Goal: Information Seeking & Learning: Learn about a topic

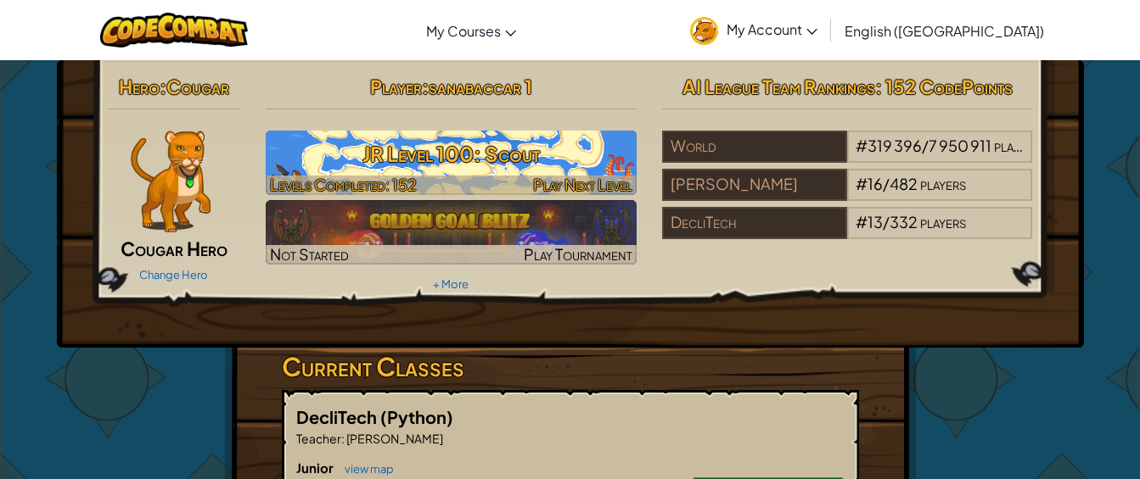
click at [544, 154] on h3 "JR Level 100: Scout" at bounding box center [451, 154] width 371 height 38
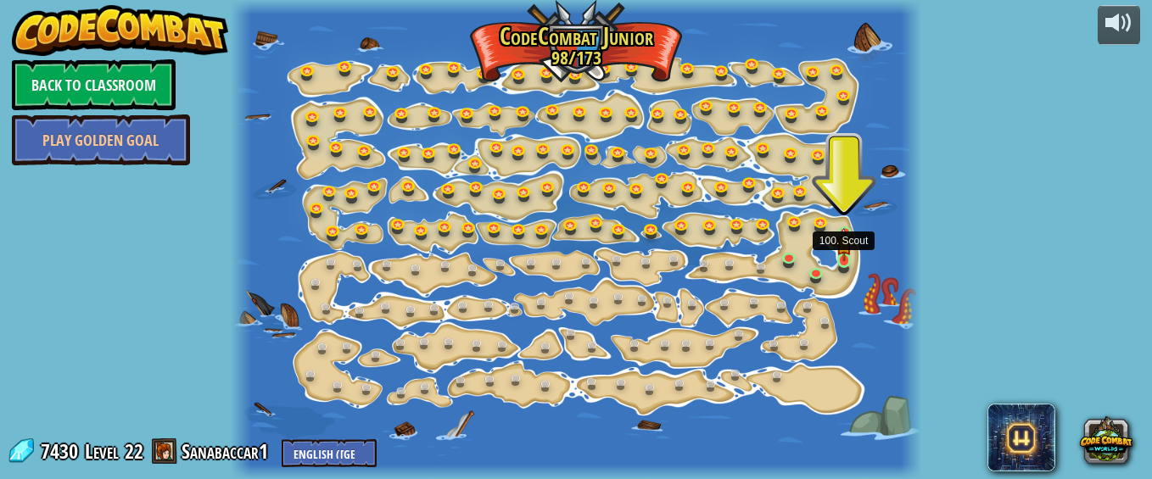
click at [843, 249] on img at bounding box center [844, 244] width 14 height 34
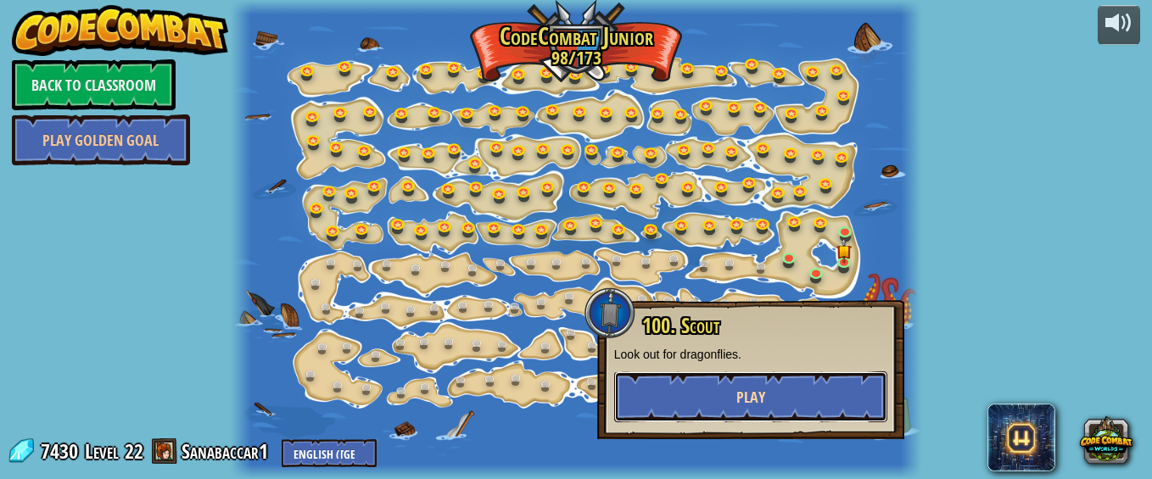
click at [755, 414] on button "Play" at bounding box center [750, 397] width 273 height 51
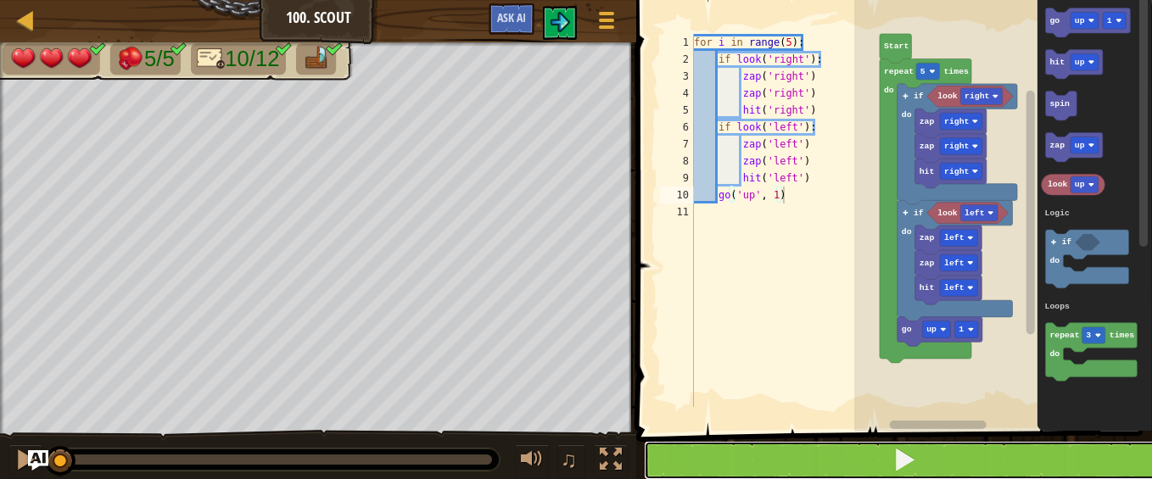
click at [779, 447] on button at bounding box center [904, 460] width 521 height 39
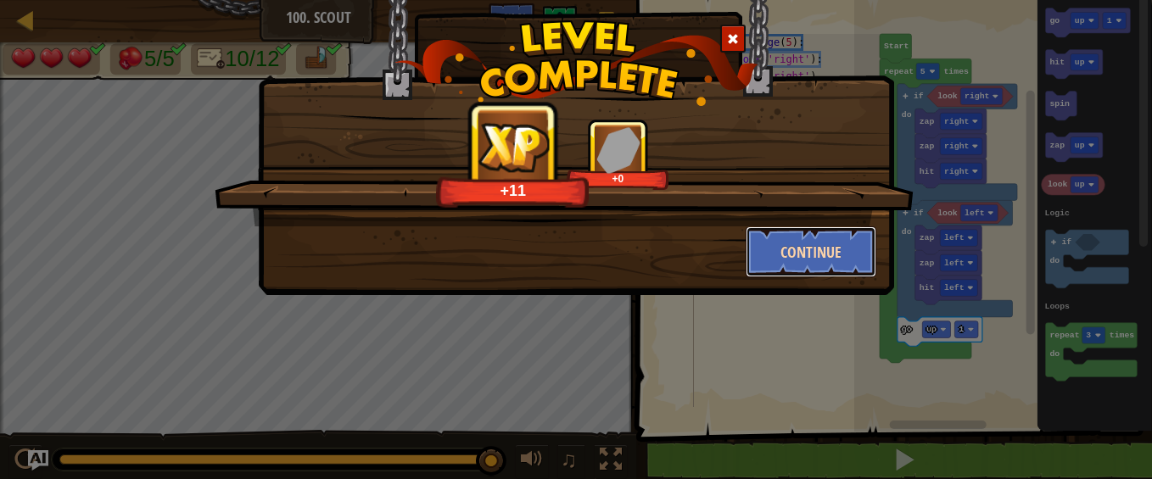
click at [837, 248] on button "Continue" at bounding box center [812, 252] width 132 height 51
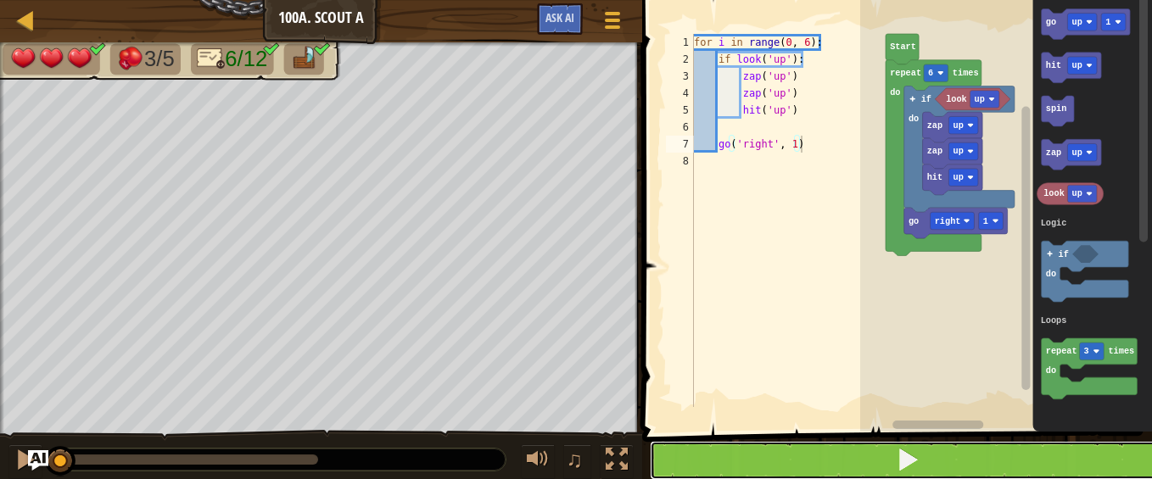
click at [737, 456] on button at bounding box center [907, 460] width 515 height 39
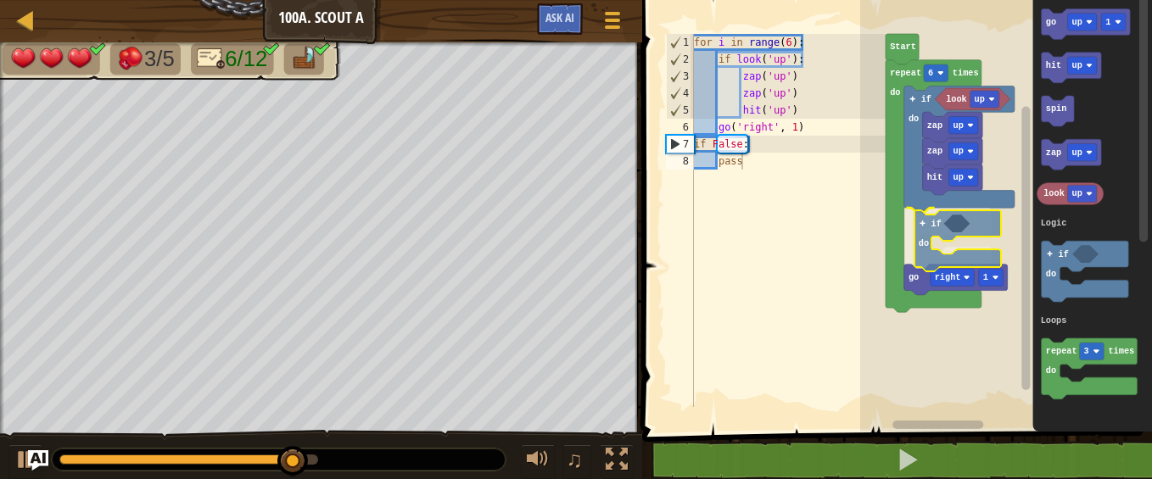
click at [929, 228] on div "Logic Loops look up hit up zap up zap up if do if do go right 1 repeat 6 times …" at bounding box center [1006, 212] width 292 height 440
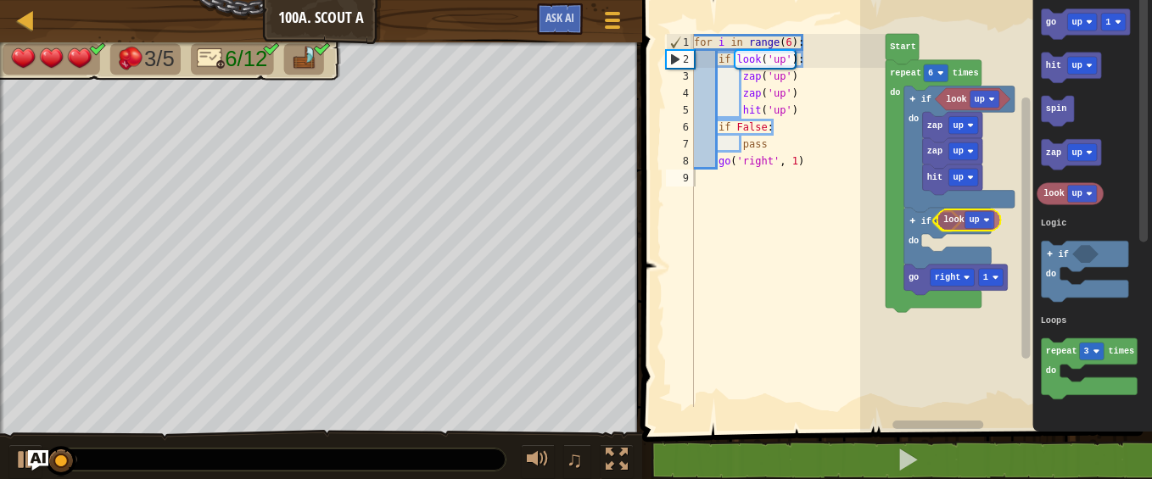
click at [955, 226] on div "Logic Loops look up hit up zap up zap up if do if do go right 1 repeat 6 times …" at bounding box center [1006, 212] width 292 height 440
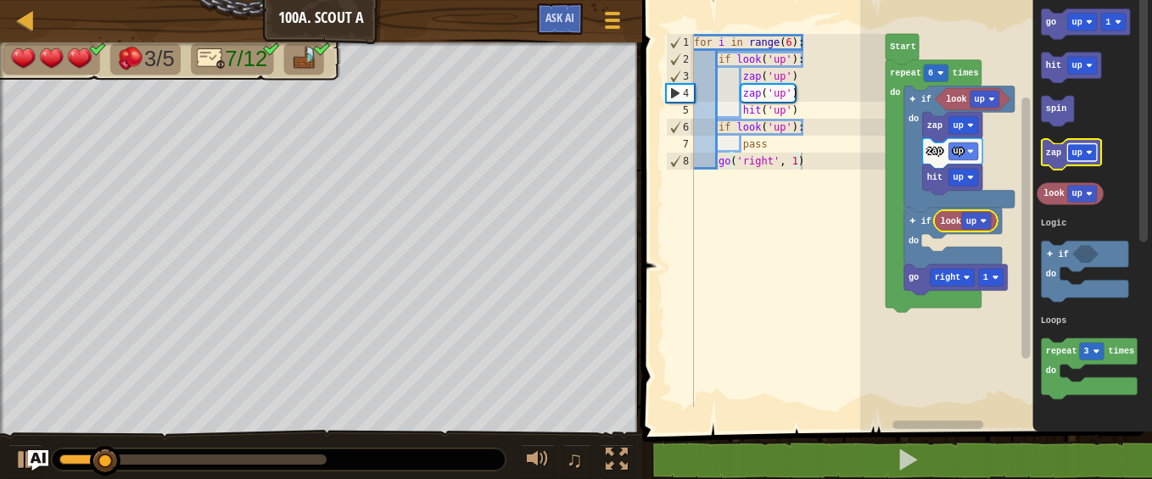
click at [1080, 148] on text "up" at bounding box center [1077, 153] width 10 height 10
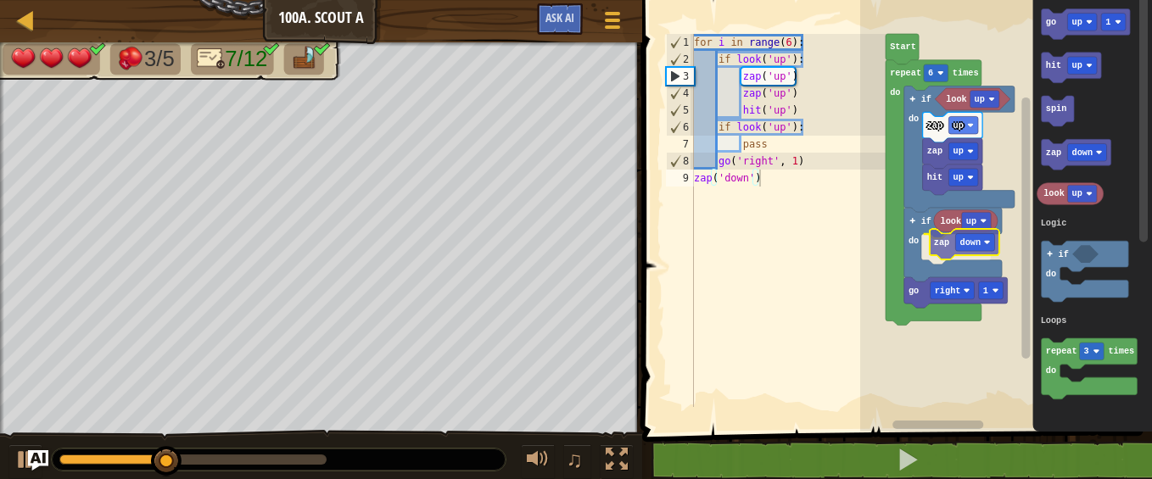
click at [949, 250] on div "Logic Loops look up hit up zap up zap up if do if do go right 1 look up zap dow…" at bounding box center [1006, 212] width 292 height 440
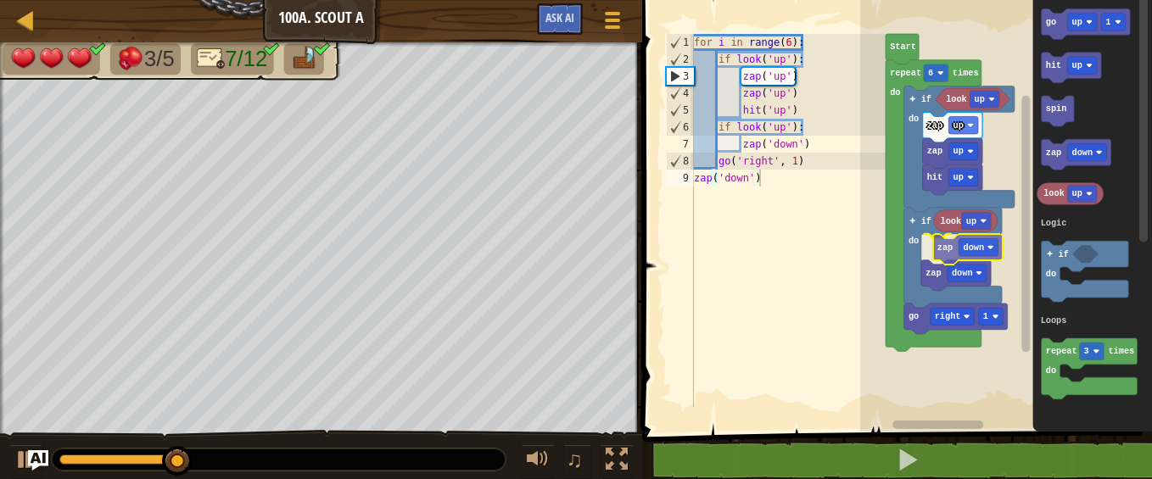
click at [947, 241] on div "Logic Loops look up hit up zap up zap up if do if do go right 1 look up zap dow…" at bounding box center [1006, 212] width 292 height 440
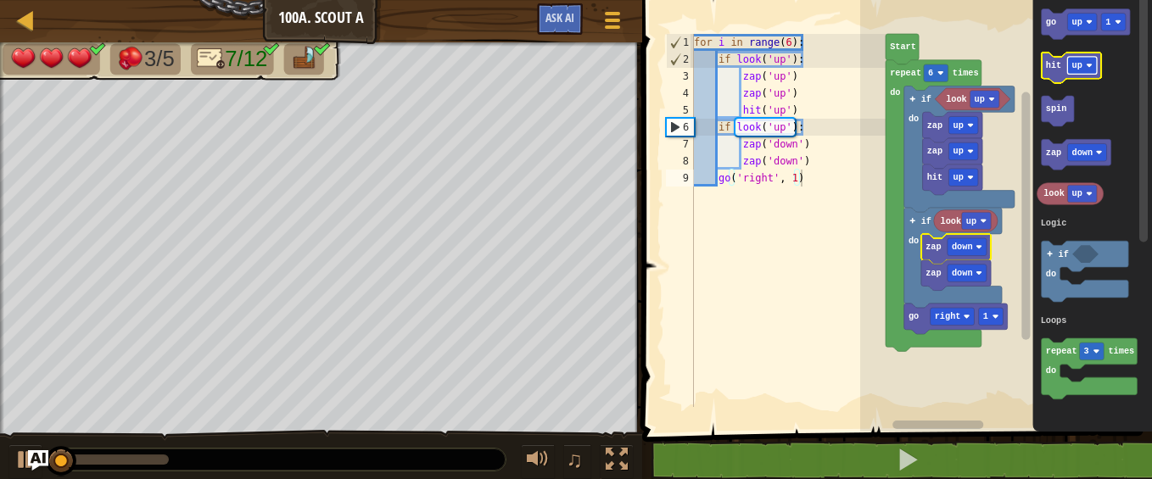
click at [1076, 61] on text "up" at bounding box center [1077, 65] width 10 height 10
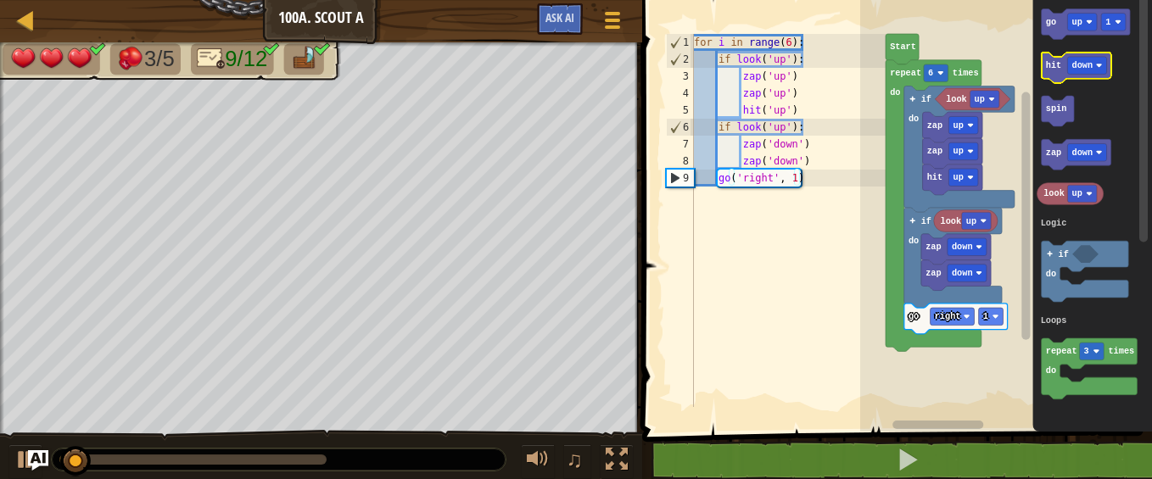
click at [1055, 68] on text "hit" at bounding box center [1053, 65] width 15 height 10
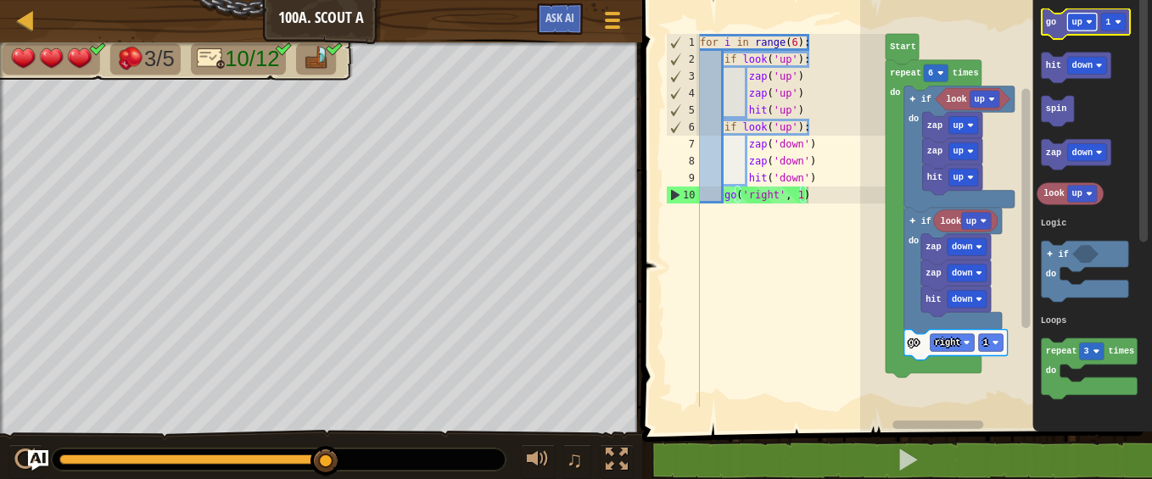
click at [1083, 23] on rect "Blockly Workspace" at bounding box center [1082, 23] width 30 height 18
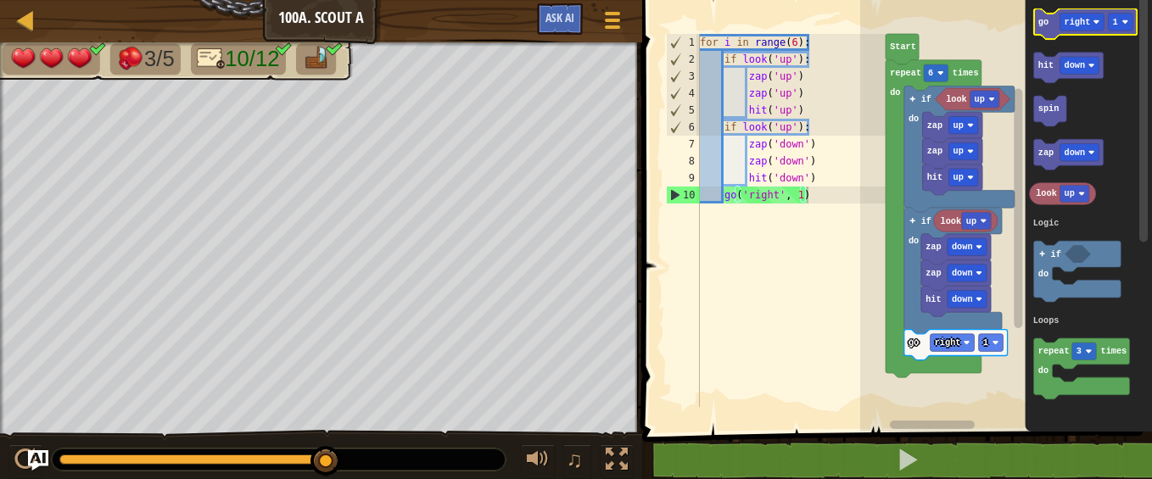
click at [1045, 24] on text "go" at bounding box center [1044, 22] width 10 height 10
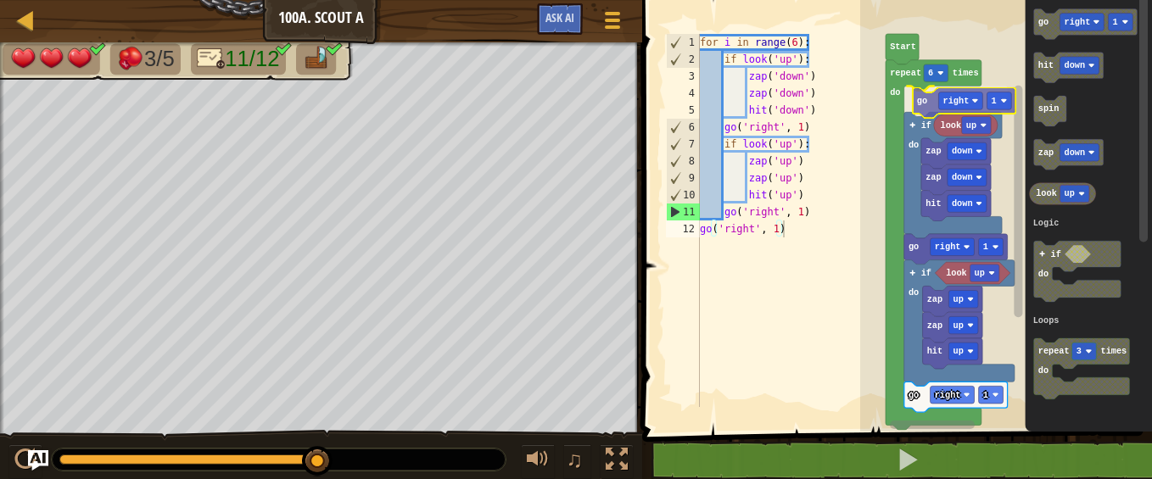
click at [911, 100] on div "Logic Loops repeat 6 times do go right 1 if do look up go right 1 look up if do…" at bounding box center [1006, 212] width 292 height 440
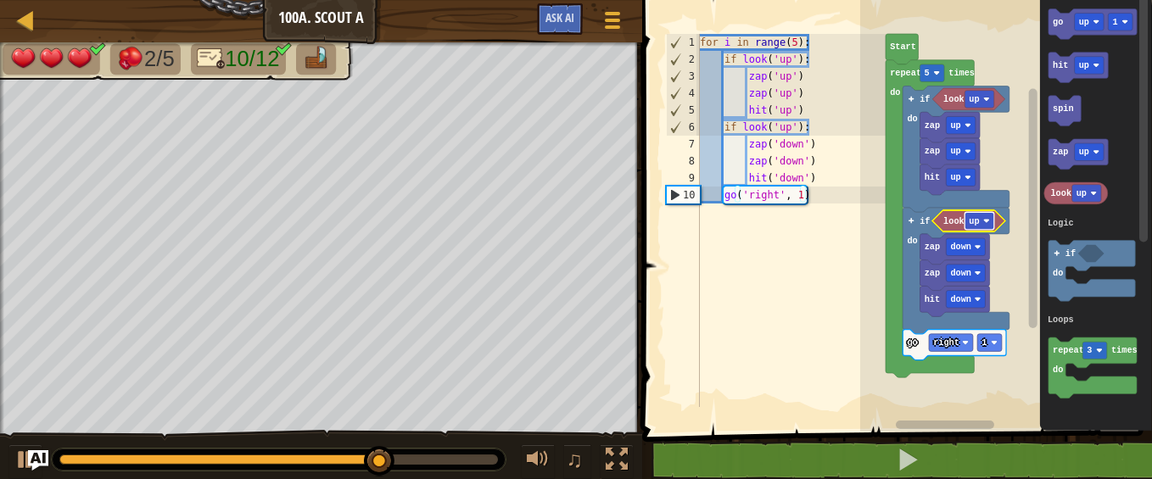
click at [973, 216] on text "up" at bounding box center [974, 221] width 10 height 10
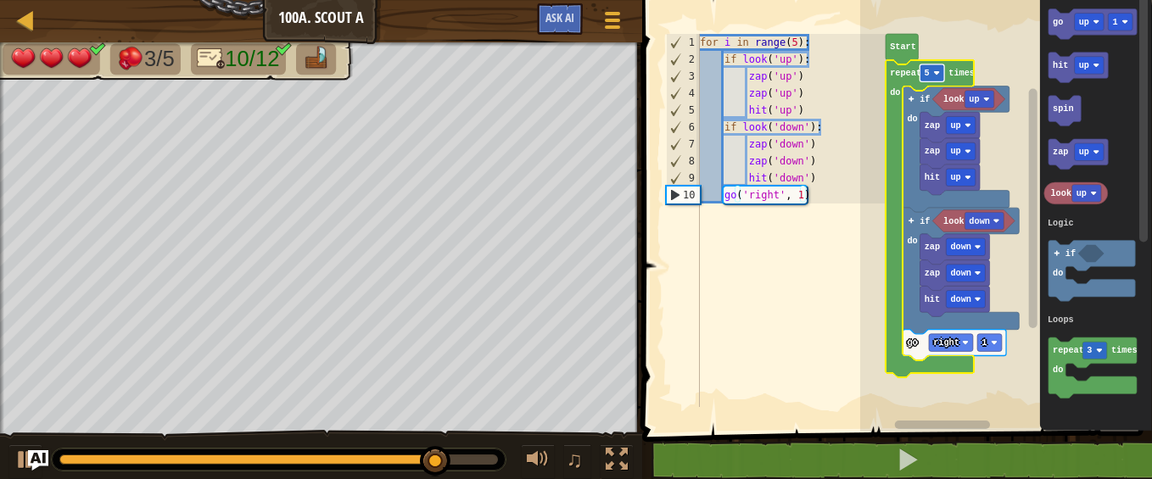
click at [931, 71] on rect "Blockly Workspace" at bounding box center [932, 73] width 25 height 18
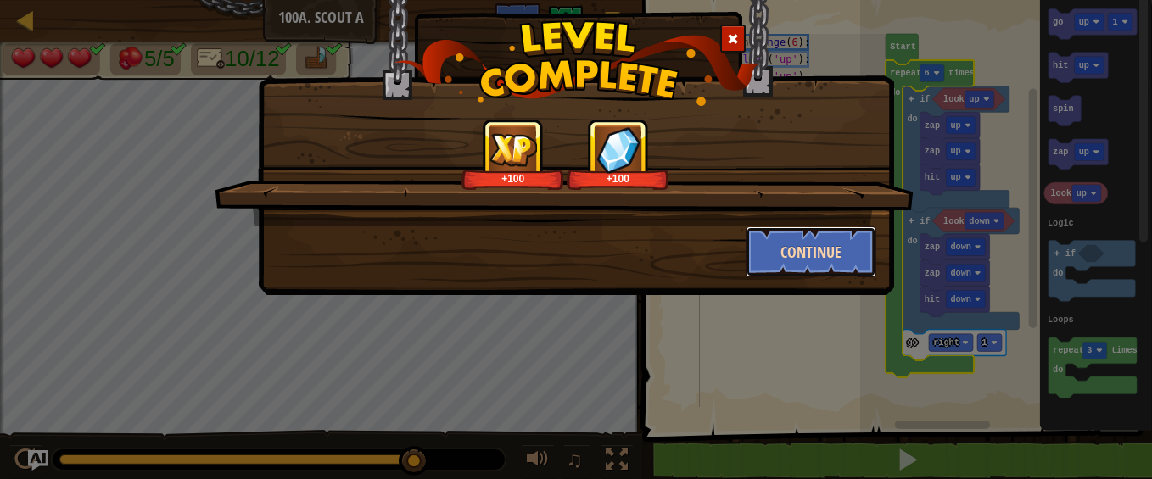
click at [821, 238] on button "Continue" at bounding box center [812, 252] width 132 height 51
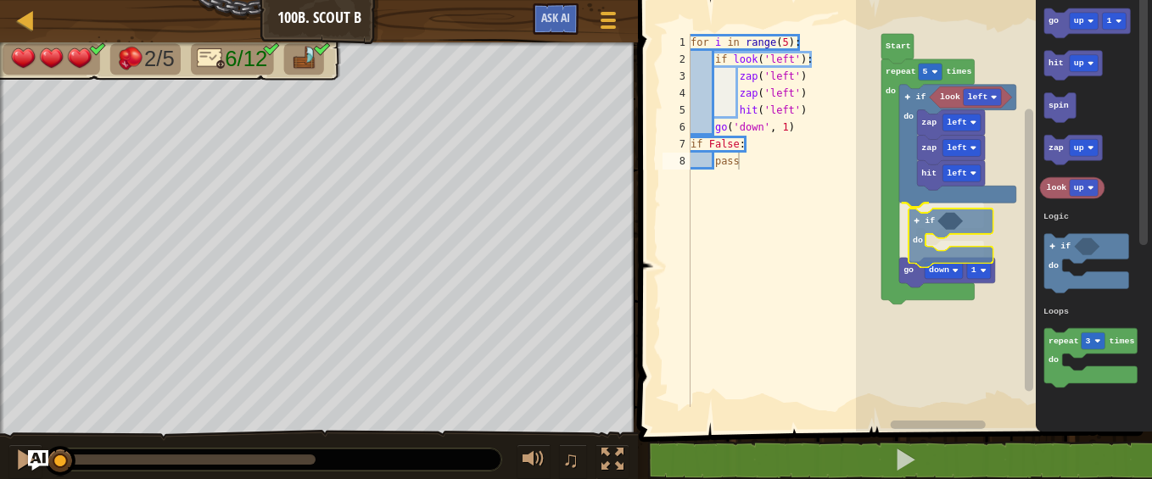
click at [927, 224] on div "Logic Loops look left hit left zap left zap left if do if do go down 1 repeat 5…" at bounding box center [1004, 212] width 296 height 440
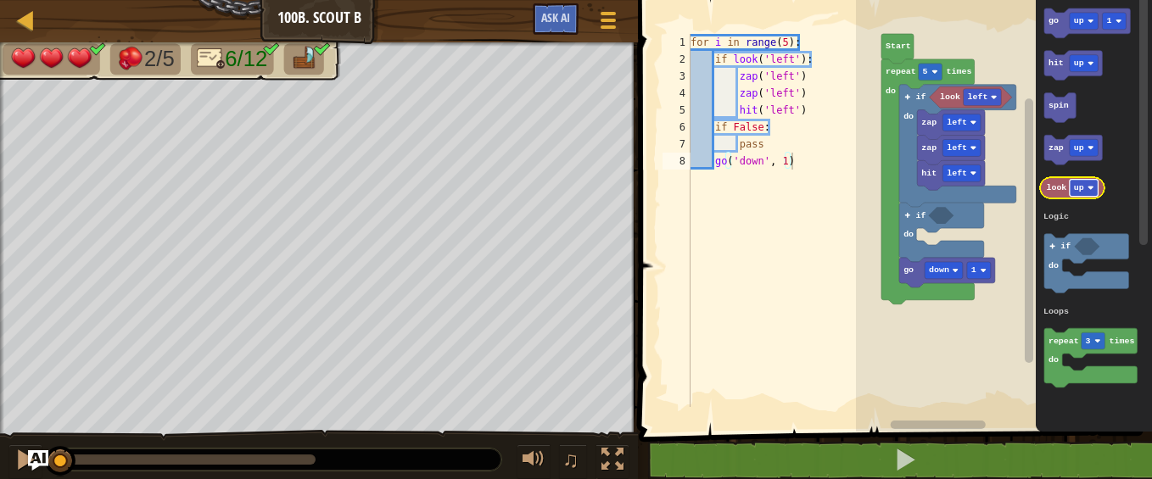
click at [1084, 190] on rect "Blockly Workspace" at bounding box center [1084, 188] width 29 height 17
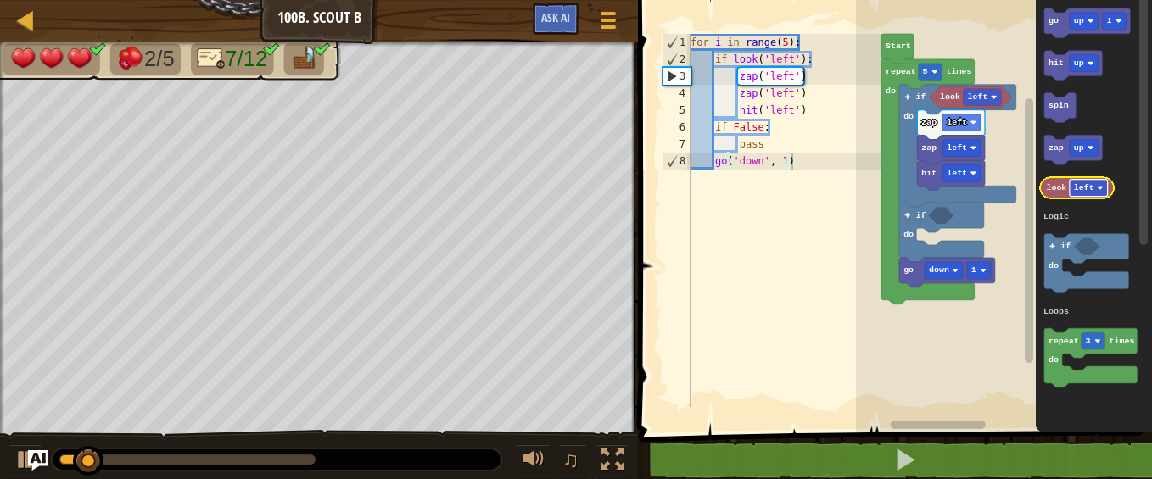
click at [1091, 185] on text "left" at bounding box center [1084, 187] width 20 height 9
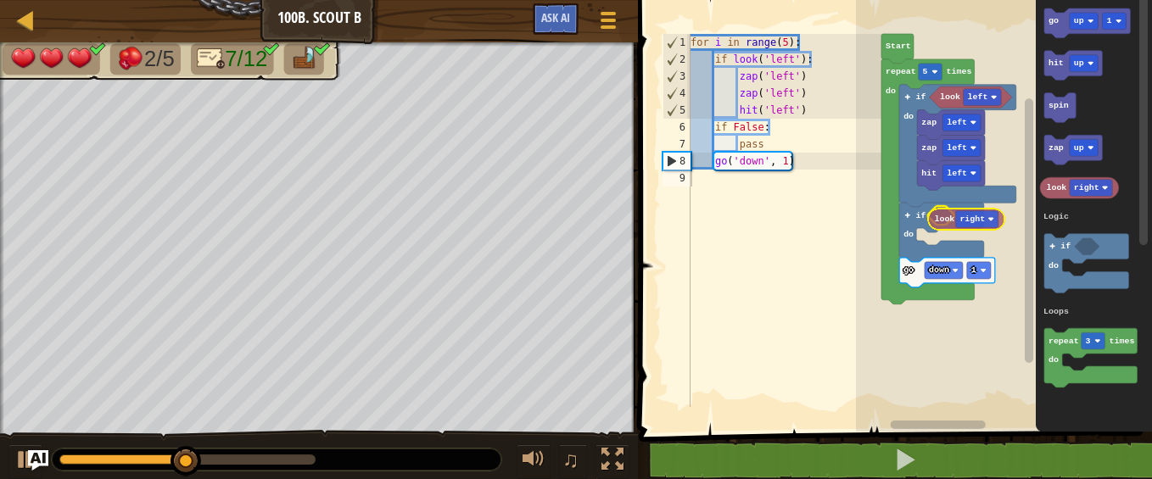
click at [944, 220] on div "Logic Loops look left hit left zap left zap left if do if do go down 1 repeat 5…" at bounding box center [1004, 212] width 296 height 440
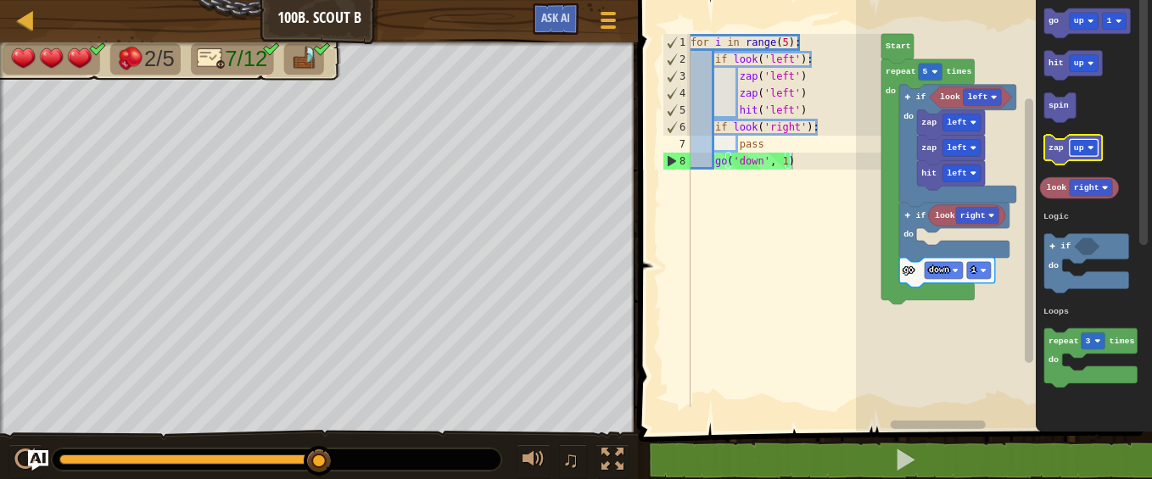
click at [1082, 143] on text "up" at bounding box center [1079, 147] width 10 height 9
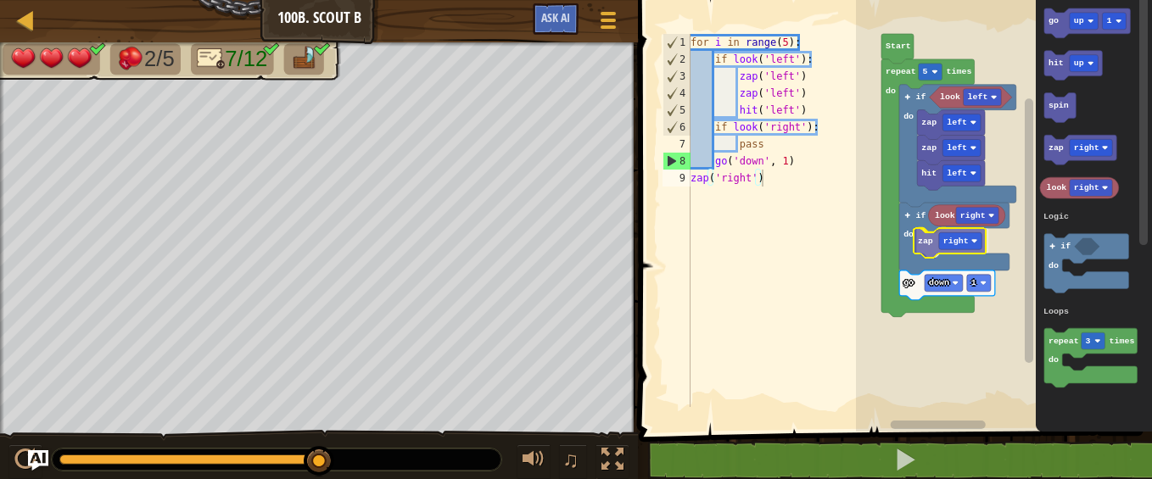
click at [926, 242] on div "Logic Loops look left hit left zap left zap left if do if do go down 1 look rig…" at bounding box center [1004, 212] width 296 height 440
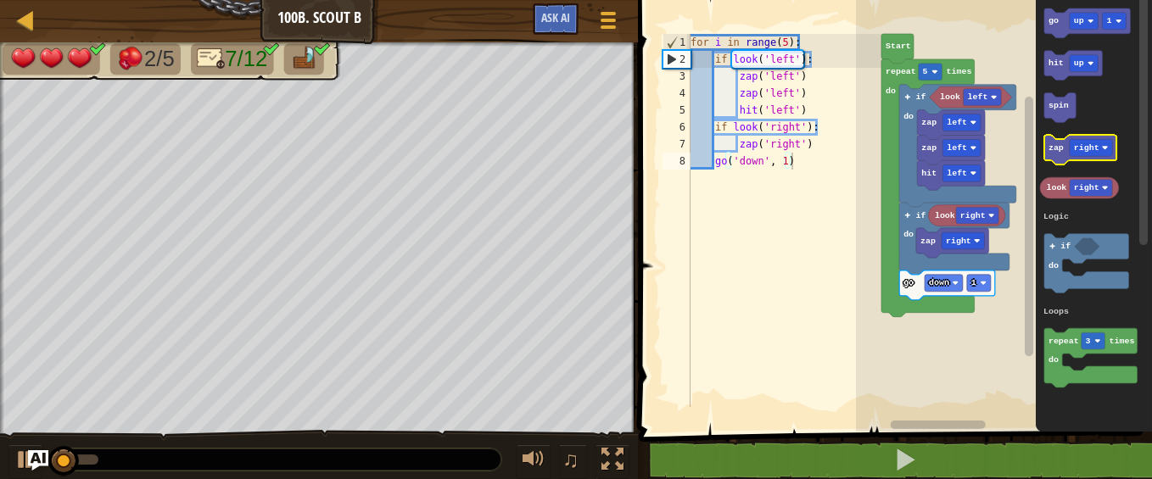
click at [1053, 151] on text "zap" at bounding box center [1056, 147] width 15 height 9
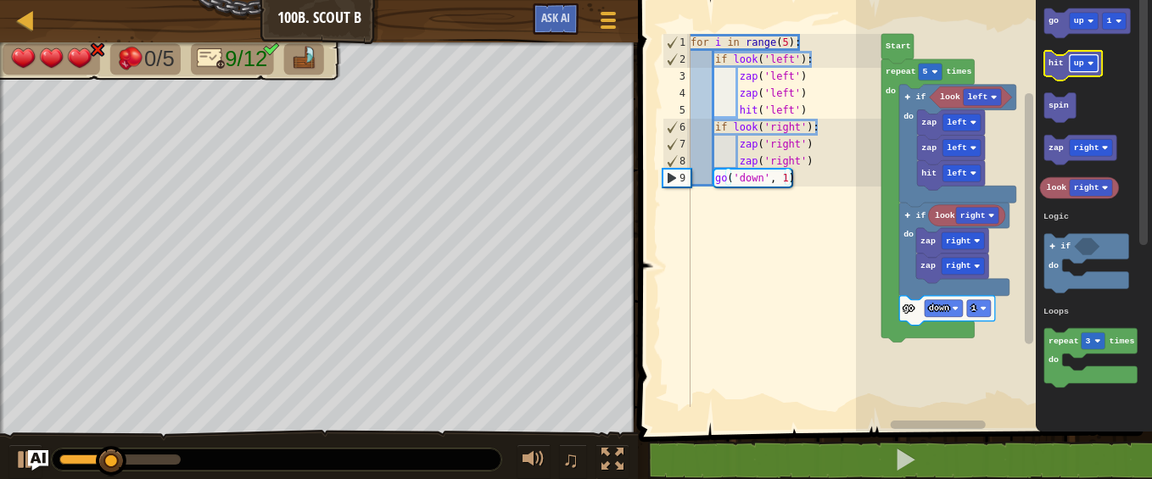
click at [1086, 59] on rect "Blockly Workspace" at bounding box center [1084, 63] width 29 height 17
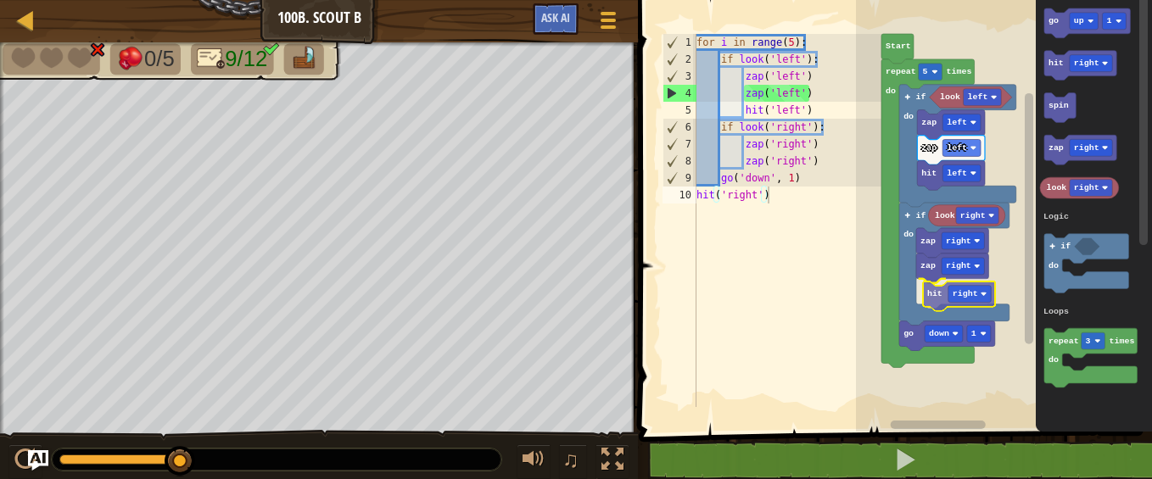
click at [935, 296] on div "Logic Loops look left hit left zap left zap left if do if do go down 1 look rig…" at bounding box center [1004, 212] width 296 height 440
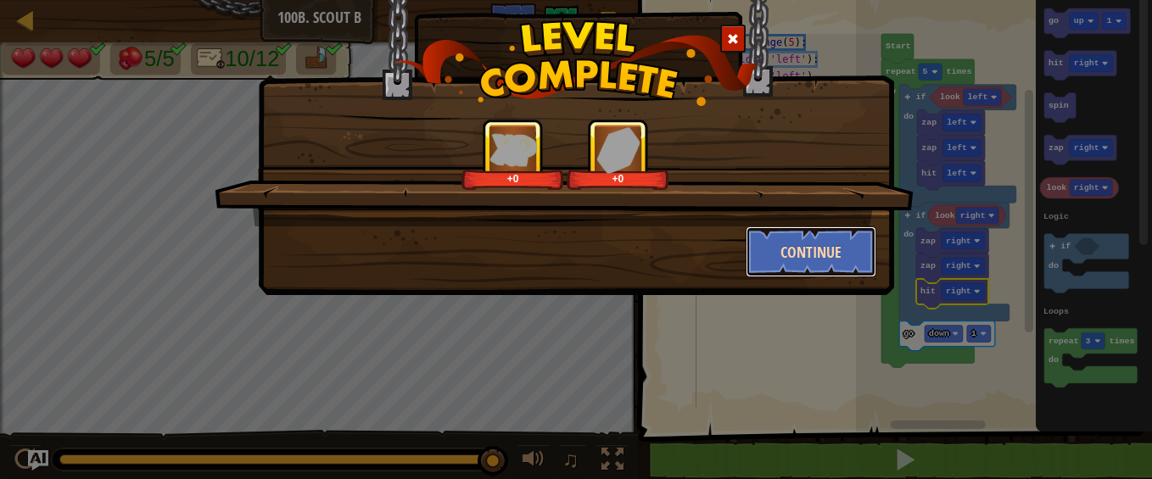
click at [827, 257] on button "Continue" at bounding box center [812, 252] width 132 height 51
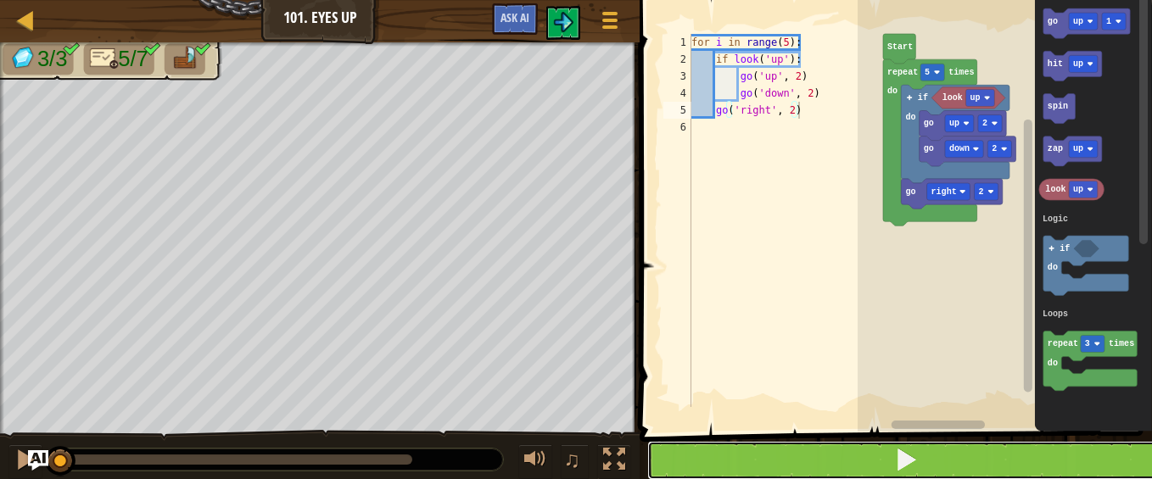
click at [783, 465] on button at bounding box center [906, 460] width 518 height 39
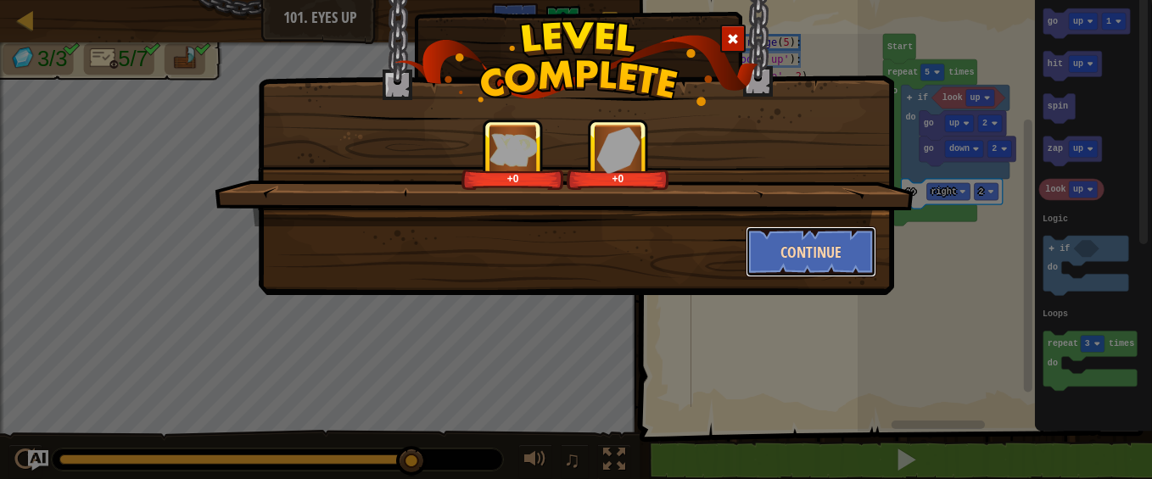
click at [819, 249] on button "Continue" at bounding box center [812, 252] width 132 height 51
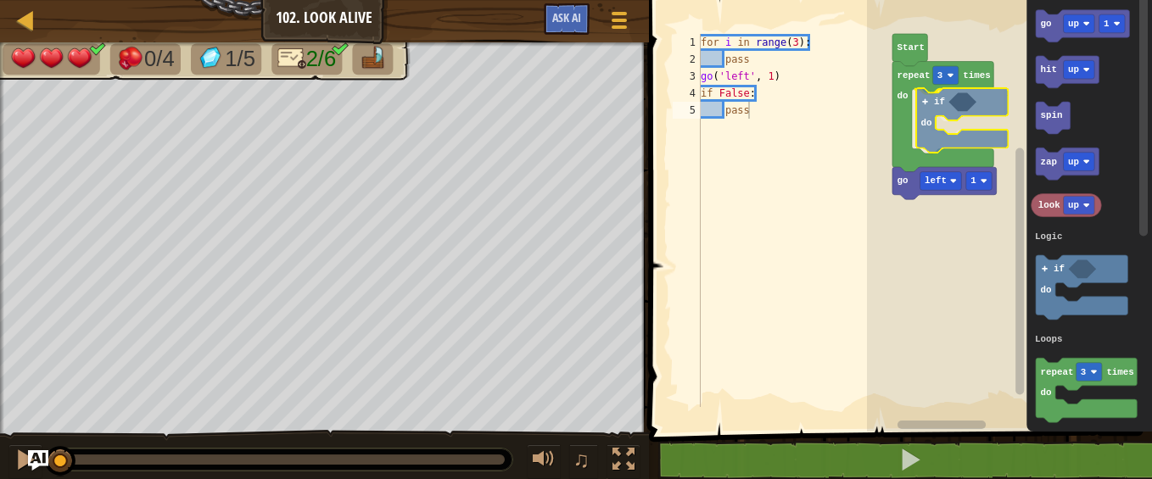
click at [927, 109] on div "Logic Loops go left 1 repeat 3 times do if do Start go up 1 hit up spin zap up …" at bounding box center [1009, 212] width 285 height 440
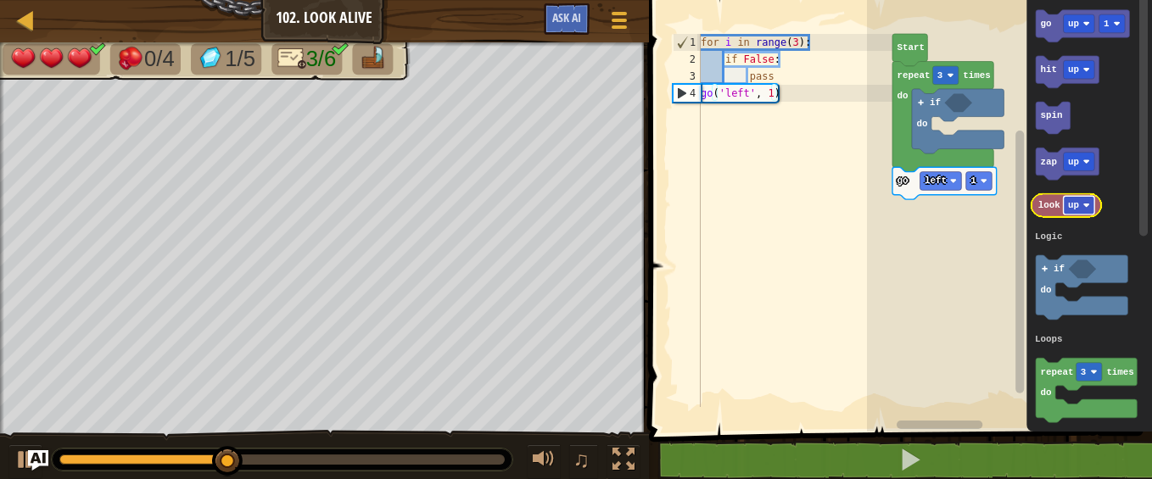
click at [1079, 199] on rect "Blockly Workspace" at bounding box center [1078, 205] width 31 height 19
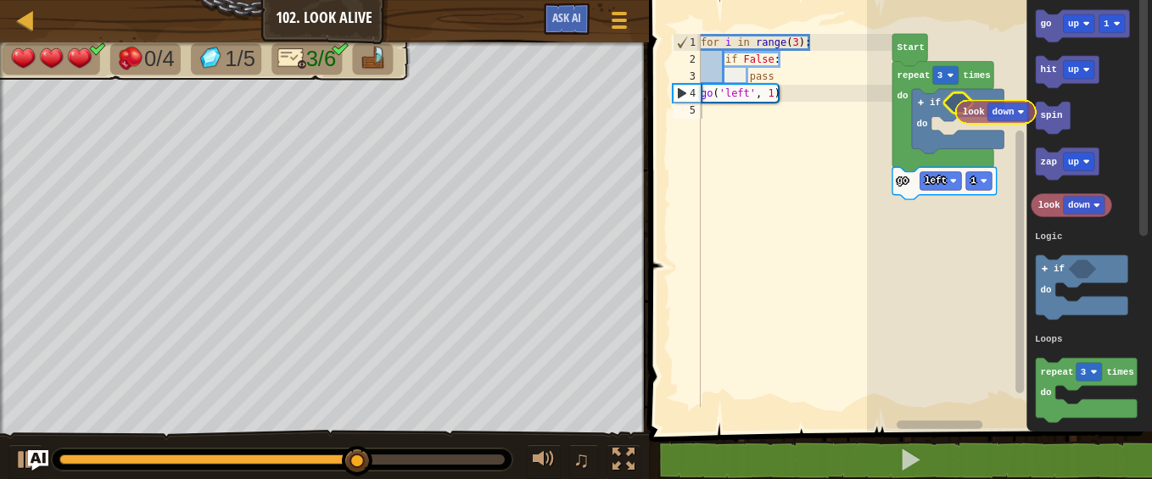
click at [975, 119] on div "Logic Loops go left 1 repeat 3 times do if do Start go up 1 hit up spin zap up …" at bounding box center [1009, 212] width 285 height 440
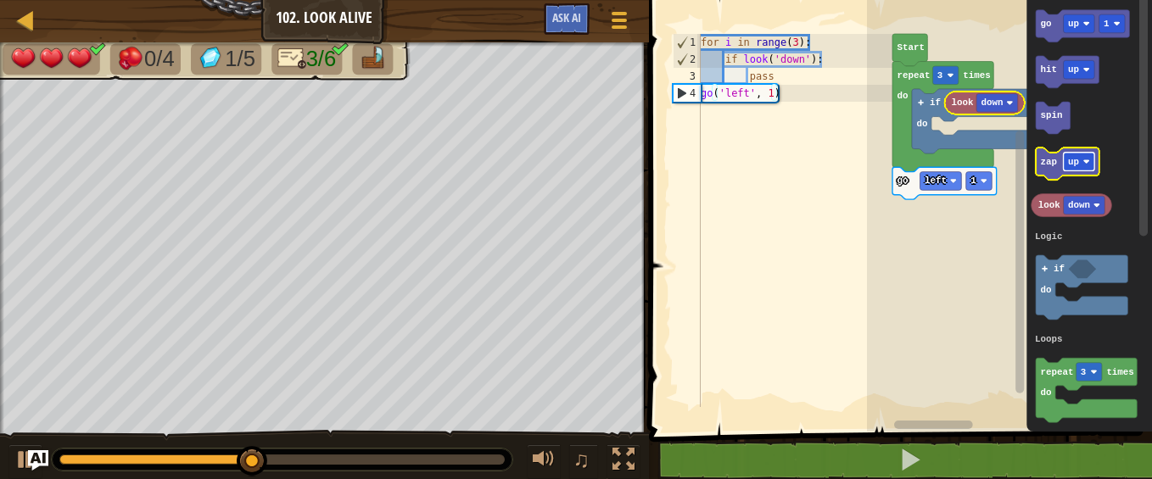
click at [1079, 159] on rect "Blockly Workspace" at bounding box center [1078, 162] width 31 height 19
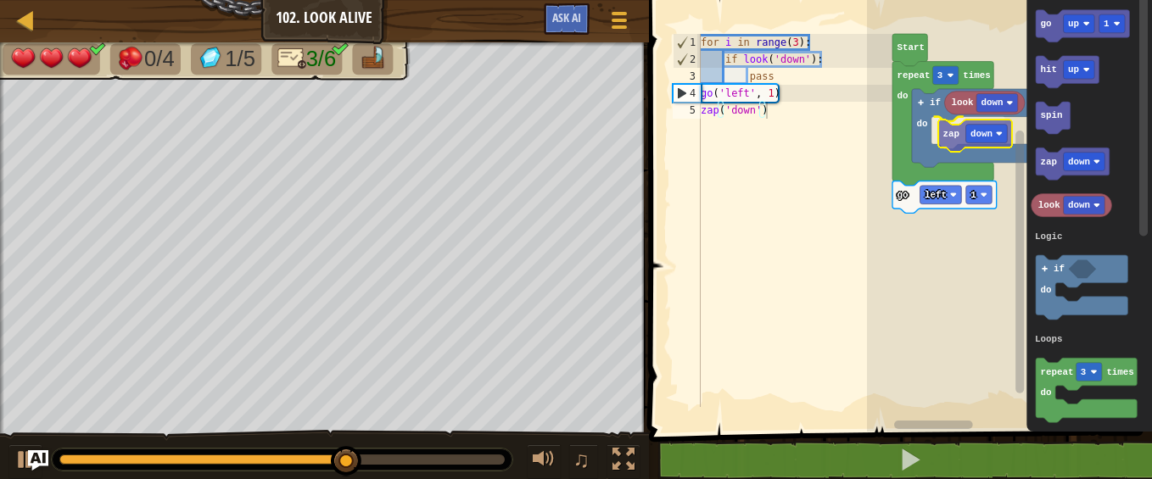
click at [951, 135] on div "Logic Loops go left 1 repeat 3 times do if do look down zap down Start go up 1 …" at bounding box center [1009, 212] width 285 height 440
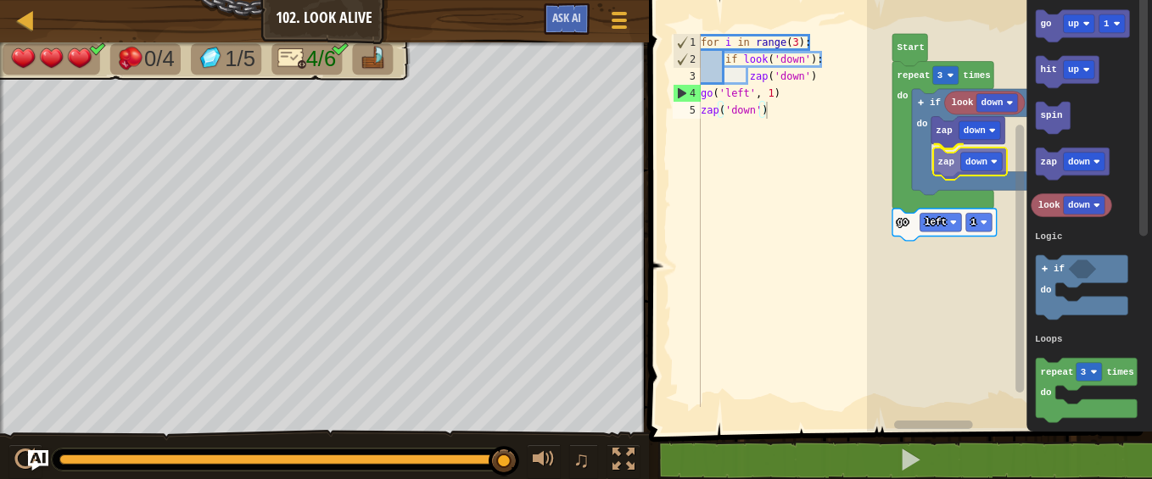
click at [951, 164] on div "Logic Loops go left 1 repeat 3 times do if do look down zap down zap down Start…" at bounding box center [1009, 212] width 285 height 440
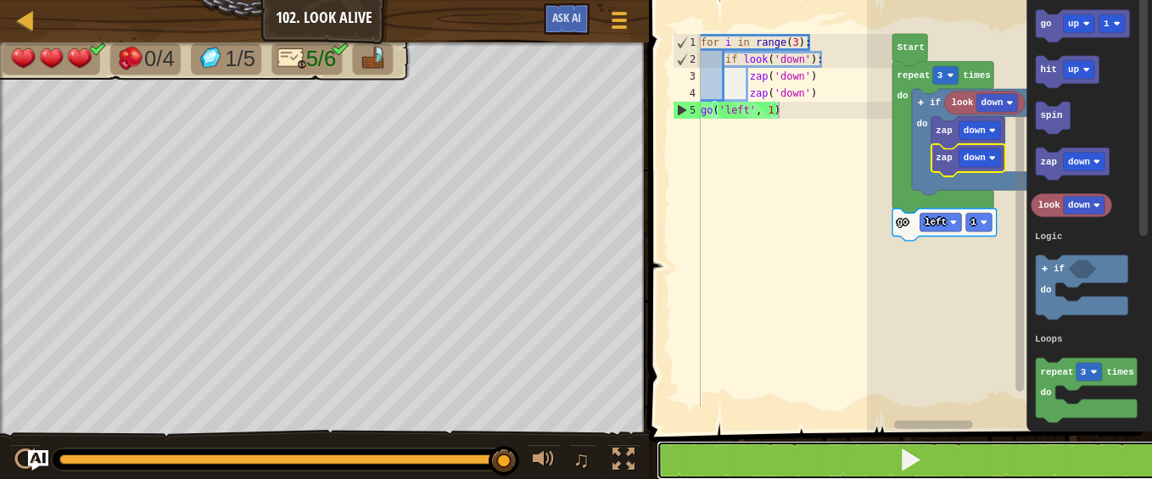
click at [832, 443] on button at bounding box center [911, 460] width 508 height 39
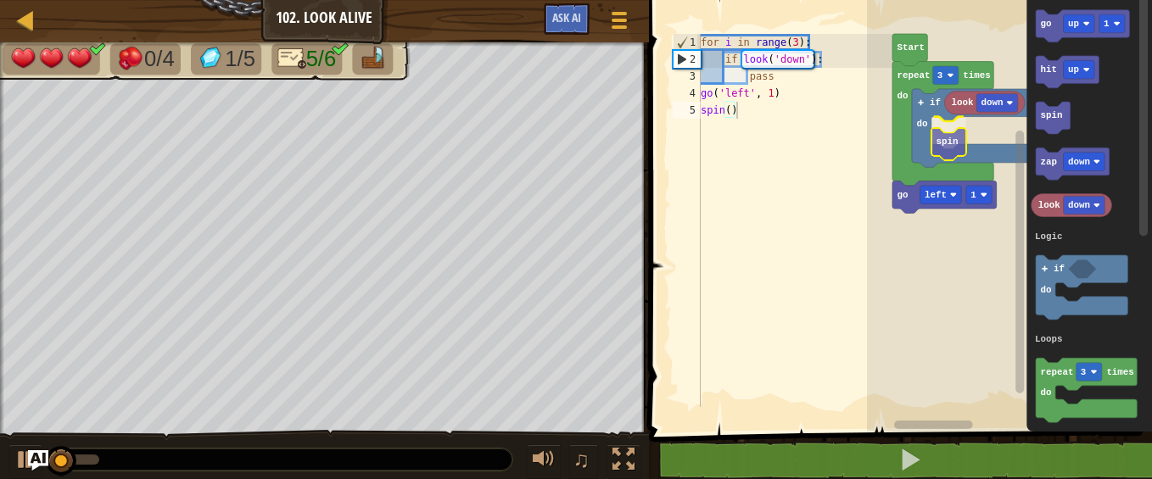
click at [954, 146] on div "Logic Loops go left 1 repeat 3 times do if do look down spin Start go up 1 hit …" at bounding box center [1009, 212] width 285 height 440
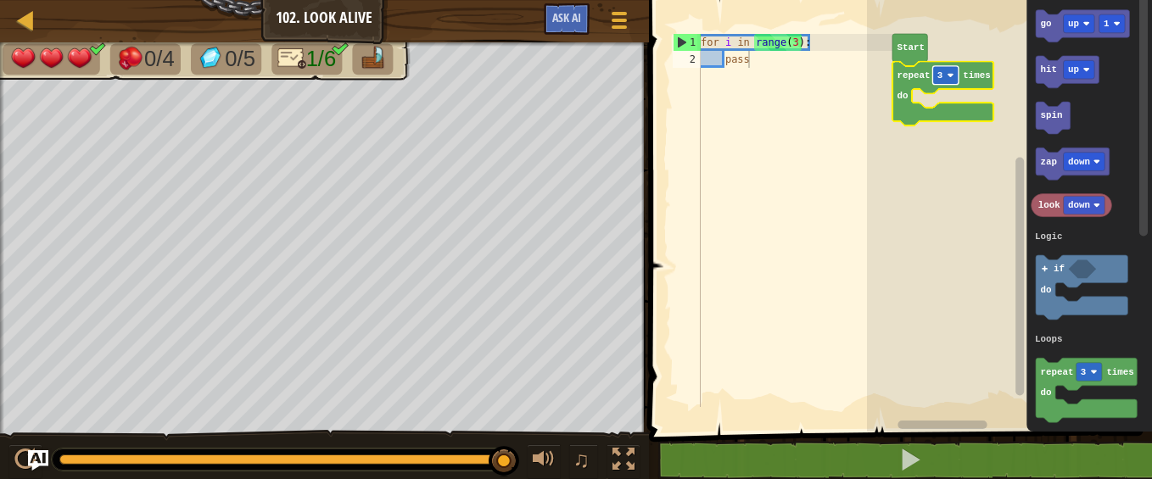
click at [948, 74] on image "Blockly Workspace" at bounding box center [950, 75] width 7 height 7
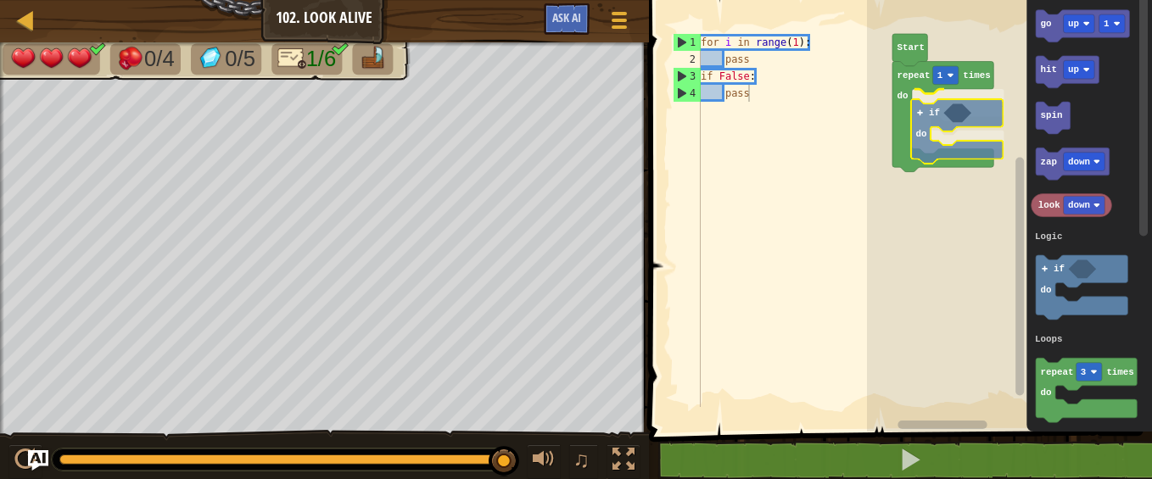
click at [928, 115] on div "Logic Loops Start repeat 1 times do if do go up 1 hit up spin zap down look dow…" at bounding box center [1009, 212] width 285 height 440
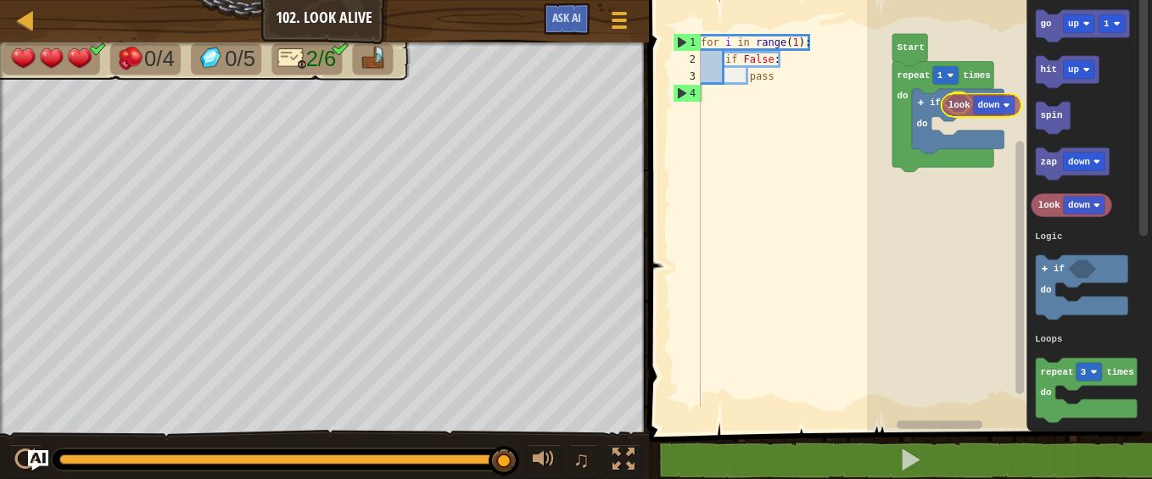
click at [963, 106] on div "Logic Loops Start repeat 1 times do if do go up 1 hit up spin zap down look dow…" at bounding box center [1009, 212] width 285 height 440
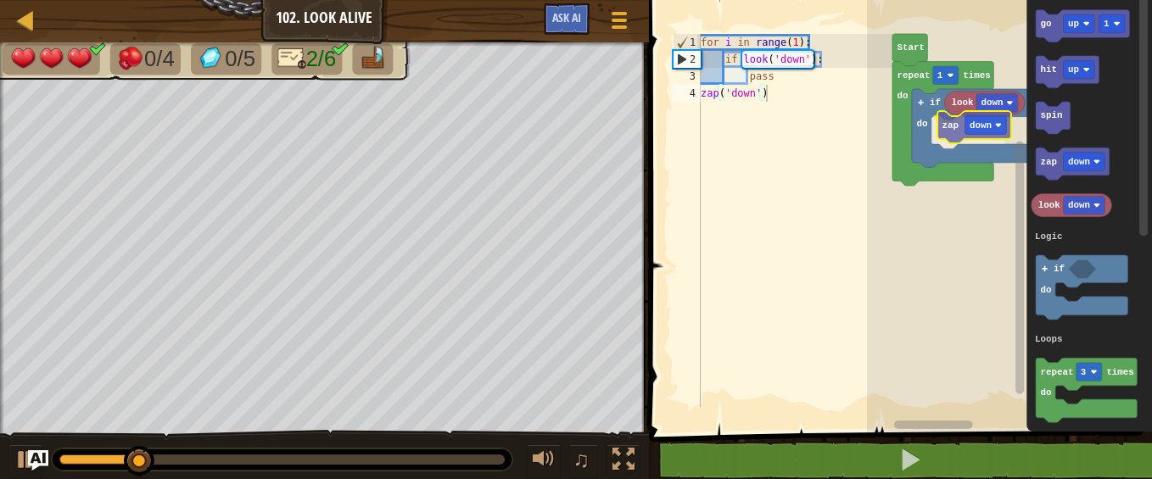
click at [959, 134] on div "Logic Loops Start repeat 1 times do if do look down zap down go up 1 hit up spi…" at bounding box center [1009, 212] width 285 height 440
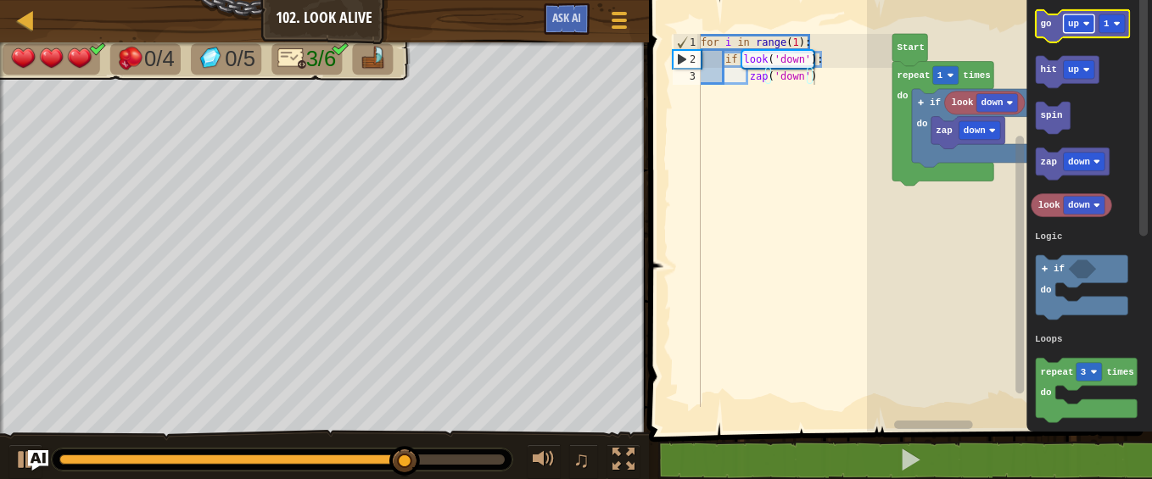
click at [1076, 20] on text "up" at bounding box center [1073, 24] width 11 height 10
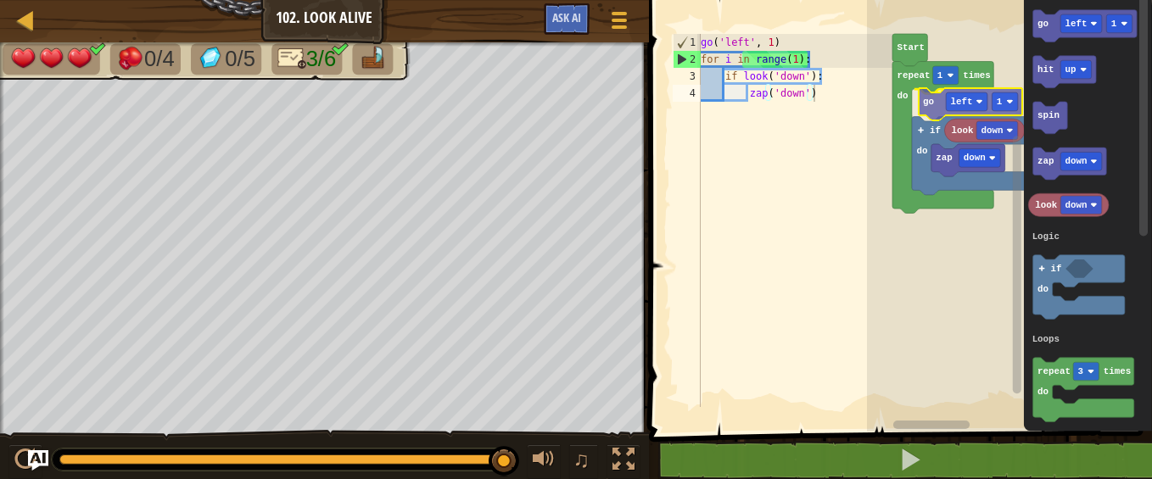
click at [934, 109] on div "Logic Loops Start repeat 1 times do go left 1 if do look down zap down go left …" at bounding box center [1009, 212] width 285 height 440
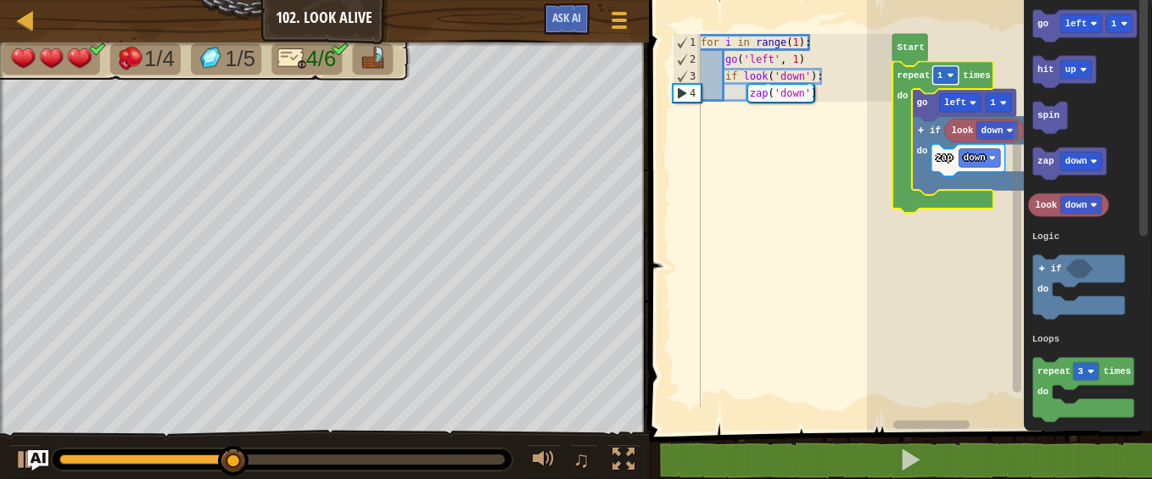
click at [949, 74] on image "Blockly Workspace" at bounding box center [950, 75] width 7 height 7
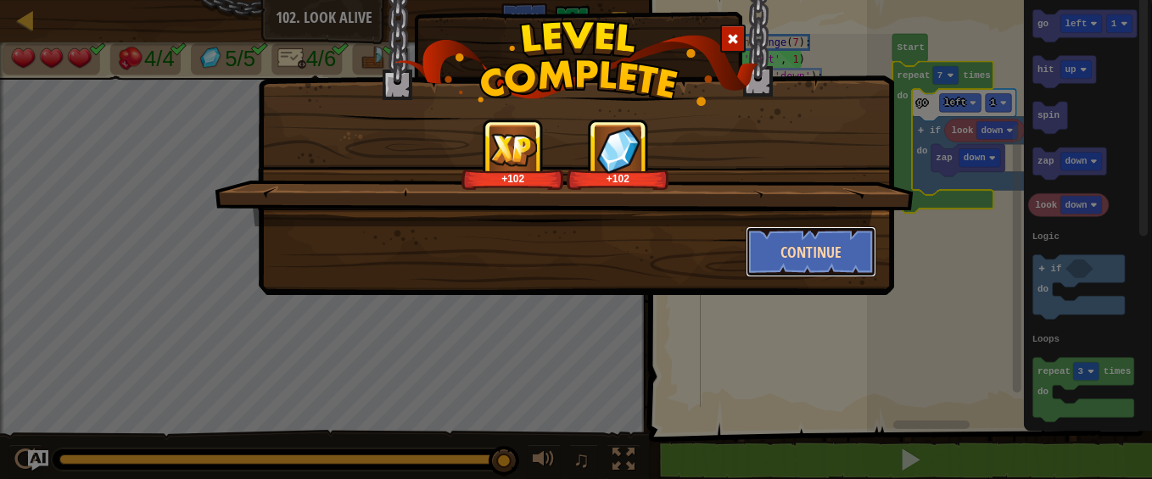
click at [843, 249] on button "Continue" at bounding box center [812, 252] width 132 height 51
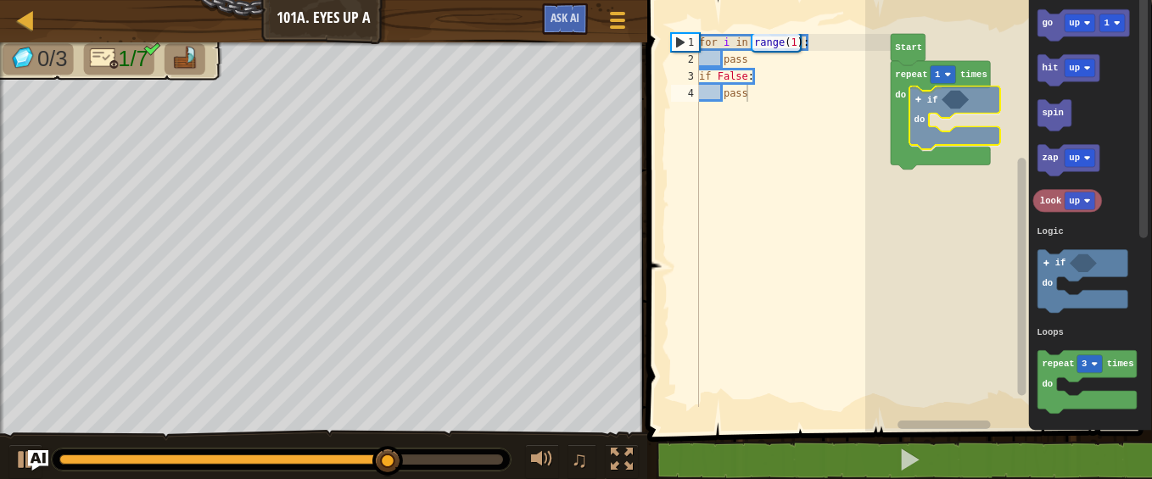
click at [919, 97] on div "Logic Loops Start repeat 1 times do if do go up 1 hit up spin zap up look up re…" at bounding box center [1008, 212] width 287 height 440
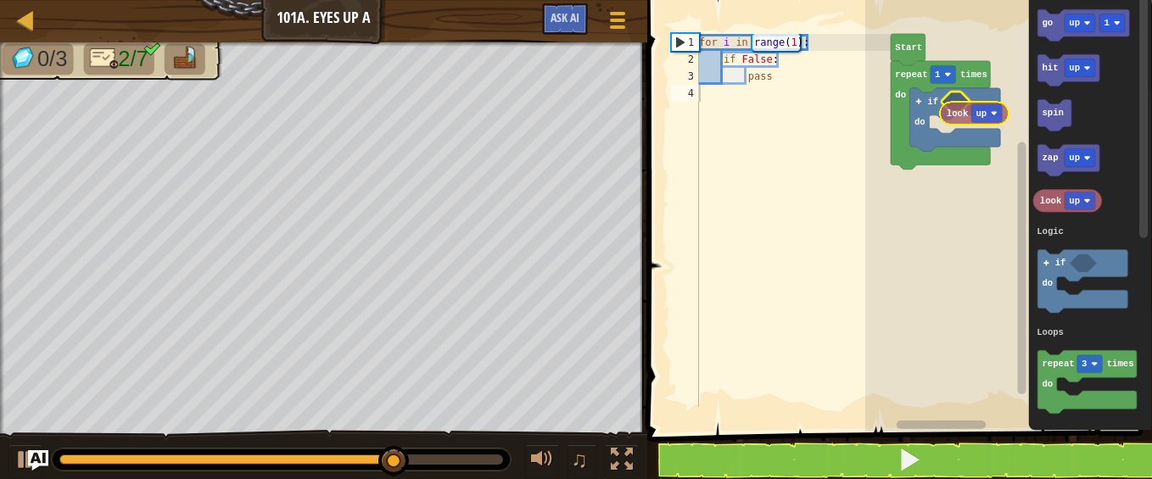
click at [966, 116] on div "Logic Loops Start repeat 1 times do if do go up 1 hit up spin zap up look up re…" at bounding box center [1008, 212] width 287 height 440
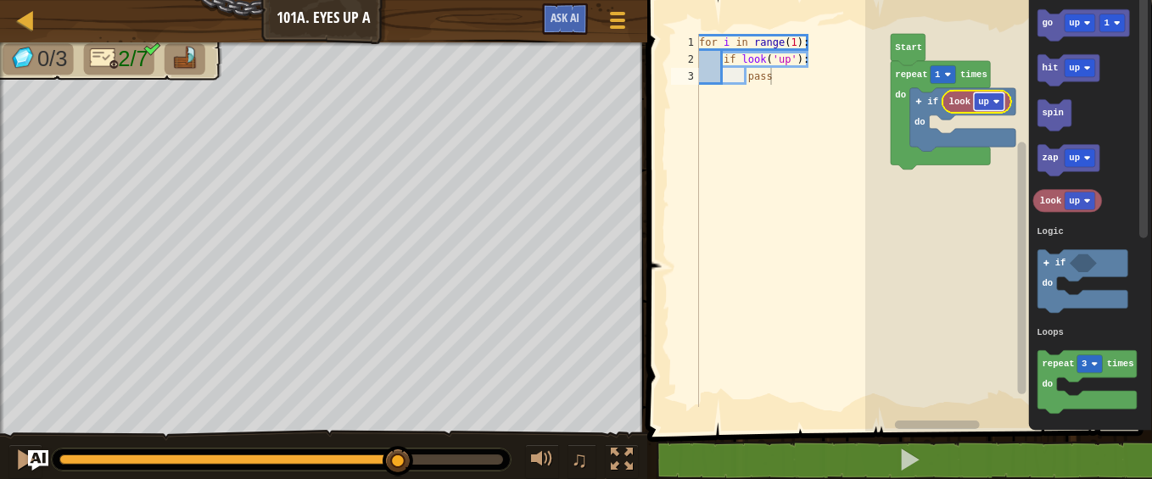
click at [981, 99] on text "up" at bounding box center [983, 102] width 11 height 10
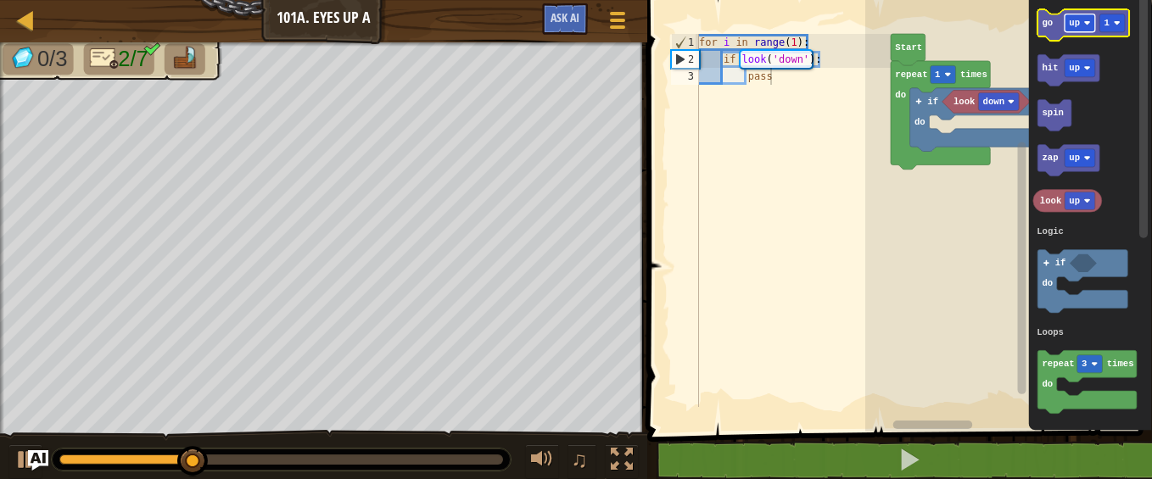
click at [1075, 19] on text "up" at bounding box center [1074, 23] width 11 height 10
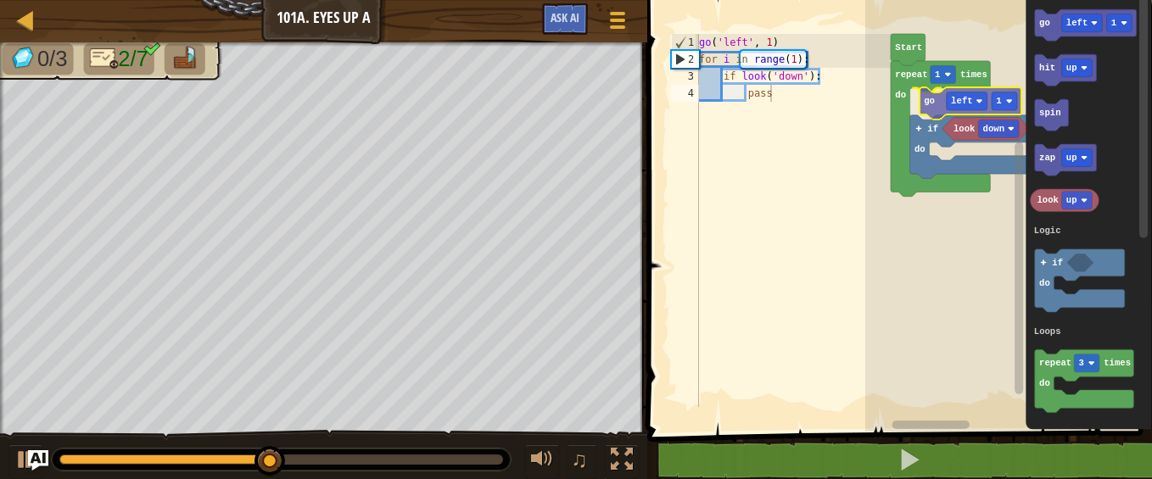
click at [927, 102] on div "Logic Loops Start repeat 1 times do go left 1 if do look down go left 1 hit up …" at bounding box center [1008, 212] width 287 height 440
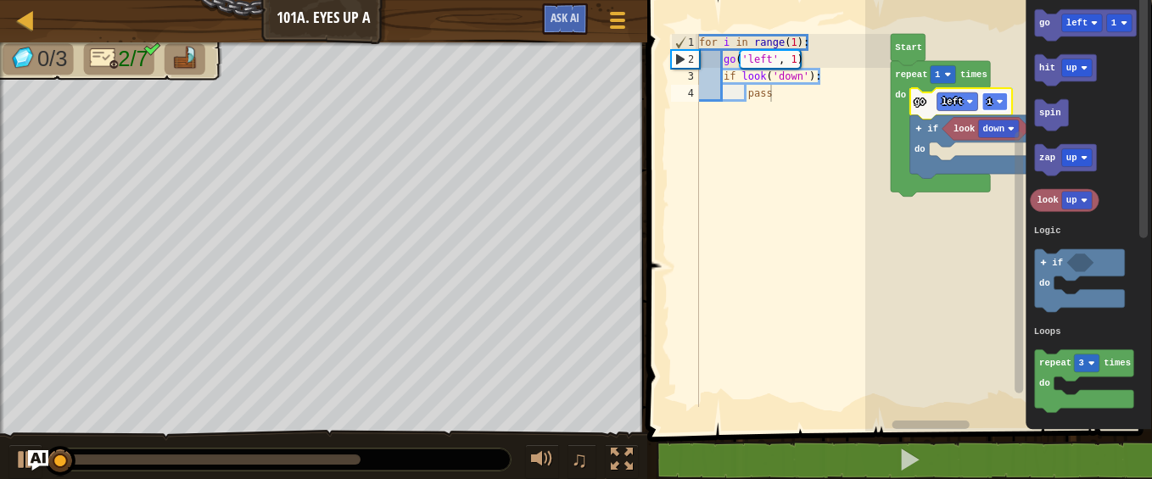
click at [1002, 98] on image "Blockly Workspace" at bounding box center [999, 101] width 7 height 7
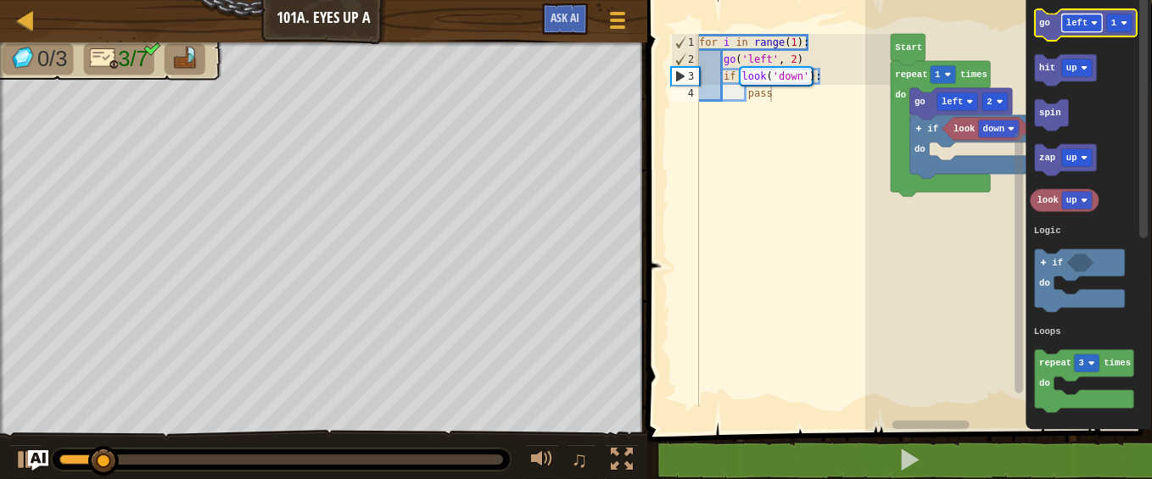
click at [1081, 21] on text "left" at bounding box center [1078, 23] width 22 height 10
click at [1117, 22] on rect "Blockly Workspace" at bounding box center [1119, 23] width 25 height 18
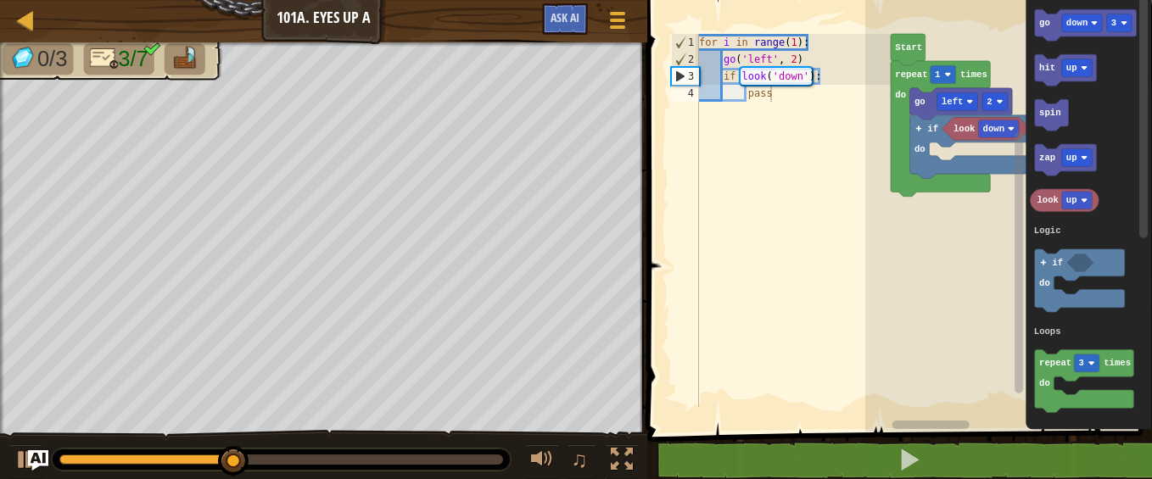
click at [982, 126] on div "Logic Loops Start repeat 1 times do go left 2 if do look down go down 3 hit up …" at bounding box center [1008, 212] width 287 height 440
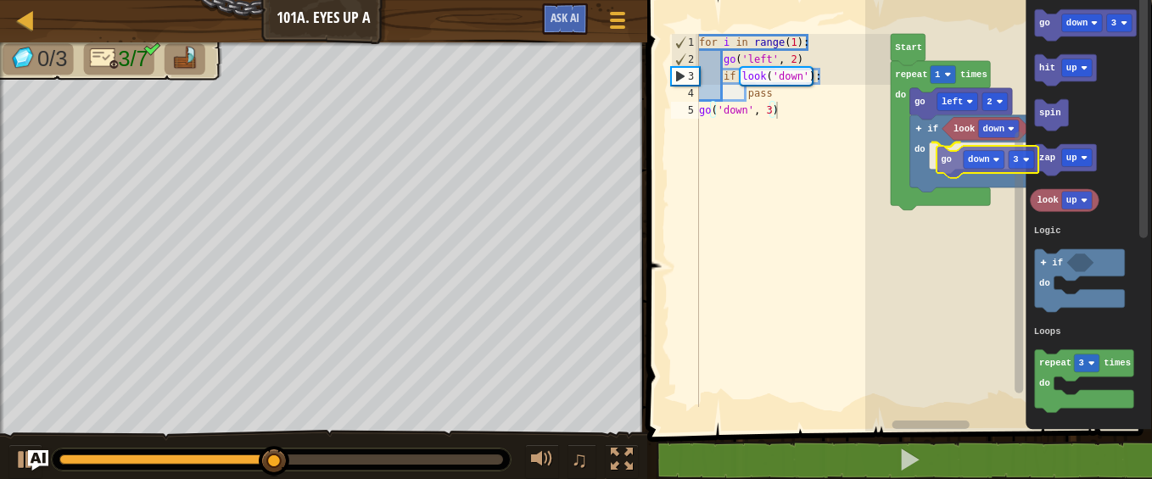
click at [946, 150] on div "Logic Loops Start repeat 1 times do go left 2 if do look down go down 3 go down…" at bounding box center [1008, 212] width 287 height 440
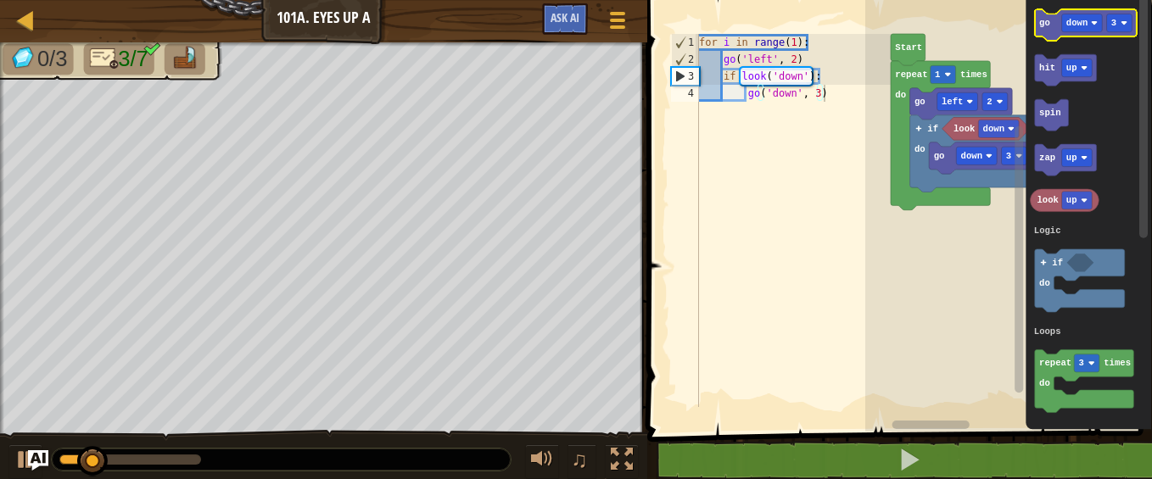
click at [1052, 21] on icon "Blockly Workspace" at bounding box center [1085, 24] width 102 height 31
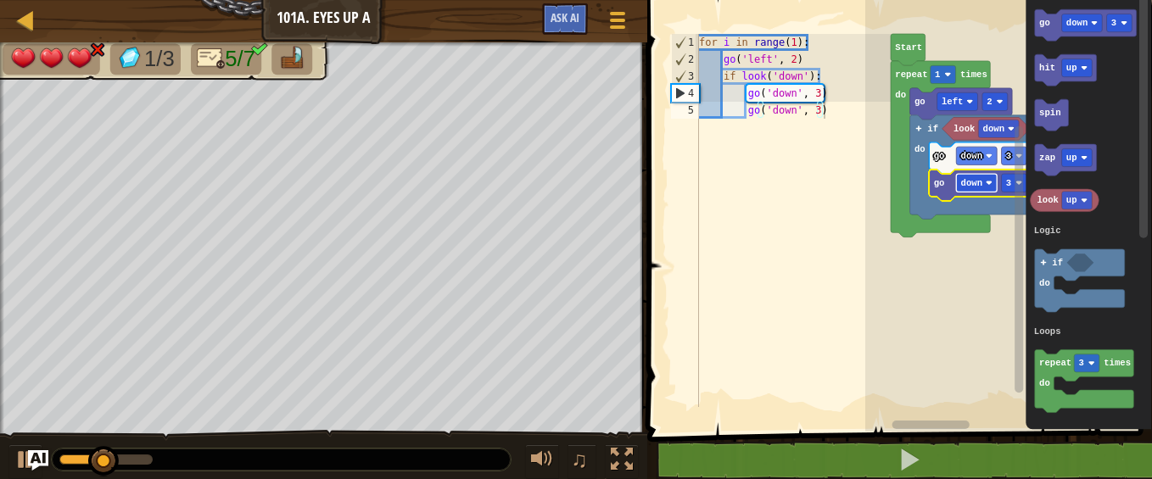
click at [977, 182] on text "down" at bounding box center [972, 183] width 22 height 10
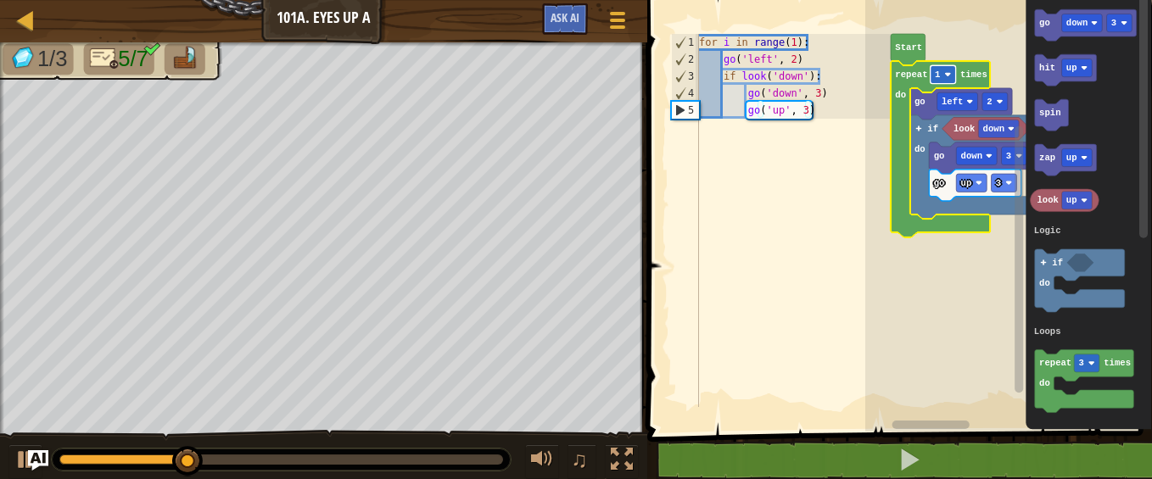
click at [944, 78] on rect "Blockly Workspace" at bounding box center [942, 74] width 25 height 18
click at [940, 80] on rect "Blockly Workspace" at bounding box center [942, 74] width 25 height 18
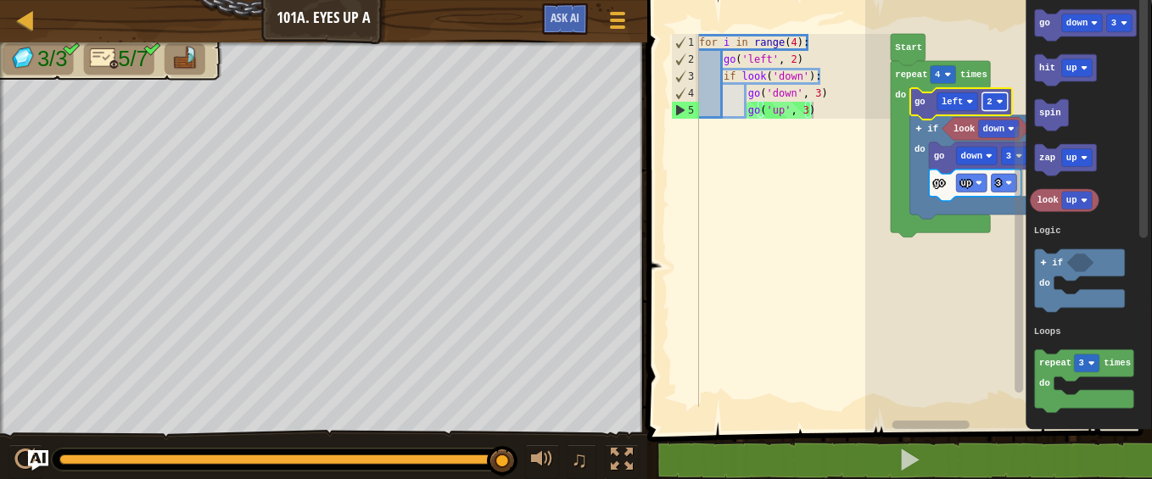
click at [995, 101] on rect "Blockly Workspace" at bounding box center [994, 101] width 25 height 18
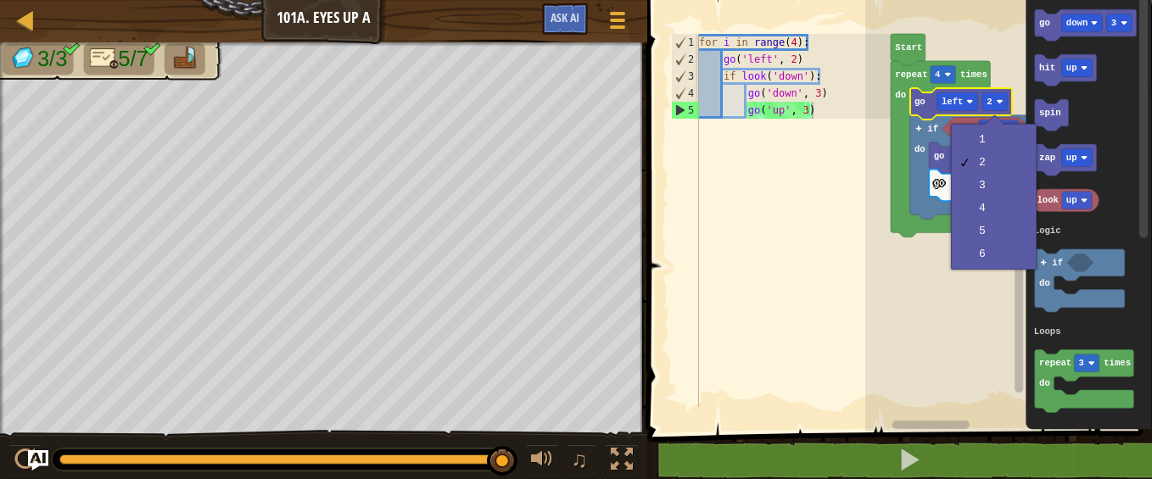
click at [916, 316] on rect "Blockly Workspace" at bounding box center [1008, 212] width 287 height 440
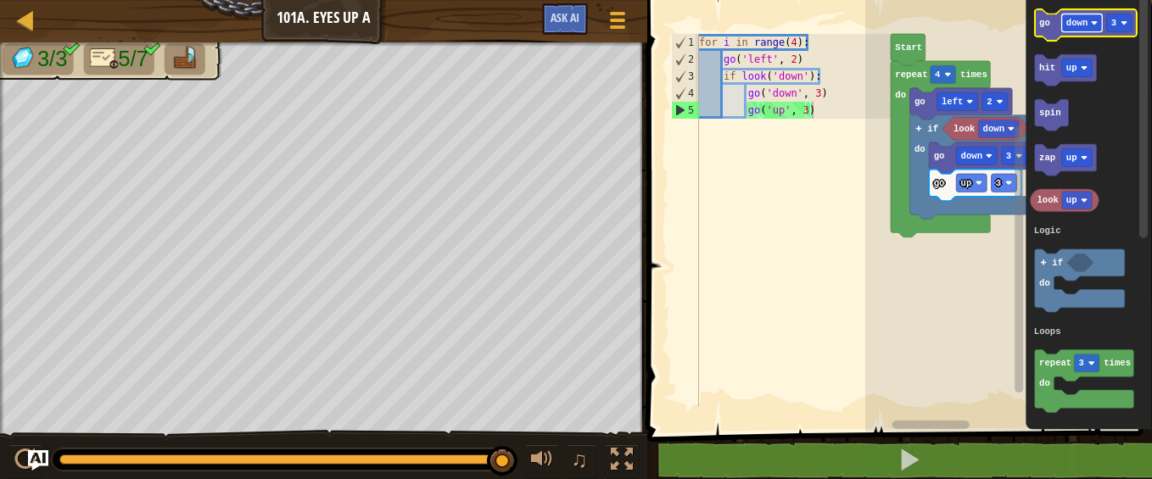
click at [1077, 20] on text "down" at bounding box center [1078, 23] width 22 height 10
click at [1117, 23] on rect "Blockly Workspace" at bounding box center [1119, 23] width 25 height 18
click at [969, 189] on div "Logic Loops Start repeat 4 times do go left 2 if do look down go down 3 go up 3…" at bounding box center [1008, 212] width 287 height 440
click at [1045, 20] on text "go" at bounding box center [1044, 23] width 11 height 10
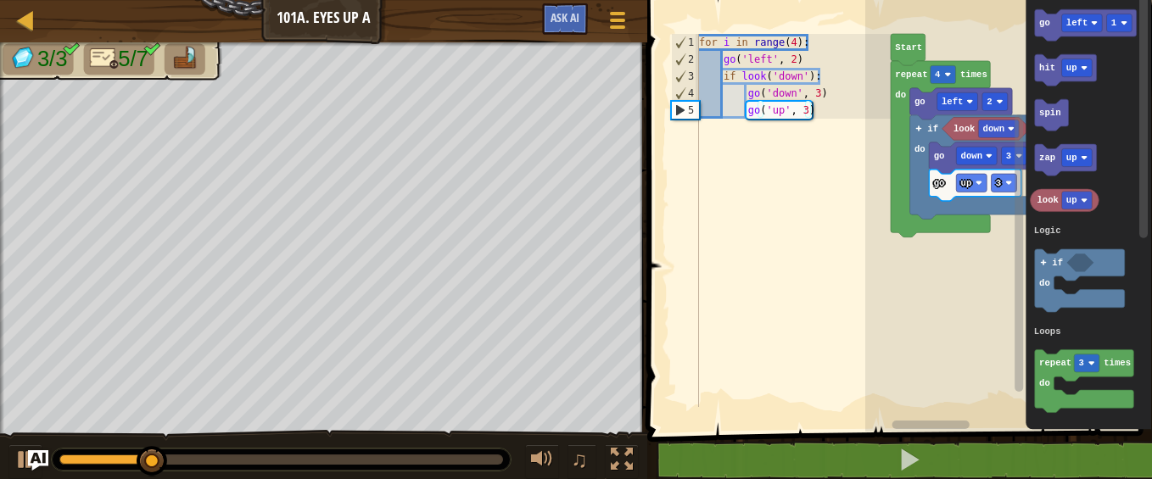
click at [1003, 243] on div "Logic Loops Start repeat 4 times do go left 2 if do look down go down 3 go up 3…" at bounding box center [1008, 212] width 287 height 440
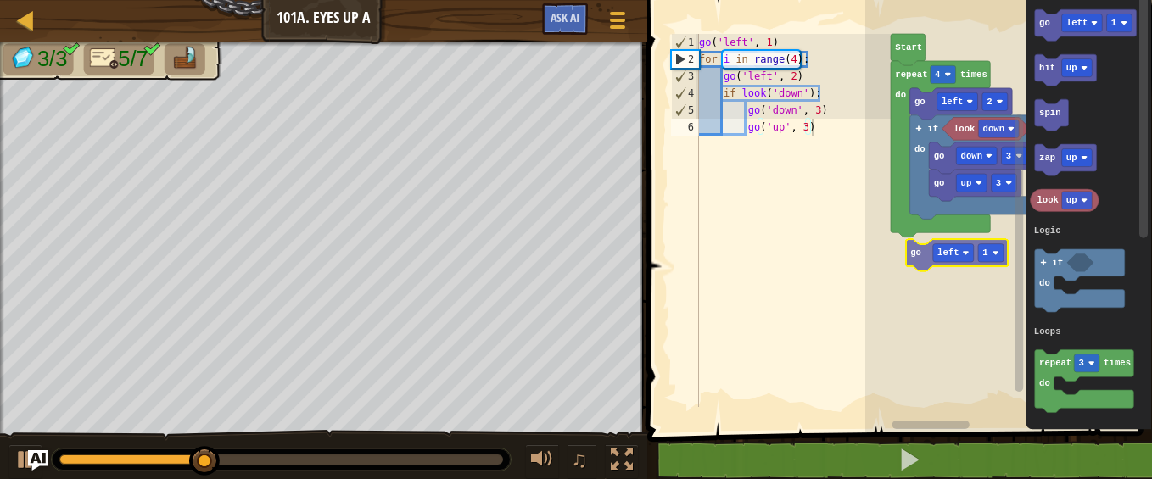
click at [915, 251] on div "Logic Loops Start repeat 4 times do go left 2 if do look down go down 3 go up 3…" at bounding box center [1008, 212] width 287 height 440
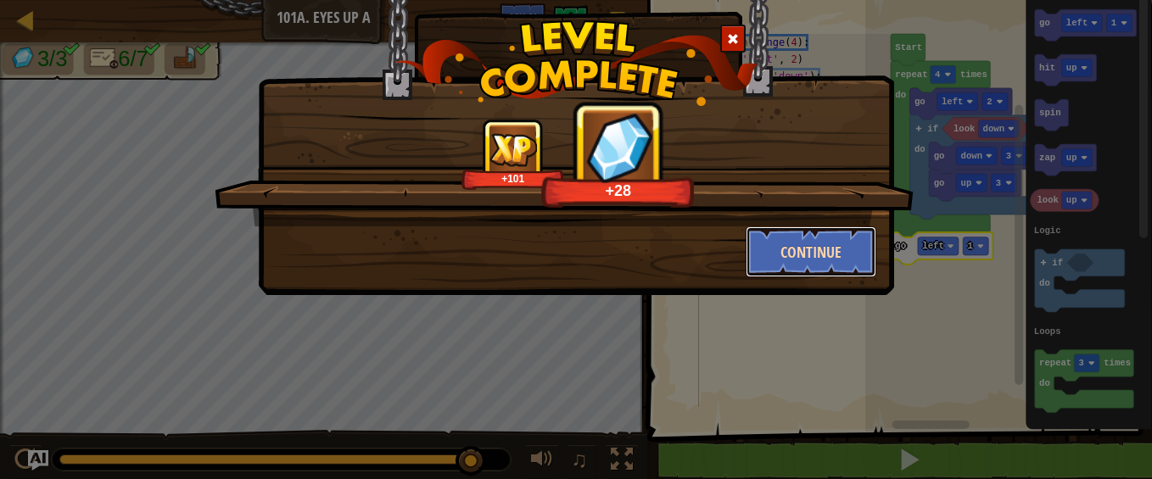
click at [809, 246] on button "Continue" at bounding box center [812, 252] width 132 height 51
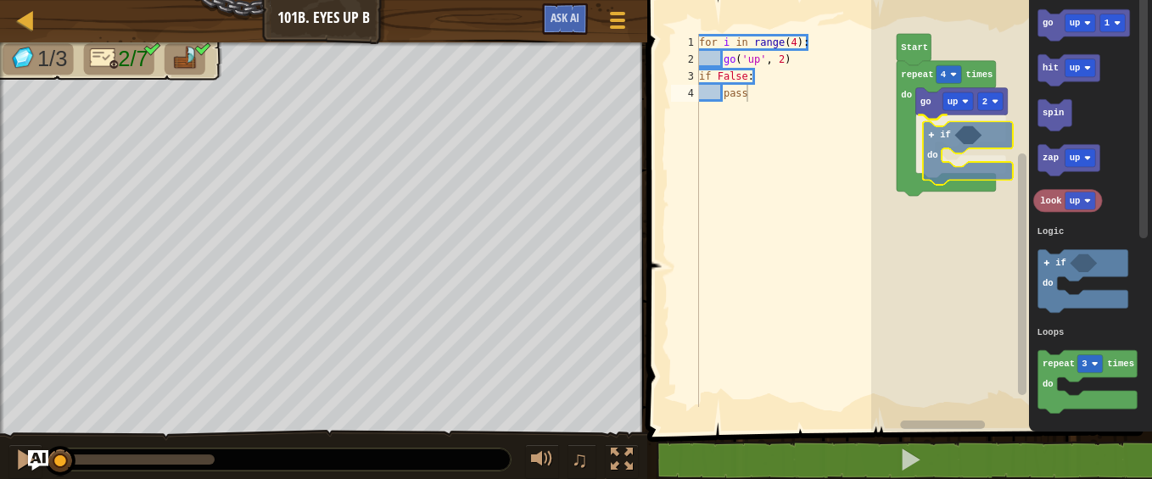
click at [937, 141] on div "Logic Loops go up 2 if do repeat 4 times do Start go up 1 hit up spin zap up lo…" at bounding box center [1011, 212] width 281 height 440
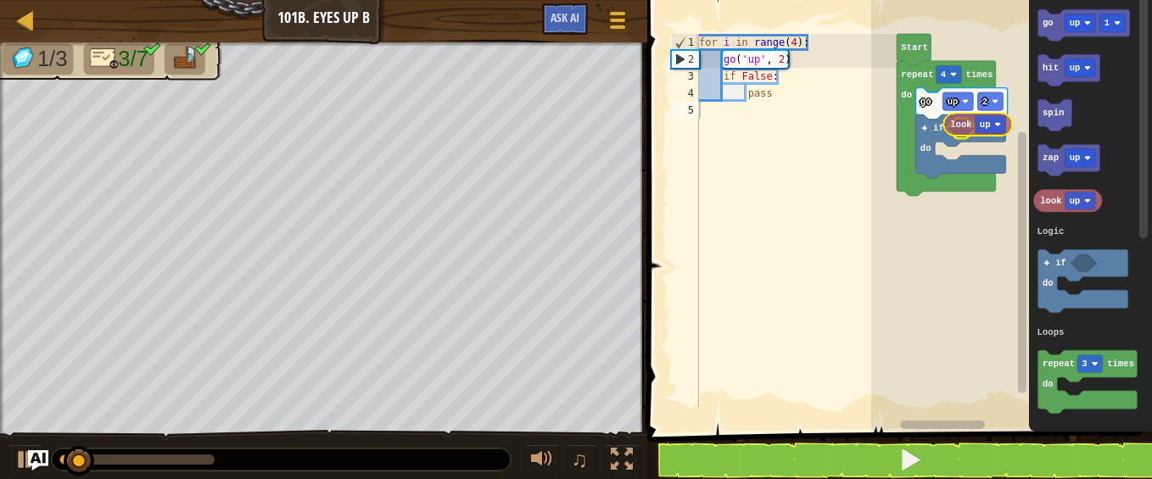
click at [966, 127] on div "Logic Loops go up 2 if do repeat 4 times do Start go up 1 hit up spin zap up lo…" at bounding box center [1011, 212] width 281 height 440
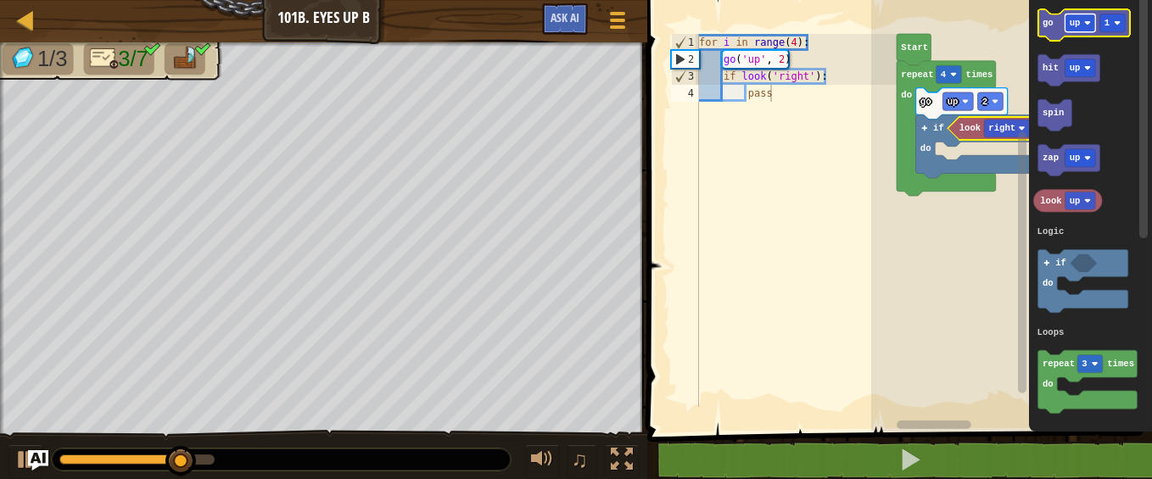
click at [1082, 21] on rect "Blockly Workspace" at bounding box center [1081, 23] width 31 height 18
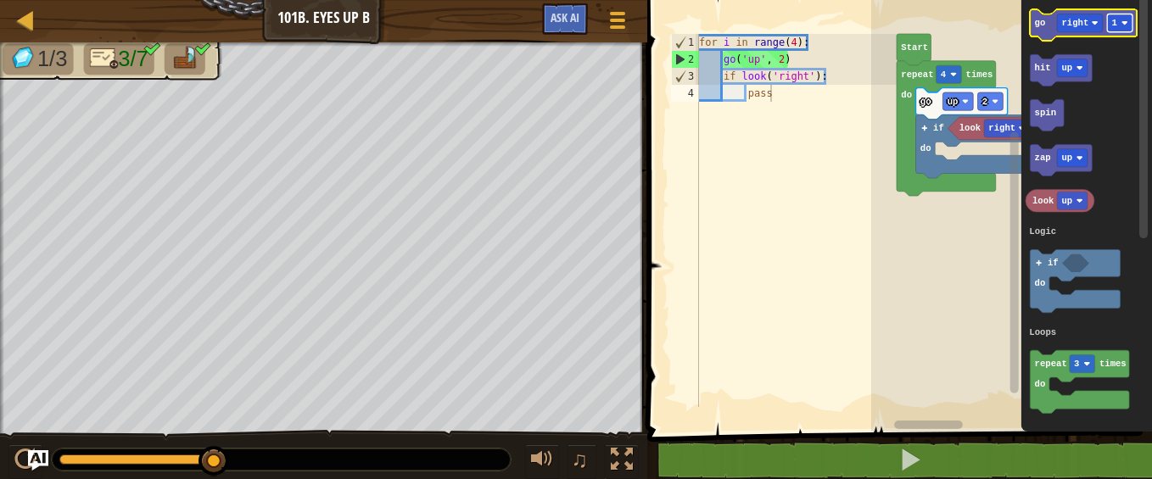
click at [1114, 19] on text "1" at bounding box center [1114, 23] width 5 height 10
click at [1048, 25] on icon "Blockly Workspace" at bounding box center [1084, 24] width 107 height 31
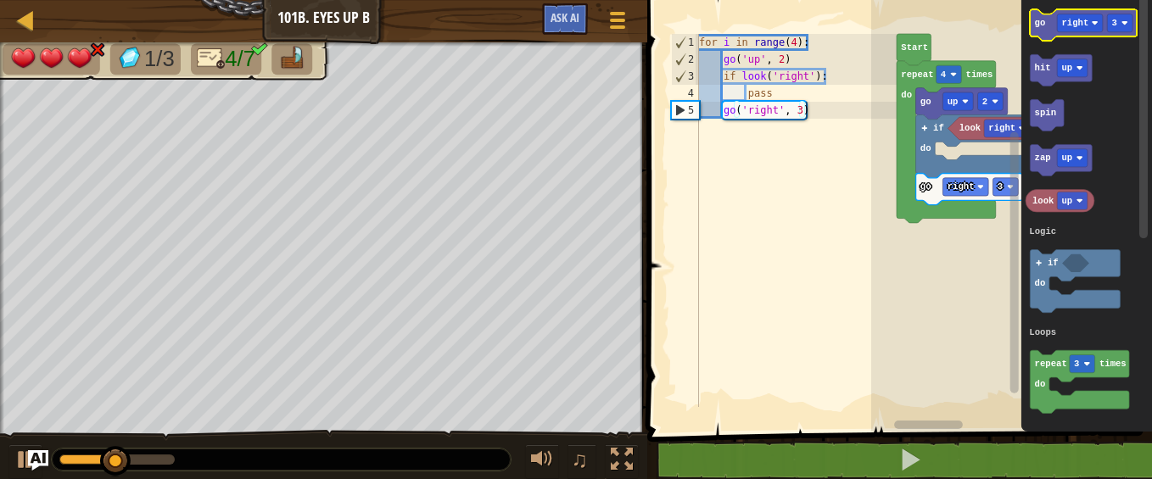
click at [1045, 18] on icon "Blockly Workspace" at bounding box center [1084, 24] width 107 height 31
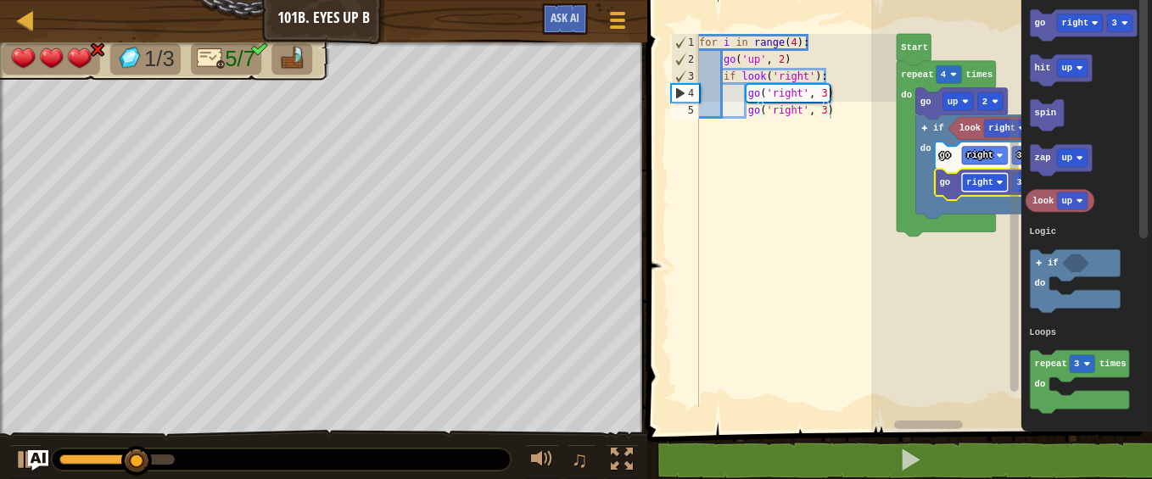
click at [989, 182] on text "right" at bounding box center [980, 182] width 27 height 10
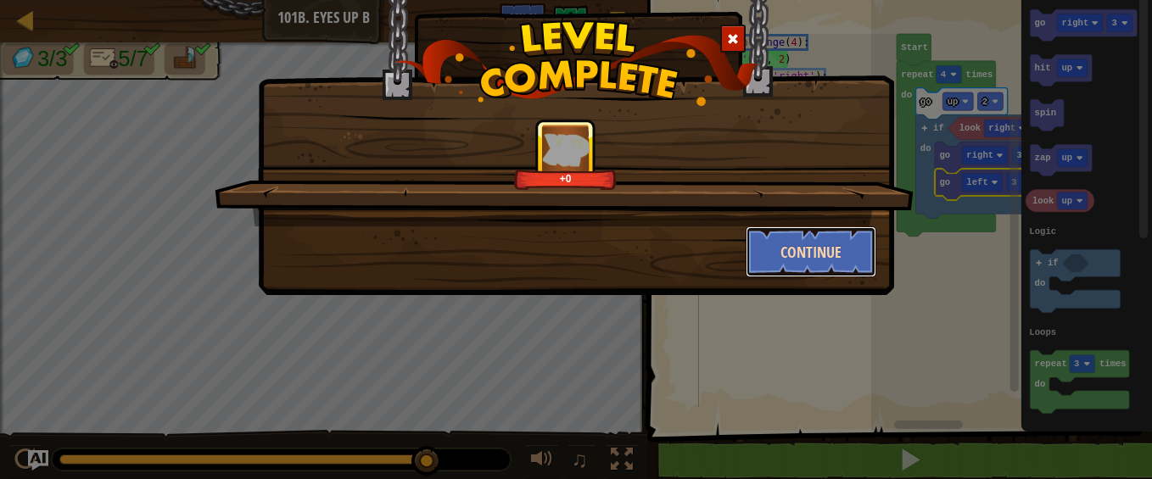
click at [829, 248] on button "Continue" at bounding box center [812, 252] width 132 height 51
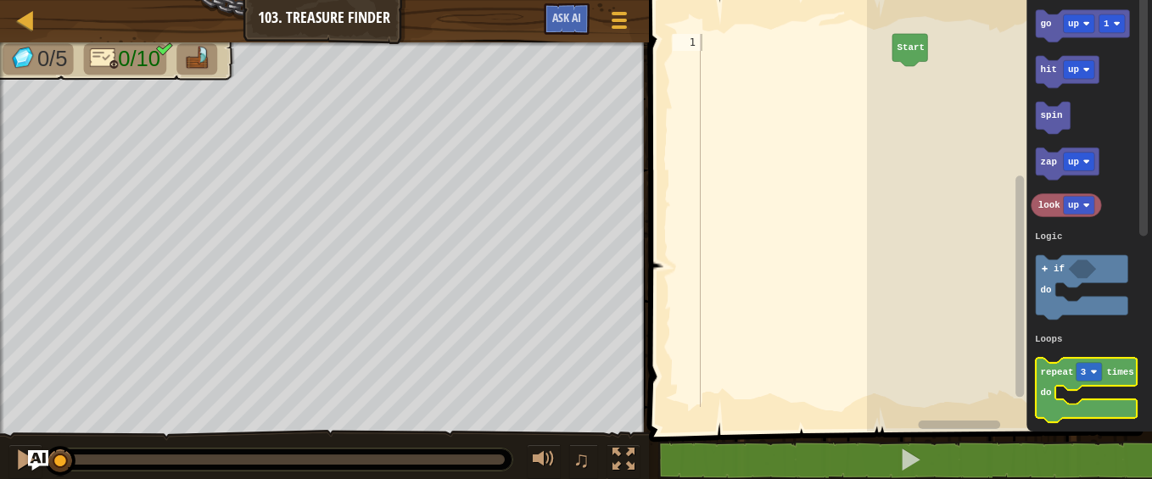
click at [1054, 381] on icon "Blockly Workspace" at bounding box center [1086, 390] width 101 height 64
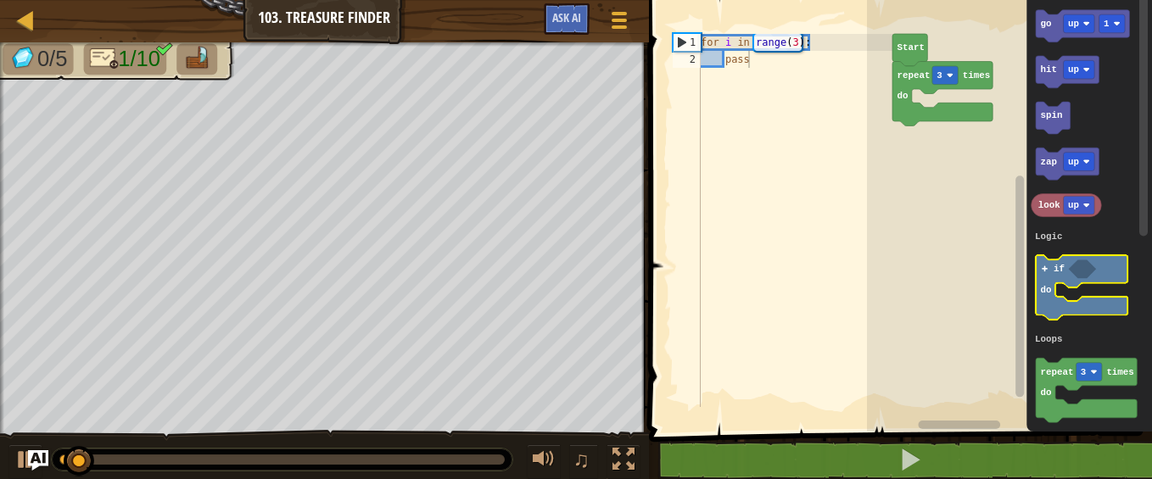
click at [1050, 271] on icon "Blockly Workspace" at bounding box center [1082, 287] width 92 height 64
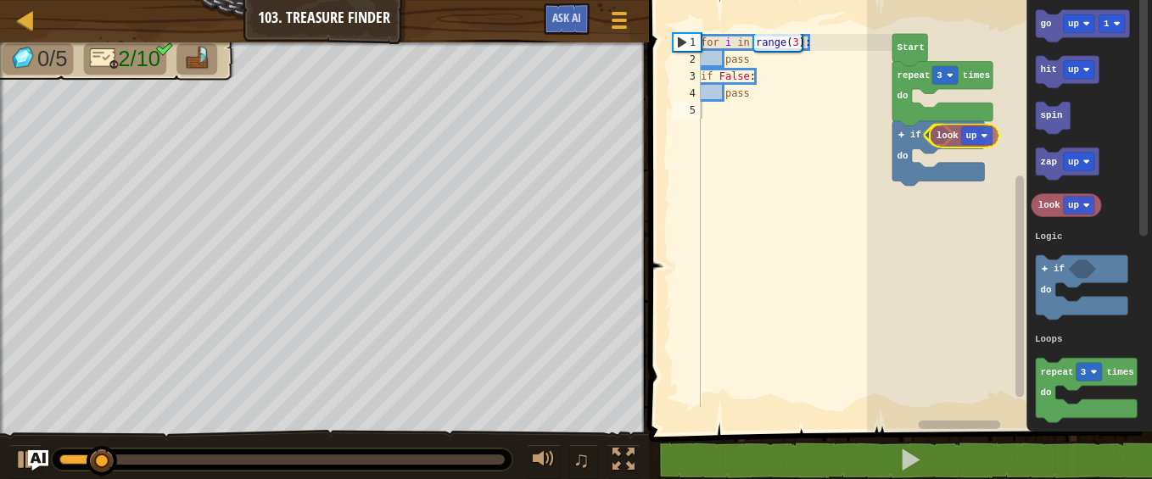
click at [945, 133] on div "Logic Loops Start repeat 3 times do if do go up 1 hit up spin zap up look up re…" at bounding box center [1009, 212] width 285 height 440
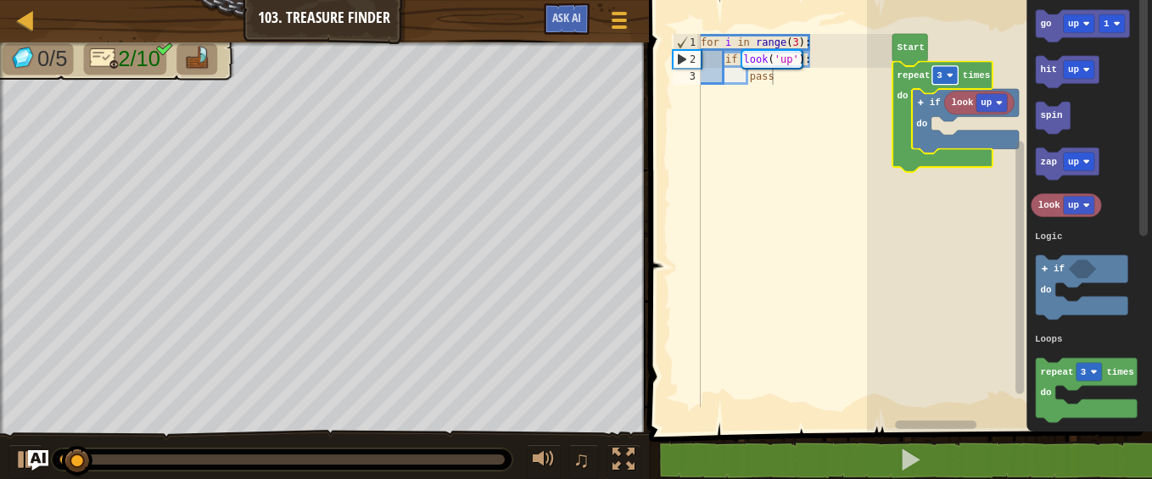
click at [937, 76] on text "3" at bounding box center [940, 75] width 6 height 10
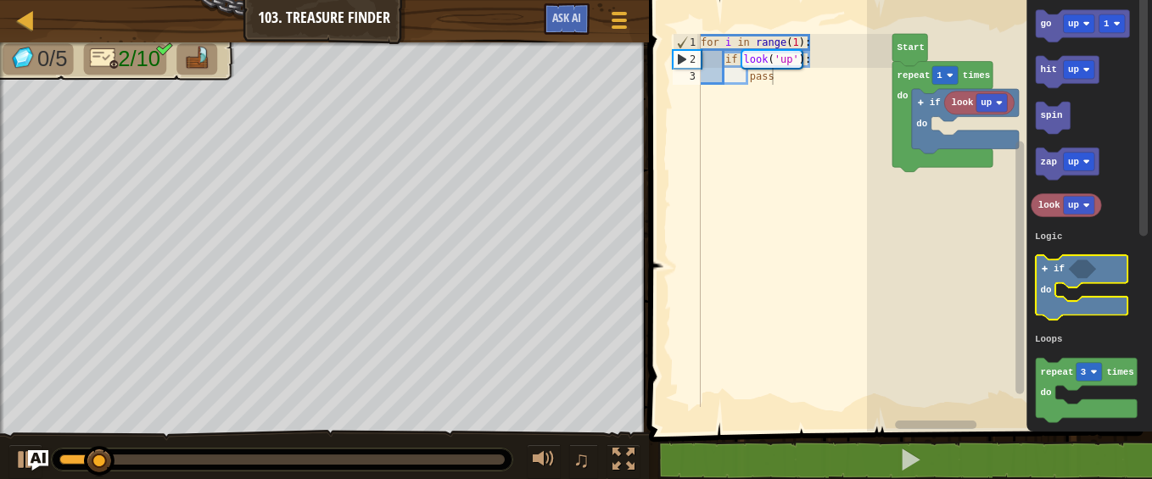
click at [1044, 265] on image "Blockly Workspace" at bounding box center [1044, 269] width 8 height 8
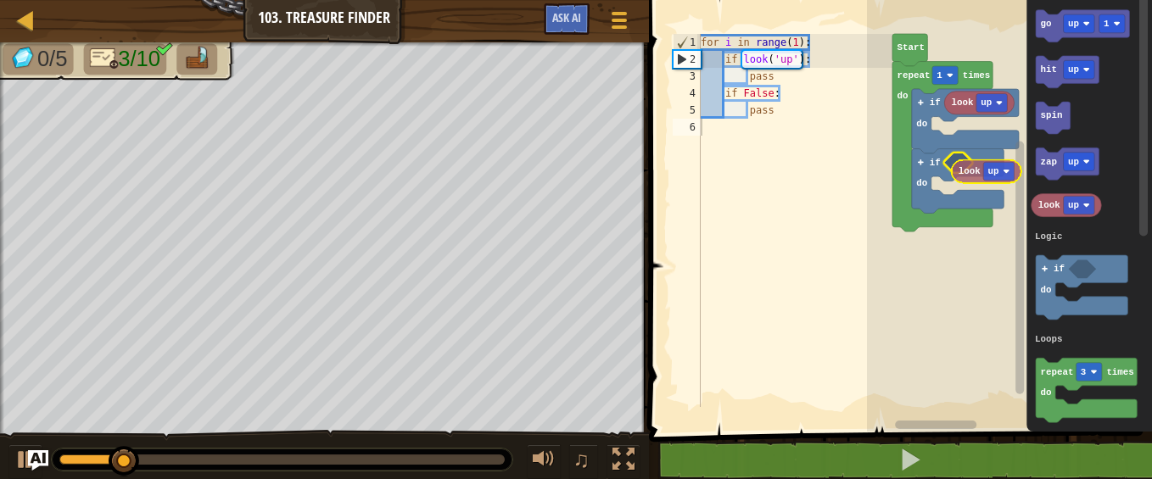
click at [968, 168] on div "Logic Loops Start repeat 1 times do if do look up if do go up 1 hit up spin zap…" at bounding box center [1009, 212] width 285 height 440
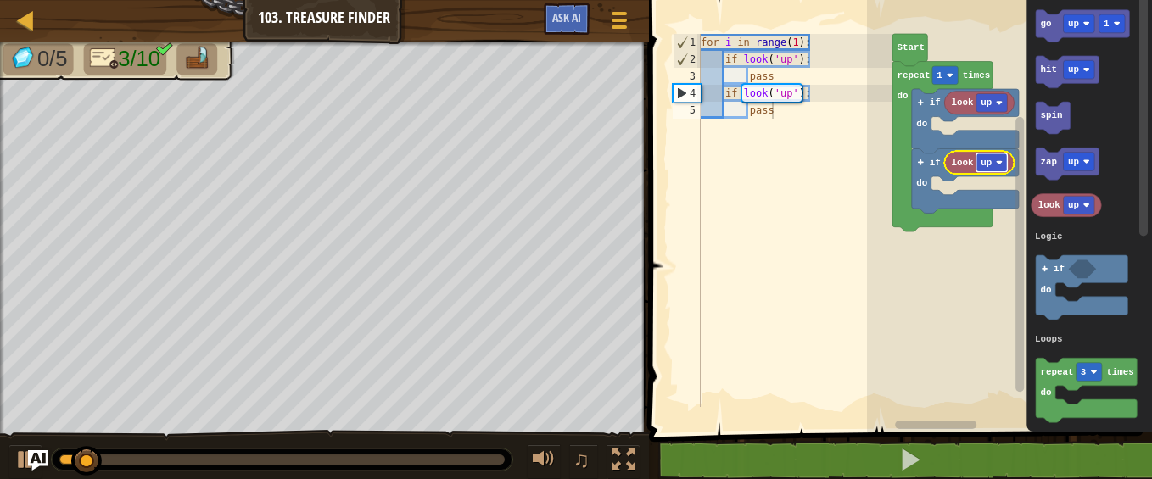
click at [991, 160] on text "up" at bounding box center [986, 163] width 11 height 10
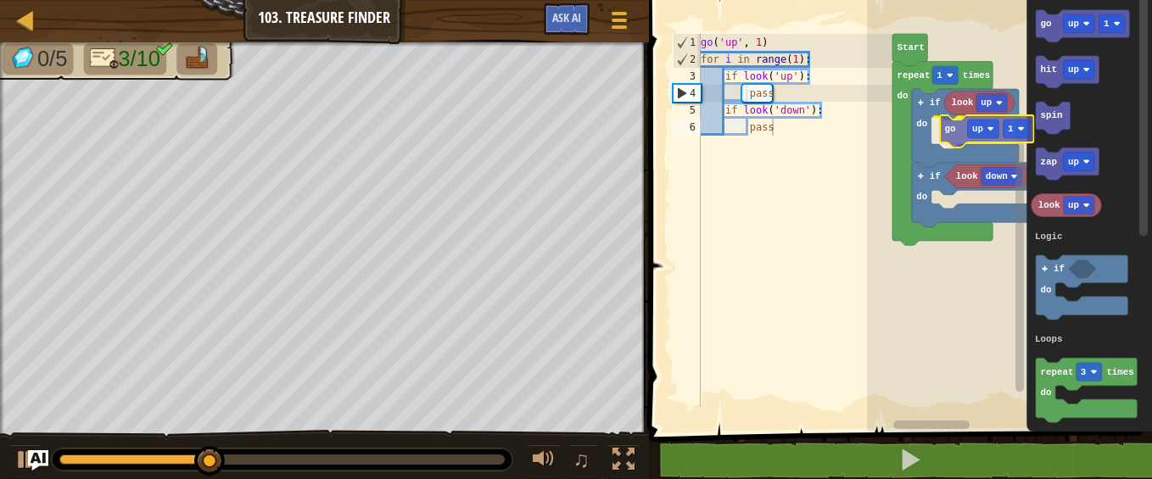
click at [953, 126] on div "Logic Loops Start repeat 1 times do if do look up if do look down go up 1 go up…" at bounding box center [1009, 212] width 285 height 440
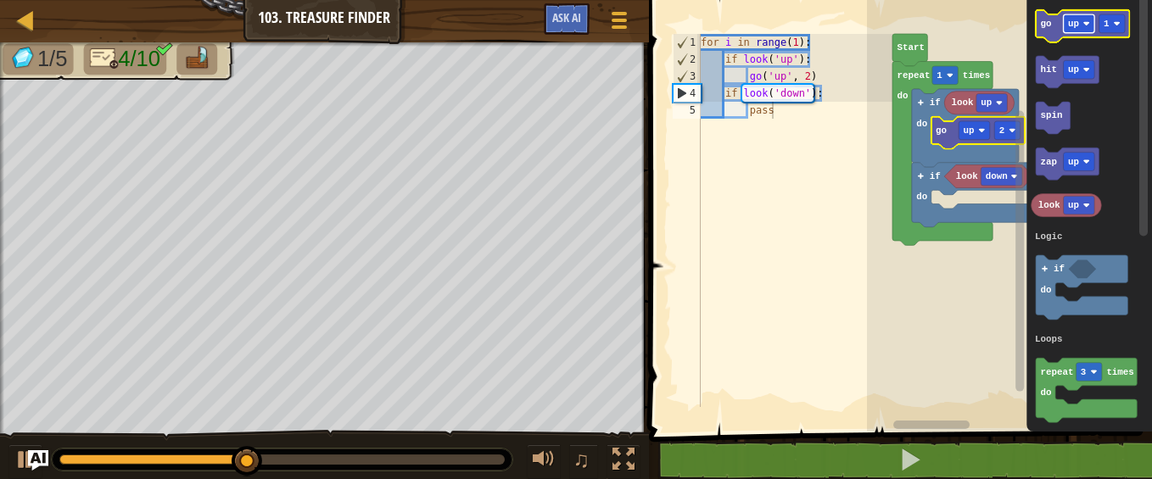
click at [1084, 24] on image "Blockly Workspace" at bounding box center [1086, 23] width 7 height 7
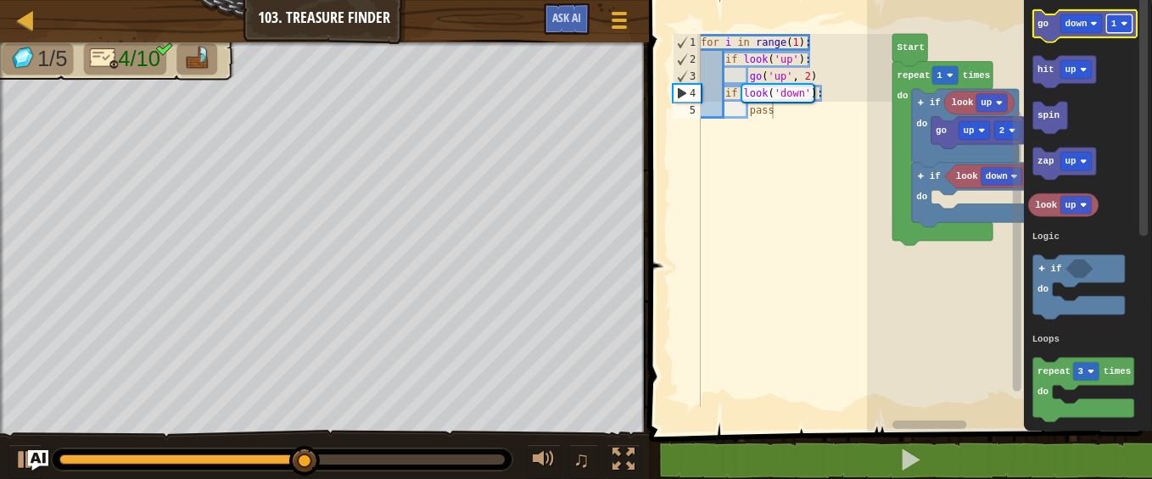
click at [1123, 19] on rect "Blockly Workspace" at bounding box center [1118, 23] width 25 height 19
click at [1005, 82] on div "Logic Loops Start repeat 1 times do if do look up if do look down go up 2 go do…" at bounding box center [1009, 212] width 285 height 440
click at [1041, 20] on text "go" at bounding box center [1043, 24] width 11 height 10
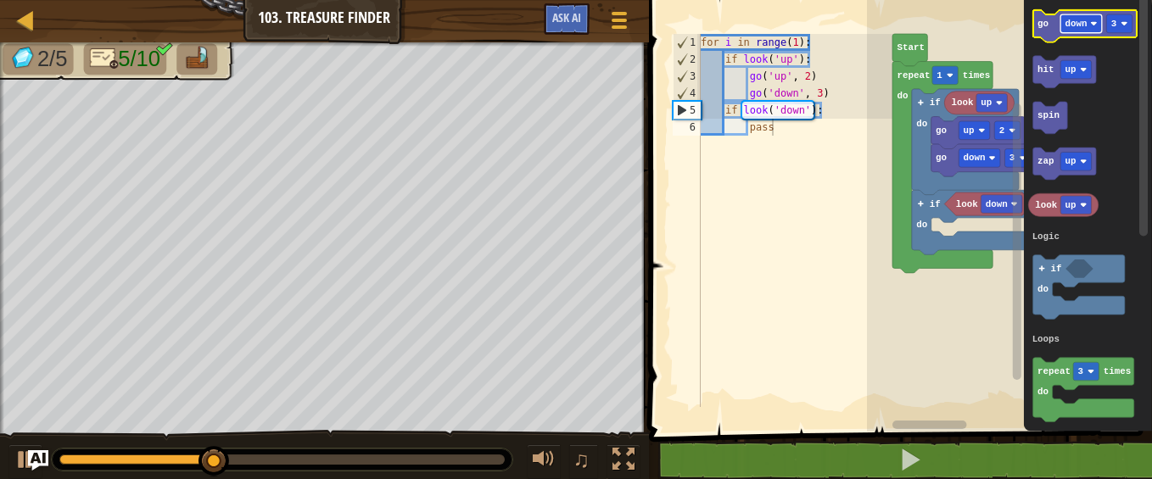
click at [1093, 28] on rect "Blockly Workspace" at bounding box center [1082, 23] width 42 height 19
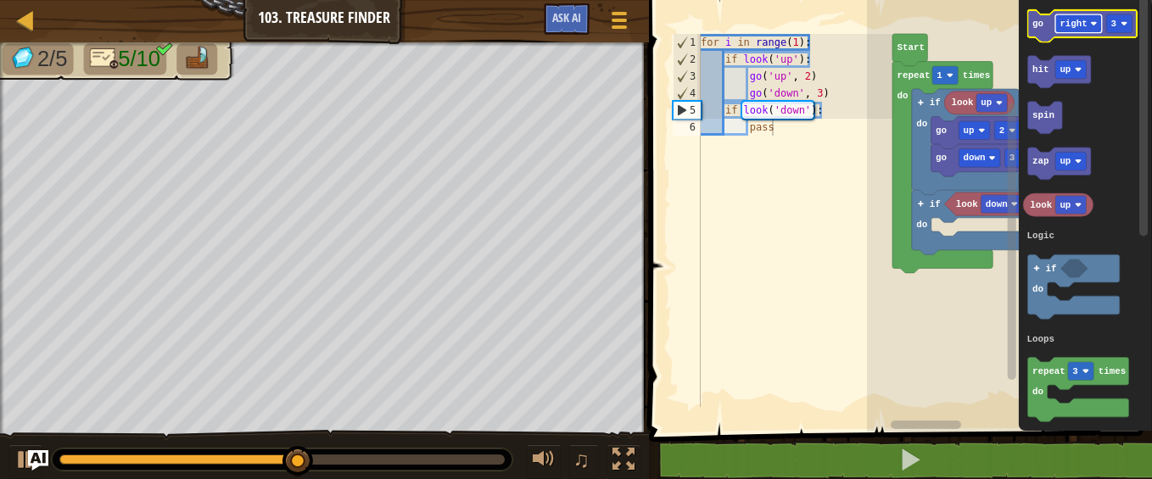
click at [1100, 18] on rect "Blockly Workspace" at bounding box center [1079, 23] width 47 height 19
click at [1121, 24] on rect "Blockly Workspace" at bounding box center [1118, 23] width 25 height 19
click at [1120, 20] on rect "Blockly Workspace" at bounding box center [1118, 23] width 25 height 19
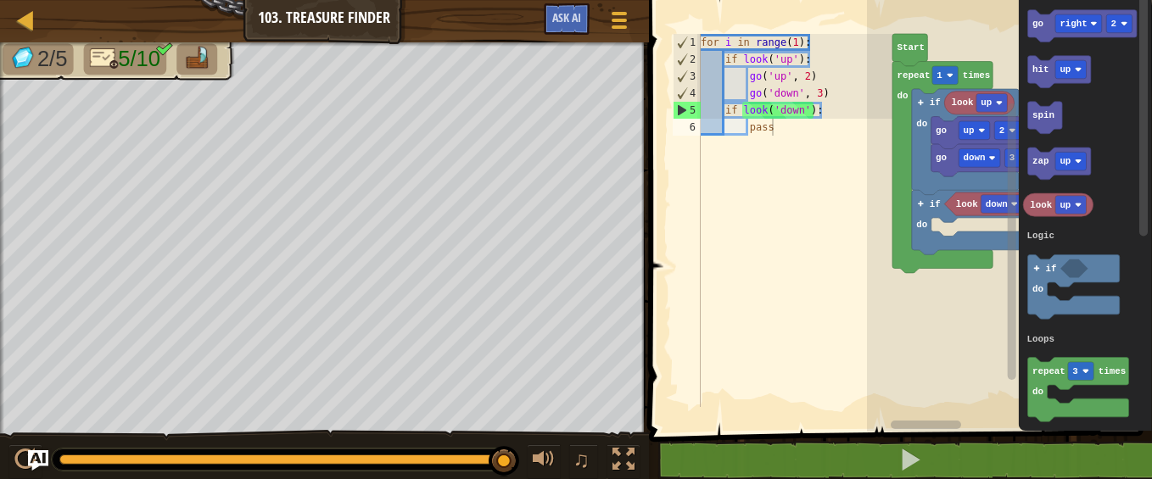
click at [1004, 156] on icon "Blockly Workspace" at bounding box center [984, 160] width 104 height 32
click at [1014, 156] on rect "Blockly Workspace" at bounding box center [1012, 242] width 8 height 277
click at [1021, 153] on icon "Blockly Workspace" at bounding box center [1085, 212] width 133 height 440
click at [1007, 158] on rect "Blockly Workspace" at bounding box center [1011, 205] width 13 height 427
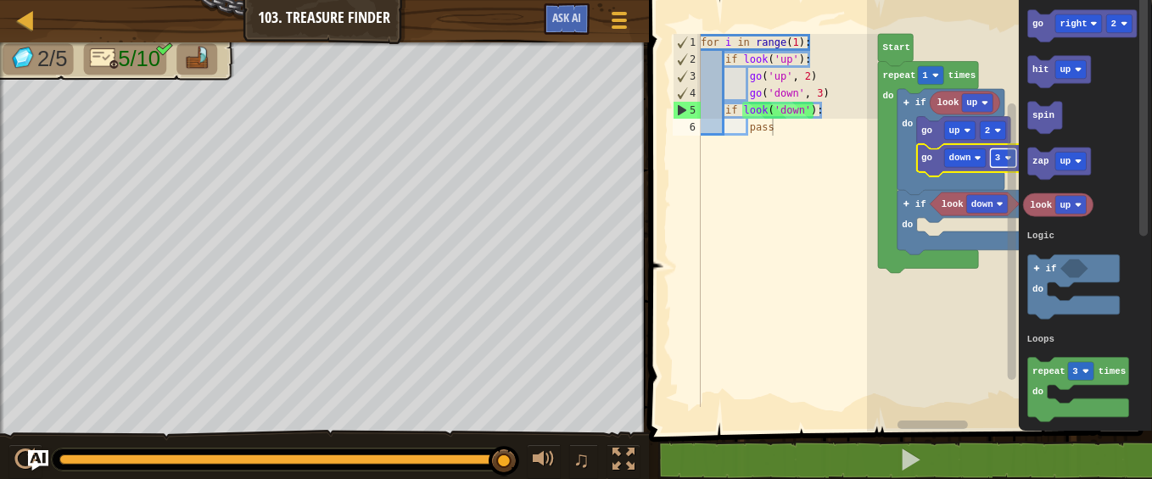
click at [997, 157] on text "3" at bounding box center [998, 158] width 6 height 10
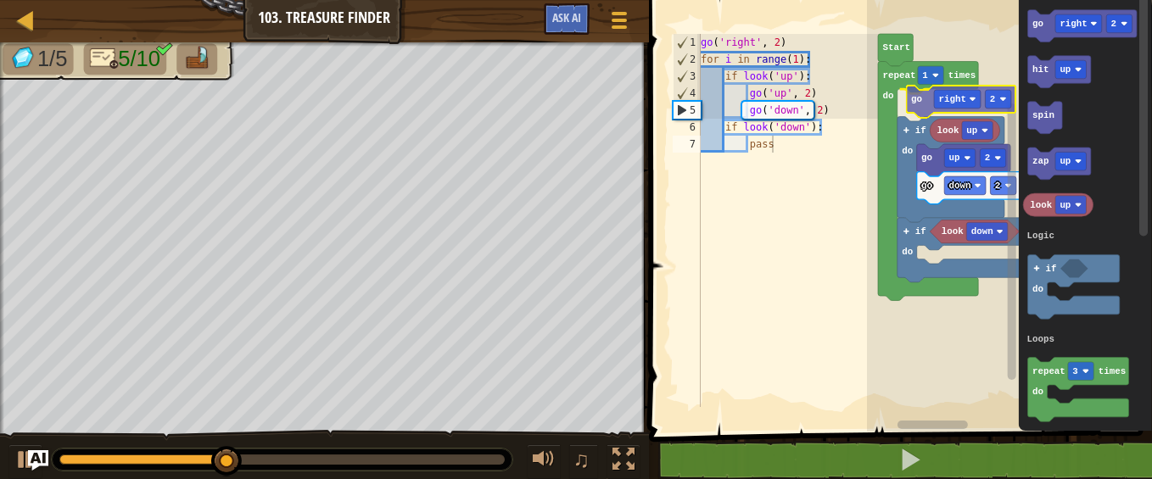
click at [929, 107] on div "Logic Loops Start repeat 1 times do go right 2 if do look up if do look down go…" at bounding box center [1009, 212] width 285 height 440
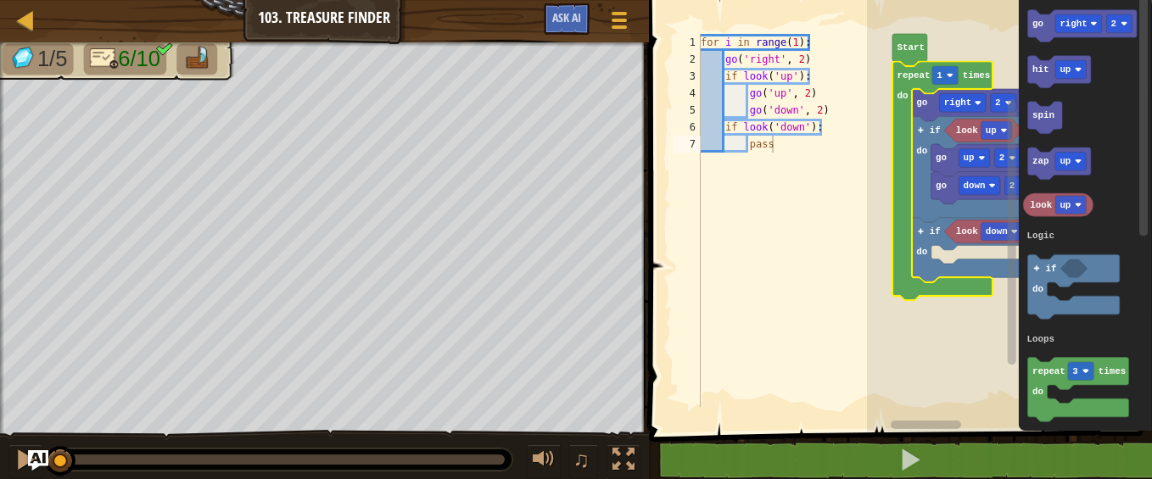
click at [905, 125] on icon "Blockly Workspace" at bounding box center [943, 181] width 100 height 239
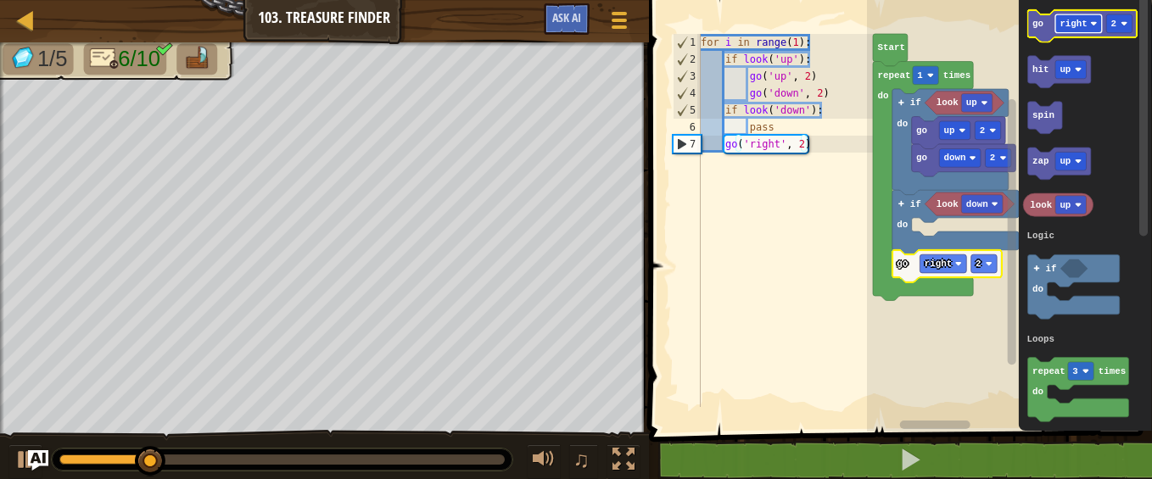
click at [1085, 25] on text "right" at bounding box center [1074, 24] width 28 height 10
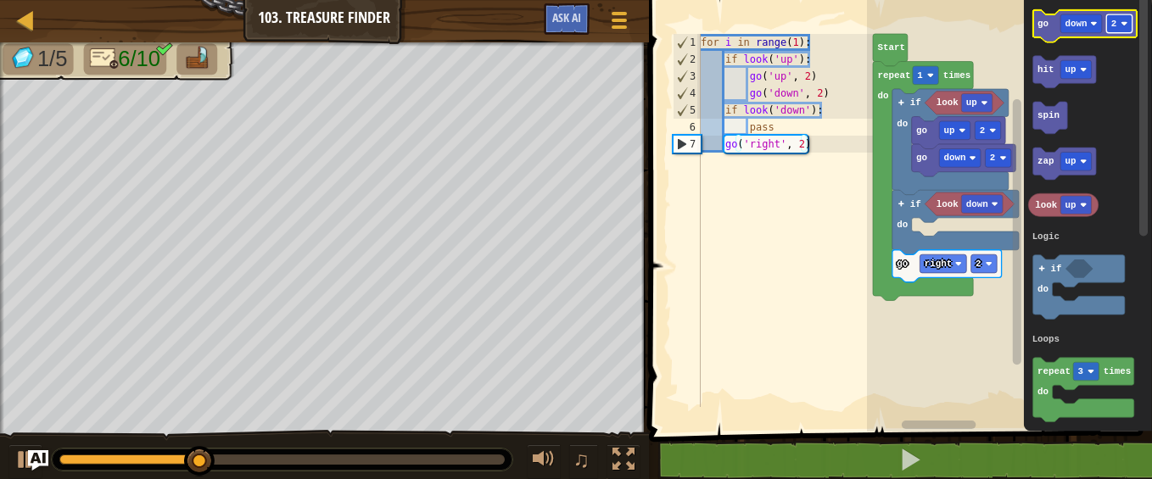
click at [1120, 18] on rect "Blockly Workspace" at bounding box center [1118, 23] width 25 height 19
click at [1042, 26] on text "go" at bounding box center [1043, 24] width 11 height 10
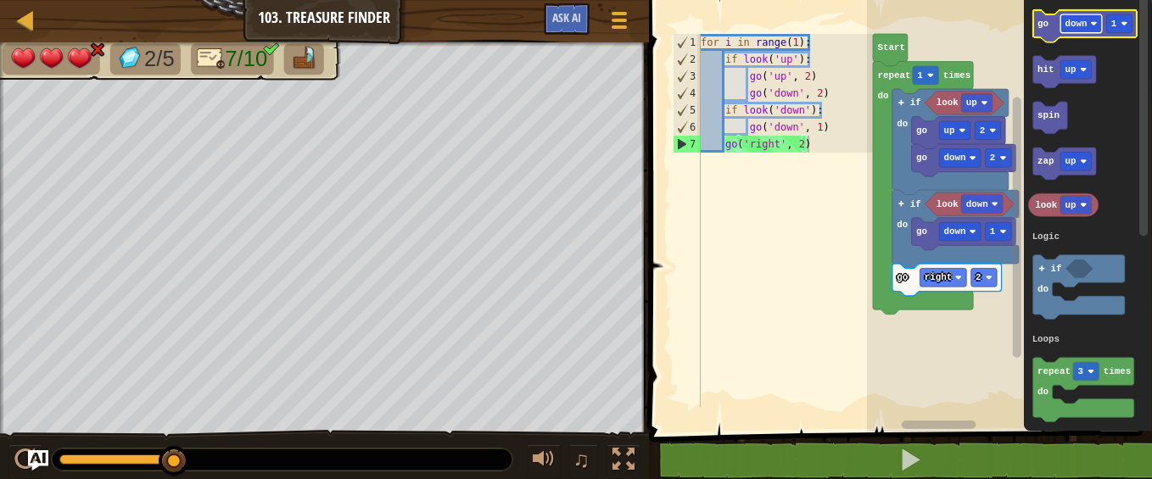
click at [1081, 20] on text "down" at bounding box center [1076, 24] width 22 height 10
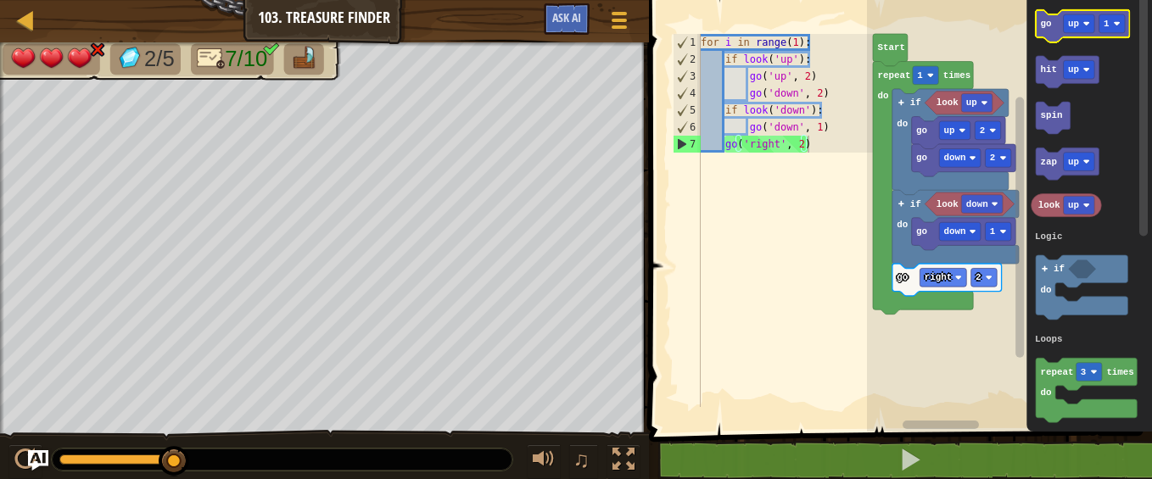
click at [1050, 29] on text "go" at bounding box center [1045, 24] width 11 height 10
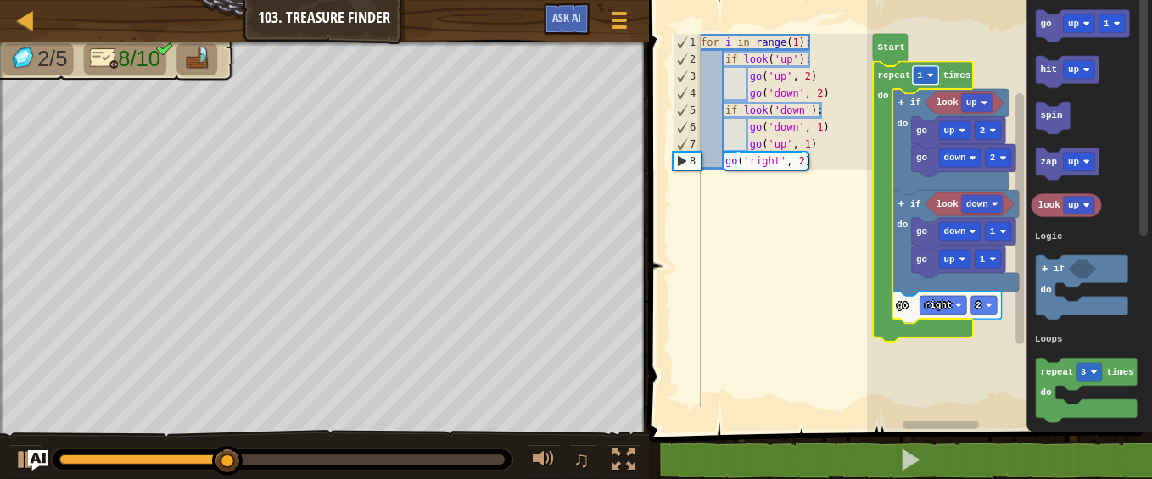
click at [928, 75] on image "Blockly Workspace" at bounding box center [930, 75] width 7 height 7
click at [929, 74] on image "Blockly Workspace" at bounding box center [930, 75] width 7 height 7
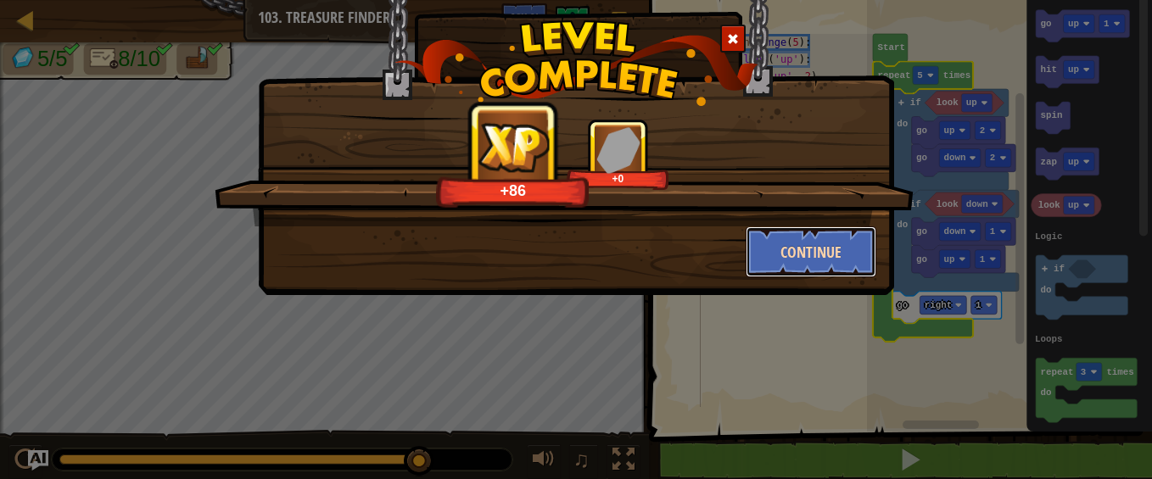
click at [826, 251] on button "Continue" at bounding box center [812, 252] width 132 height 51
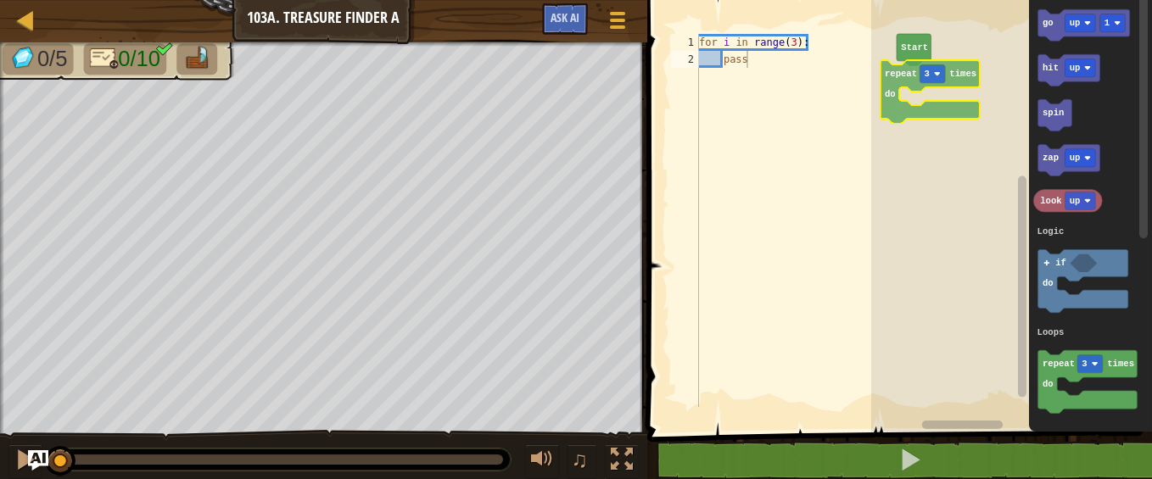
click at [898, 79] on div "Logic Loops Start go up 1 hit up spin zap up look up repeat 3 times do if do Lo…" at bounding box center [1011, 212] width 281 height 440
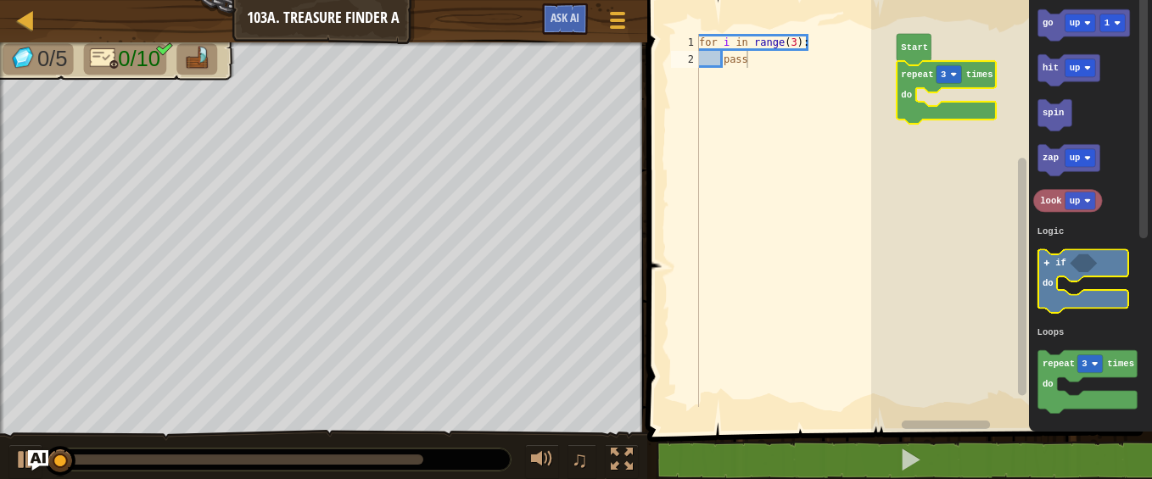
click at [1053, 266] on icon "Blockly Workspace" at bounding box center [1084, 280] width 90 height 63
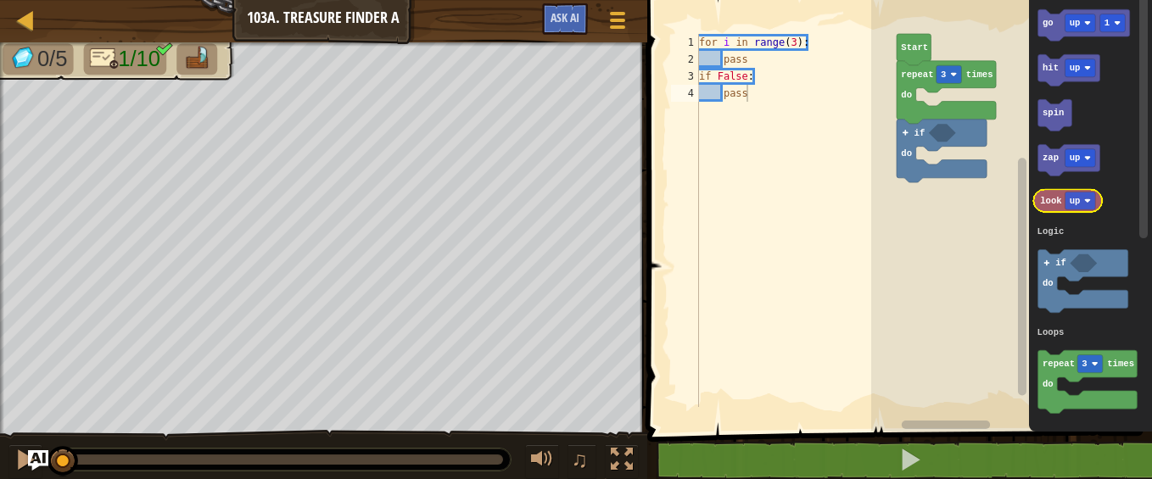
click at [1050, 204] on text "look" at bounding box center [1052, 201] width 22 height 10
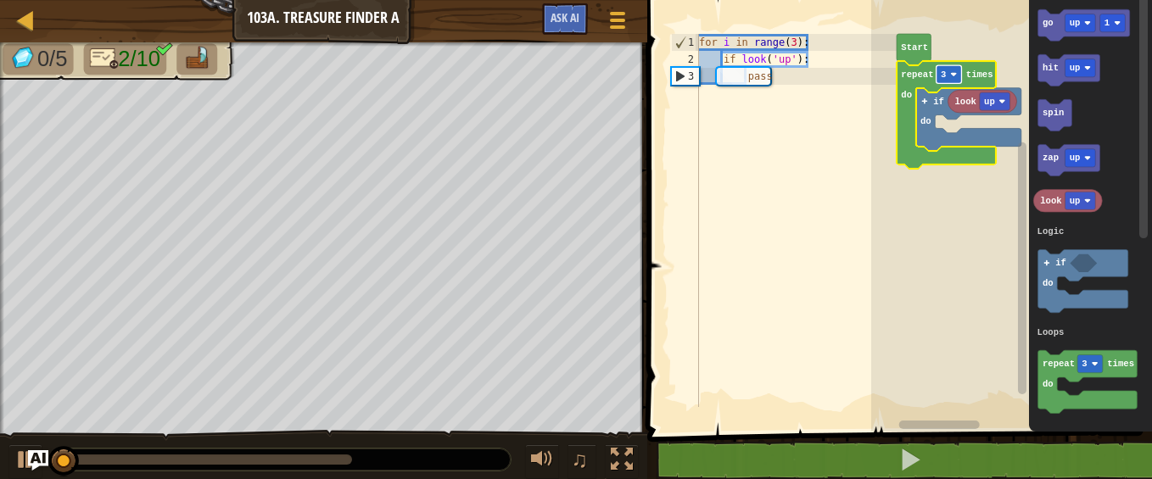
click at [949, 69] on rect "Blockly Workspace" at bounding box center [949, 74] width 25 height 18
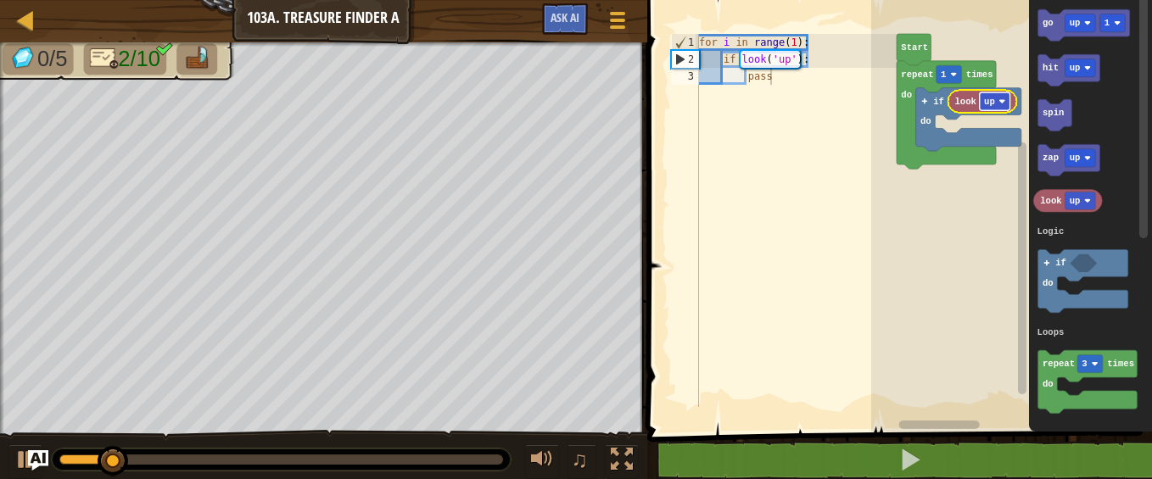
click at [996, 104] on rect "Blockly Workspace" at bounding box center [995, 101] width 31 height 18
click at [1003, 103] on text "right" at bounding box center [1002, 102] width 27 height 10
click at [1005, 100] on text "left" at bounding box center [999, 102] width 21 height 10
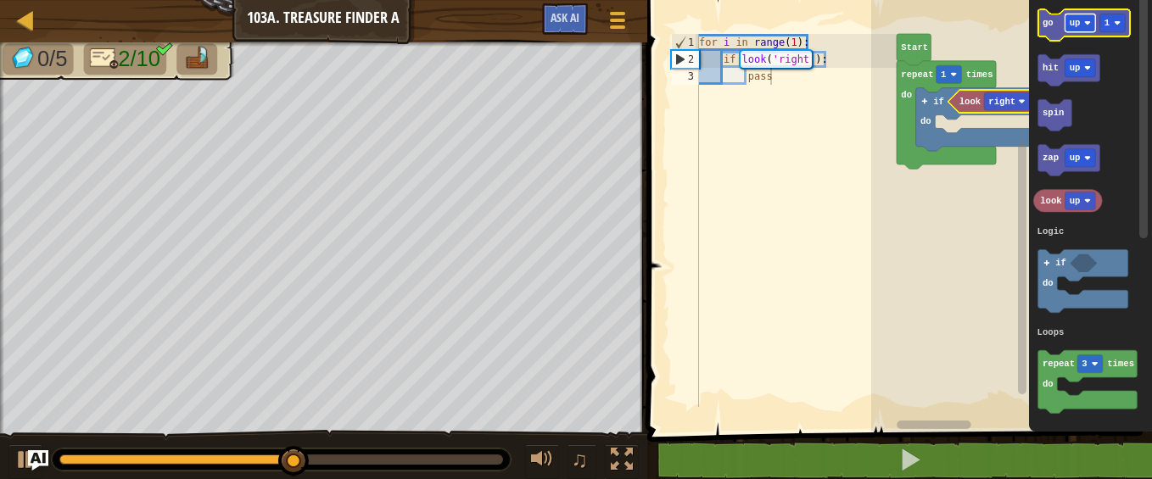
click at [1082, 20] on rect "Blockly Workspace" at bounding box center [1081, 23] width 31 height 18
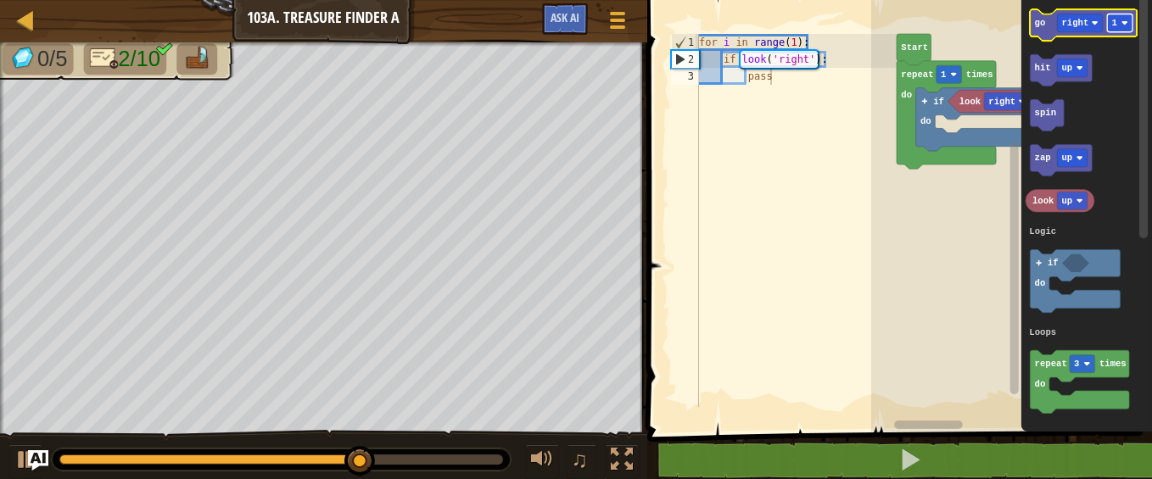
click at [1123, 25] on image "Blockly Workspace" at bounding box center [1125, 23] width 7 height 7
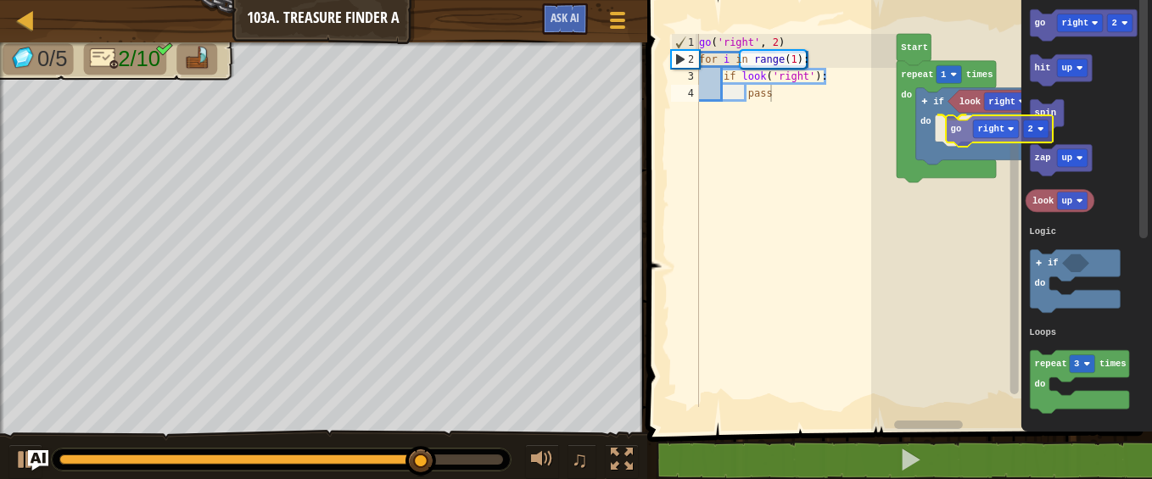
click at [955, 131] on div "Logic Loops Start repeat 1 times do if do look right go right 2 go right 2 hit …" at bounding box center [1011, 212] width 281 height 440
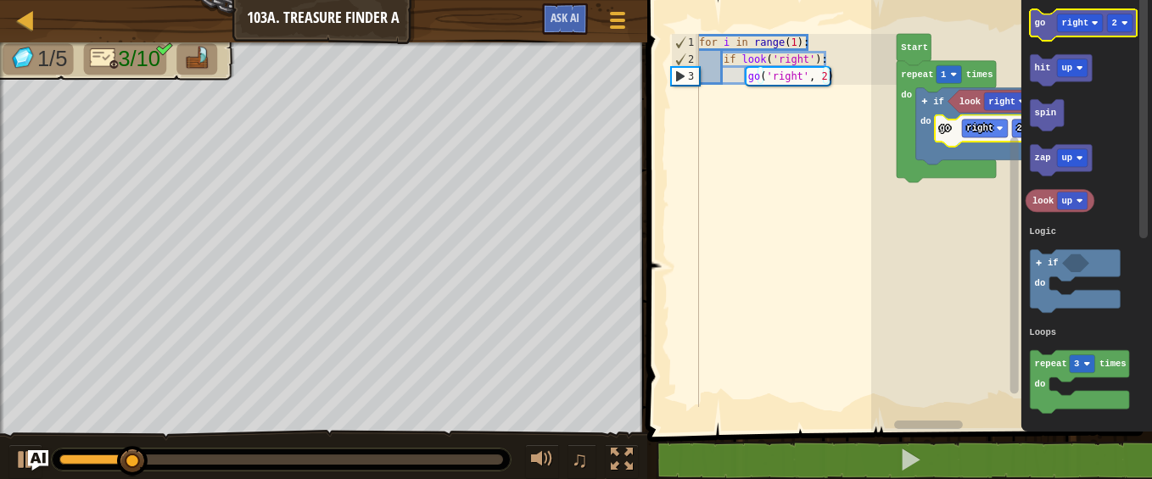
click at [1045, 28] on icon "Blockly Workspace" at bounding box center [1084, 24] width 107 height 31
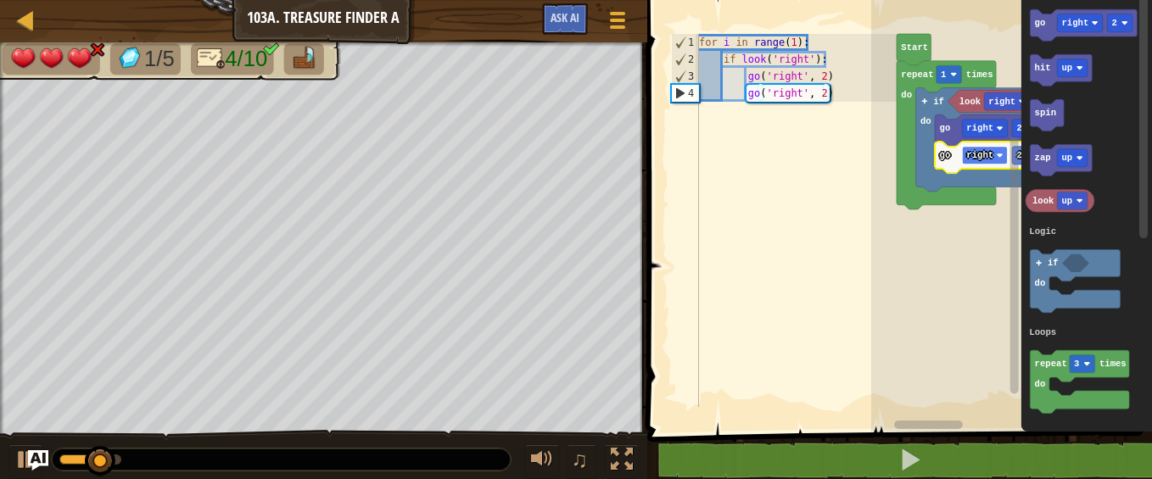
click at [978, 149] on rect "Blockly Workspace" at bounding box center [985, 156] width 46 height 18
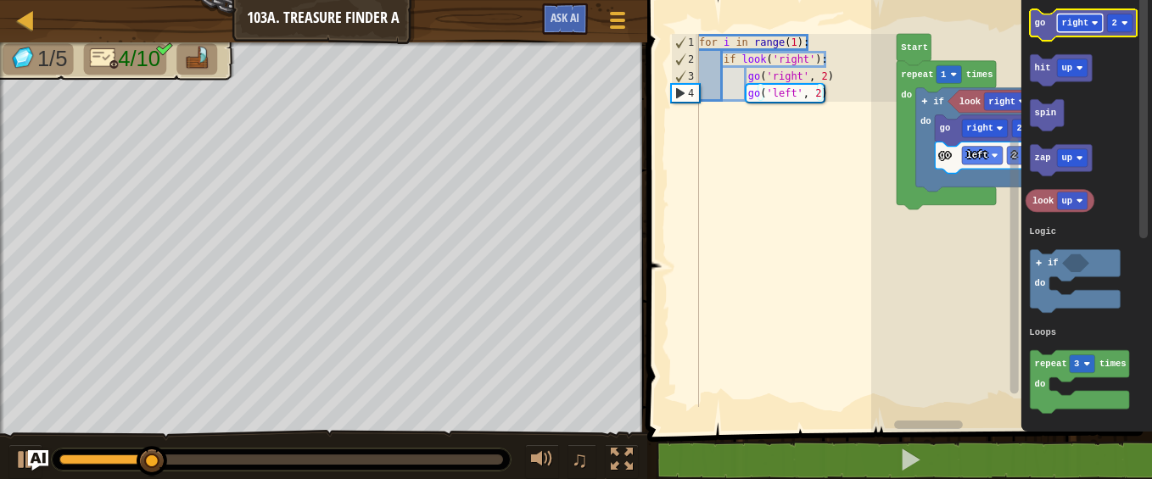
click at [1077, 25] on text "right" at bounding box center [1075, 23] width 27 height 10
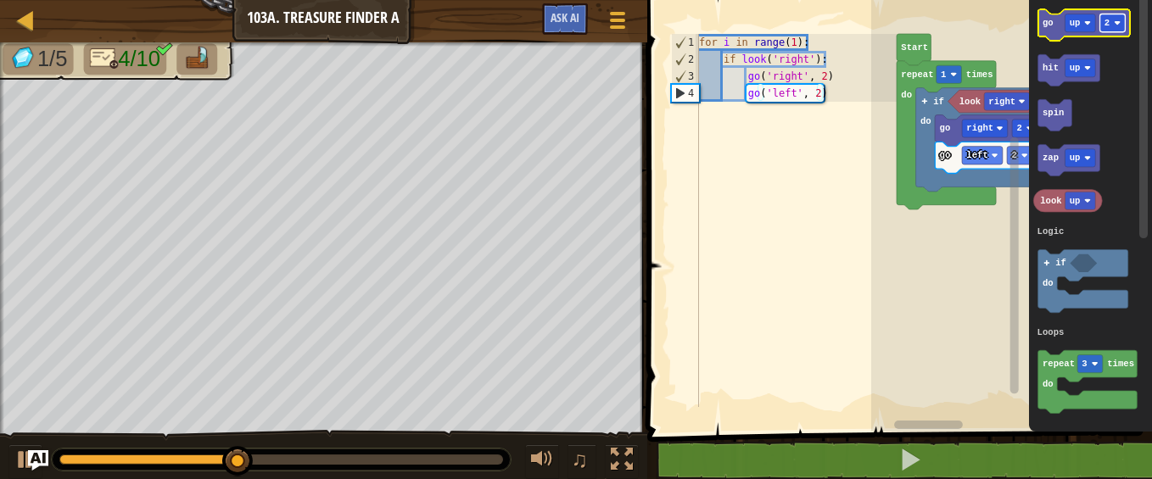
click at [1117, 19] on rect "Blockly Workspace" at bounding box center [1113, 23] width 25 height 18
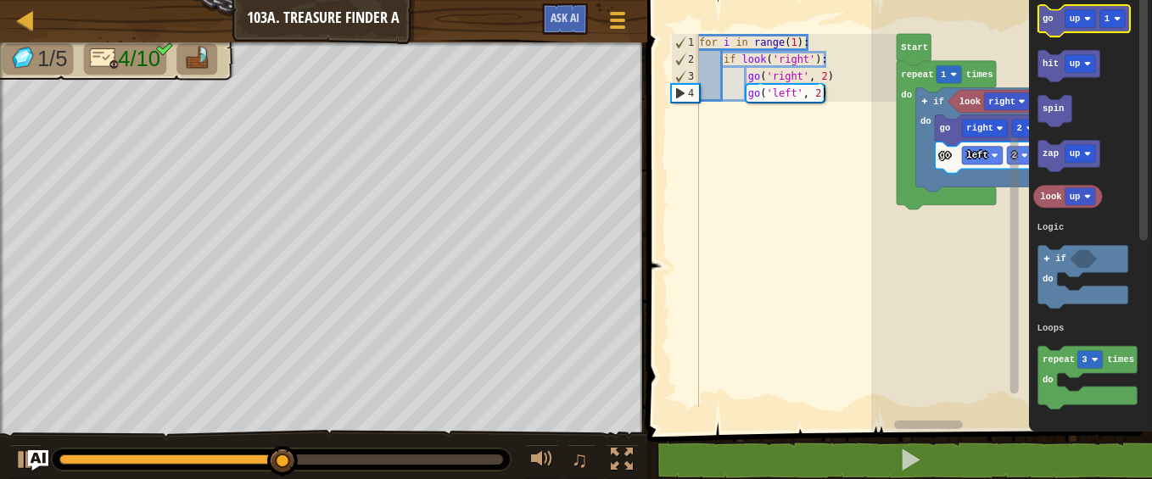
click at [1055, 19] on g "go up 1" at bounding box center [1085, 20] width 92 height 31
click at [1059, 14] on icon "Blockly Workspace" at bounding box center [1085, 21] width 92 height 31
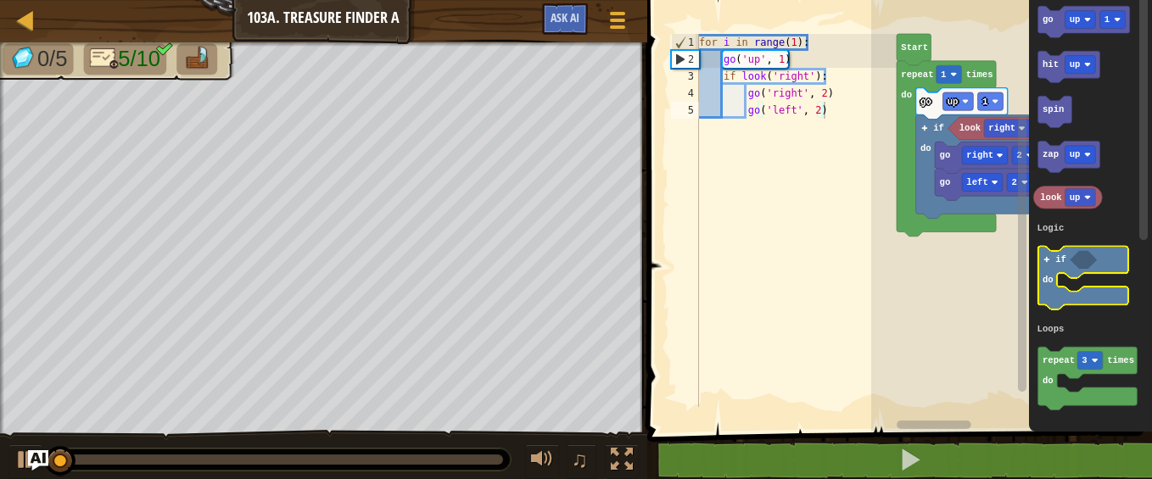
click at [1050, 276] on text "do" at bounding box center [1048, 280] width 11 height 10
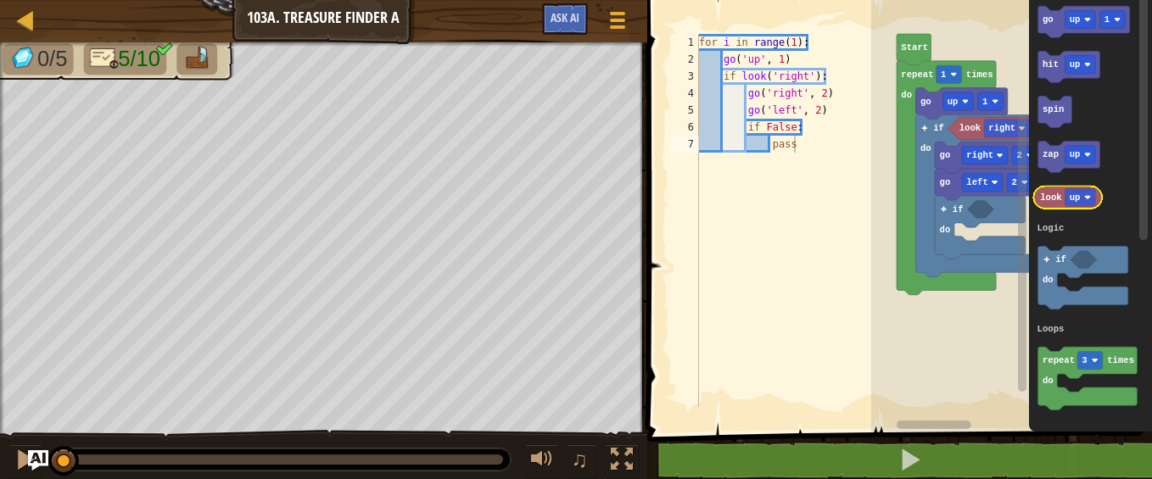
click at [1045, 204] on icon "Blockly Workspace" at bounding box center [1068, 197] width 69 height 23
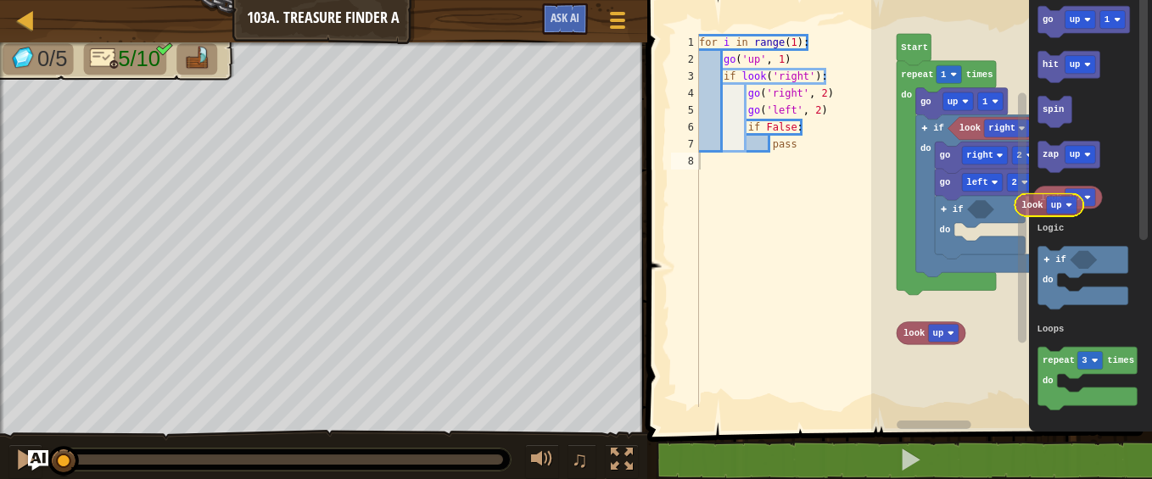
click at [1026, 218] on div "Logic Loops Start repeat 1 times do go up 1 if do look right go right 2 go left…" at bounding box center [1011, 212] width 281 height 440
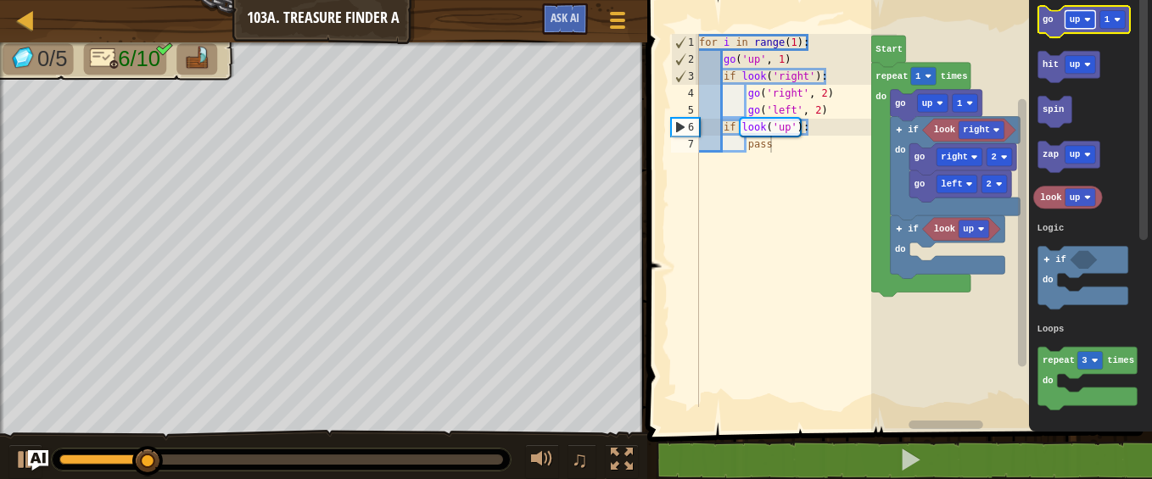
click at [1080, 19] on rect "Blockly Workspace" at bounding box center [1081, 20] width 31 height 18
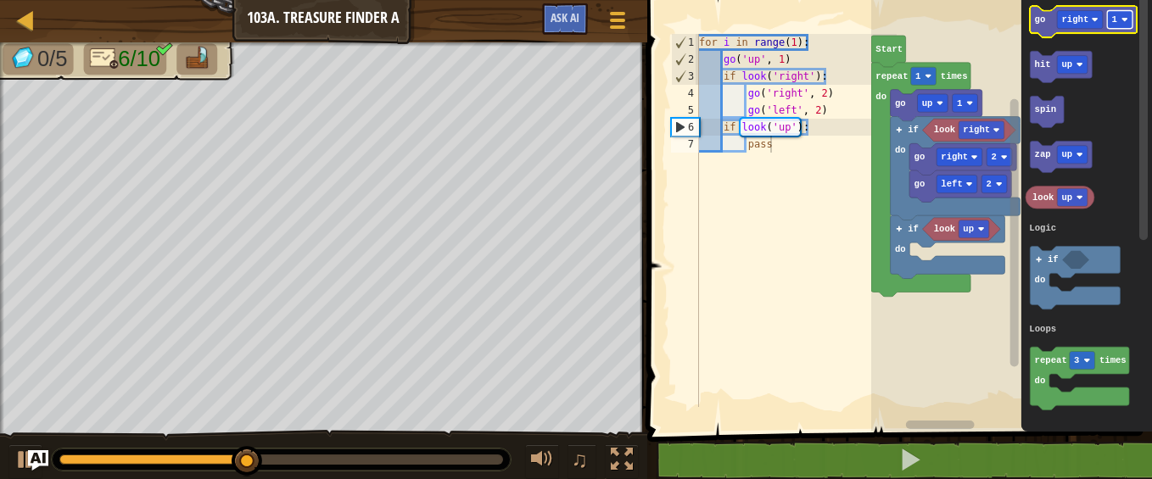
click at [1123, 17] on image "Blockly Workspace" at bounding box center [1125, 19] width 7 height 7
click at [1044, 17] on text "go" at bounding box center [1040, 19] width 11 height 10
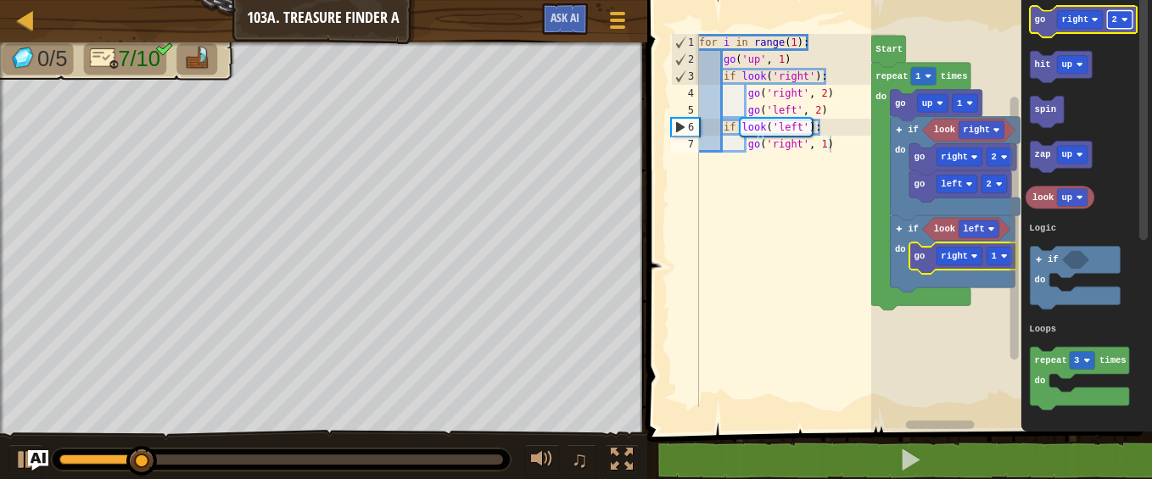
click at [1116, 16] on text "2" at bounding box center [1114, 19] width 5 height 10
click at [1040, 22] on text "go" at bounding box center [1040, 19] width 11 height 10
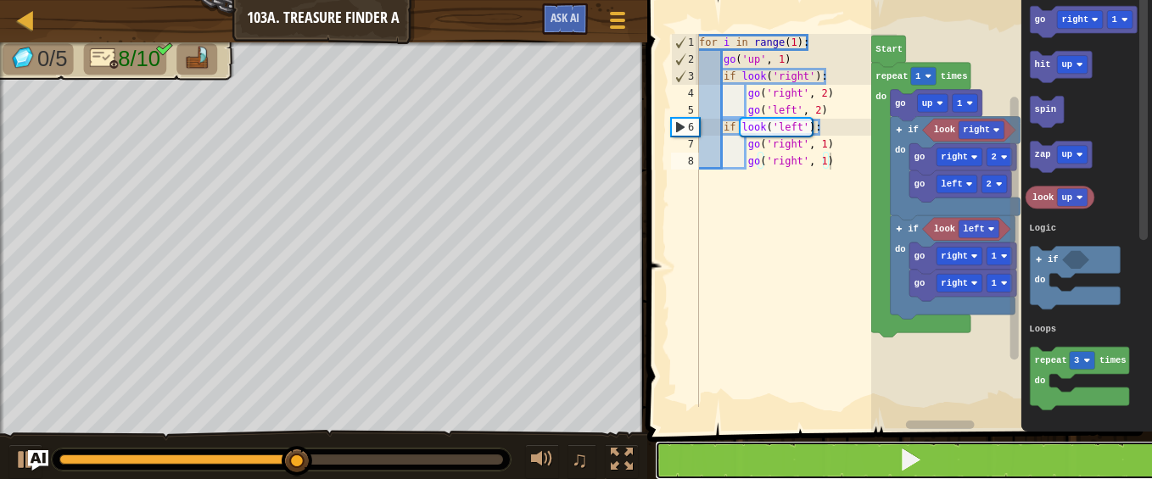
click at [708, 464] on button at bounding box center [910, 460] width 510 height 39
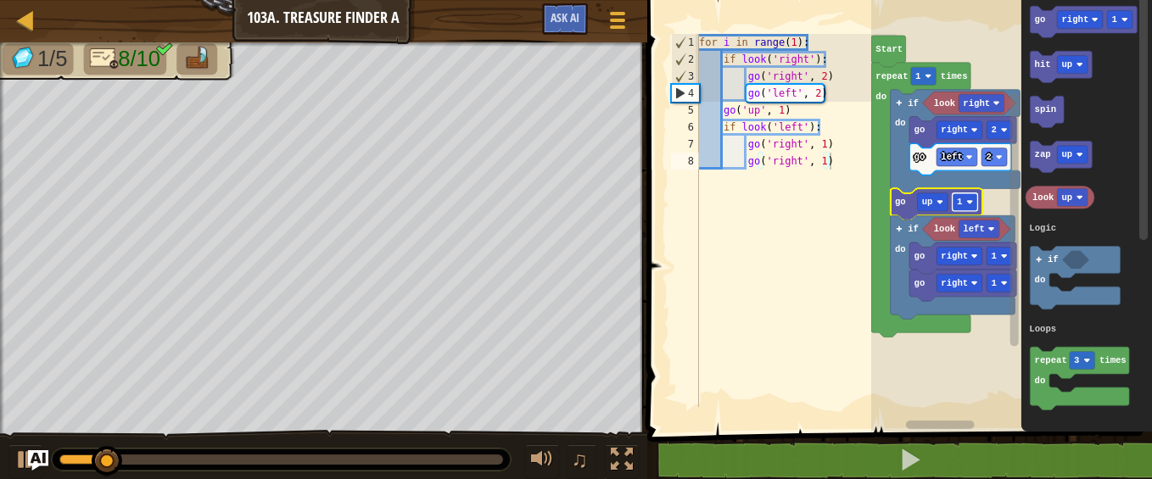
click at [965, 204] on rect "Blockly Workspace" at bounding box center [965, 202] width 25 height 18
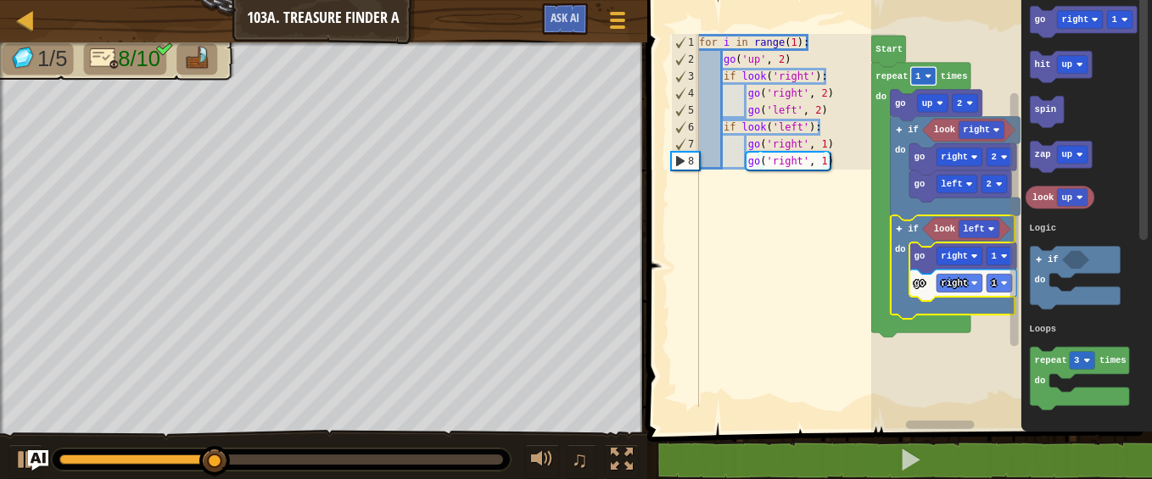
click at [926, 73] on image "Blockly Workspace" at bounding box center [928, 76] width 7 height 7
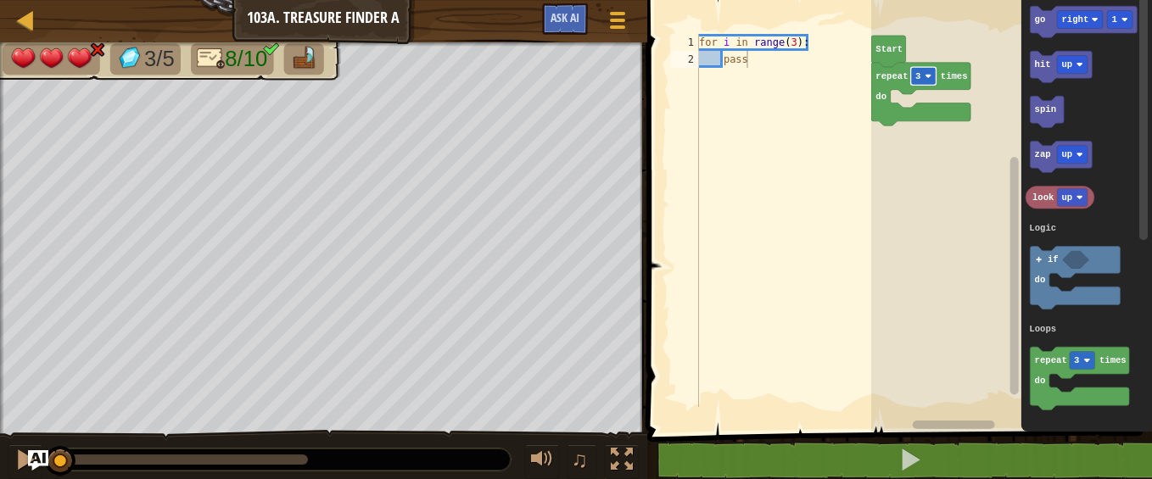
click at [926, 72] on rect "Blockly Workspace" at bounding box center [923, 76] width 25 height 18
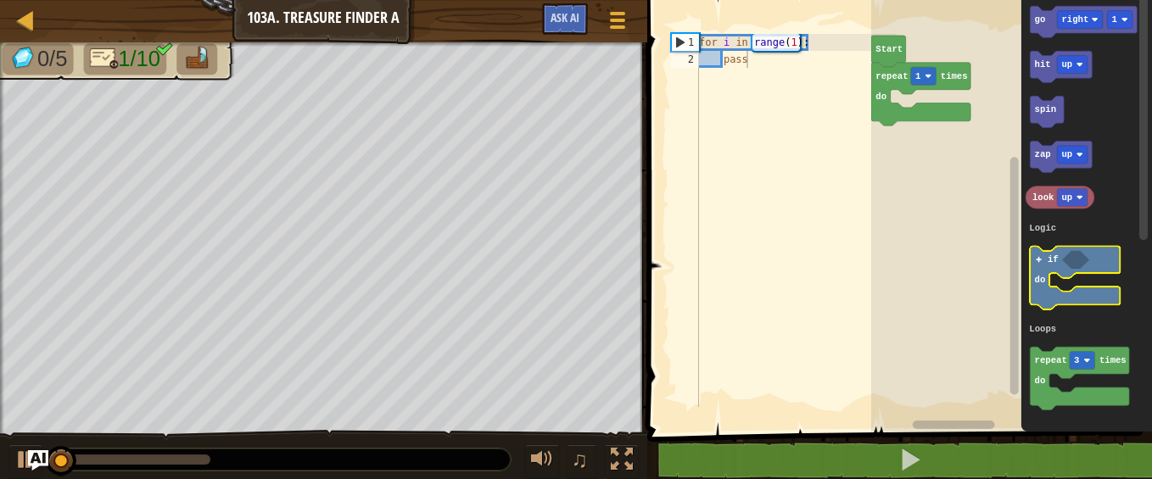
click at [1062, 266] on icon "Blockly Workspace" at bounding box center [1076, 277] width 90 height 63
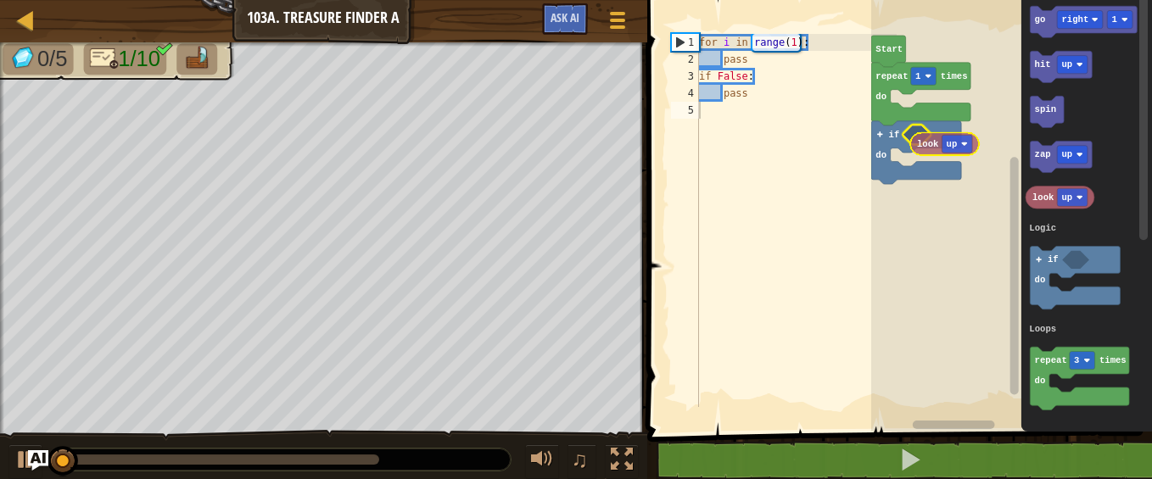
click at [930, 146] on div "Logic Loops Start repeat 1 times do if do go right 1 hit up spin zap up look up…" at bounding box center [1011, 212] width 281 height 440
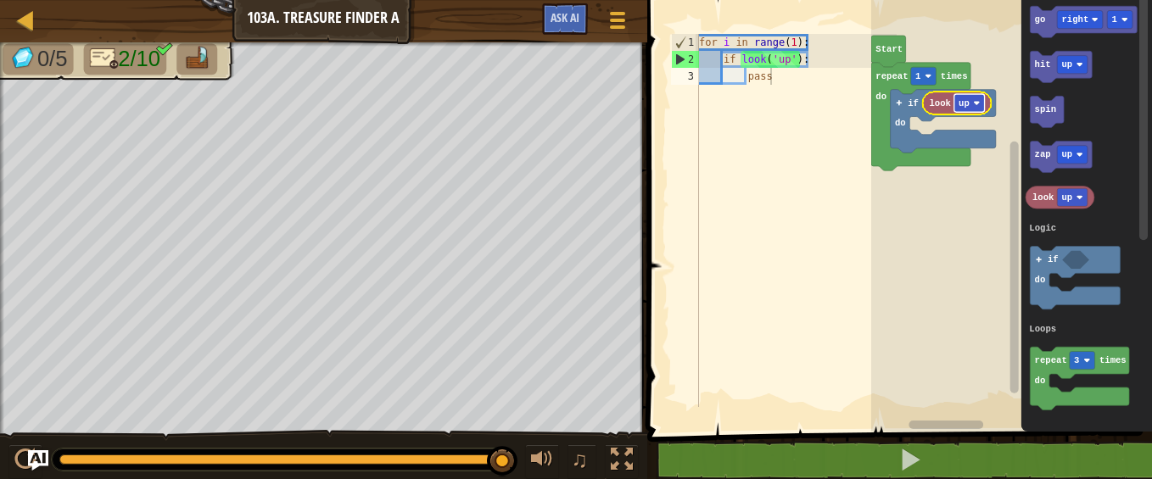
click at [965, 102] on text "up" at bounding box center [964, 103] width 11 height 10
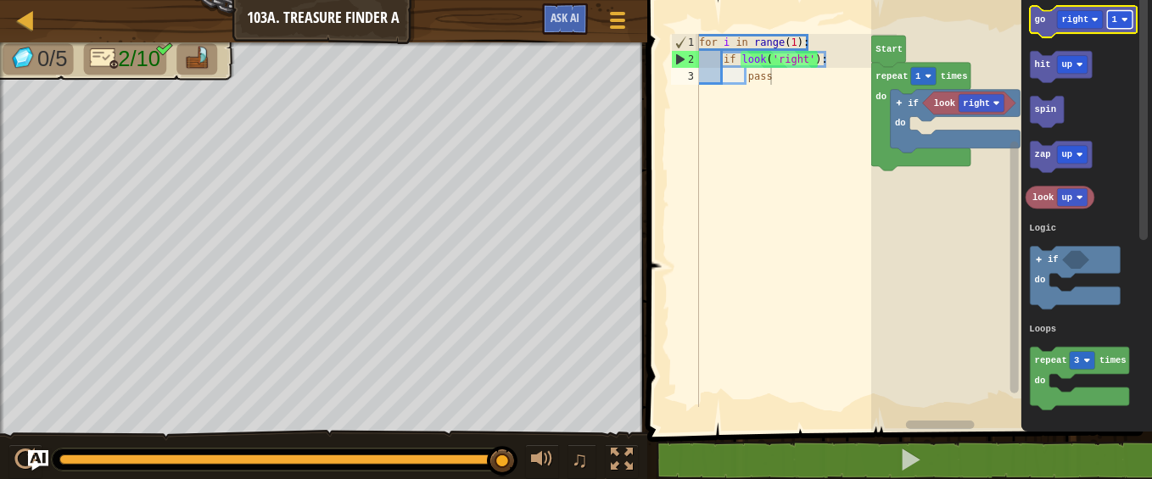
click at [1117, 17] on rect "Blockly Workspace" at bounding box center [1119, 20] width 25 height 18
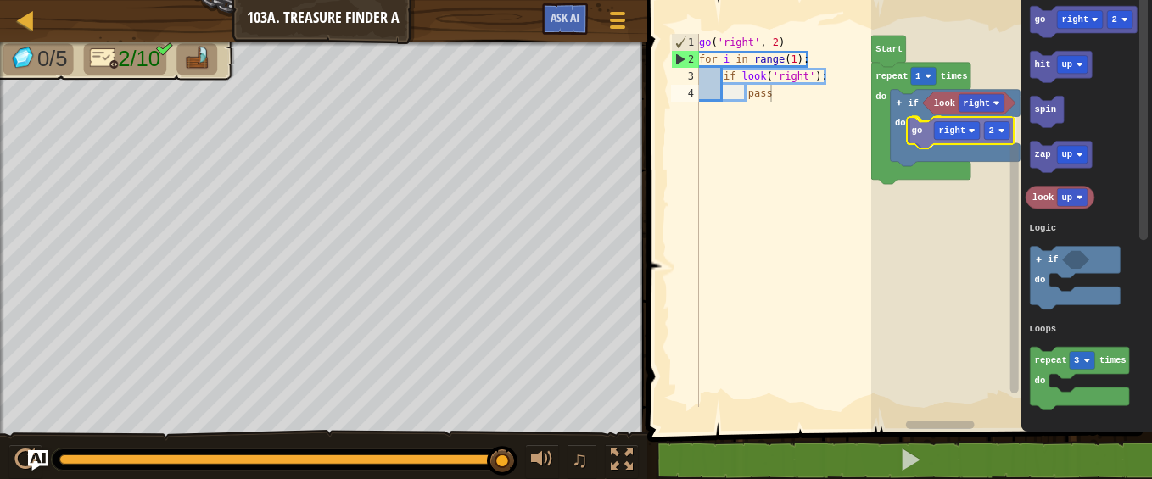
click at [926, 133] on div "Logic Loops Start repeat 1 times do if do look right go right 2 go right 2 hit …" at bounding box center [1011, 212] width 281 height 440
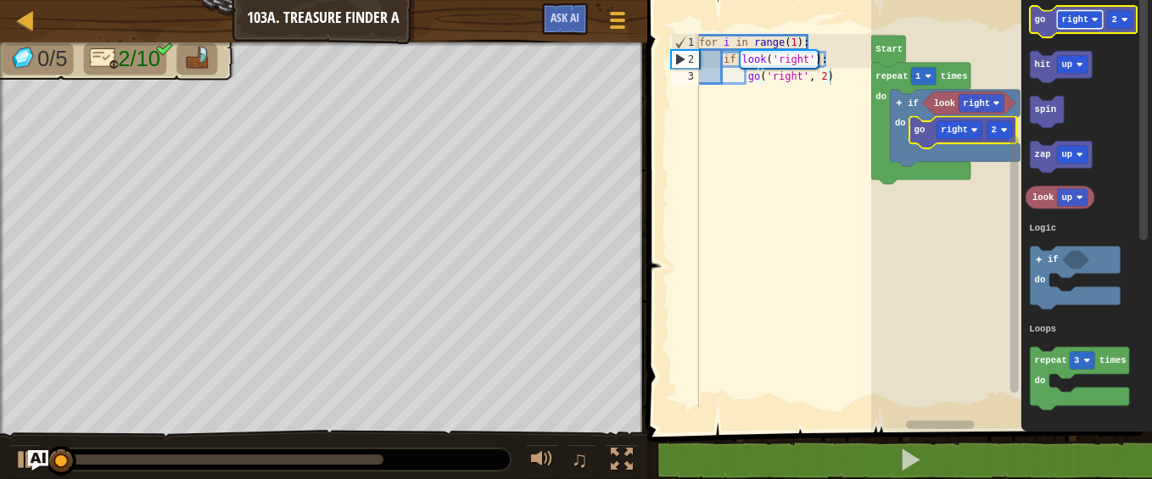
click at [1073, 14] on text "right" at bounding box center [1075, 19] width 27 height 10
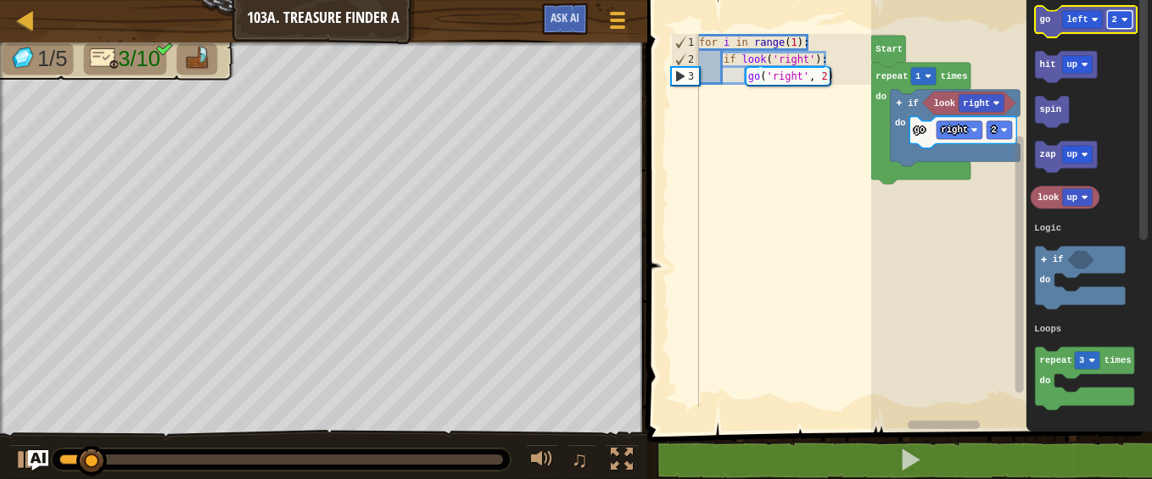
click at [1124, 16] on rect "Blockly Workspace" at bounding box center [1119, 20] width 25 height 18
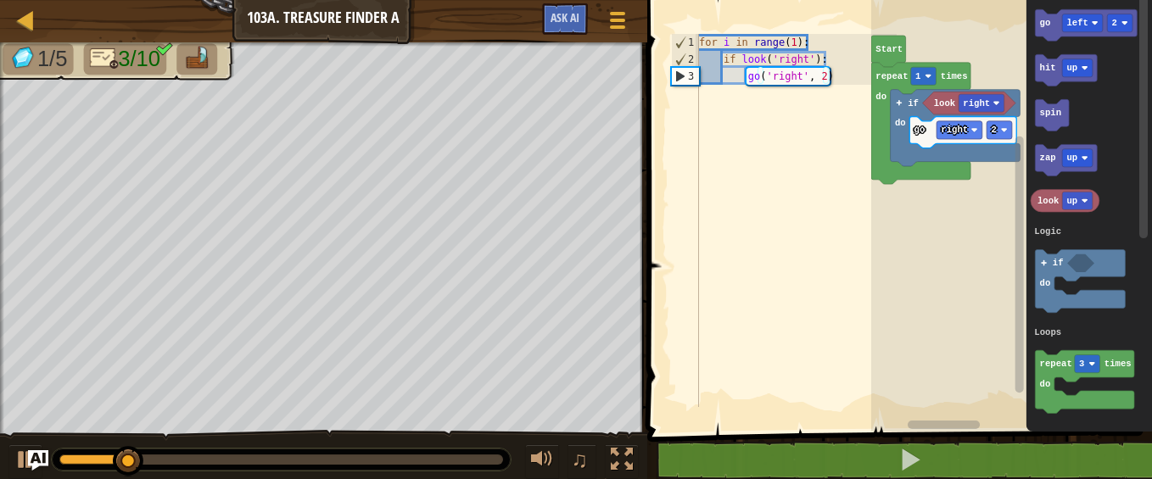
click at [1007, 62] on div "Logic Loops Start repeat 1 times do if do look right go right 2 go left 2 hit u…" at bounding box center [1011, 212] width 281 height 440
click at [1004, 54] on div "Logic Loops Start repeat 1 times do if do look right go right 2 go left 2 hit u…" at bounding box center [1011, 212] width 281 height 440
click at [1050, 27] on icon "Blockly Workspace" at bounding box center [1087, 24] width 102 height 31
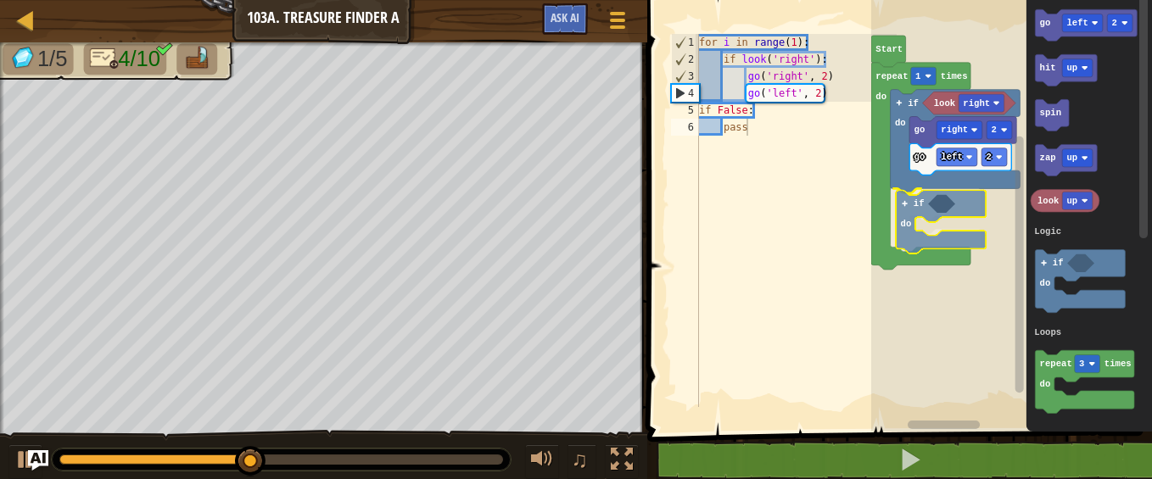
click at [908, 206] on div "Logic Loops Start repeat 1 times do if do look right go right 2 go left 2 if do…" at bounding box center [1011, 212] width 281 height 440
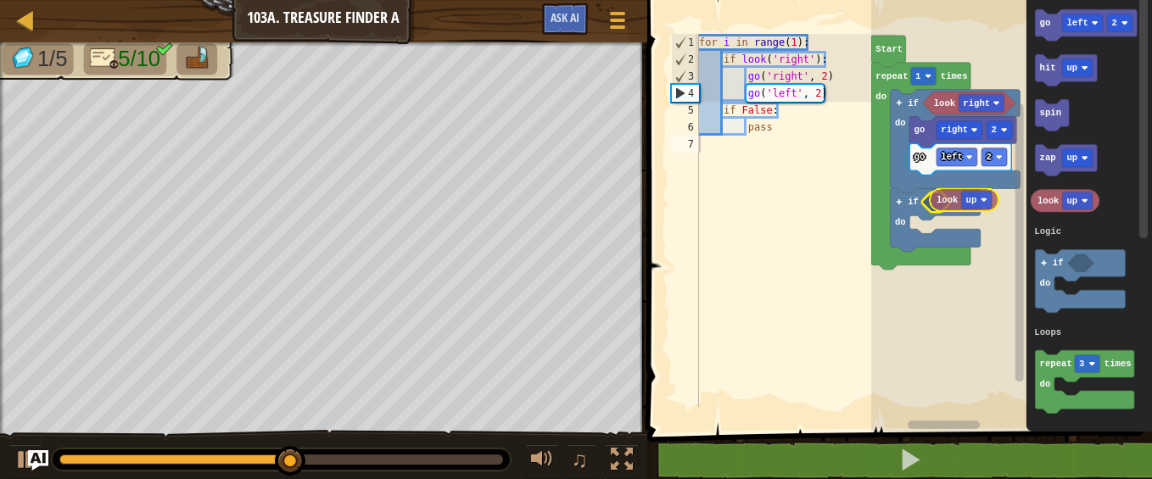
click at [946, 206] on div "Logic Loops Start repeat 1 times do if do look right go right 2 go left 2 if do…" at bounding box center [1011, 212] width 281 height 440
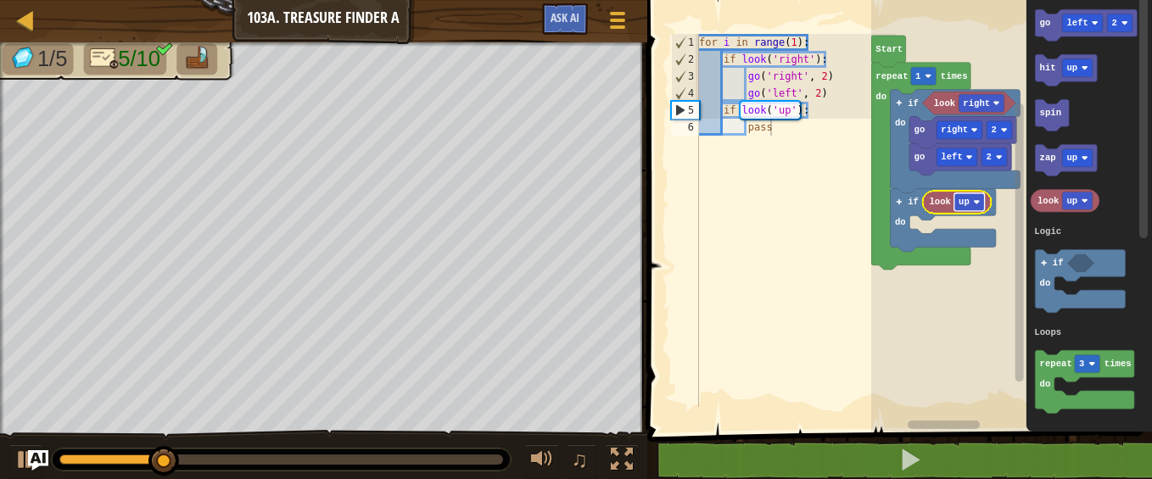
click at [966, 199] on text "up" at bounding box center [964, 202] width 11 height 10
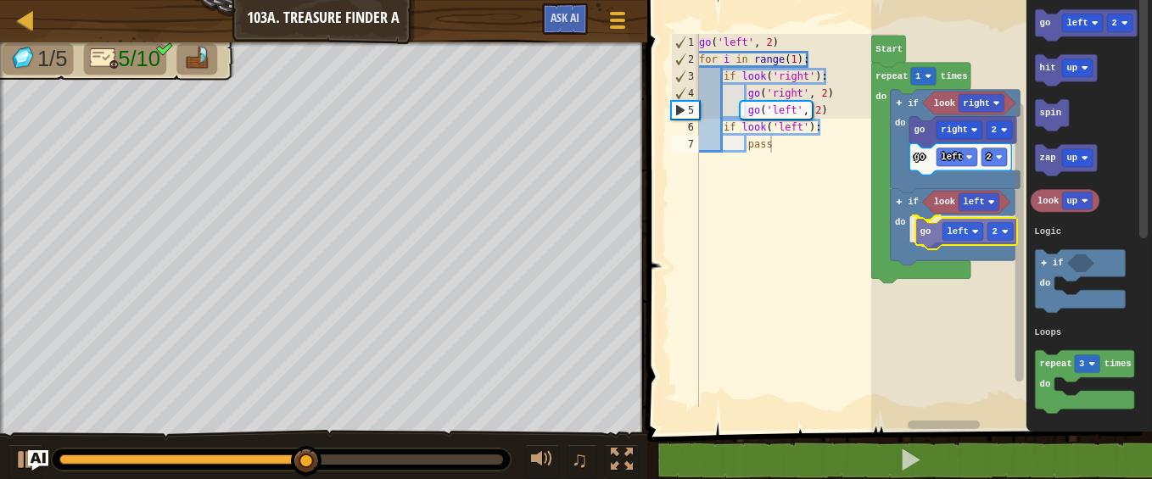
click at [929, 234] on div "Logic Loops Start repeat 1 times do if do look right go right 2 go left 2 if do…" at bounding box center [1011, 212] width 281 height 440
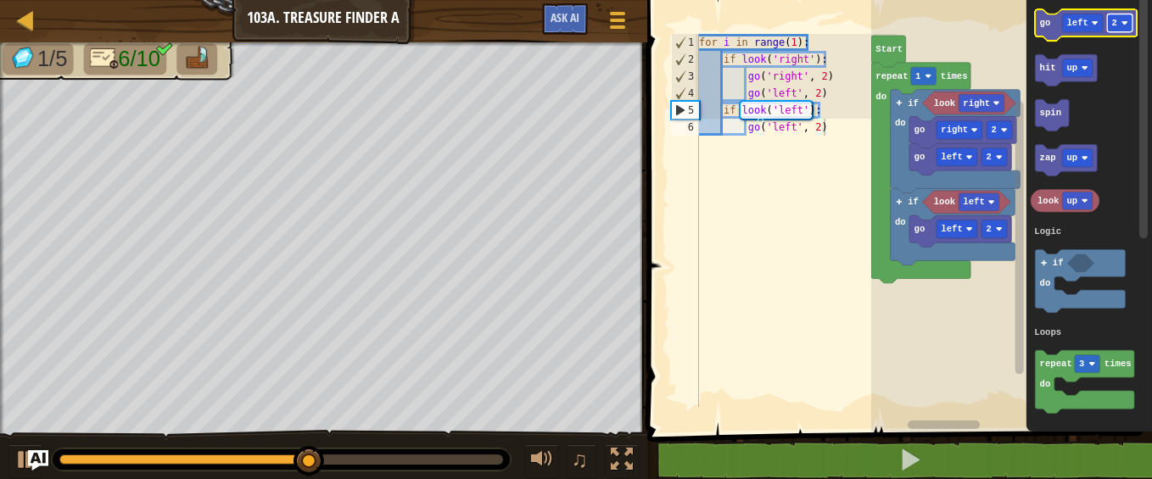
click at [1119, 20] on rect "Blockly Workspace" at bounding box center [1119, 23] width 25 height 18
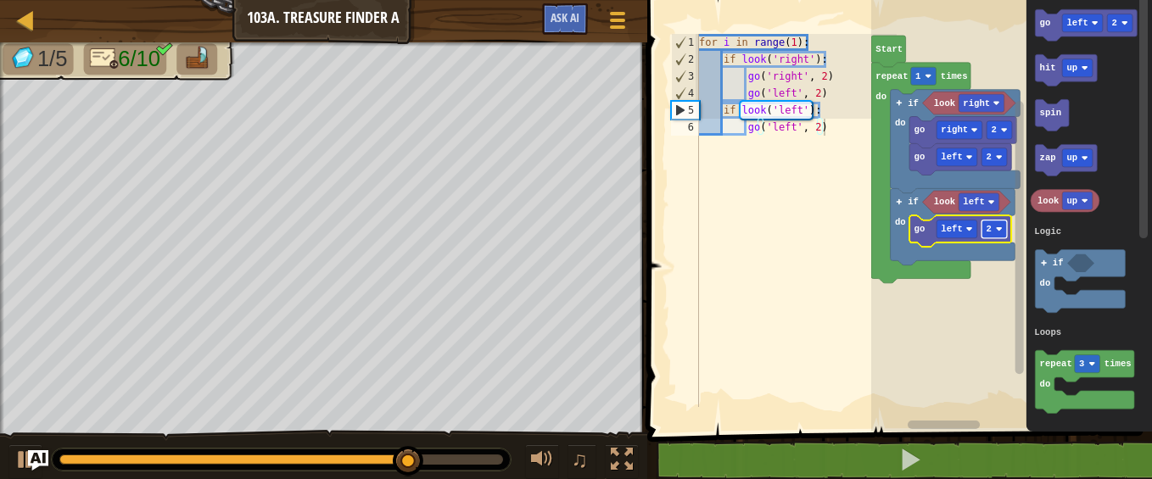
click at [994, 227] on rect "Blockly Workspace" at bounding box center [994, 230] width 25 height 18
click at [1116, 22] on text "2" at bounding box center [1114, 23] width 5 height 10
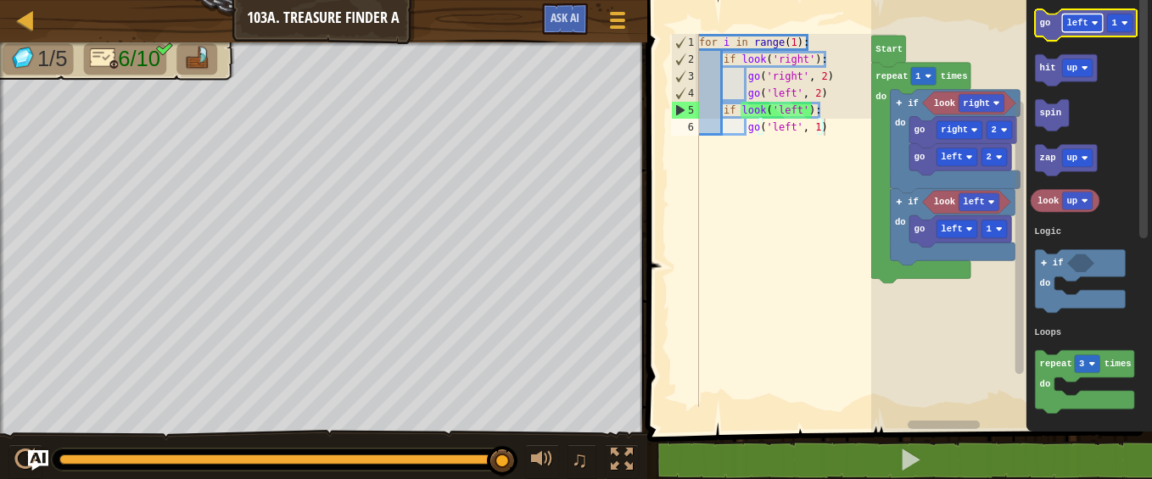
click at [1091, 17] on rect "Blockly Workspace" at bounding box center [1082, 23] width 41 height 18
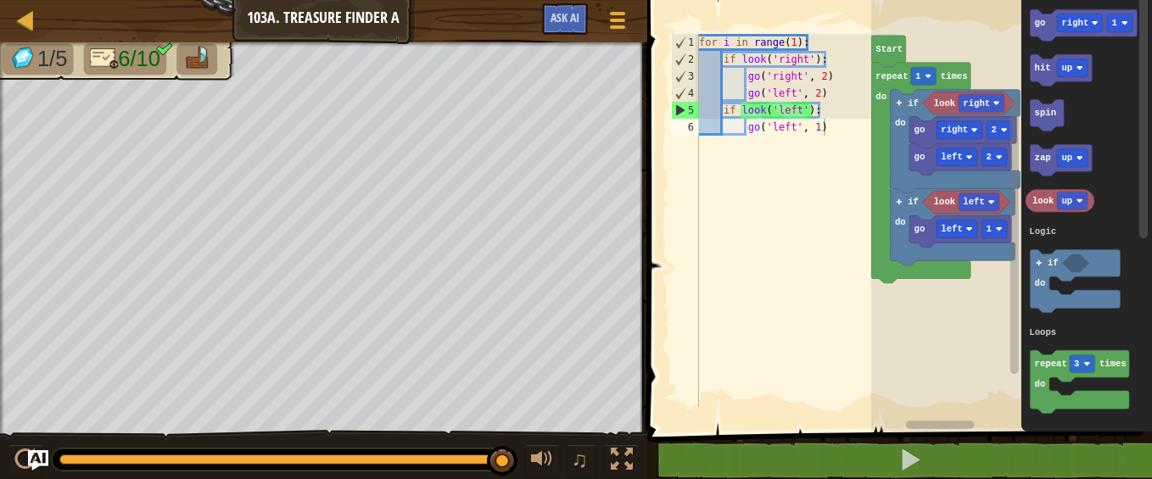
click at [996, 109] on div "Logic Loops Start repeat 1 times do if do look right go right 2 go left 2 if do…" at bounding box center [1011, 212] width 281 height 440
click at [1041, 25] on text "go" at bounding box center [1040, 23] width 11 height 10
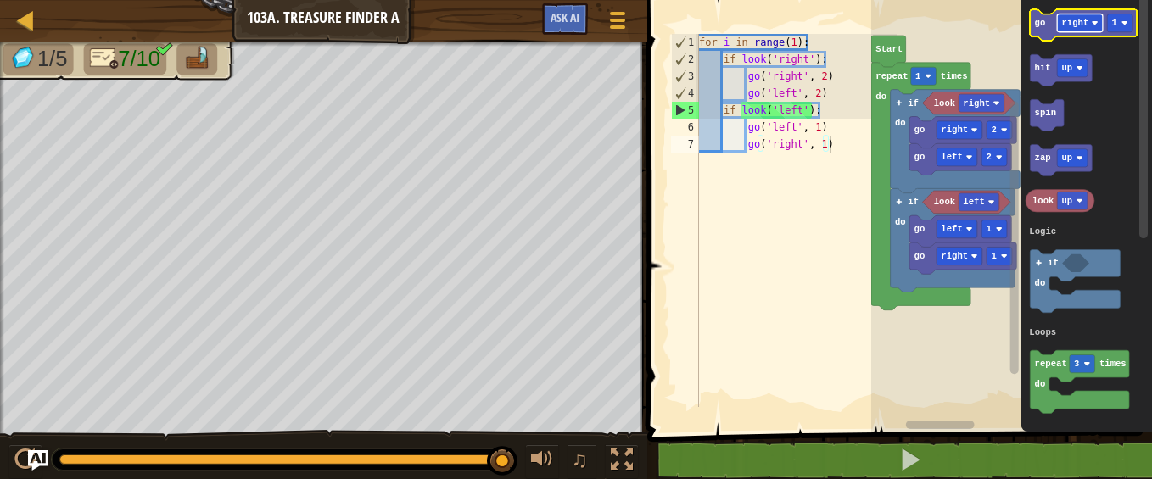
click at [1079, 24] on text "right" at bounding box center [1075, 23] width 27 height 10
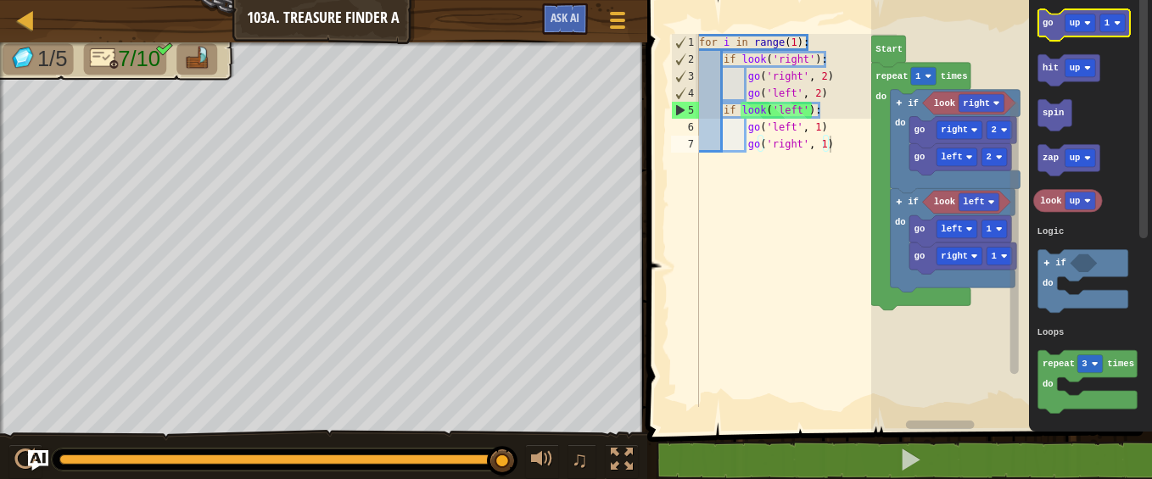
click at [1054, 18] on icon "Blockly Workspace" at bounding box center [1085, 24] width 92 height 31
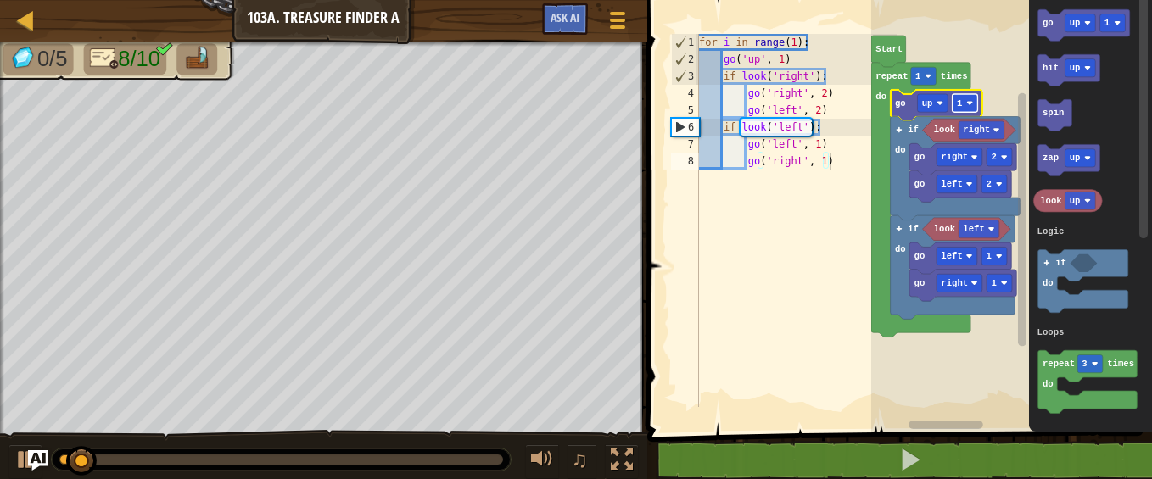
click at [964, 104] on rect "Blockly Workspace" at bounding box center [965, 103] width 25 height 18
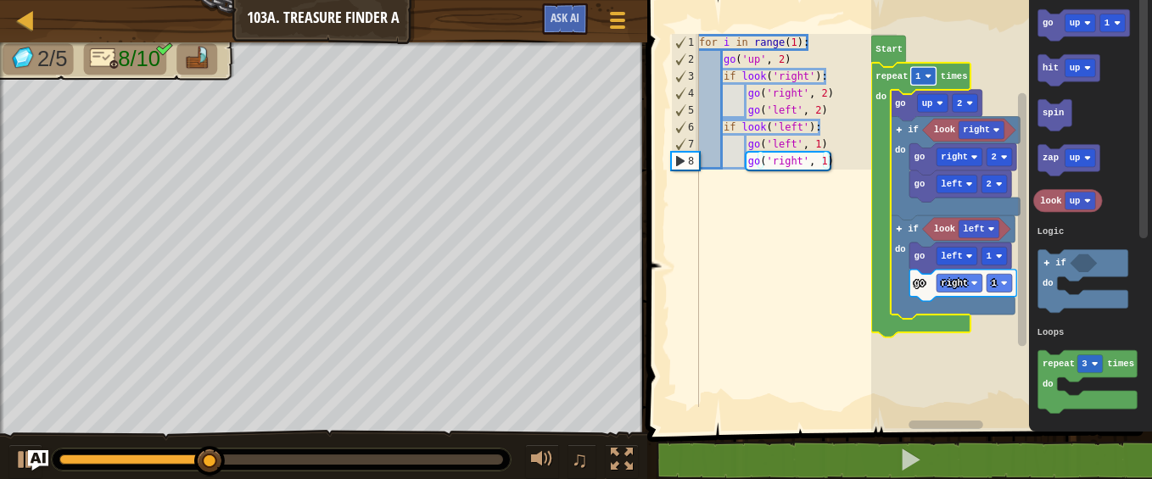
click at [919, 70] on rect "Blockly Workspace" at bounding box center [923, 76] width 25 height 18
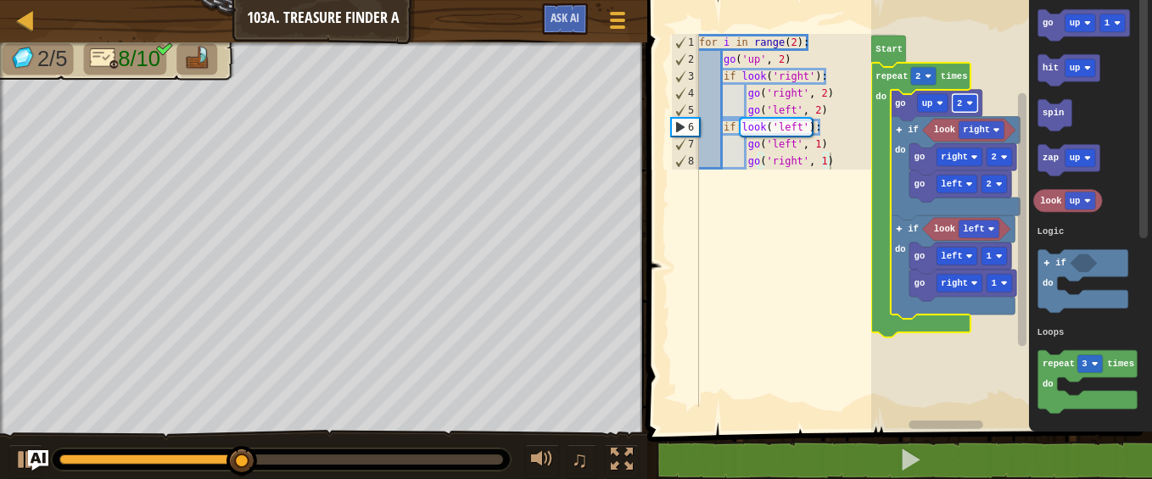
click at [966, 103] on rect "Blockly Workspace" at bounding box center [965, 103] width 25 height 18
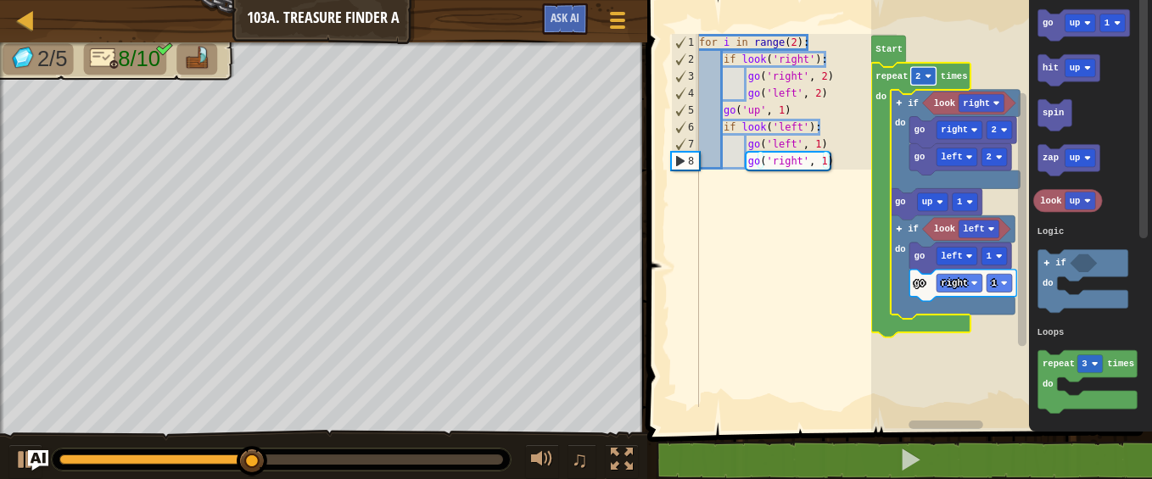
click at [921, 78] on rect "Blockly Workspace" at bounding box center [923, 76] width 25 height 18
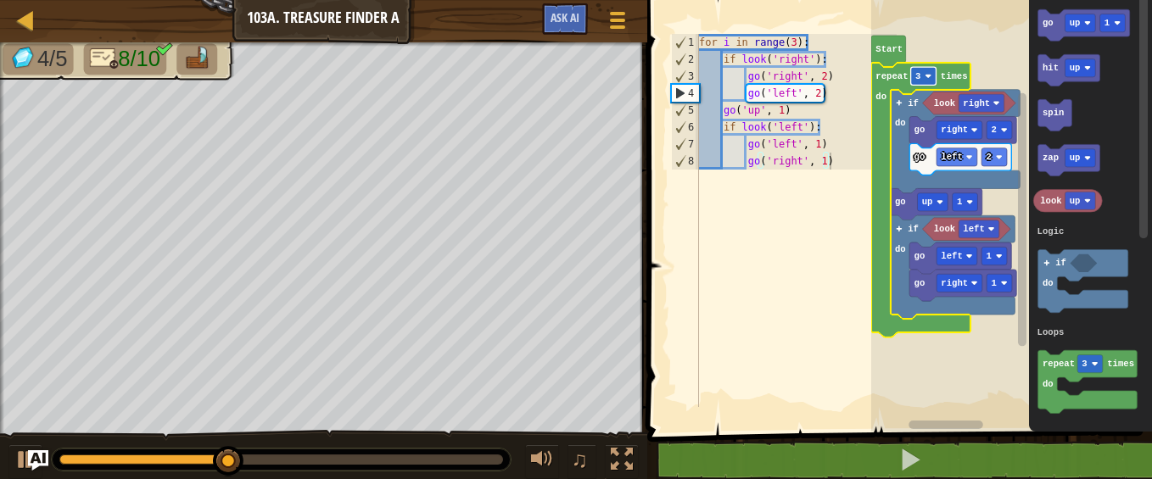
click at [925, 80] on rect "Blockly Workspace" at bounding box center [923, 76] width 25 height 18
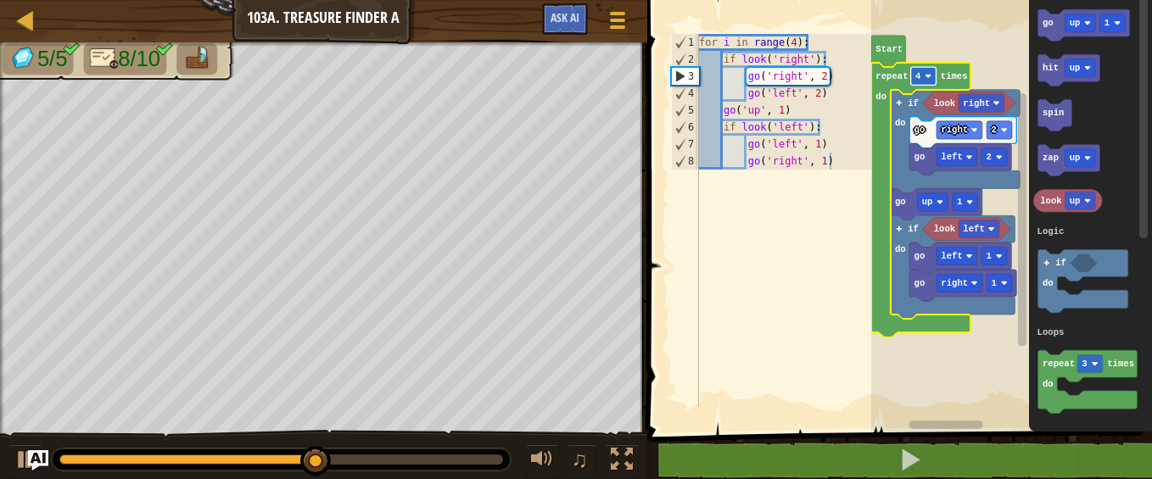
click at [920, 70] on rect "Blockly Workspace" at bounding box center [923, 76] width 25 height 18
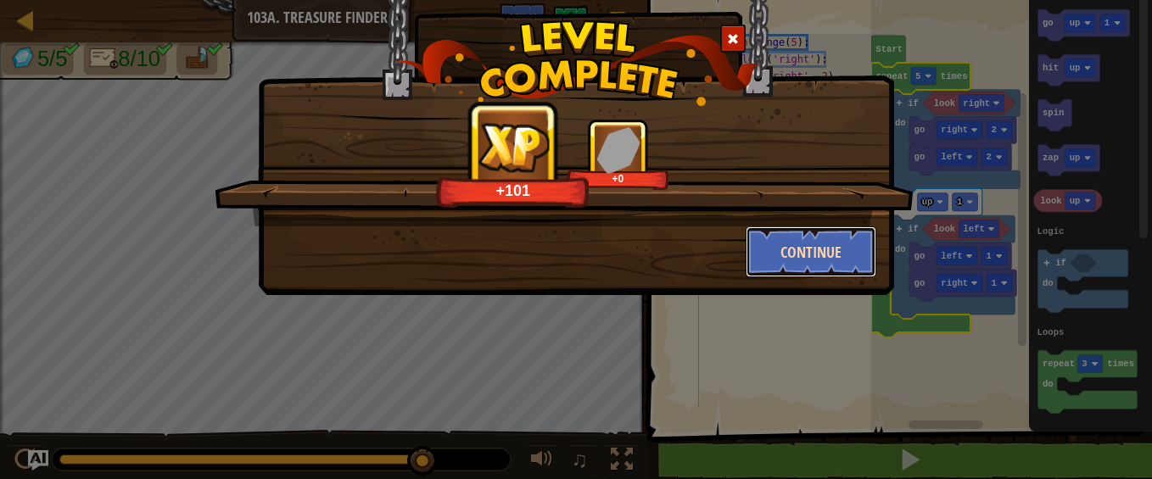
click at [814, 248] on button "Continue" at bounding box center [812, 252] width 132 height 51
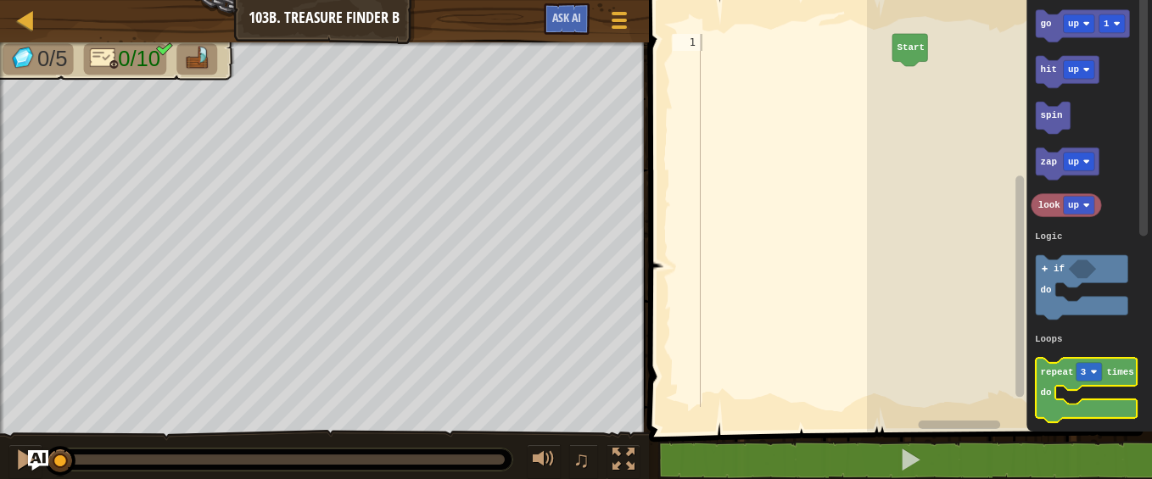
click at [1050, 365] on icon "Blockly Workspace" at bounding box center [1086, 390] width 101 height 64
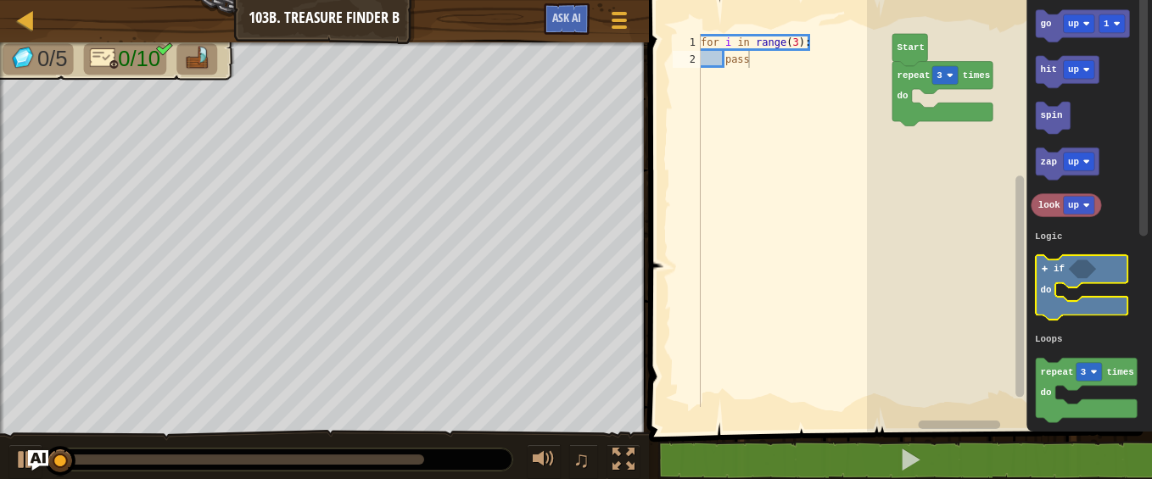
click at [1053, 288] on icon "Blockly Workspace" at bounding box center [1082, 287] width 92 height 64
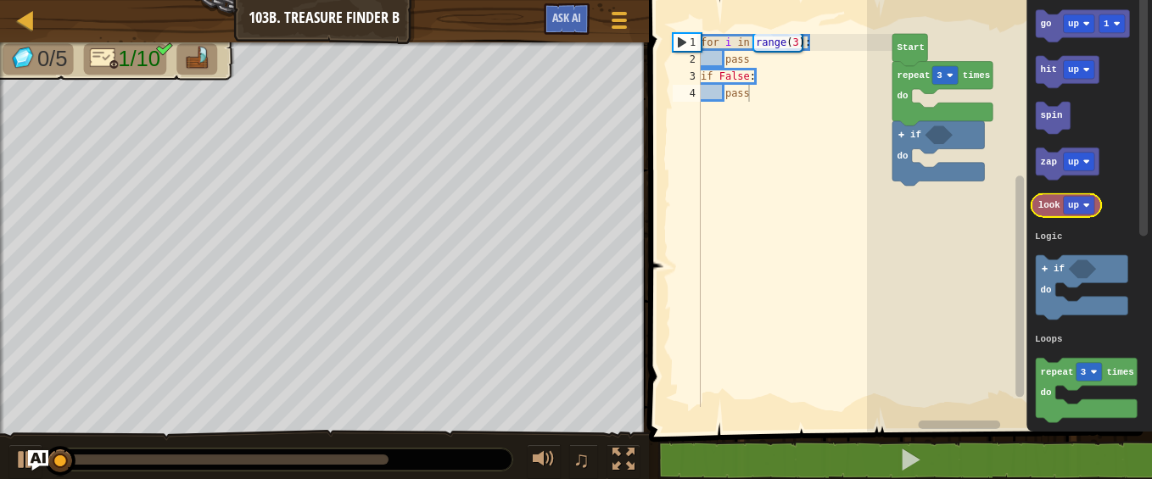
click at [1048, 204] on text "look" at bounding box center [1050, 205] width 22 height 10
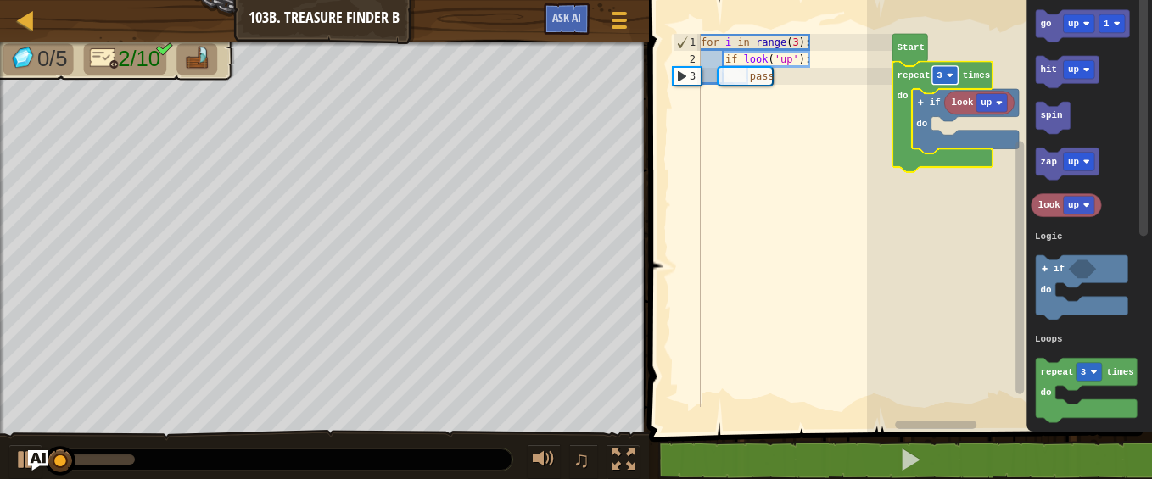
click at [945, 80] on rect "Blockly Workspace" at bounding box center [945, 75] width 25 height 19
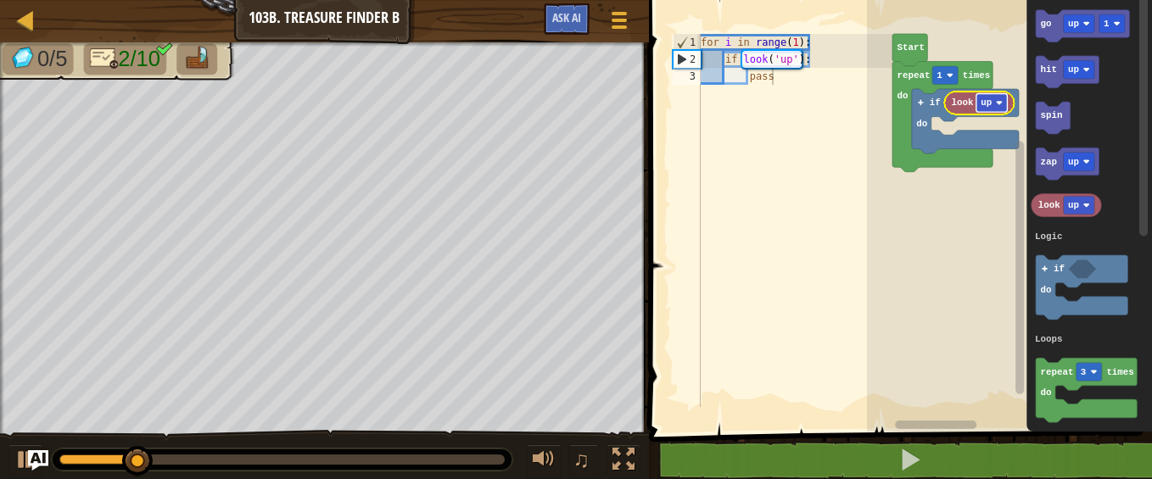
click at [993, 103] on rect "Blockly Workspace" at bounding box center [992, 102] width 31 height 19
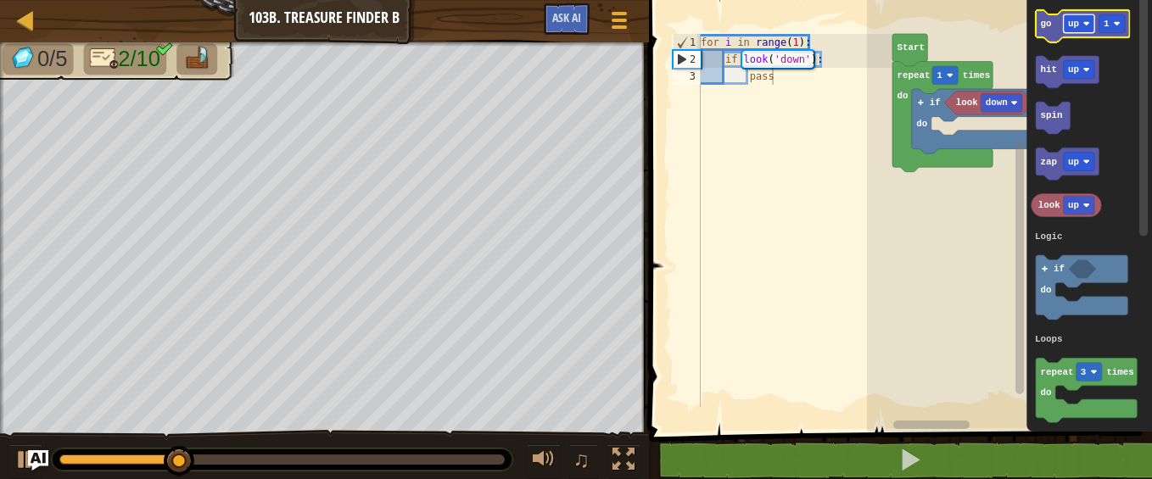
click at [1078, 20] on text "up" at bounding box center [1073, 24] width 11 height 10
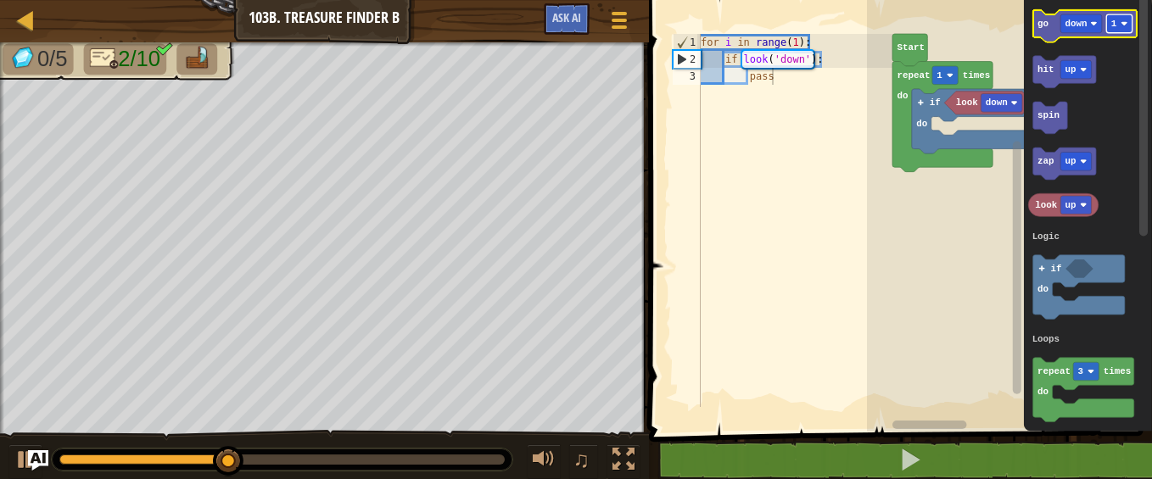
click at [1119, 22] on rect "Blockly Workspace" at bounding box center [1118, 23] width 25 height 19
click at [1044, 27] on text "go" at bounding box center [1043, 24] width 11 height 10
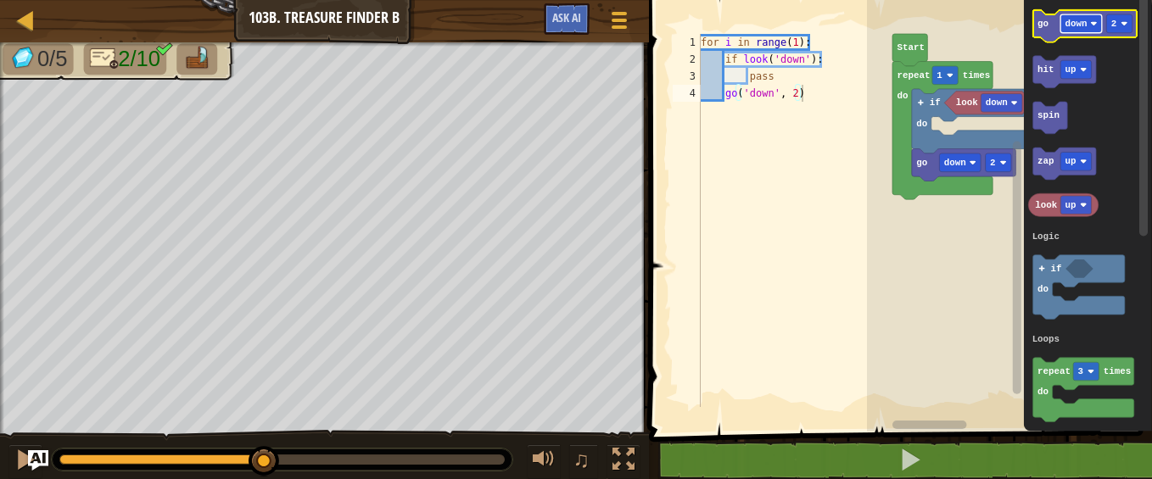
click at [1082, 24] on text "down" at bounding box center [1076, 24] width 22 height 10
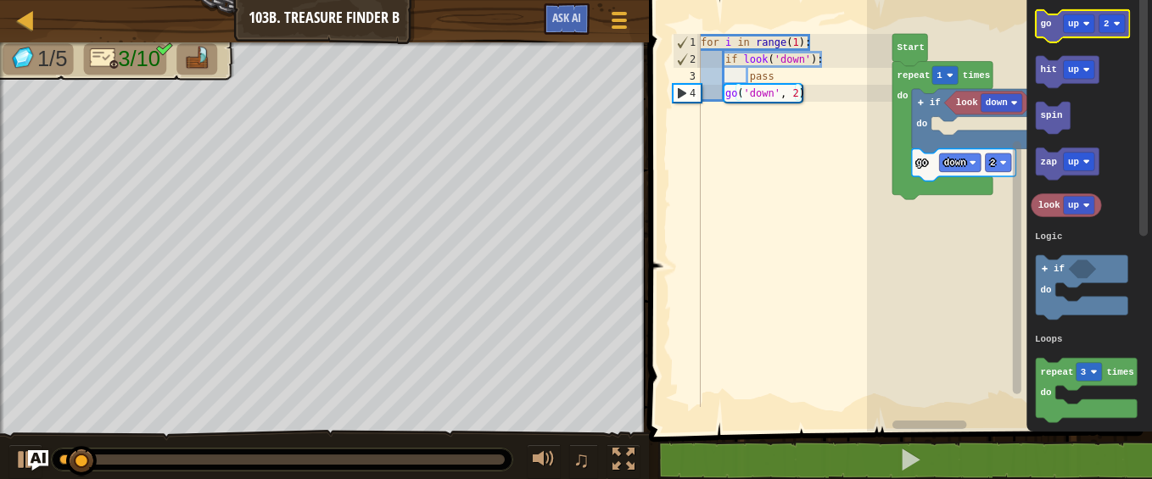
click at [1054, 29] on icon "Blockly Workspace" at bounding box center [1082, 26] width 93 height 32
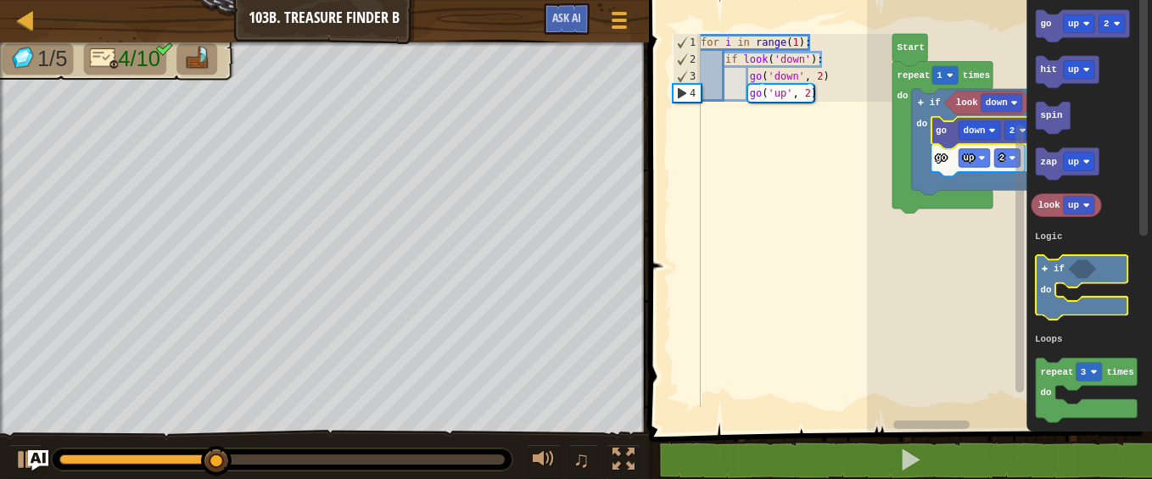
click at [1053, 289] on icon "Blockly Workspace" at bounding box center [1082, 287] width 92 height 64
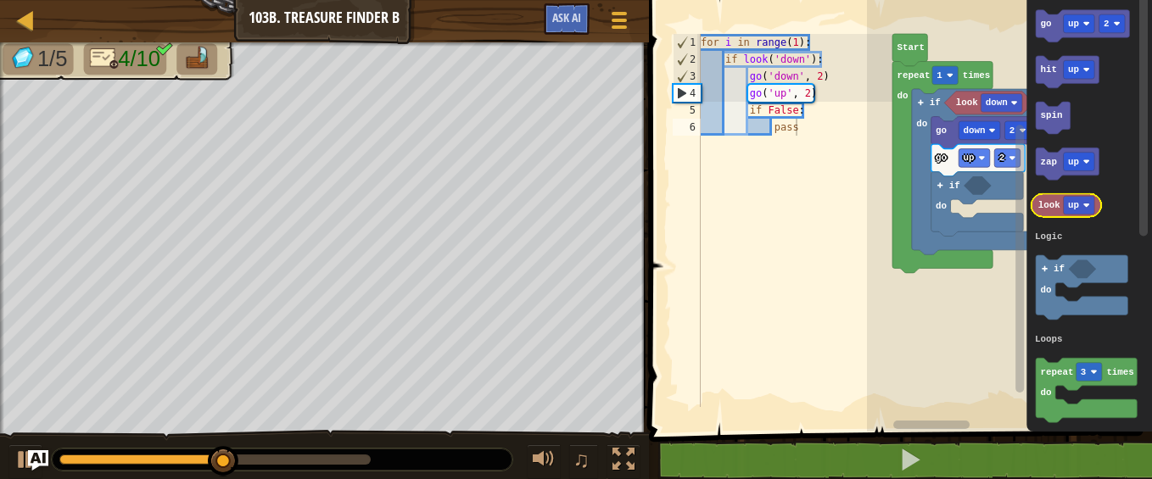
click at [1048, 209] on text "look" at bounding box center [1050, 205] width 22 height 10
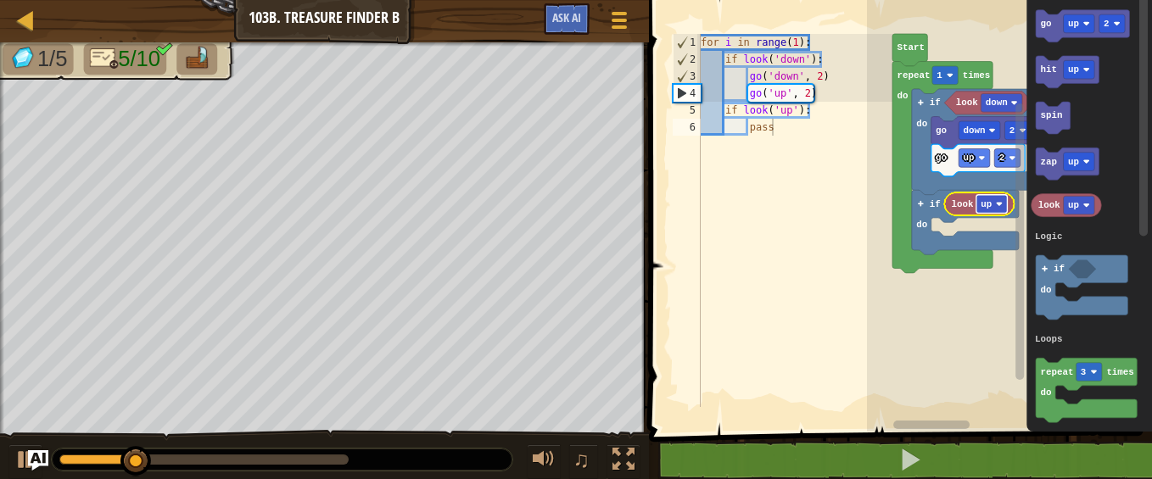
click at [992, 204] on rect "Blockly Workspace" at bounding box center [992, 204] width 31 height 19
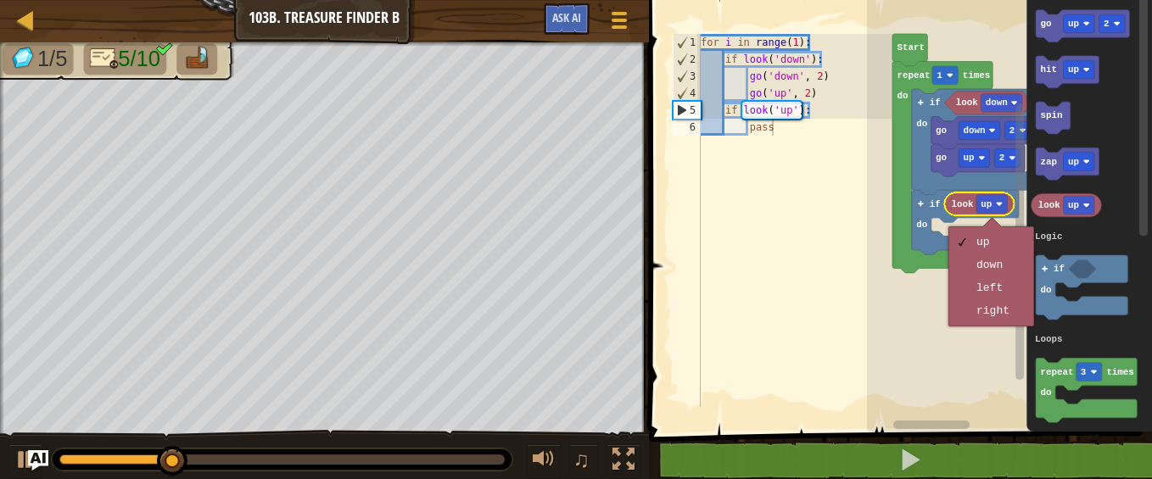
click at [907, 401] on rect "Blockly Workspace" at bounding box center [1009, 212] width 285 height 440
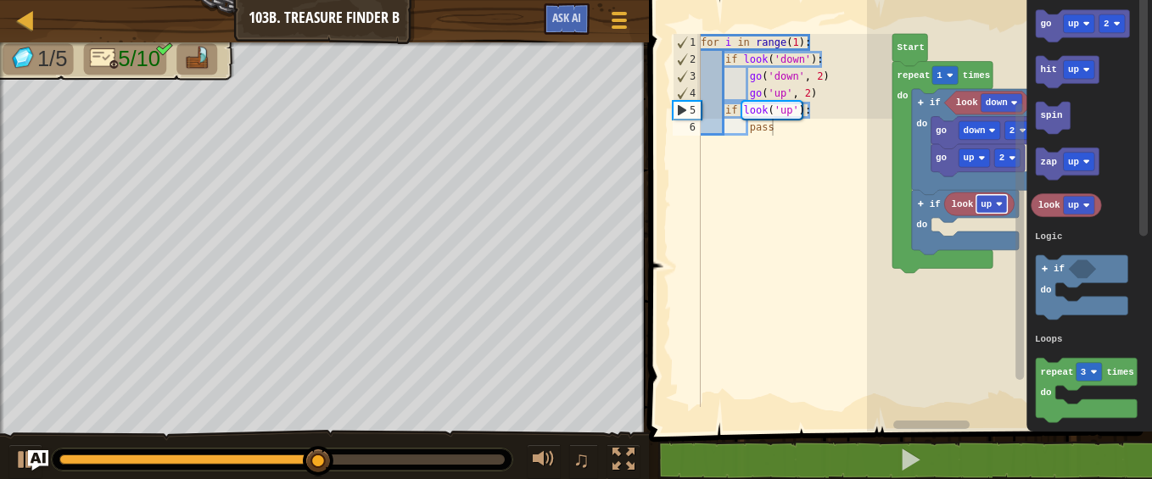
click at [986, 203] on text "up" at bounding box center [986, 204] width 11 height 10
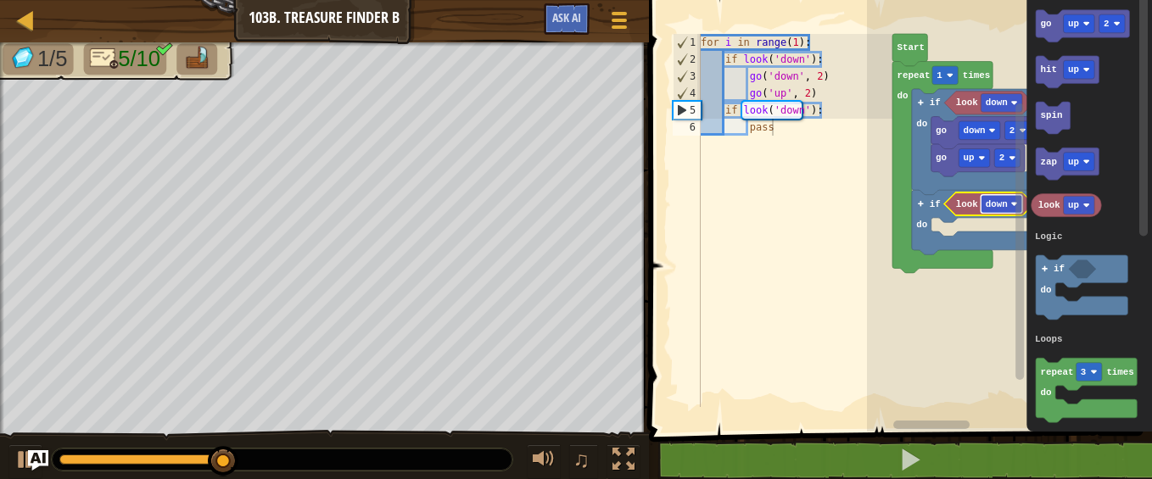
click at [1001, 203] on text "down" at bounding box center [997, 204] width 22 height 10
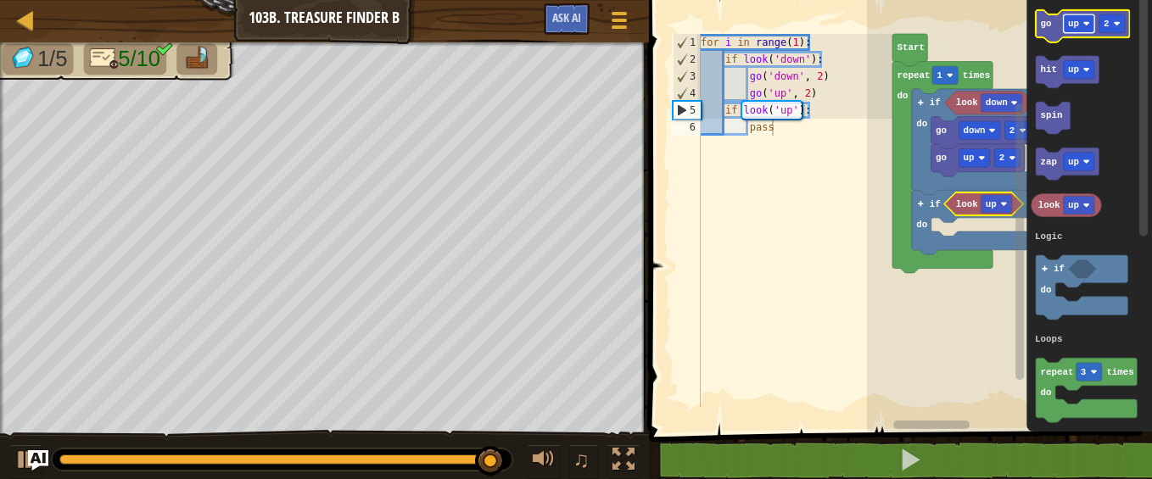
click at [1080, 21] on rect "Blockly Workspace" at bounding box center [1078, 23] width 31 height 19
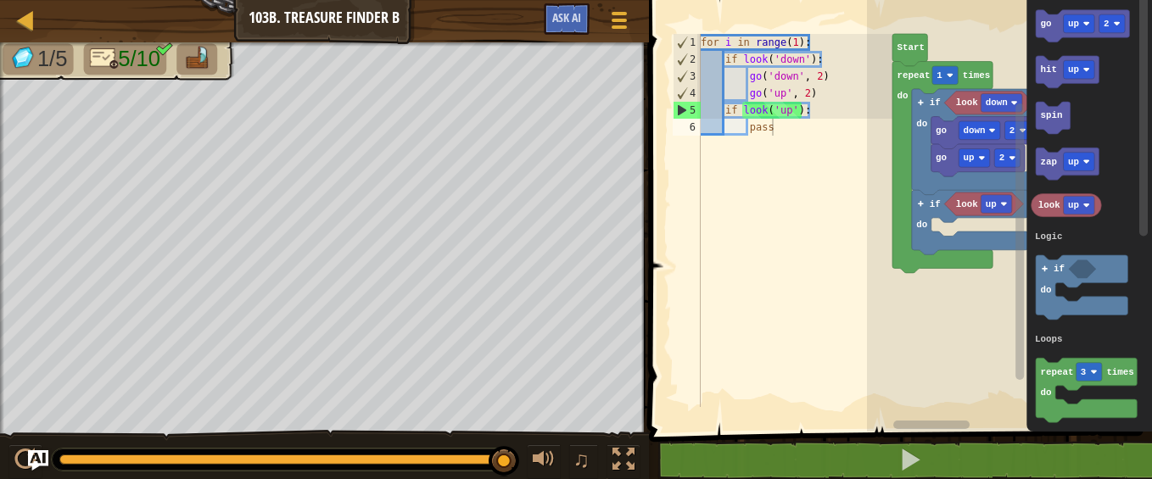
click at [927, 383] on rect "Blockly Workspace" at bounding box center [1009, 212] width 285 height 440
click at [1050, 17] on icon "Blockly Workspace" at bounding box center [1082, 26] width 93 height 32
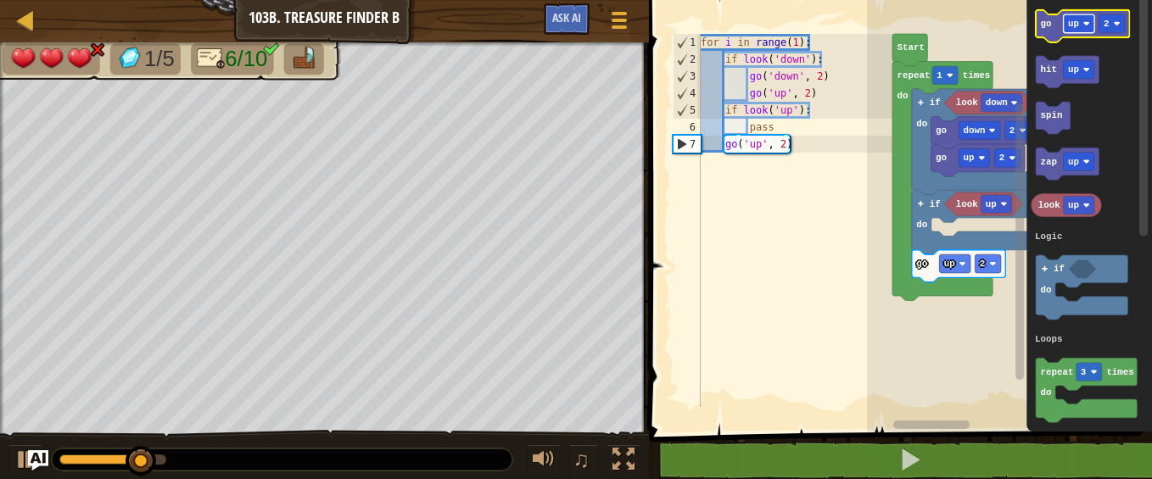
click at [1083, 22] on rect "Blockly Workspace" at bounding box center [1078, 23] width 31 height 19
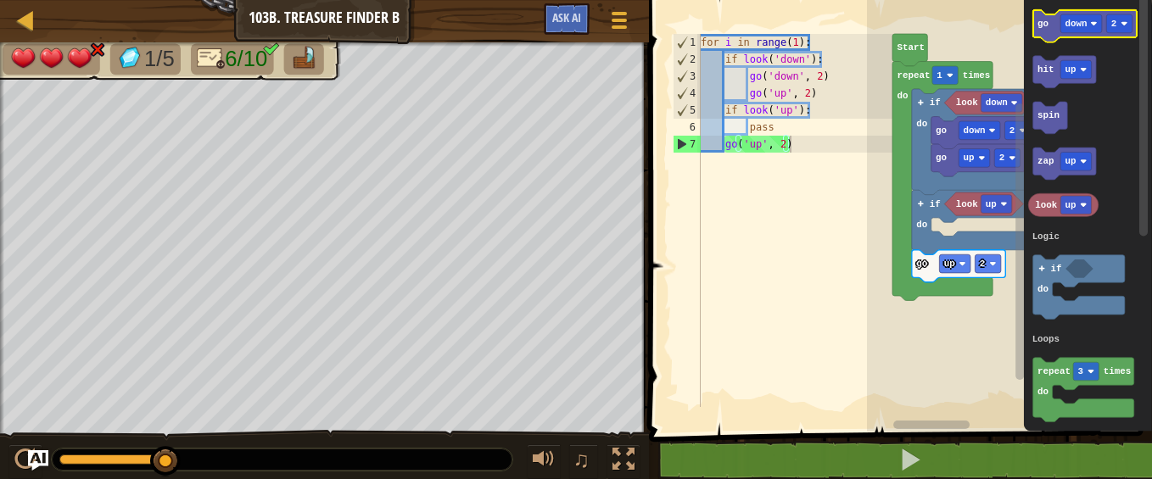
click at [1043, 26] on text "go" at bounding box center [1043, 24] width 11 height 10
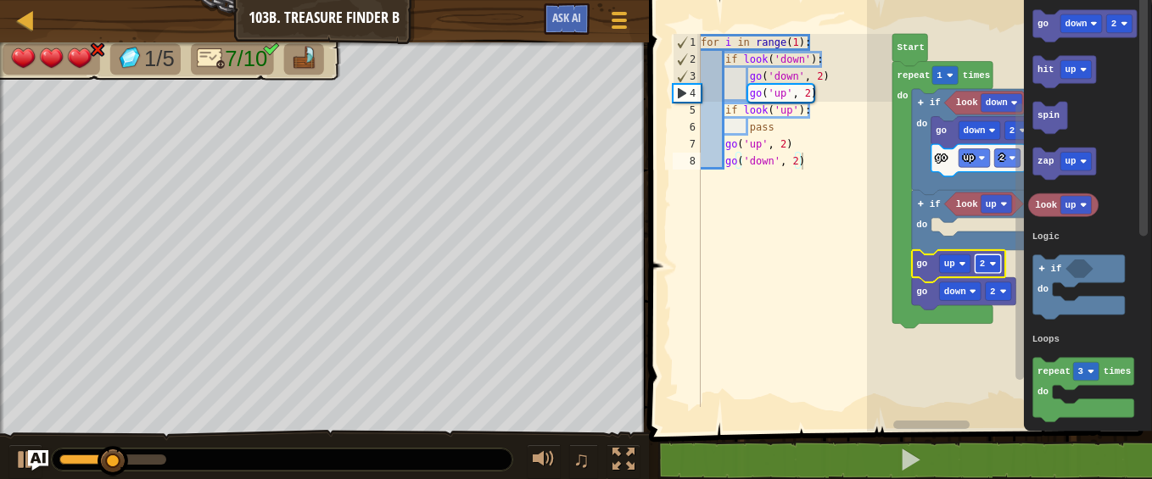
click at [998, 261] on rect "Blockly Workspace" at bounding box center [987, 264] width 25 height 19
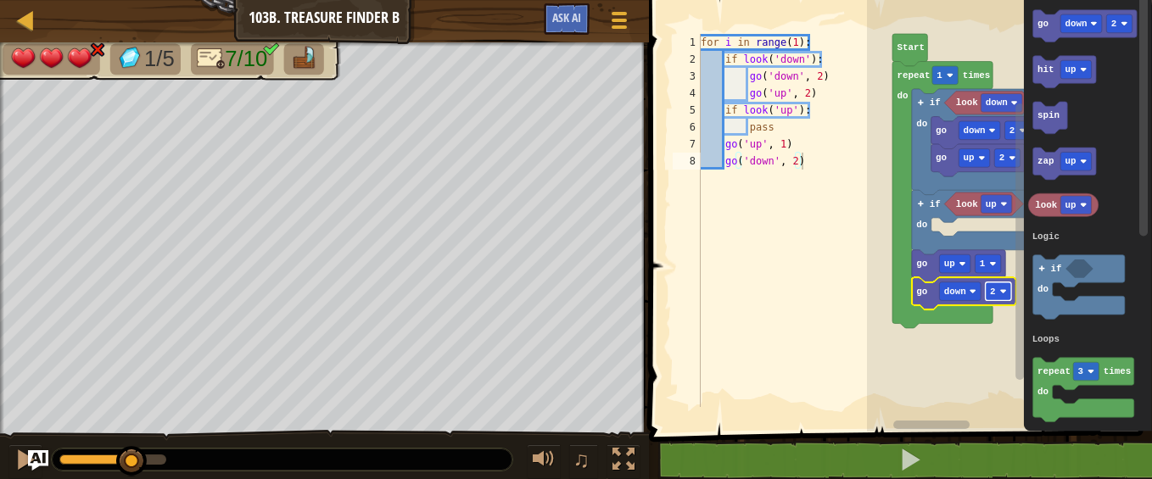
click at [996, 288] on rect "Blockly Workspace" at bounding box center [997, 292] width 25 height 19
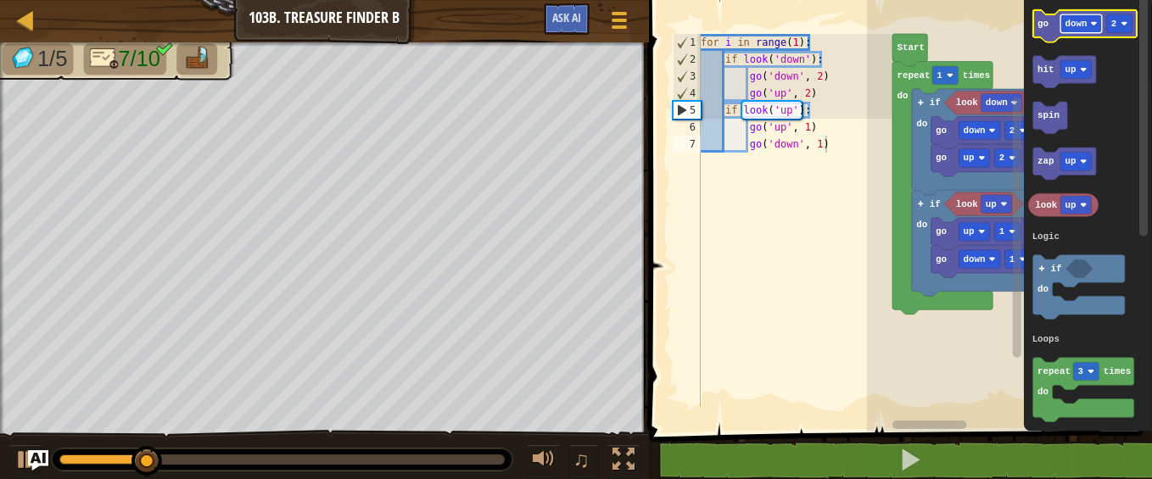
click at [1079, 20] on text "down" at bounding box center [1076, 24] width 22 height 10
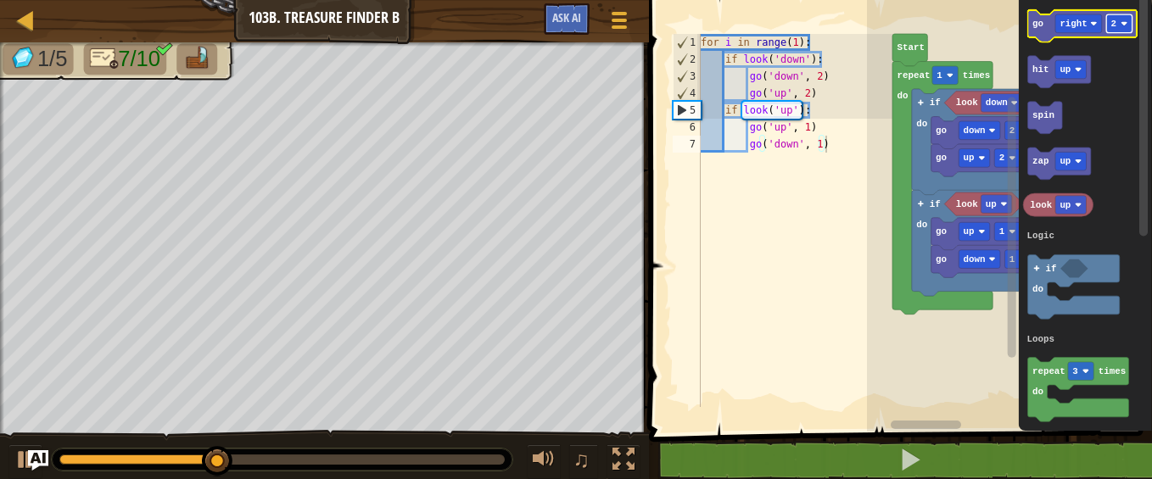
click at [1119, 21] on rect "Blockly Workspace" at bounding box center [1118, 23] width 25 height 19
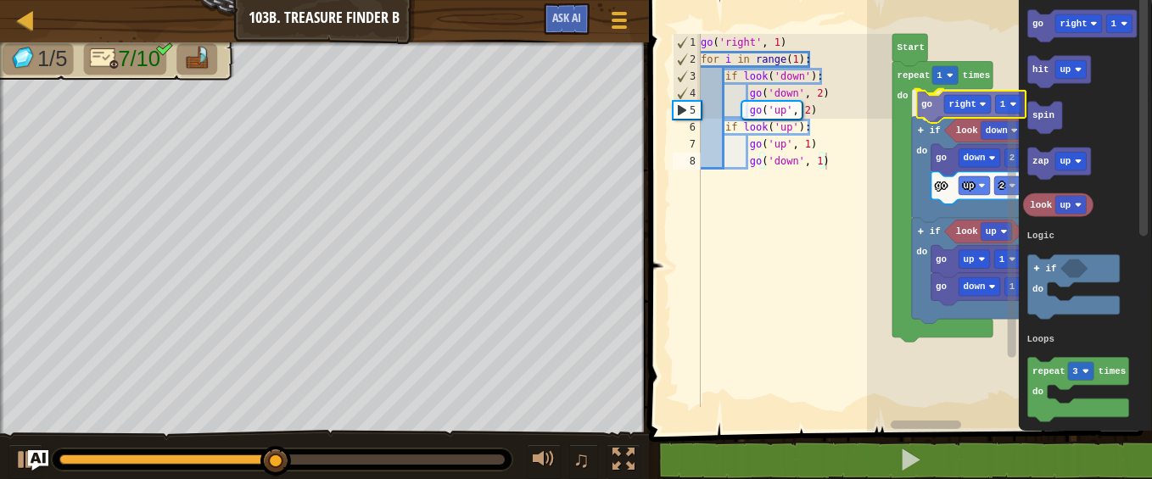
click at [927, 105] on div "Logic Loops Start repeat 1 times do go right 1 if do look down go down 2 go up …" at bounding box center [1009, 212] width 285 height 440
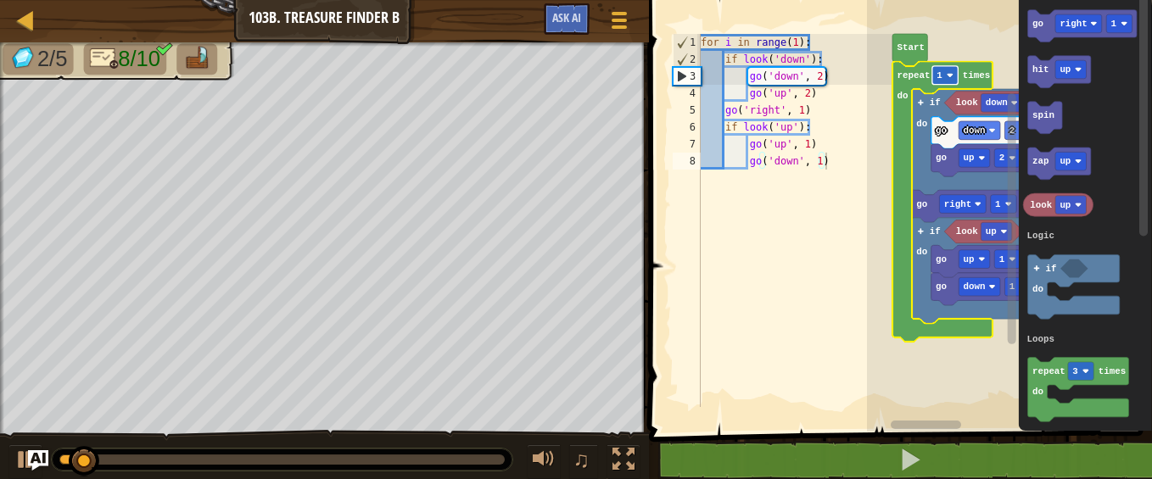
click at [946, 73] on rect "Blockly Workspace" at bounding box center [945, 75] width 25 height 19
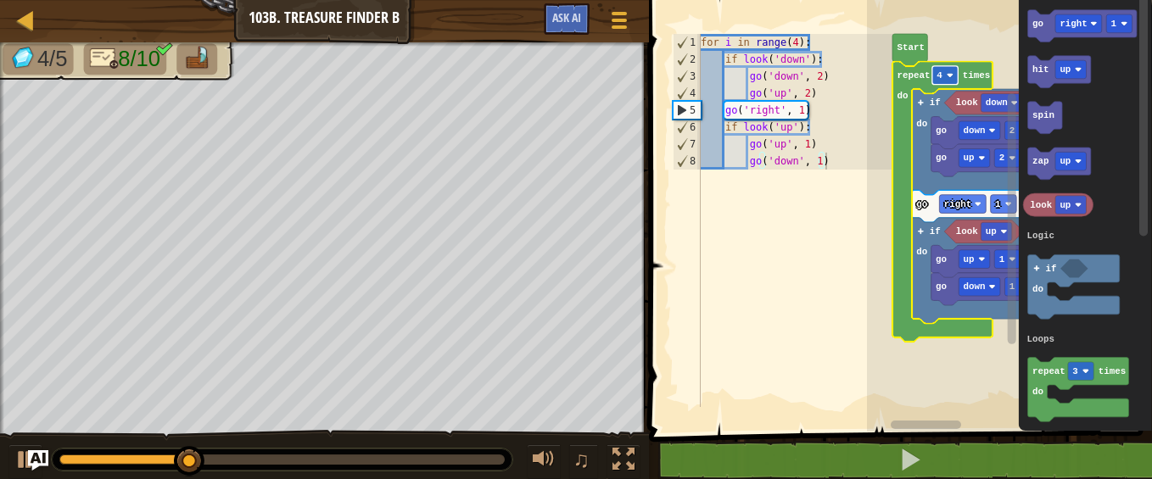
click at [947, 71] on rect "Blockly Workspace" at bounding box center [945, 75] width 25 height 19
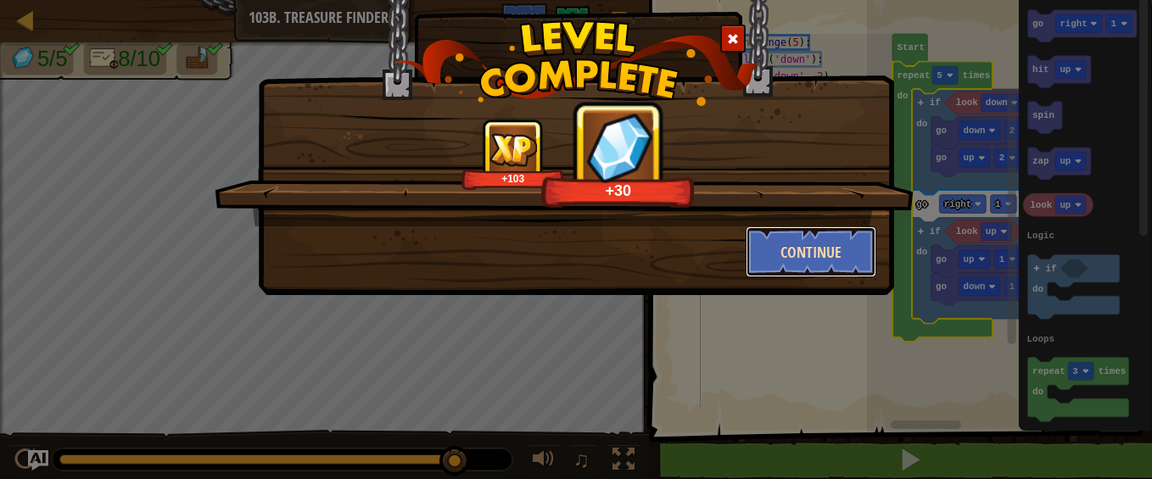
click at [782, 249] on button "Continue" at bounding box center [812, 252] width 132 height 51
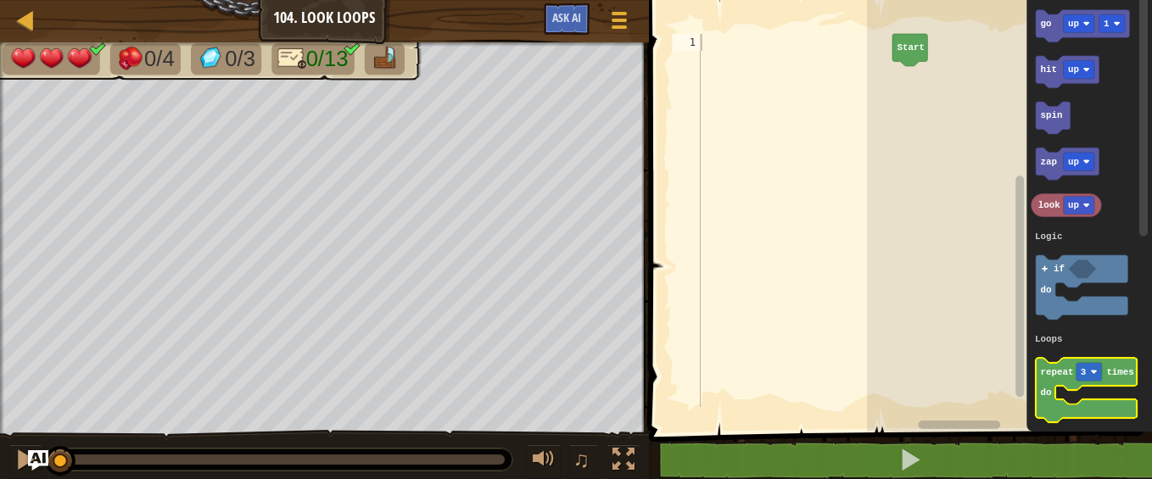
click at [1043, 364] on icon "Blockly Workspace" at bounding box center [1086, 390] width 101 height 64
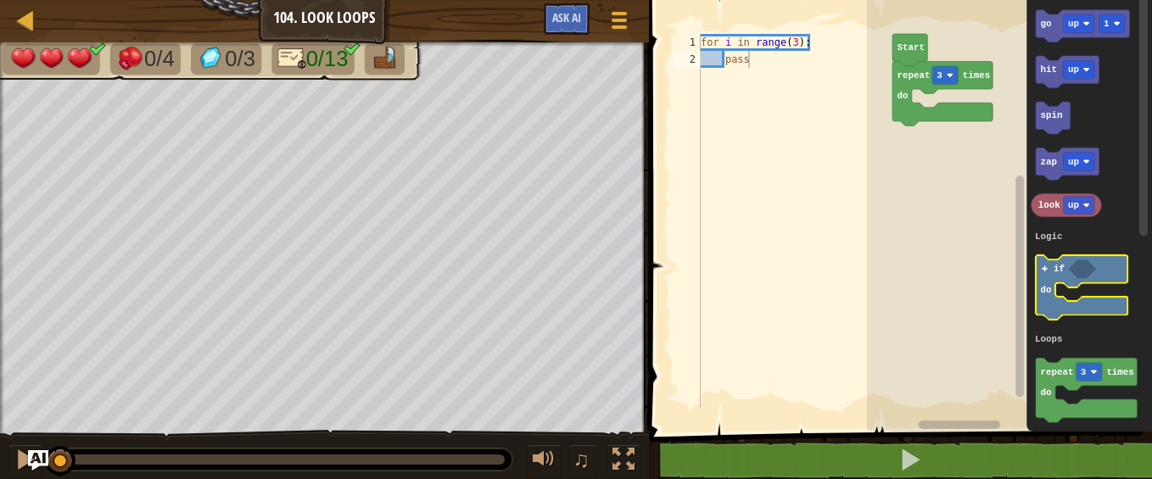
click at [1050, 279] on icon "Blockly Workspace" at bounding box center [1082, 287] width 92 height 64
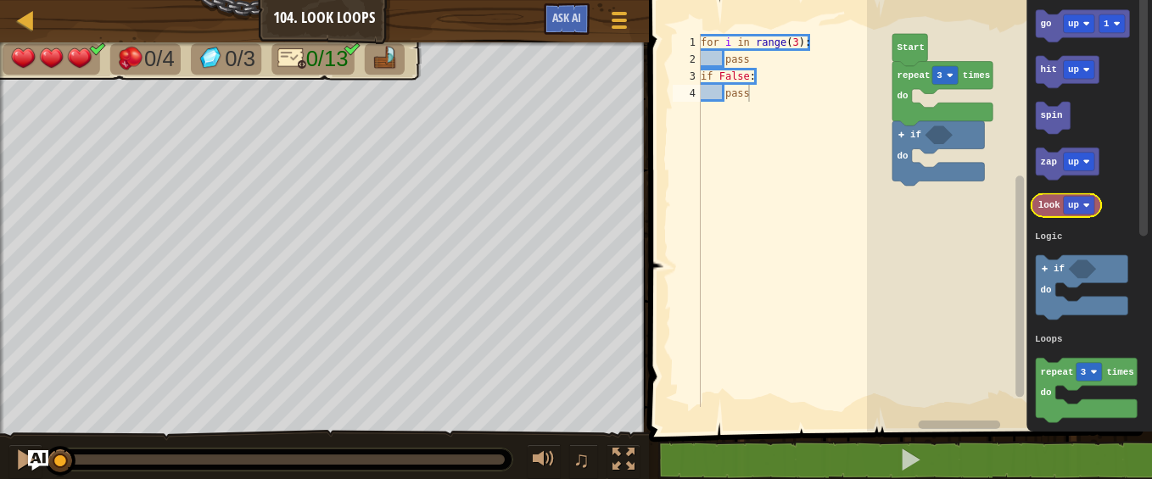
click at [1045, 207] on text "look" at bounding box center [1050, 205] width 22 height 10
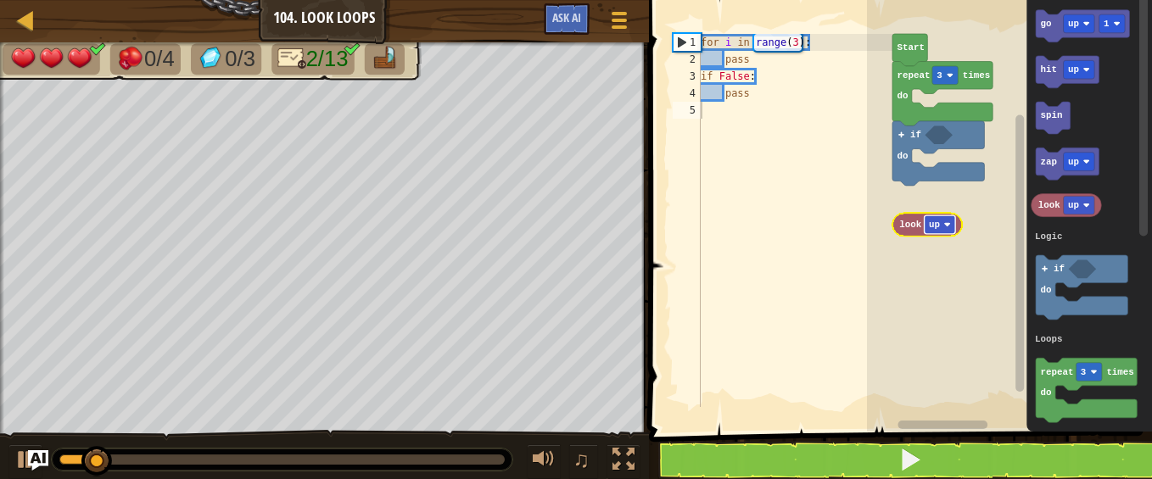
click at [942, 226] on rect "Blockly Workspace" at bounding box center [939, 225] width 31 height 19
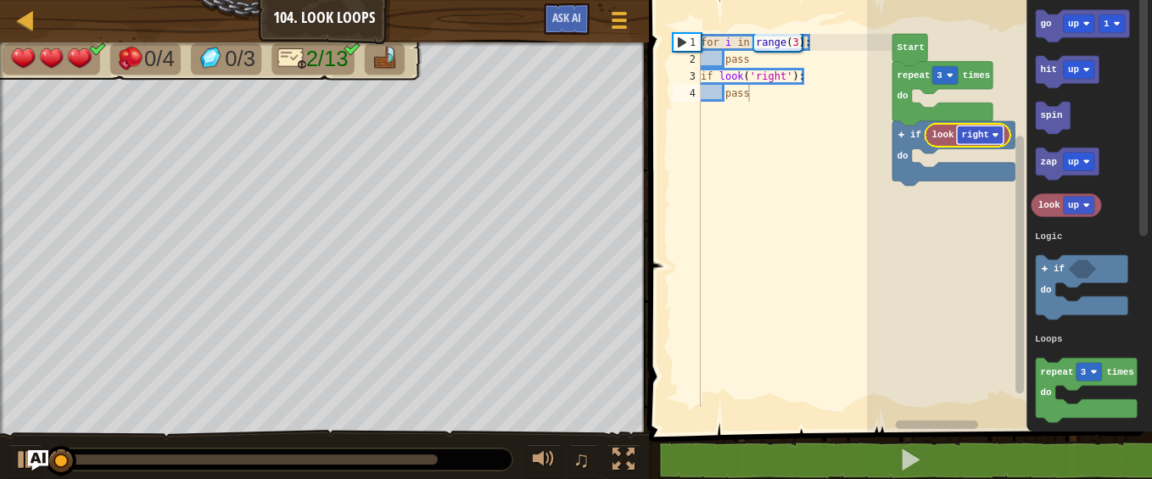
click at [963, 138] on text "right" at bounding box center [974, 135] width 27 height 10
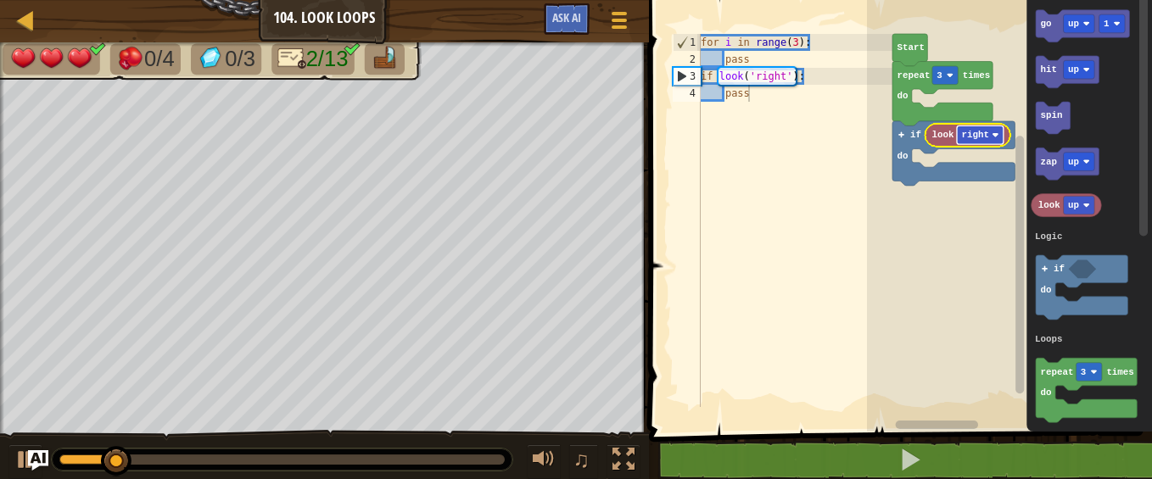
click at [977, 137] on text "right" at bounding box center [974, 135] width 27 height 10
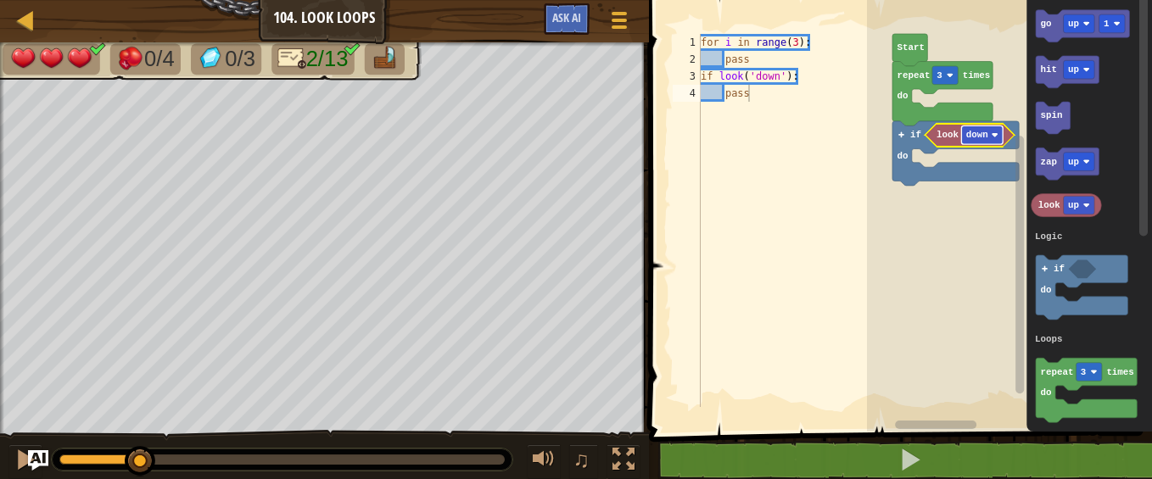
click at [977, 132] on text "down" at bounding box center [977, 135] width 22 height 10
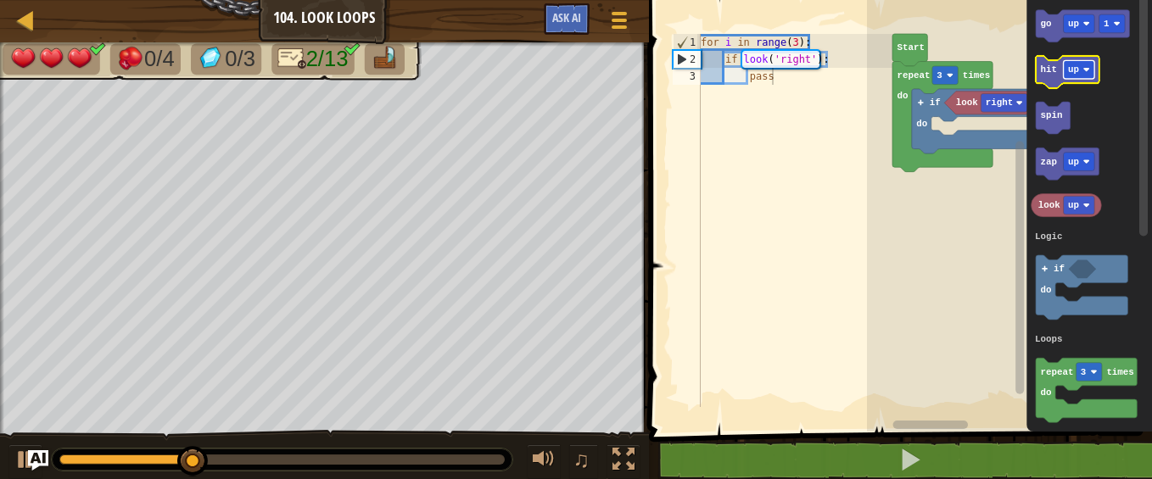
click at [1079, 70] on rect "Blockly Workspace" at bounding box center [1078, 69] width 31 height 19
click at [1050, 74] on text "hit" at bounding box center [1048, 69] width 17 height 10
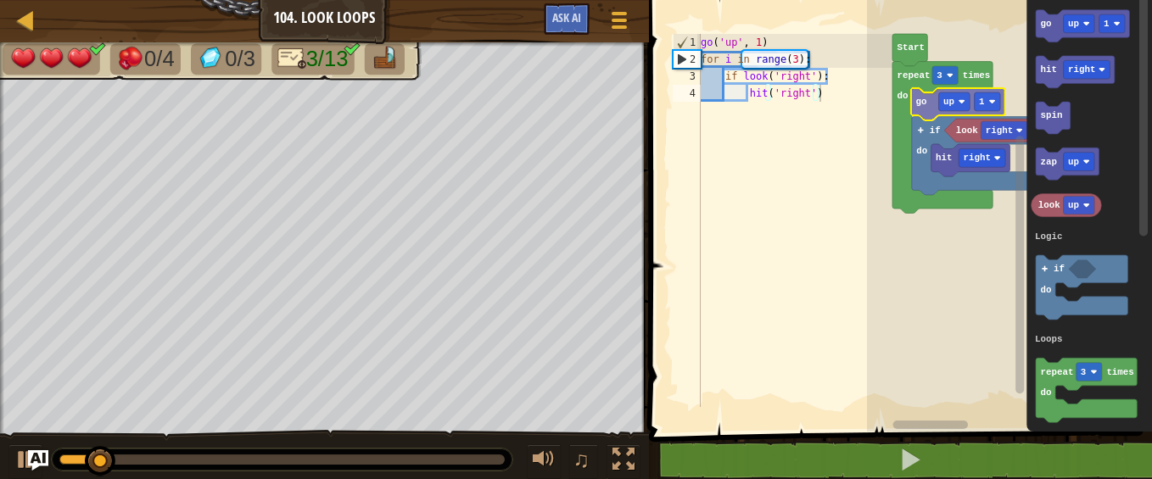
click at [925, 105] on div "Logic Loops Start repeat 3 times do go up 1 if do look right hit right go up 1 …" at bounding box center [1009, 212] width 285 height 440
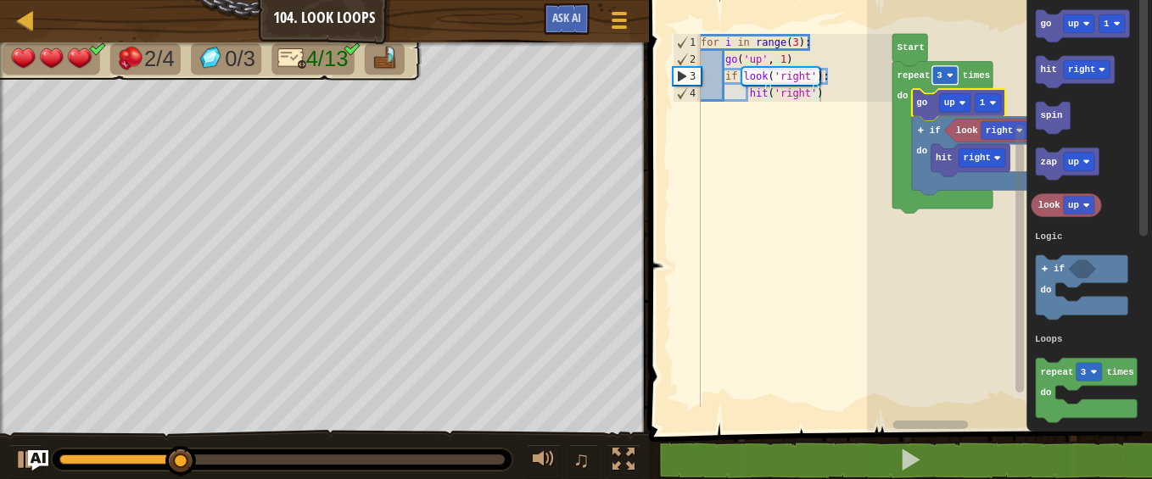
click at [945, 74] on rect "Blockly Workspace" at bounding box center [945, 75] width 25 height 19
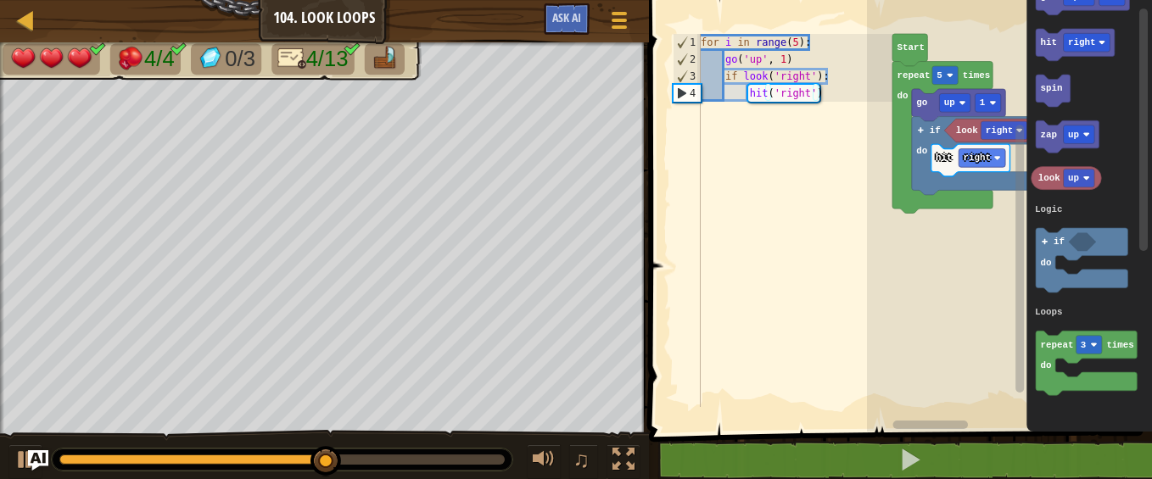
click at [1038, 364] on g "repeat 3 times do" at bounding box center [1086, 363] width 101 height 64
click at [1054, 352] on icon "Blockly Workspace" at bounding box center [1086, 363] width 101 height 64
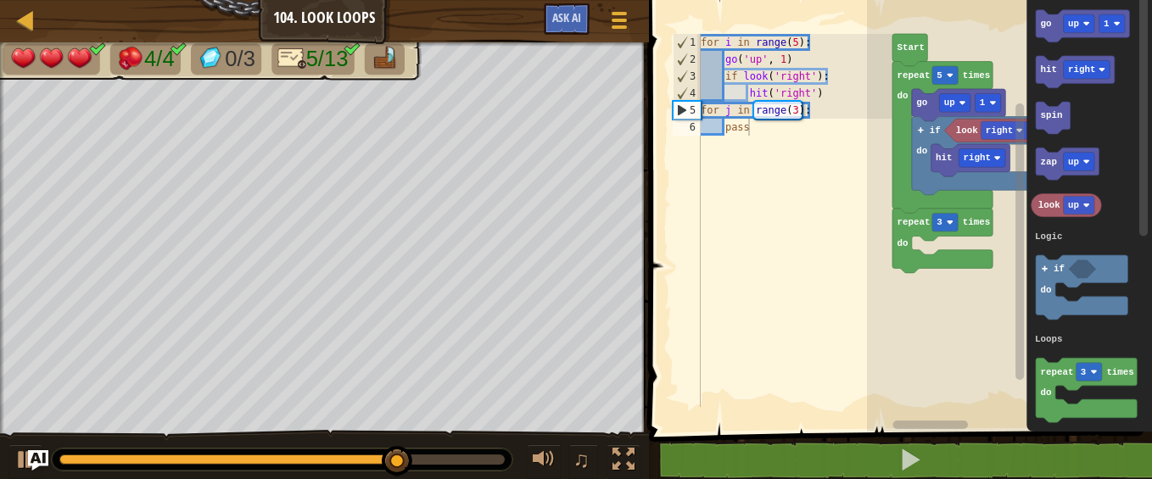
click at [1110, 118] on icon "Blockly Workspace" at bounding box center [1090, 212] width 126 height 440
click at [1081, 23] on rect "Blockly Workspace" at bounding box center [1078, 23] width 31 height 19
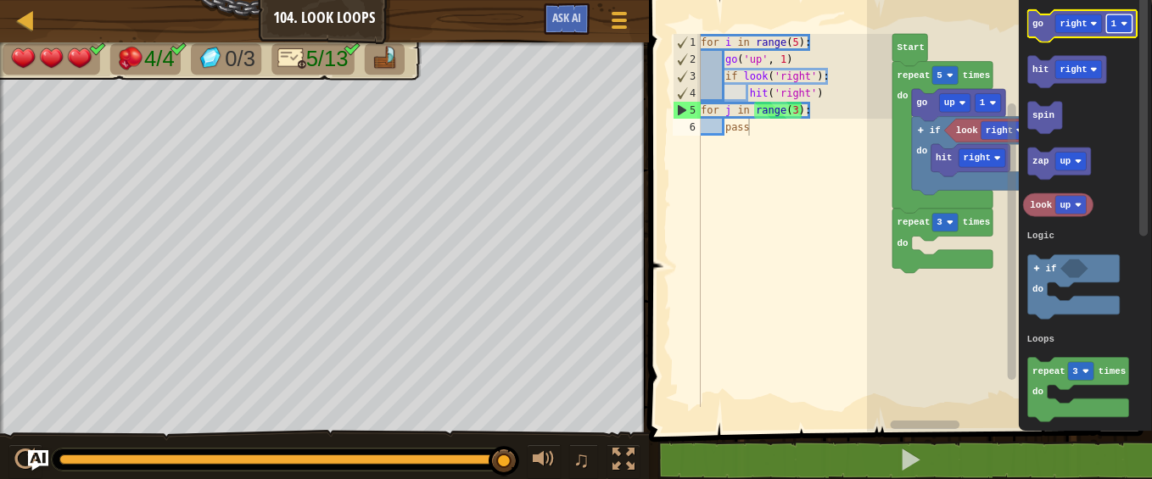
click at [1126, 22] on image "Blockly Workspace" at bounding box center [1124, 23] width 7 height 7
click at [1041, 24] on text "go" at bounding box center [1038, 24] width 11 height 10
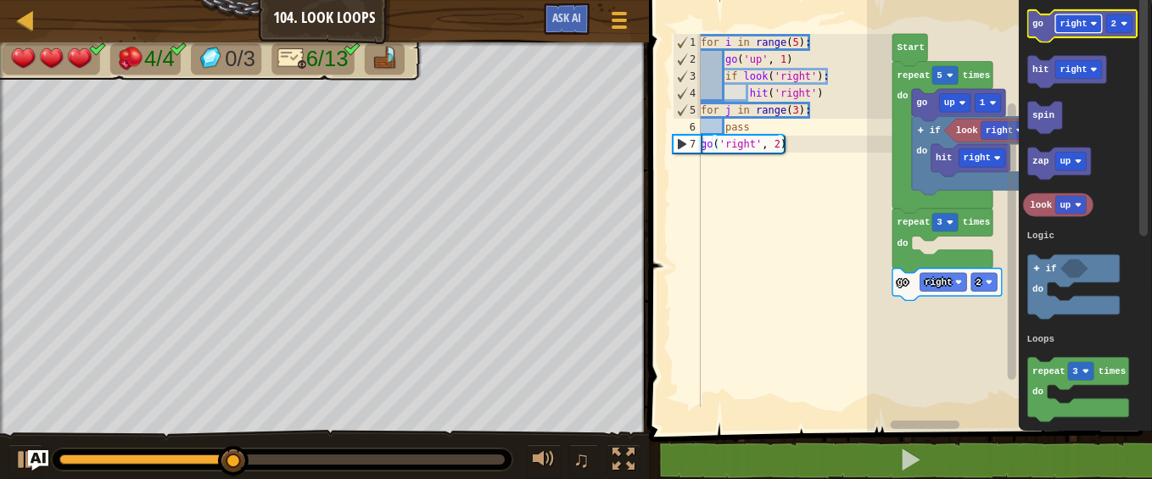
click at [1083, 23] on text "right" at bounding box center [1074, 24] width 28 height 10
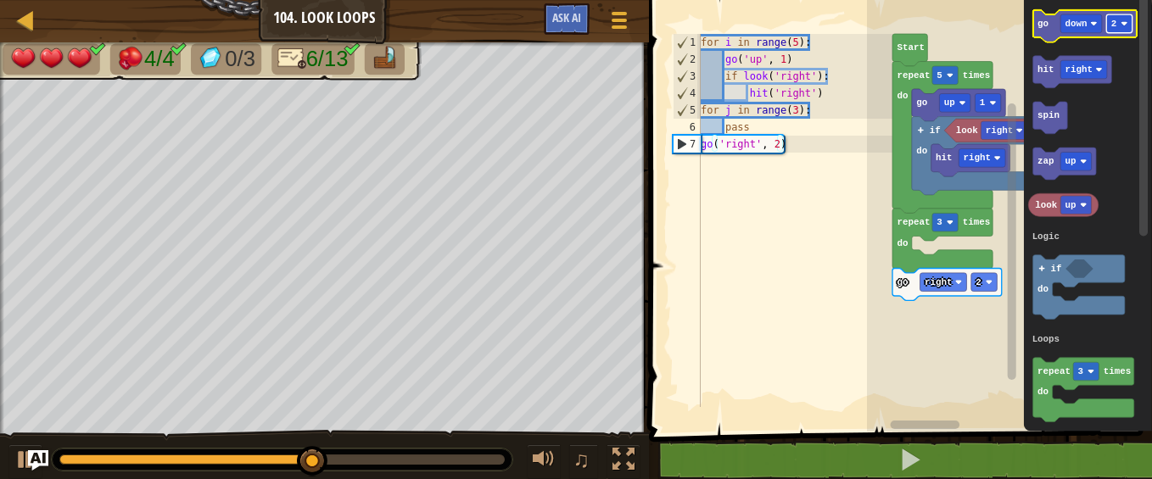
click at [1124, 21] on image "Blockly Workspace" at bounding box center [1124, 23] width 7 height 7
click at [1044, 29] on text "go" at bounding box center [1043, 24] width 11 height 10
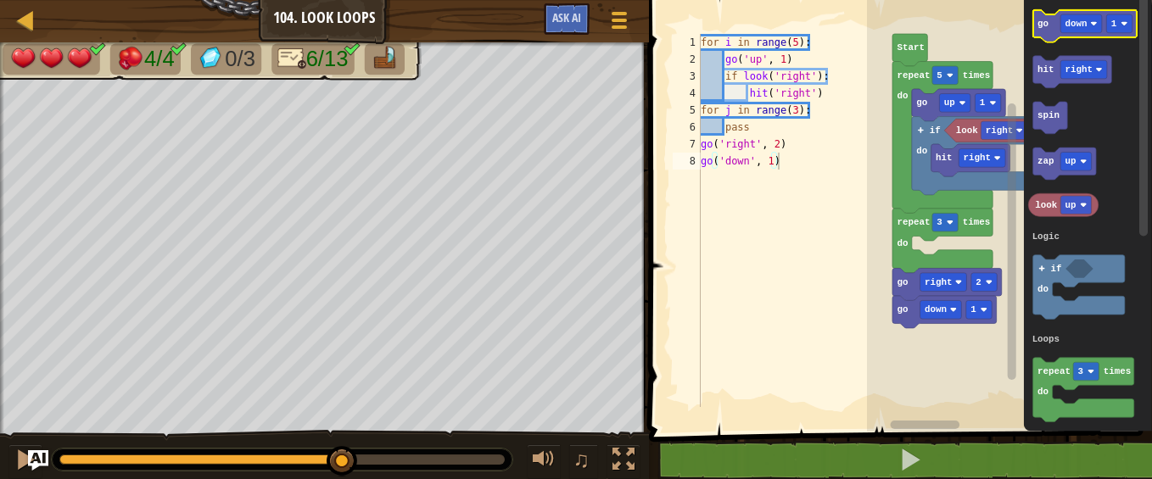
click at [1078, 14] on icon "Blockly Workspace" at bounding box center [1085, 26] width 104 height 32
click at [1075, 14] on icon "Blockly Workspace" at bounding box center [1085, 26] width 104 height 32
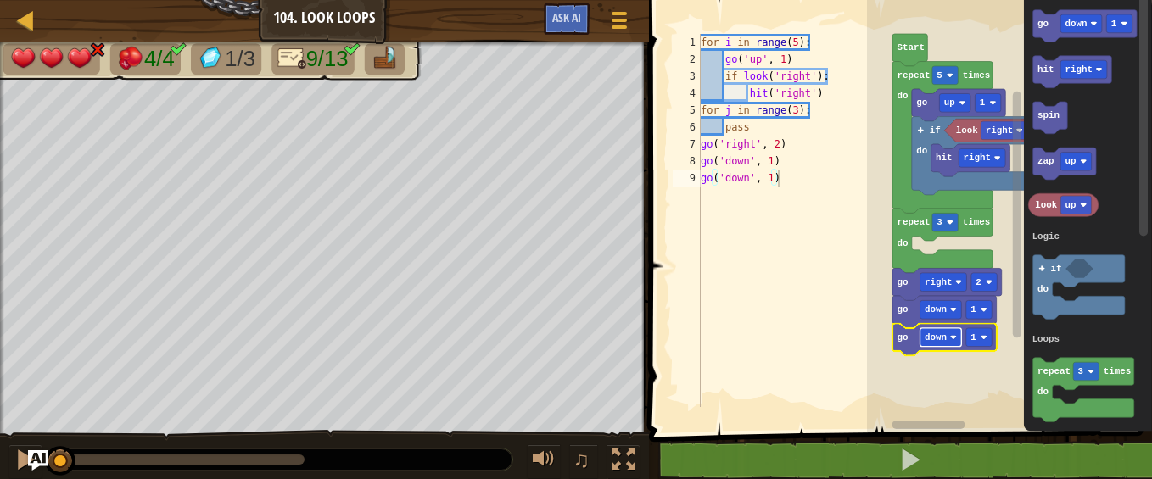
click at [936, 339] on text "down" at bounding box center [936, 338] width 22 height 10
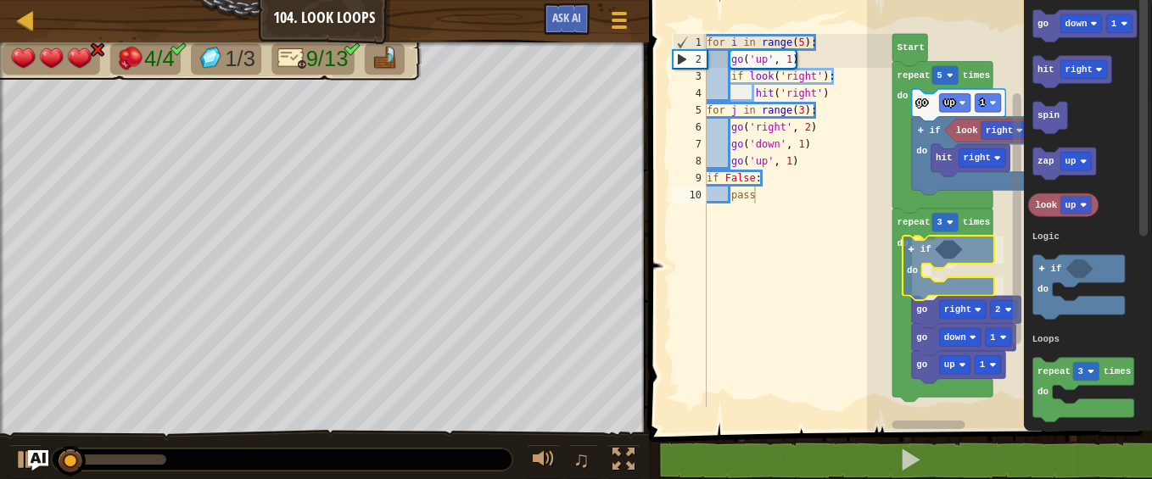
click at [909, 245] on div "Logic Loops Start repeat 5 times do go up 1 if do look right hit right repeat 3…" at bounding box center [1009, 212] width 285 height 440
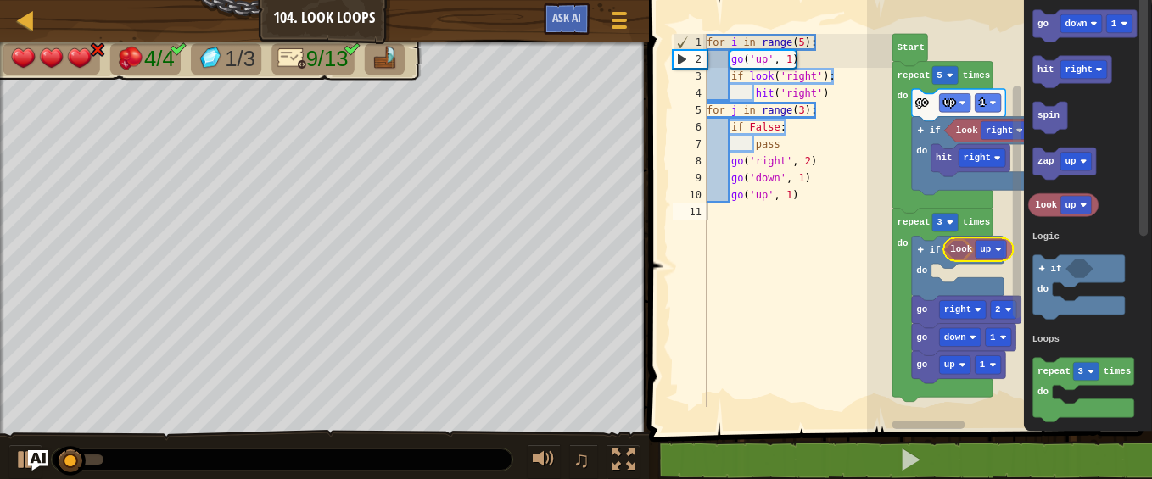
click at [959, 247] on div "Logic Loops Start repeat 5 times do go up 1 if do look right hit right repeat 3…" at bounding box center [1009, 212] width 285 height 440
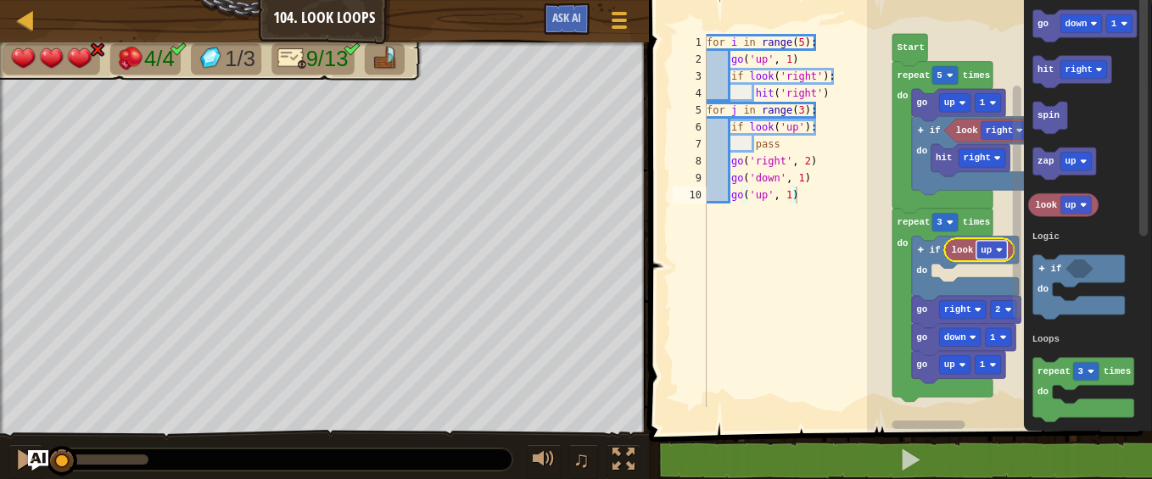
click at [993, 249] on rect "Blockly Workspace" at bounding box center [992, 250] width 31 height 19
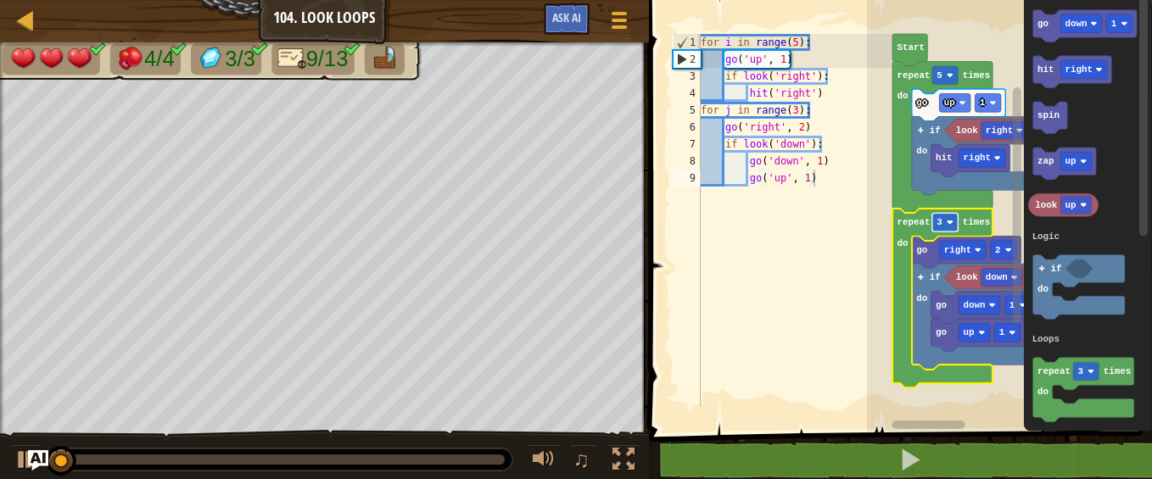
click at [938, 221] on text "3" at bounding box center [940, 222] width 6 height 10
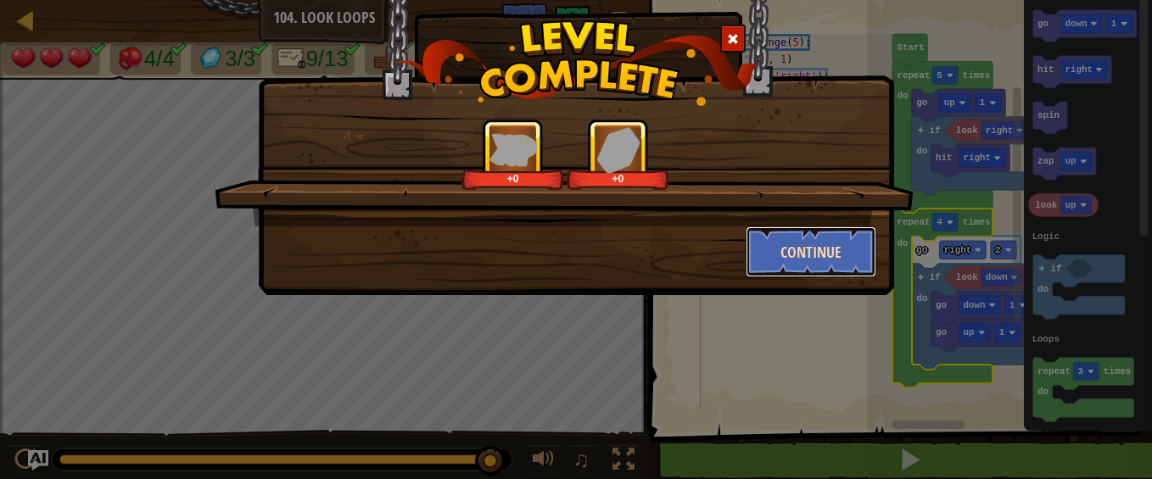
click at [816, 239] on button "Continue" at bounding box center [812, 252] width 132 height 51
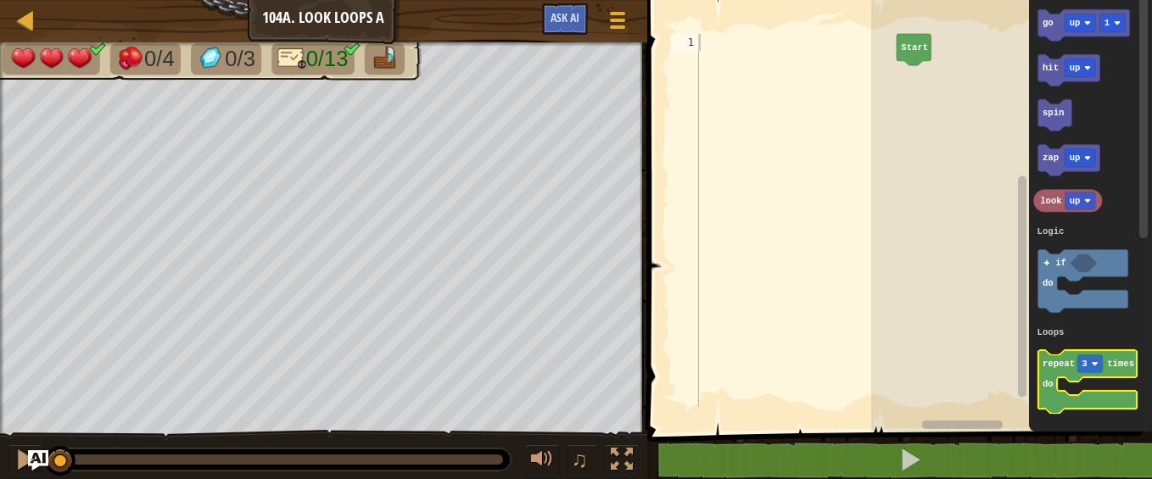
click at [1052, 372] on icon "Blockly Workspace" at bounding box center [1088, 381] width 99 height 63
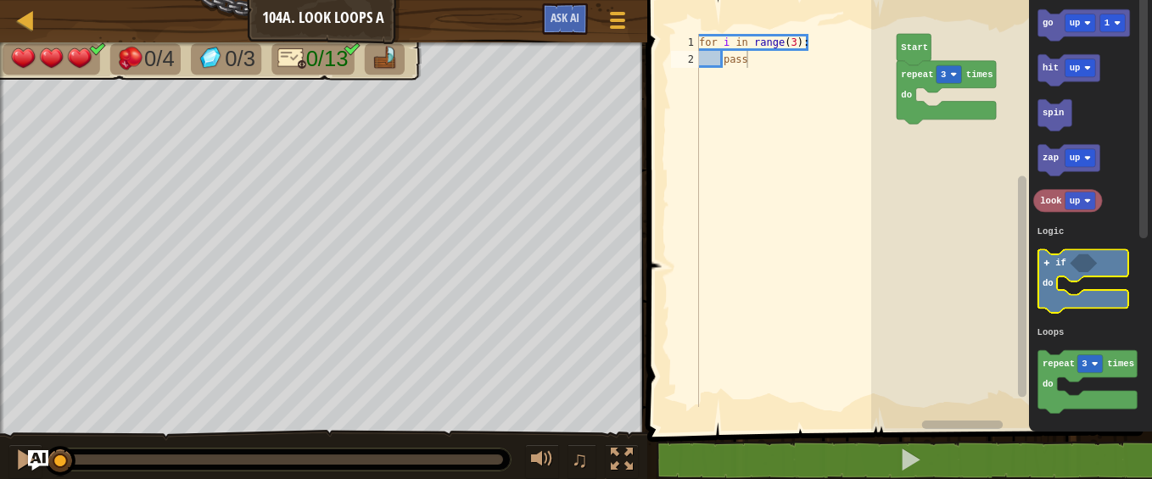
click at [1045, 277] on icon "Blockly Workspace" at bounding box center [1084, 280] width 90 height 63
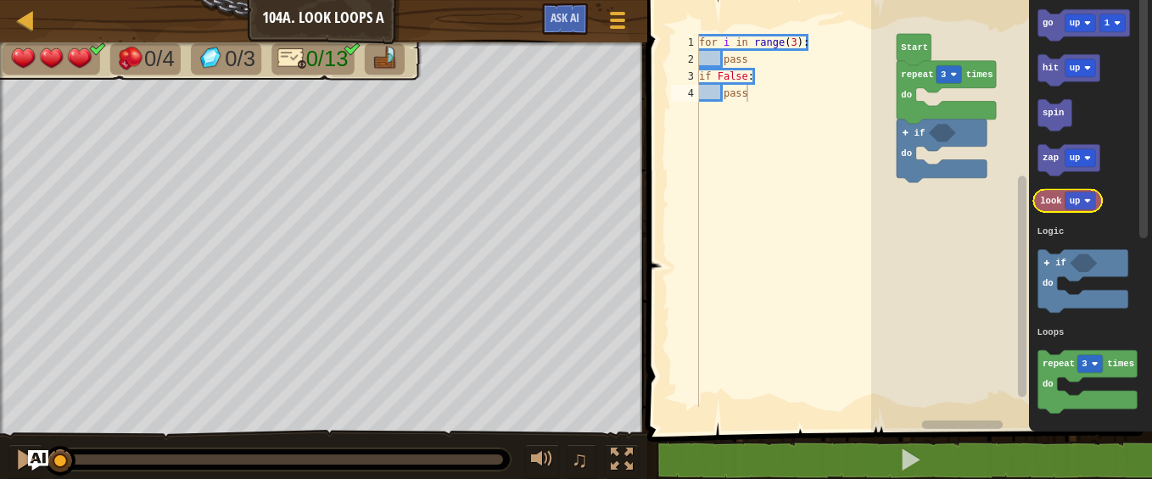
click at [1047, 199] on text "look" at bounding box center [1052, 201] width 22 height 10
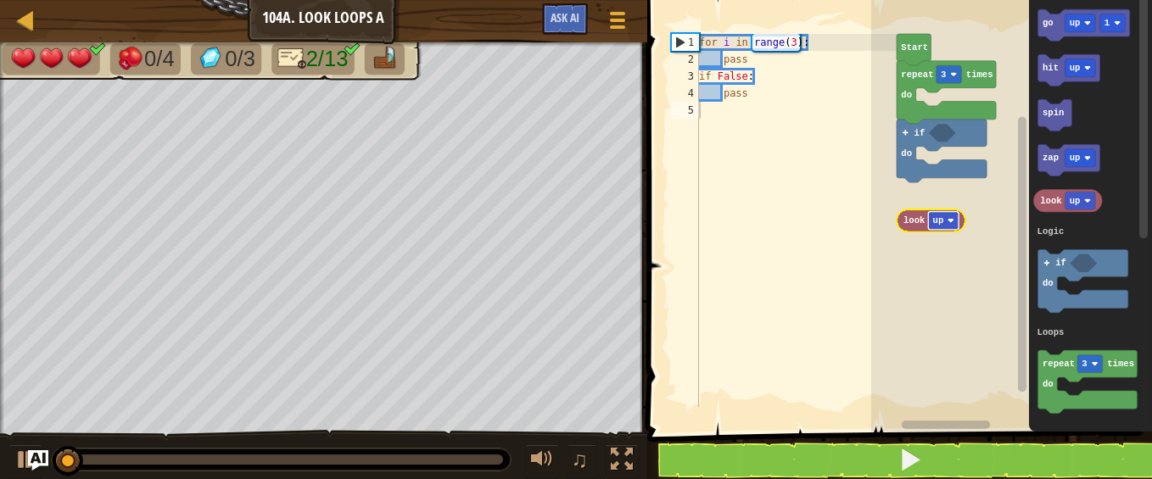
click at [945, 218] on rect "Blockly Workspace" at bounding box center [944, 221] width 31 height 18
click at [997, 200] on rect "Blockly Workspace" at bounding box center [1011, 212] width 281 height 440
click at [945, 222] on rect "Blockly Workspace" at bounding box center [944, 221] width 31 height 18
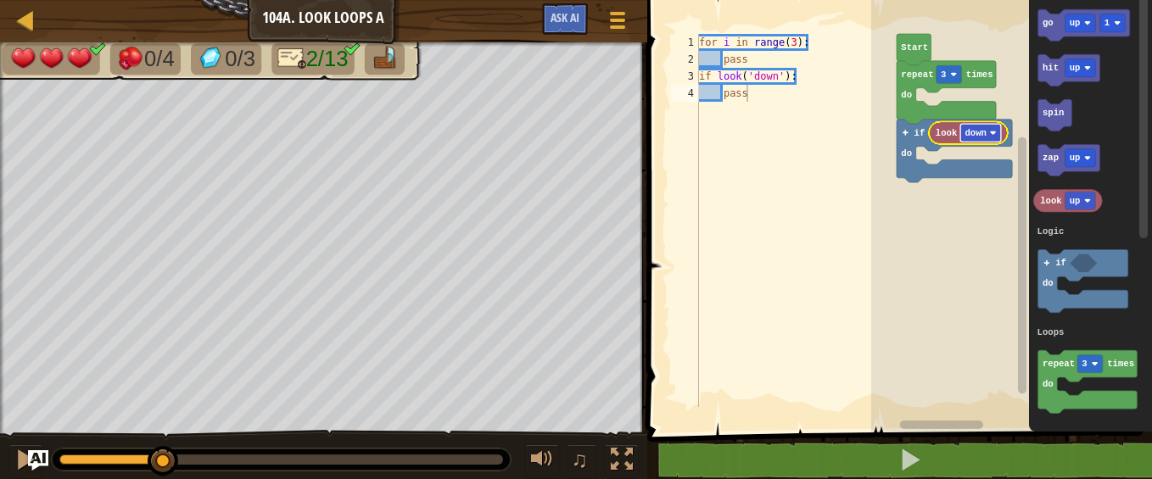
click at [975, 131] on text "down" at bounding box center [976, 133] width 21 height 10
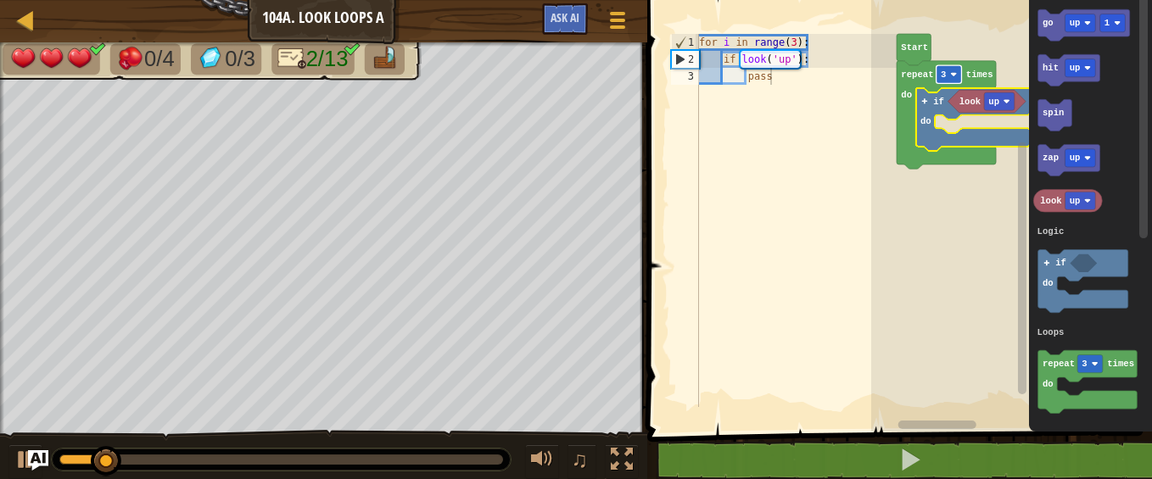
click at [949, 74] on rect "Blockly Workspace" at bounding box center [949, 74] width 25 height 18
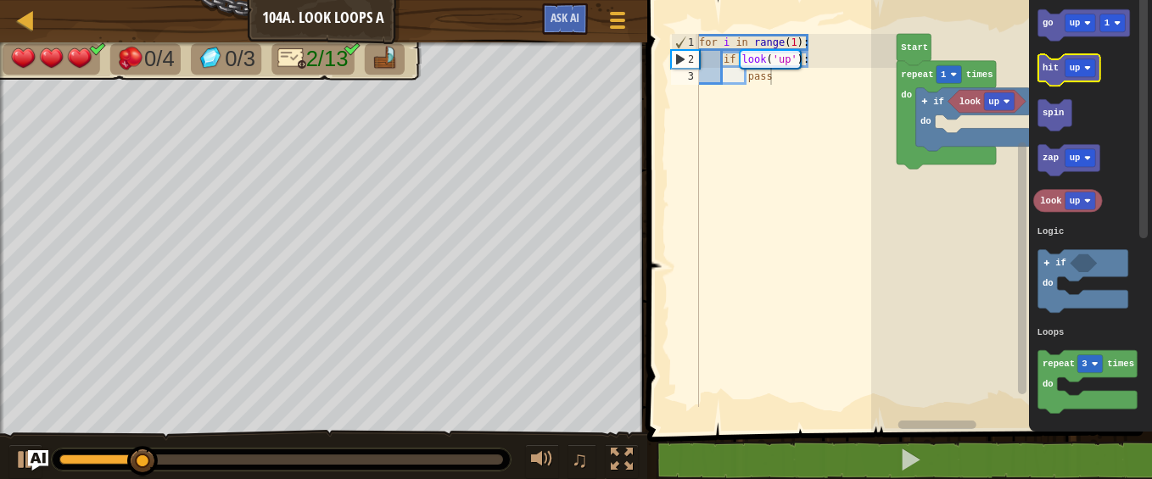
click at [1054, 76] on icon "Blockly Workspace" at bounding box center [1070, 69] width 62 height 31
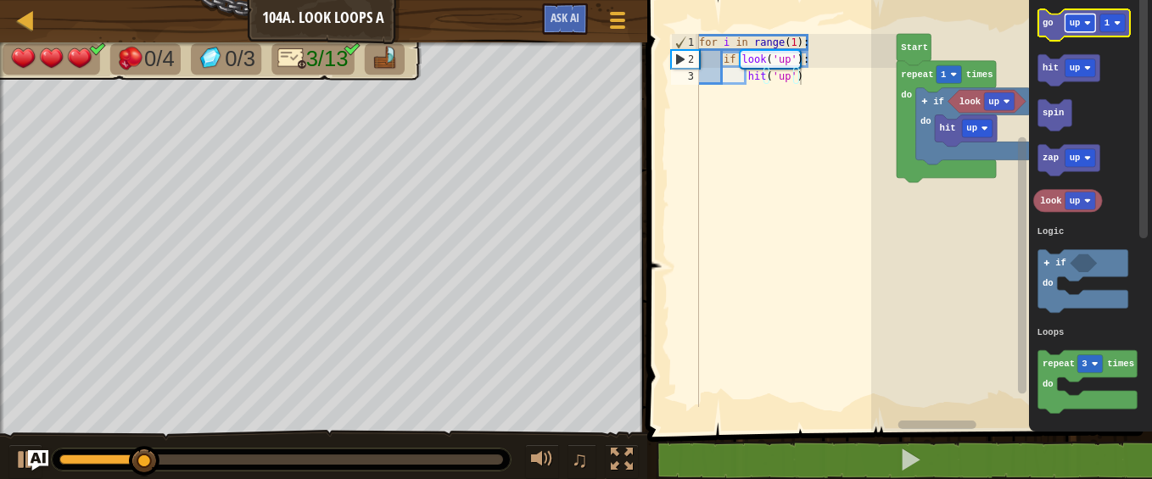
click at [1080, 24] on rect "Blockly Workspace" at bounding box center [1081, 23] width 31 height 18
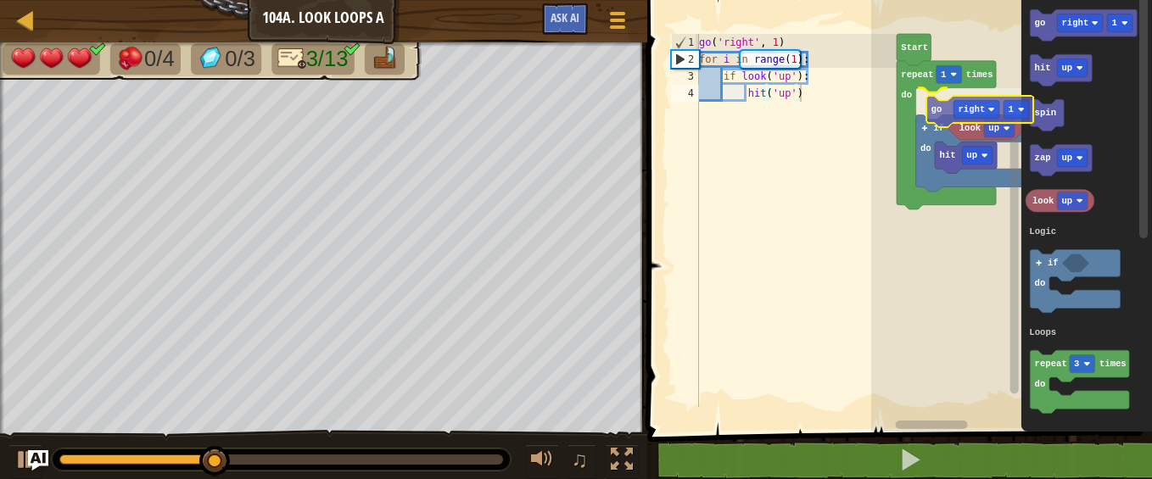
click at [937, 110] on div "Logic Loops Start repeat 1 times do go right 1 if do look up hit up go right 1 …" at bounding box center [1011, 212] width 281 height 440
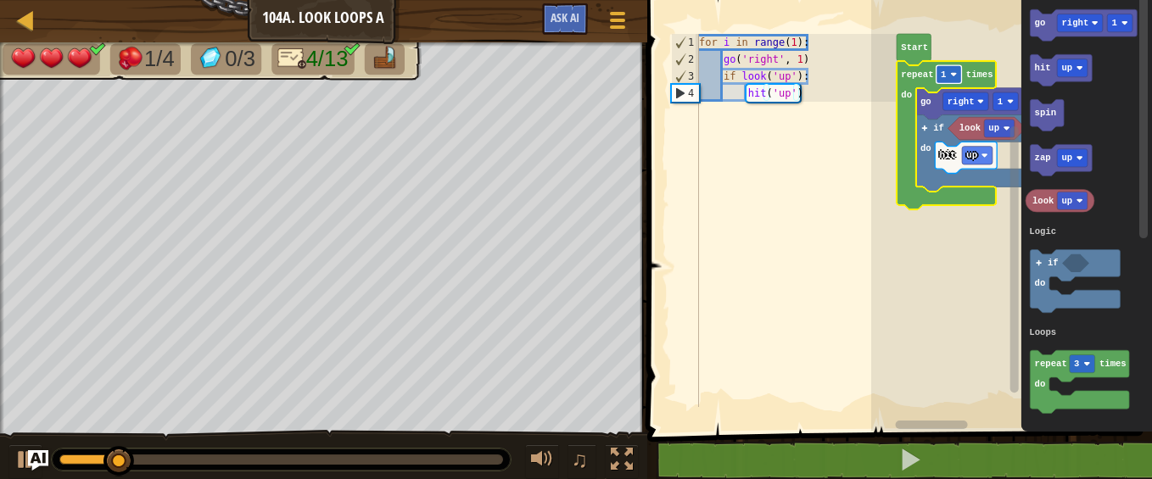
click at [953, 78] on rect "Blockly Workspace" at bounding box center [949, 74] width 25 height 18
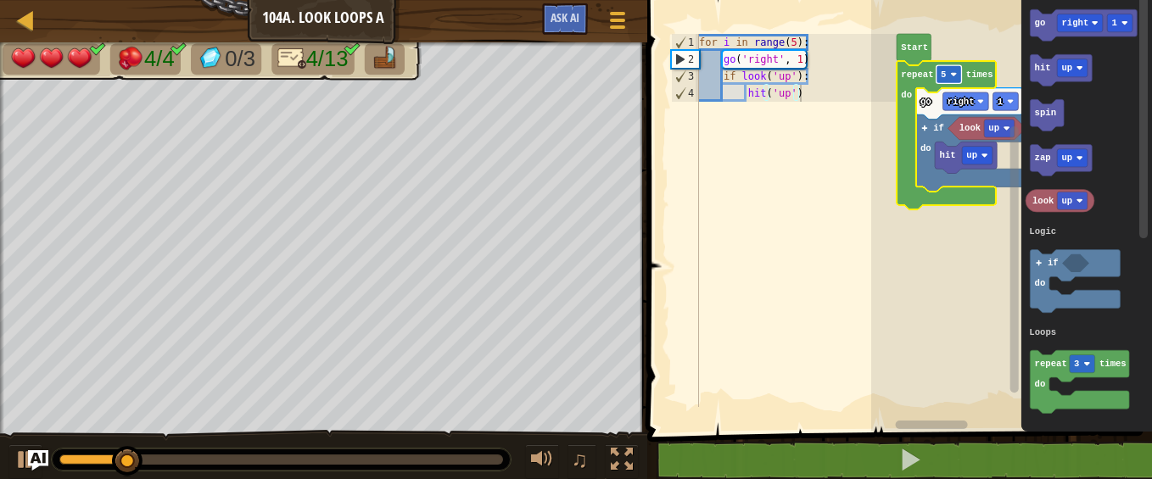
click at [951, 74] on image "Blockly Workspace" at bounding box center [953, 74] width 7 height 7
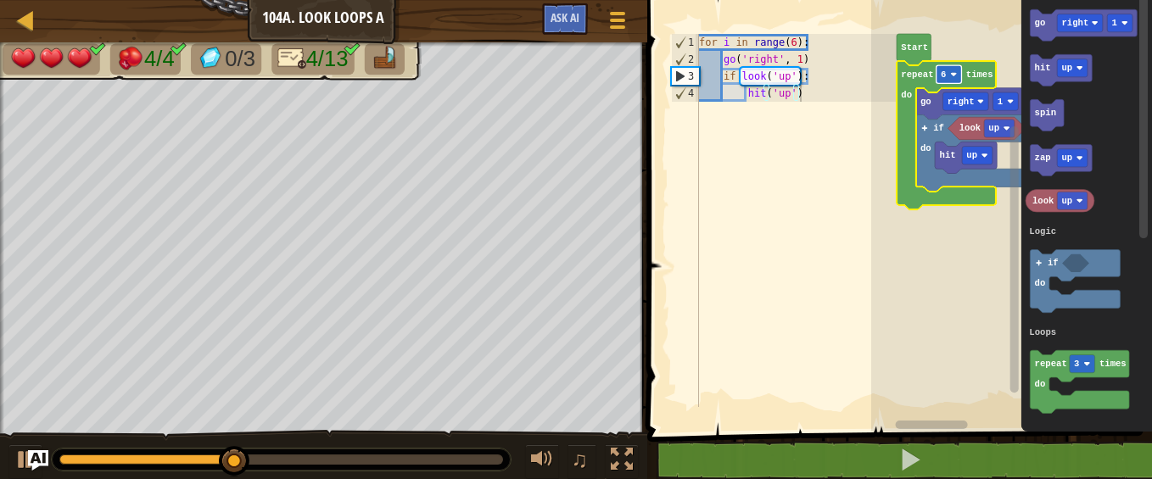
click at [947, 70] on rect "Blockly Workspace" at bounding box center [949, 74] width 25 height 18
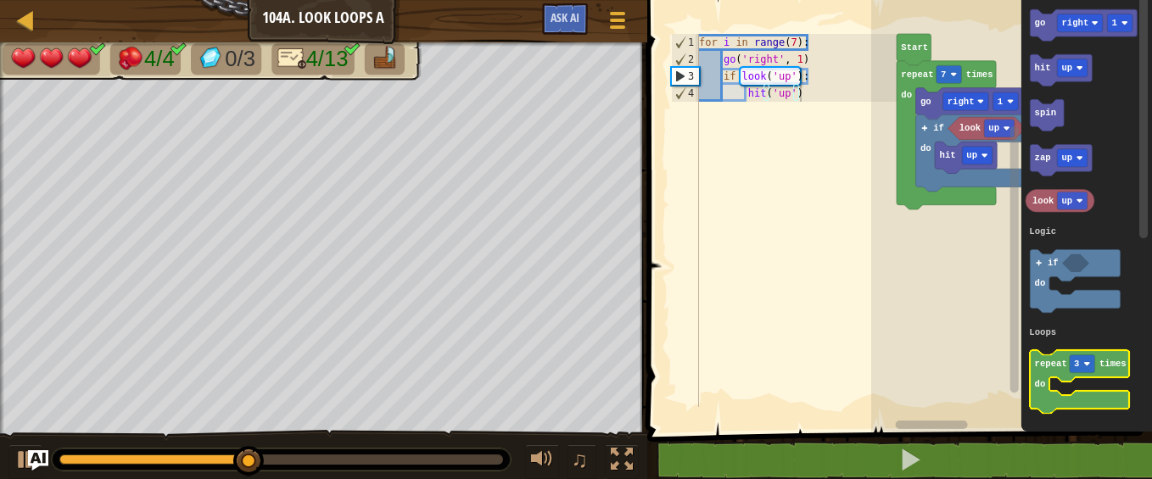
click at [1040, 367] on text "repeat" at bounding box center [1051, 364] width 32 height 10
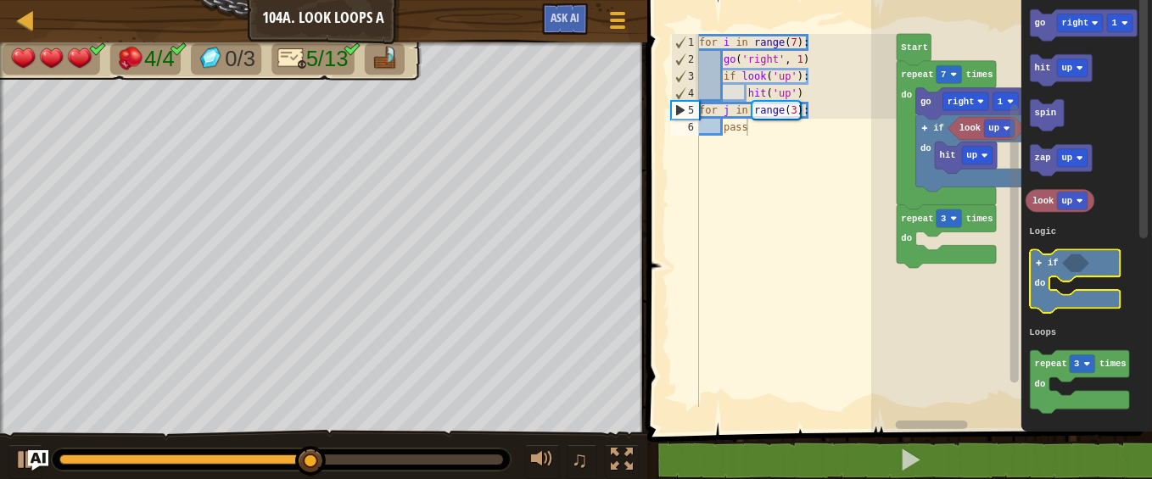
click at [1033, 266] on icon "Blockly Workspace" at bounding box center [1076, 280] width 90 height 63
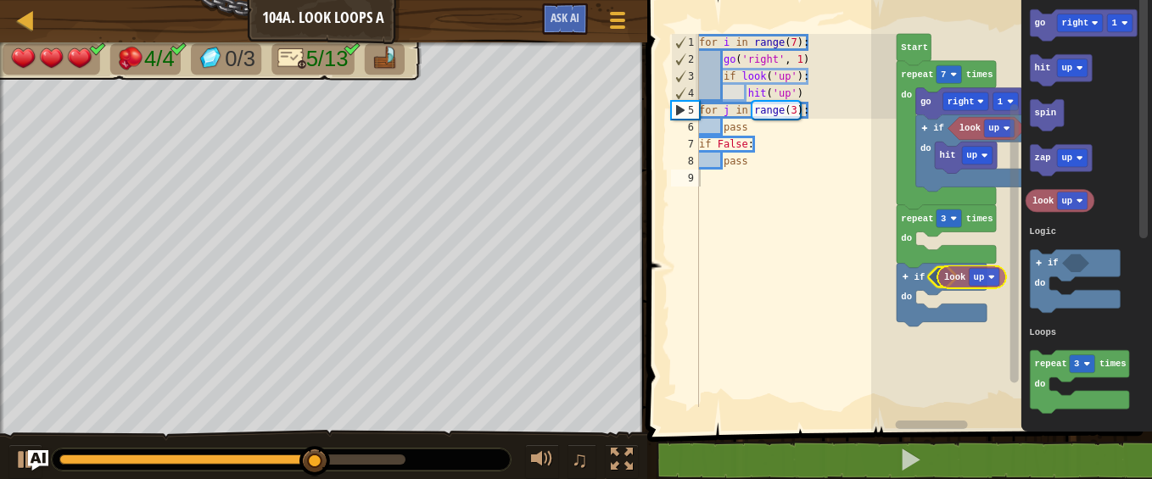
click at [949, 277] on div "Logic Loops Start repeat 7 times do go right 1 if do look up hit up repeat 3 ti…" at bounding box center [1011, 212] width 281 height 440
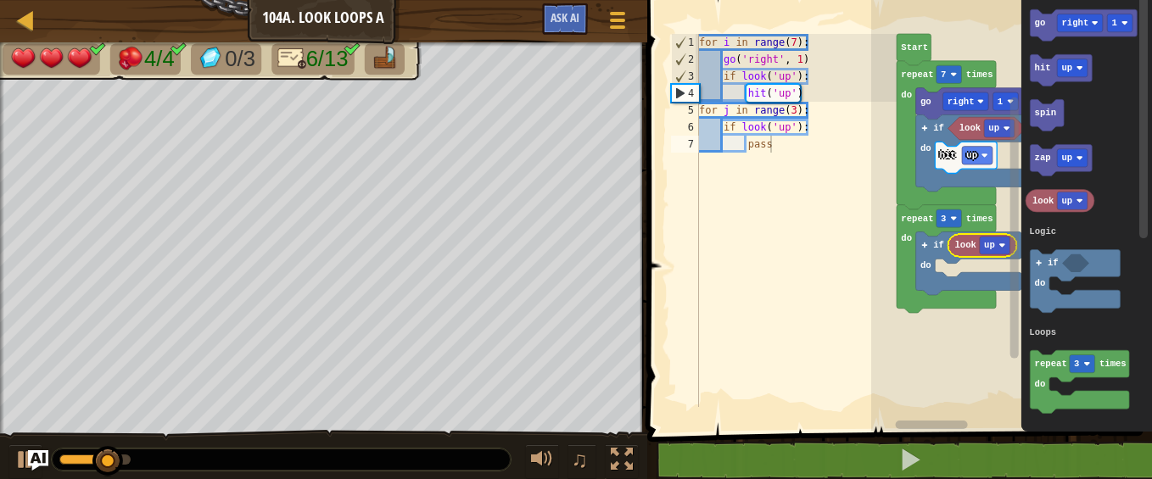
click at [970, 255] on icon "Blockly Workspace" at bounding box center [983, 245] width 69 height 23
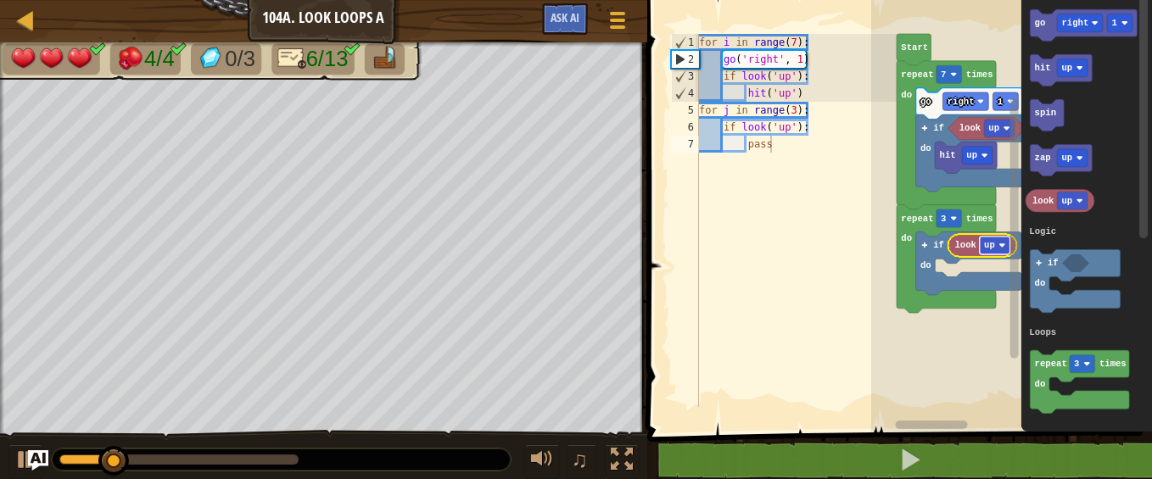
click at [996, 244] on rect "Blockly Workspace" at bounding box center [995, 246] width 31 height 18
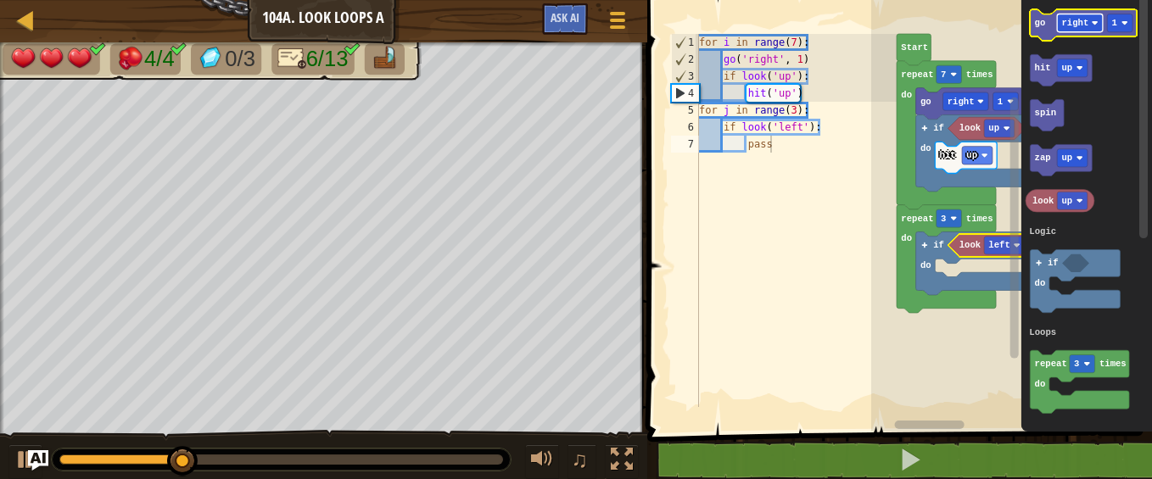
click at [1087, 20] on text "right" at bounding box center [1075, 23] width 27 height 10
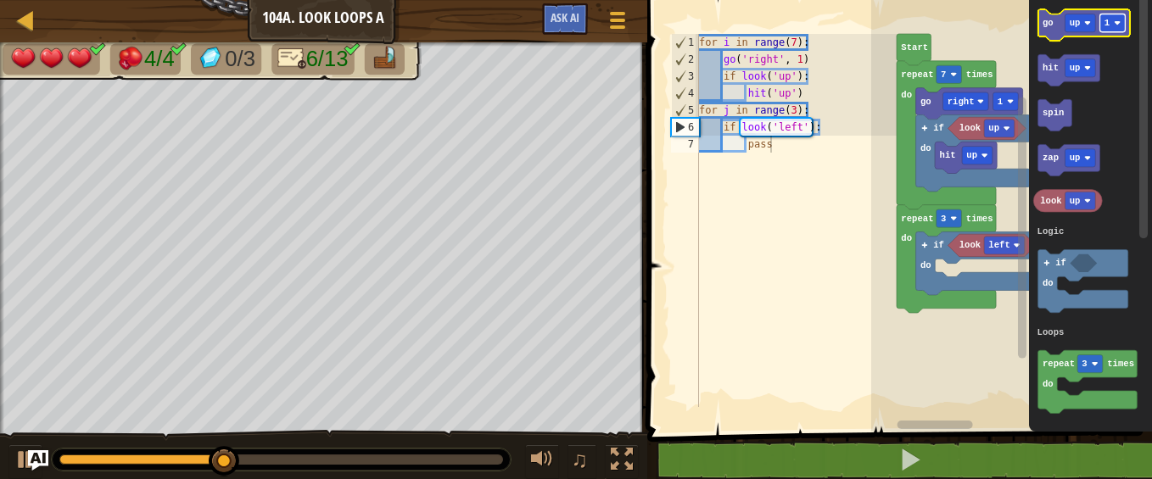
click at [1120, 17] on rect "Blockly Workspace" at bounding box center [1113, 23] width 25 height 18
click at [1047, 27] on text "go" at bounding box center [1048, 23] width 11 height 10
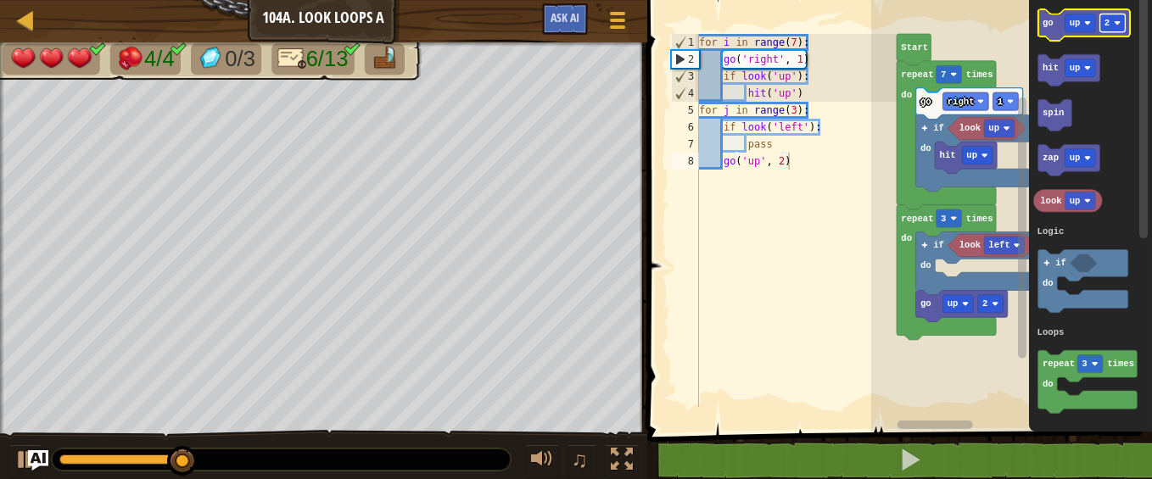
click at [1117, 17] on rect "Blockly Workspace" at bounding box center [1113, 23] width 25 height 18
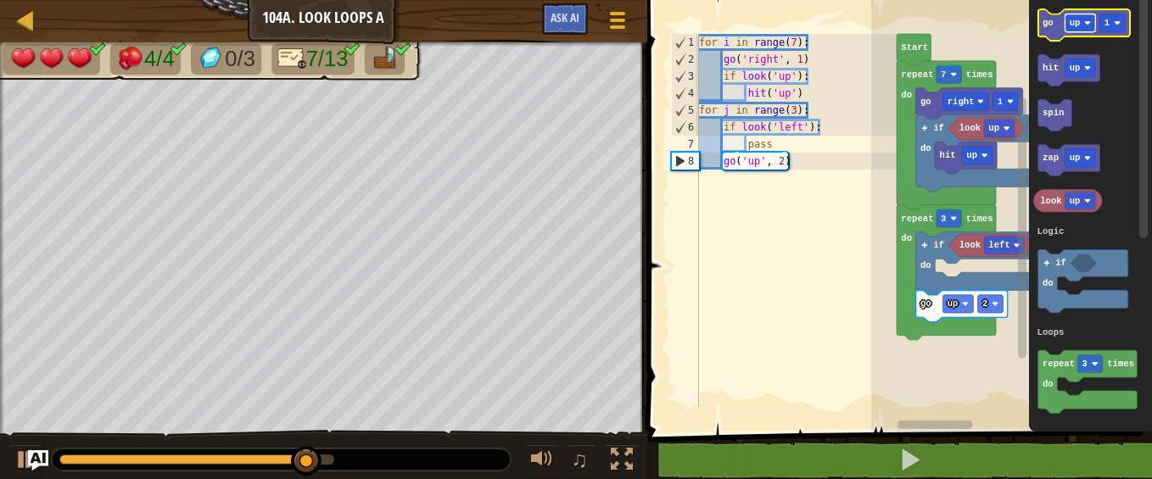
click at [1082, 21] on rect "Blockly Workspace" at bounding box center [1081, 23] width 31 height 18
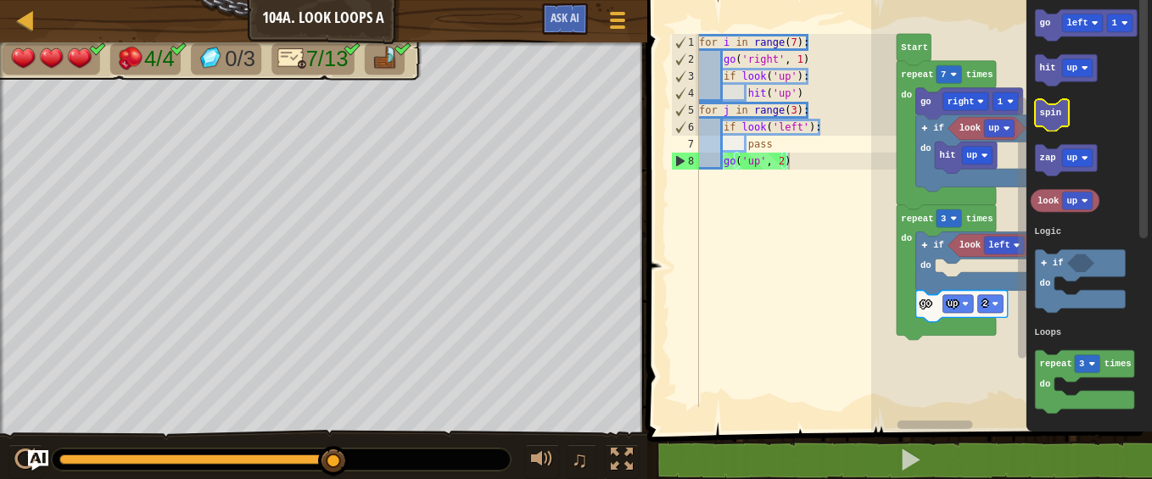
click at [1034, 110] on icon "go left 1 hit up spin zap up look up repeat 3 times do if do Logic Loops" at bounding box center [1090, 212] width 126 height 440
click at [1043, 34] on icon "Blockly Workspace" at bounding box center [1087, 24] width 102 height 31
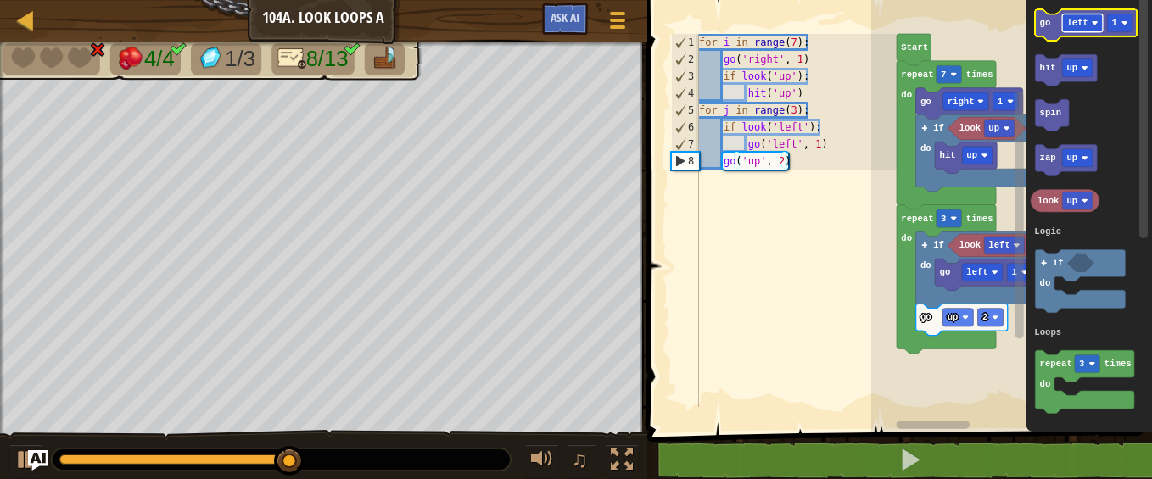
click at [1084, 18] on text "left" at bounding box center [1077, 23] width 21 height 10
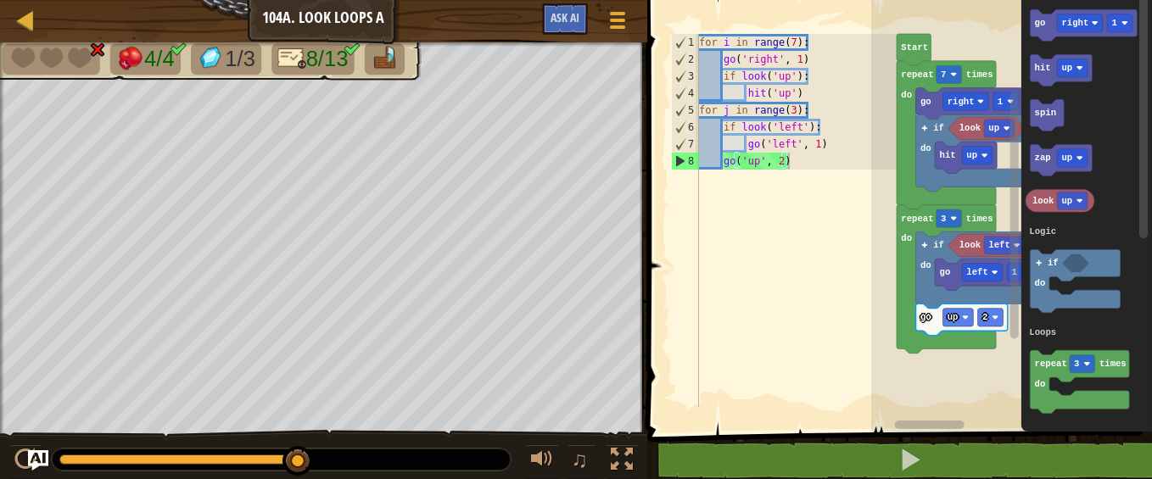
click at [1014, 89] on div "Logic Loops Start repeat 7 times do go right 1 if do look up hit up repeat 3 ti…" at bounding box center [1011, 212] width 281 height 440
click at [1048, 11] on rect "Blockly Workspace" at bounding box center [1084, 24] width 107 height 31
click at [1044, 20] on text "go" at bounding box center [1040, 23] width 11 height 10
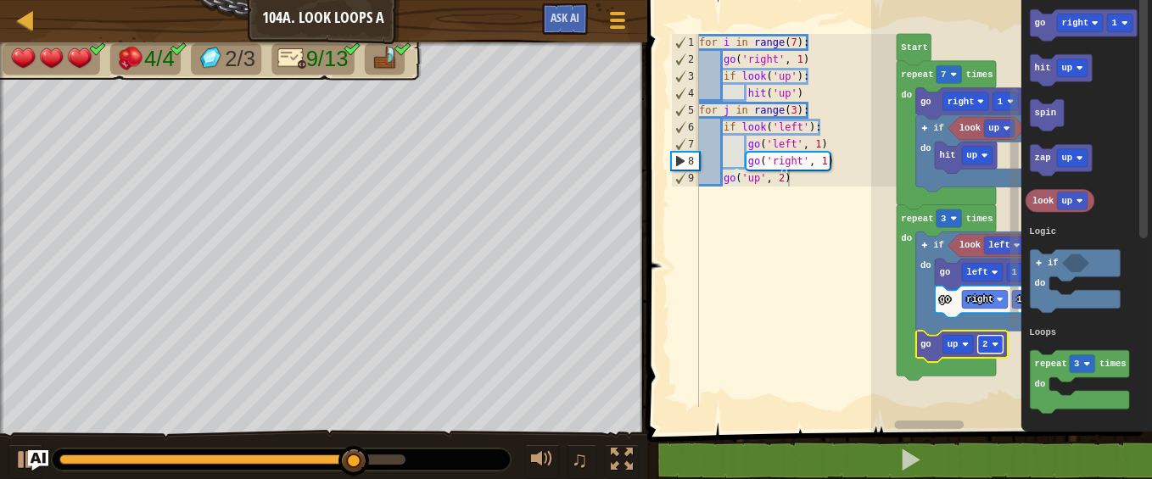
click at [997, 346] on image "Blockly Workspace" at bounding box center [995, 344] width 7 height 7
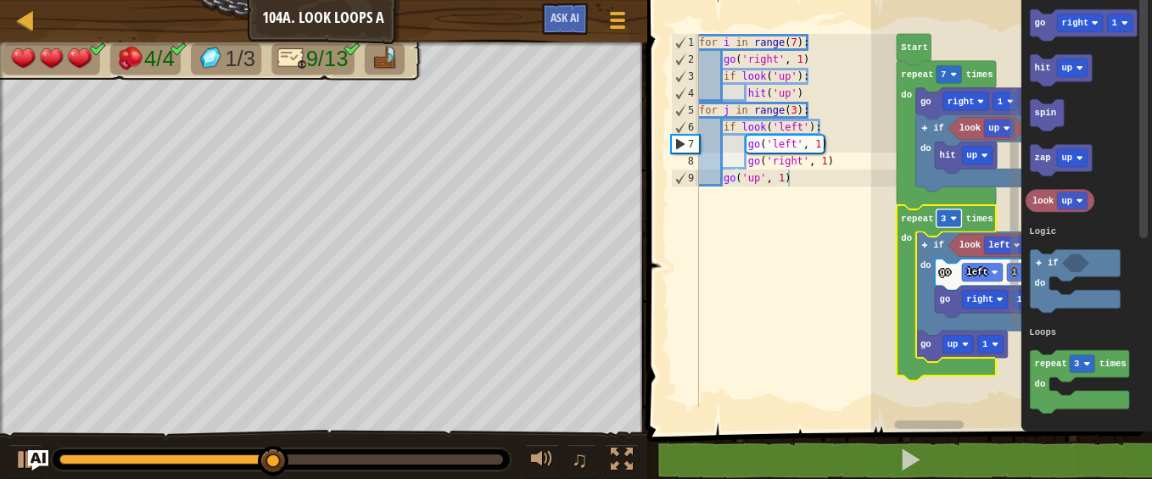
click at [944, 217] on text "3" at bounding box center [943, 219] width 5 height 10
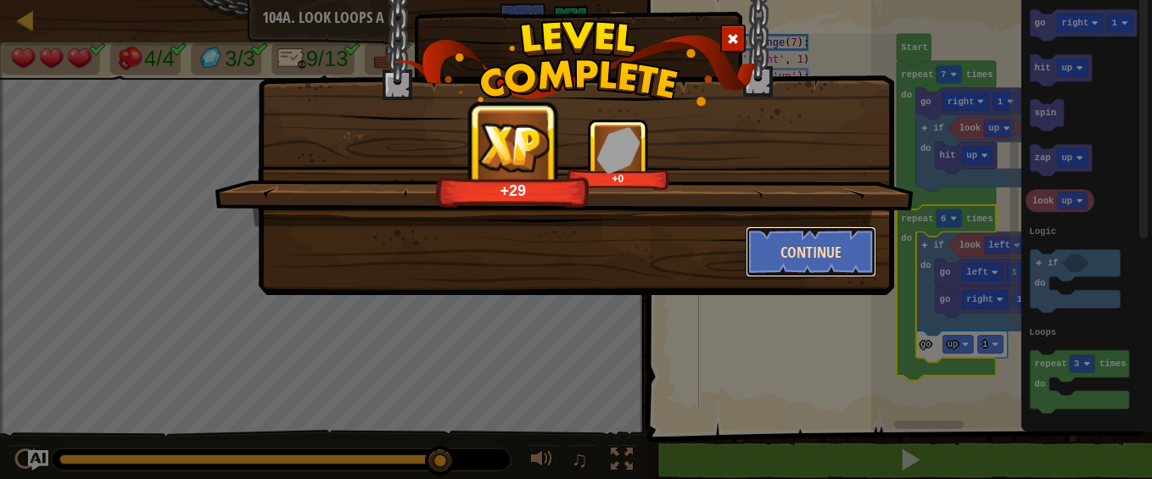
click at [842, 255] on button "Continue" at bounding box center [812, 252] width 132 height 51
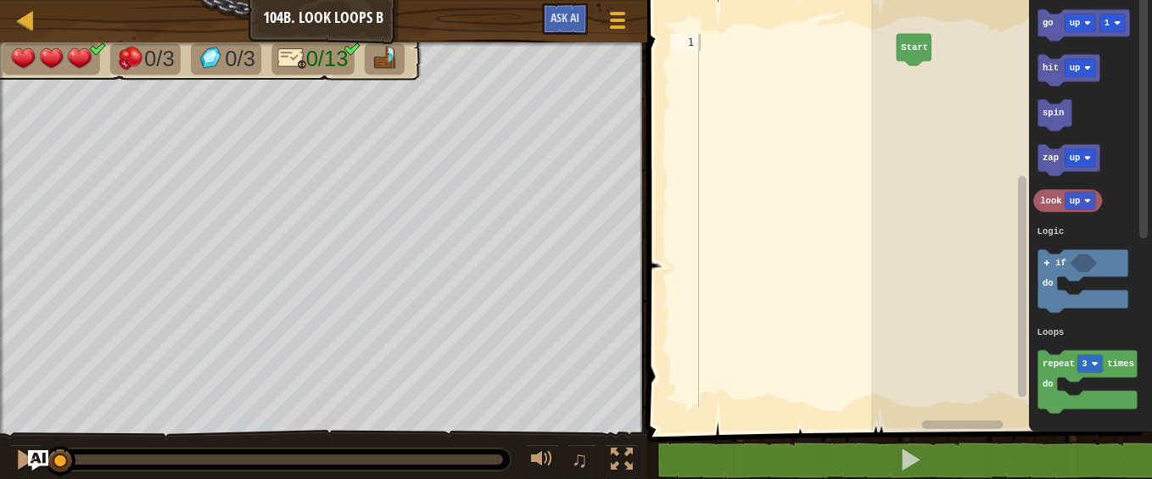
drag, startPoint x: 649, startPoint y: 224, endPoint x: 688, endPoint y: 220, distance: 39.3
click at [688, 220] on div "1 ההההההההההההההההההההההההההההההההההההההההההההההההההההההההההההההההההההההההההההה…" at bounding box center [897, 247] width 510 height 479
click at [629, 459] on div at bounding box center [622, 460] width 22 height 22
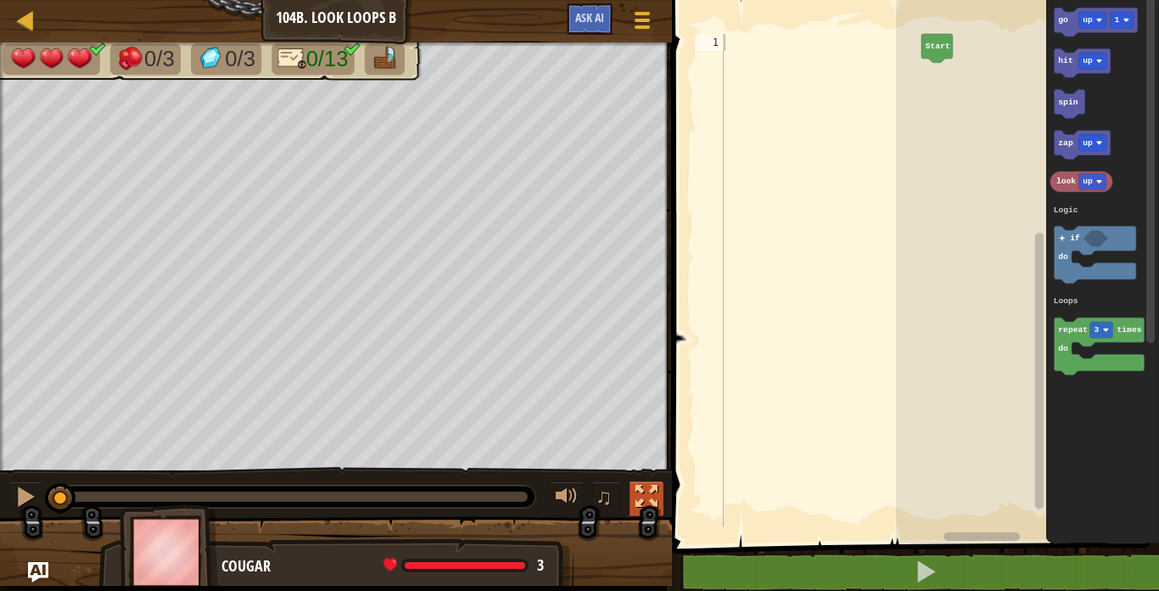
click at [647, 479] on div at bounding box center [647, 496] width 22 height 22
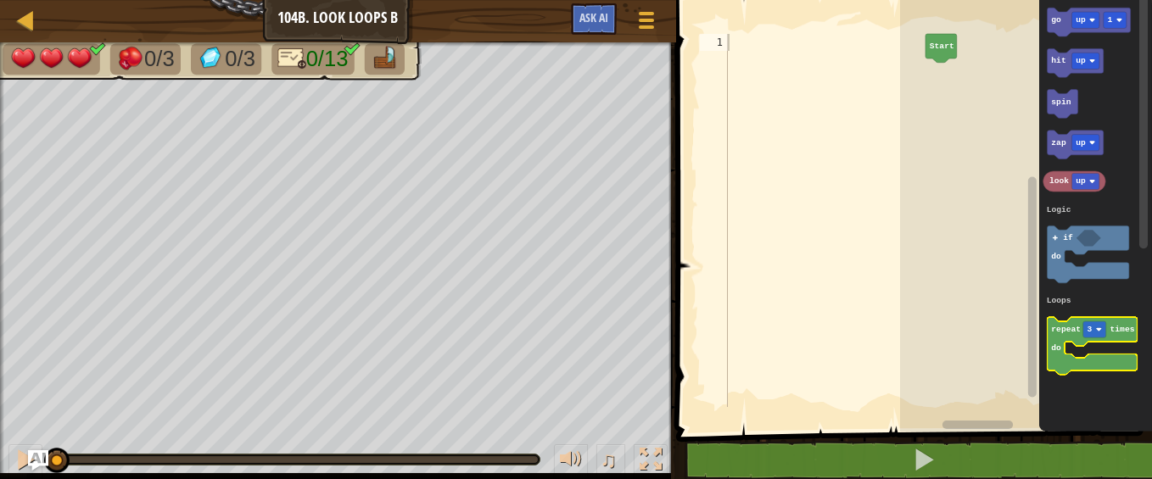
click at [1056, 328] on text "repeat" at bounding box center [1067, 329] width 30 height 9
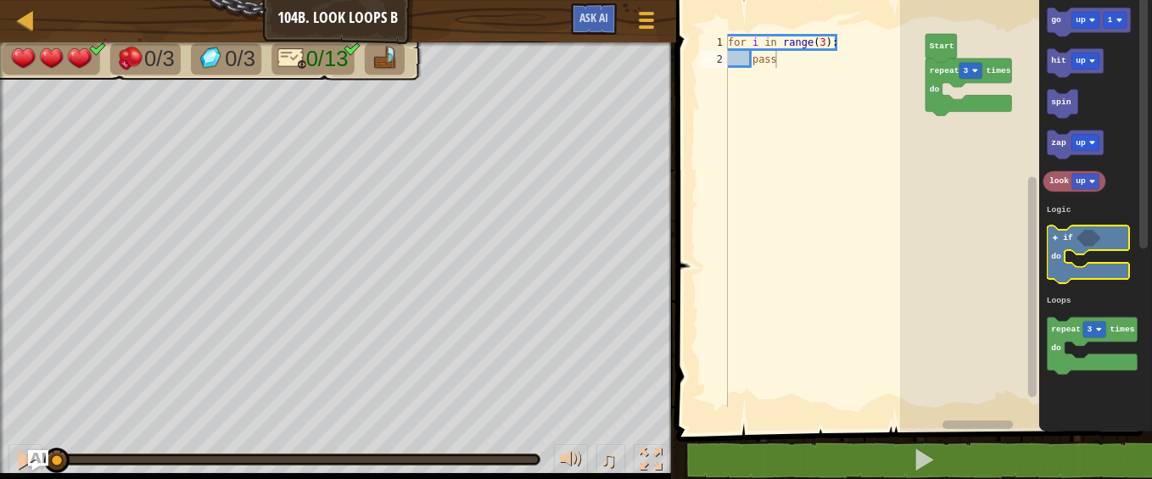
click at [1061, 241] on icon "Blockly Workspace" at bounding box center [1088, 255] width 81 height 57
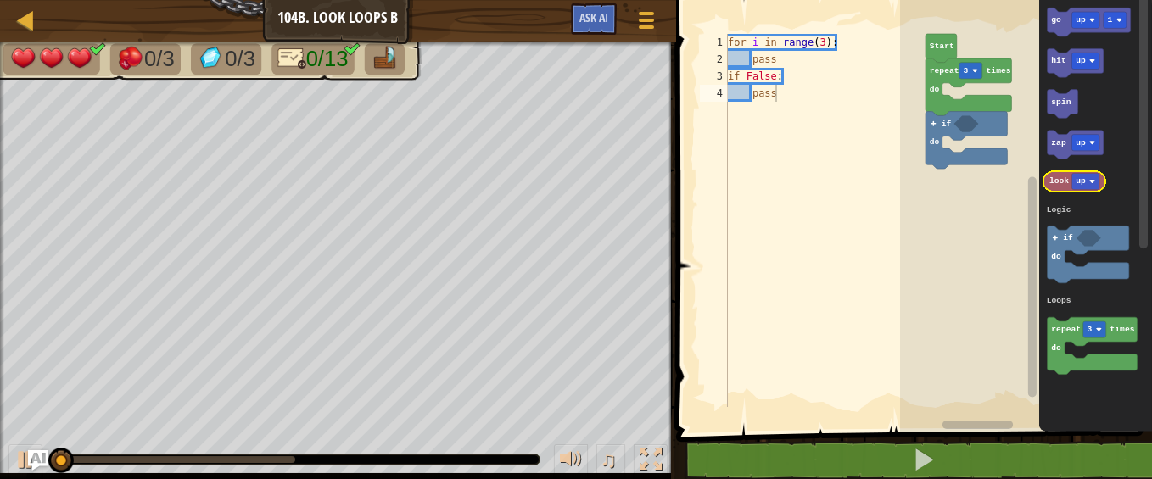
click at [1060, 185] on text "look" at bounding box center [1060, 181] width 20 height 9
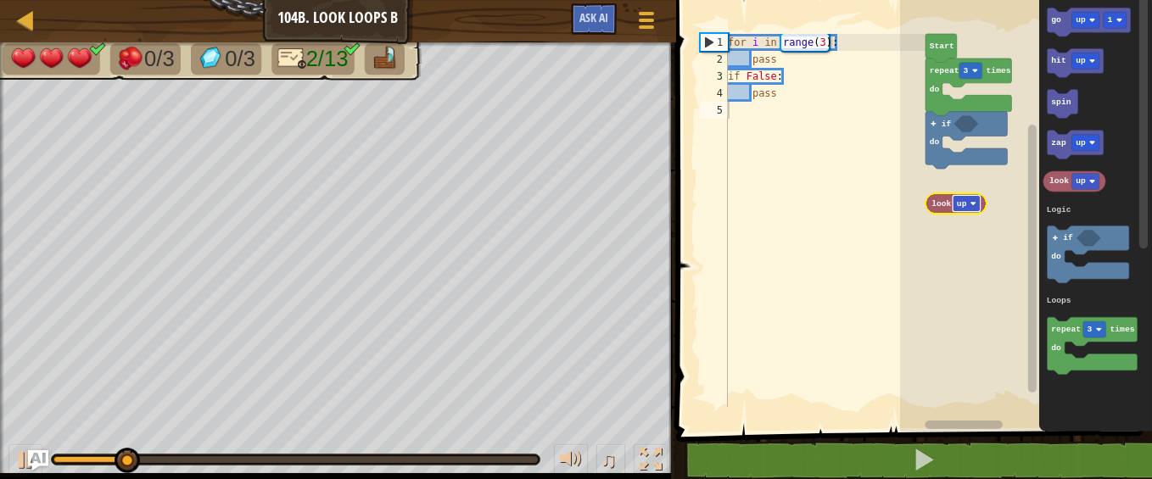
click at [958, 199] on text "up" at bounding box center [962, 203] width 10 height 9
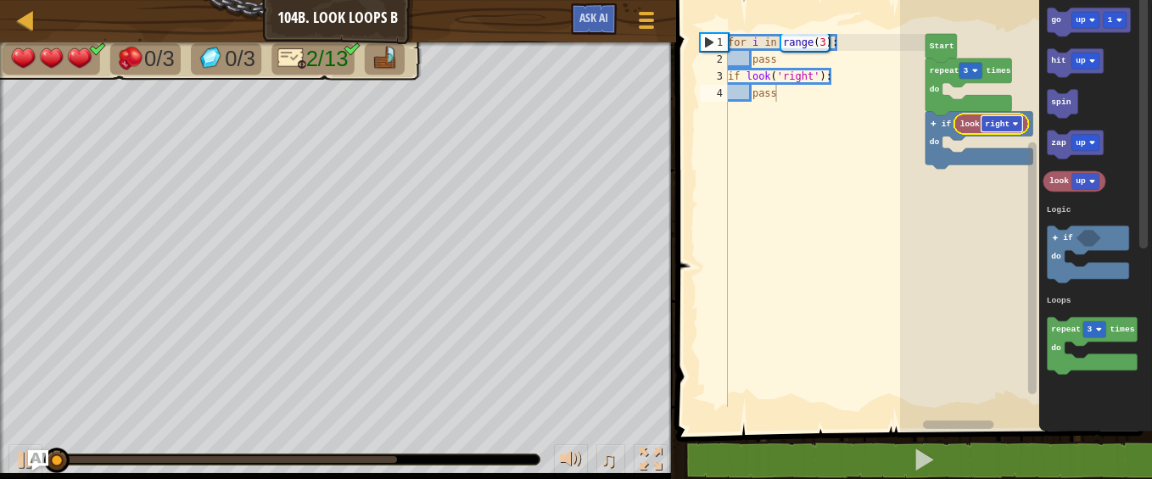
click at [997, 120] on text "right" at bounding box center [998, 124] width 25 height 9
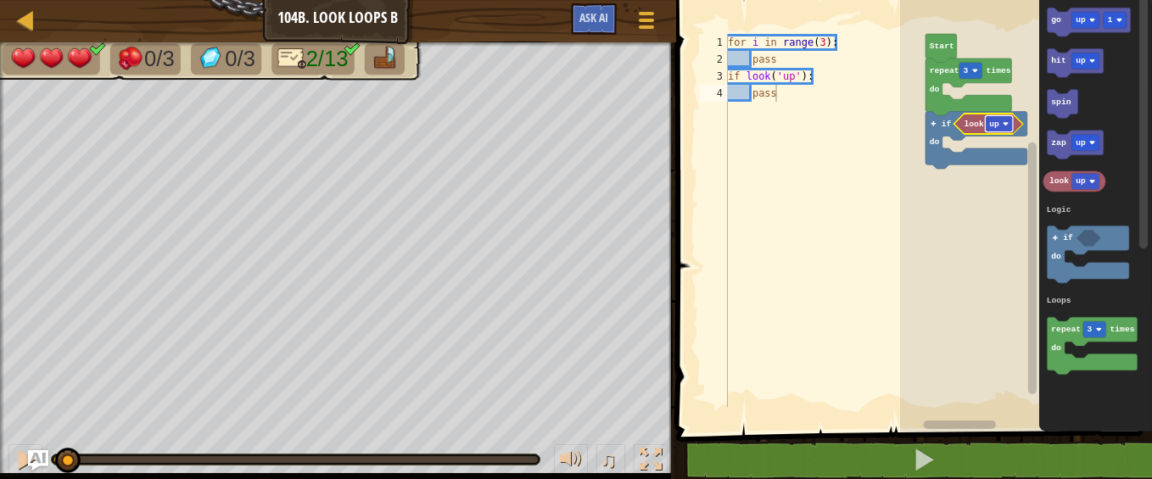
click at [998, 129] on rect "Blockly Workspace" at bounding box center [1000, 123] width 28 height 16
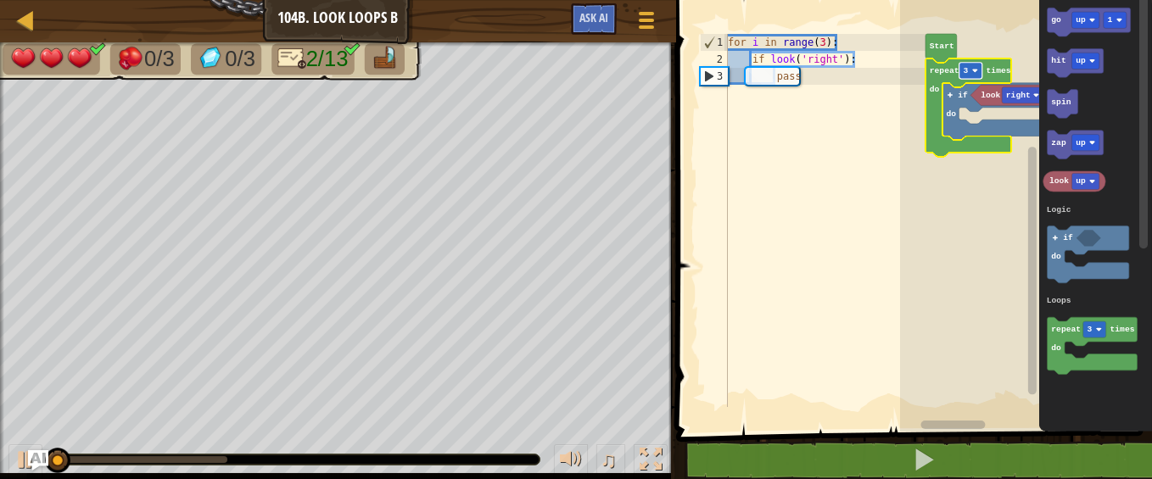
click at [967, 69] on text "3" at bounding box center [966, 70] width 5 height 9
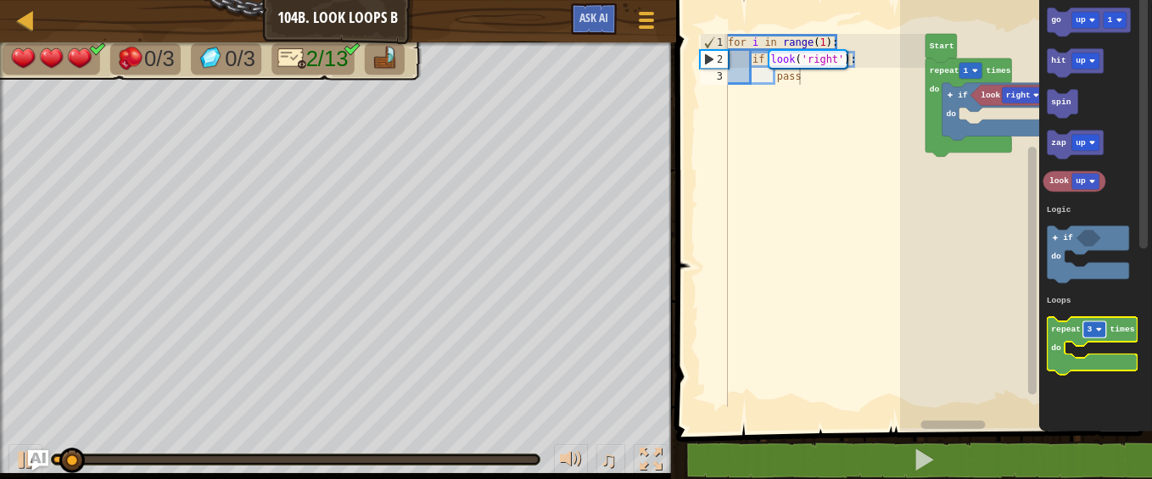
click at [1095, 332] on rect "Blockly Workspace" at bounding box center [1095, 330] width 23 height 16
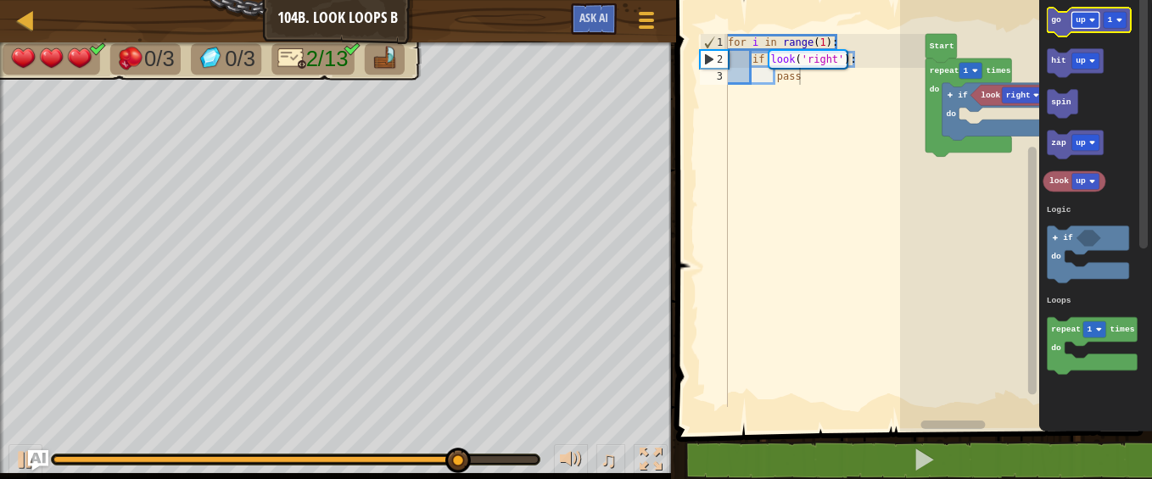
click at [1086, 19] on rect "Blockly Workspace" at bounding box center [1087, 20] width 28 height 16
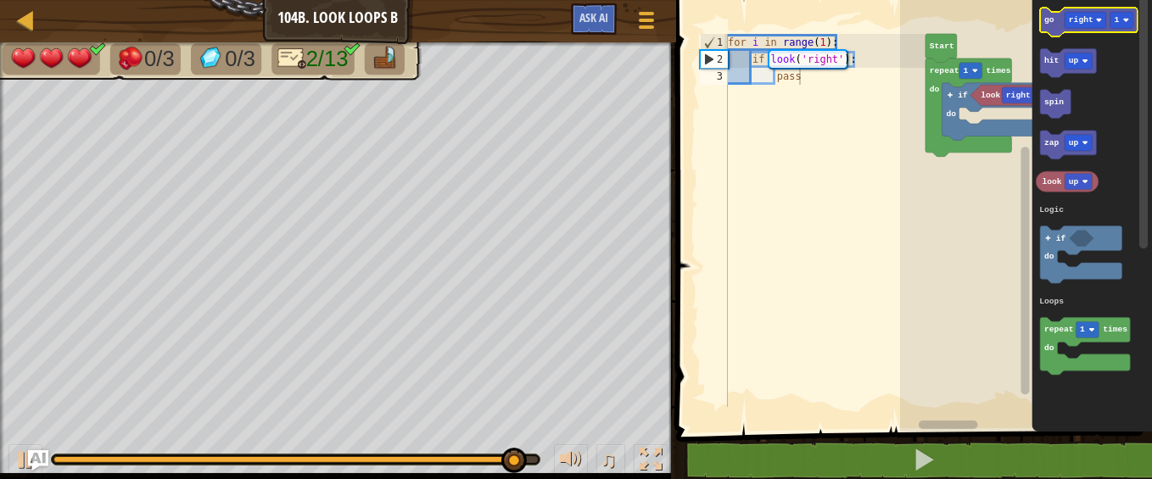
click at [1057, 20] on icon "Blockly Workspace" at bounding box center [1088, 22] width 97 height 29
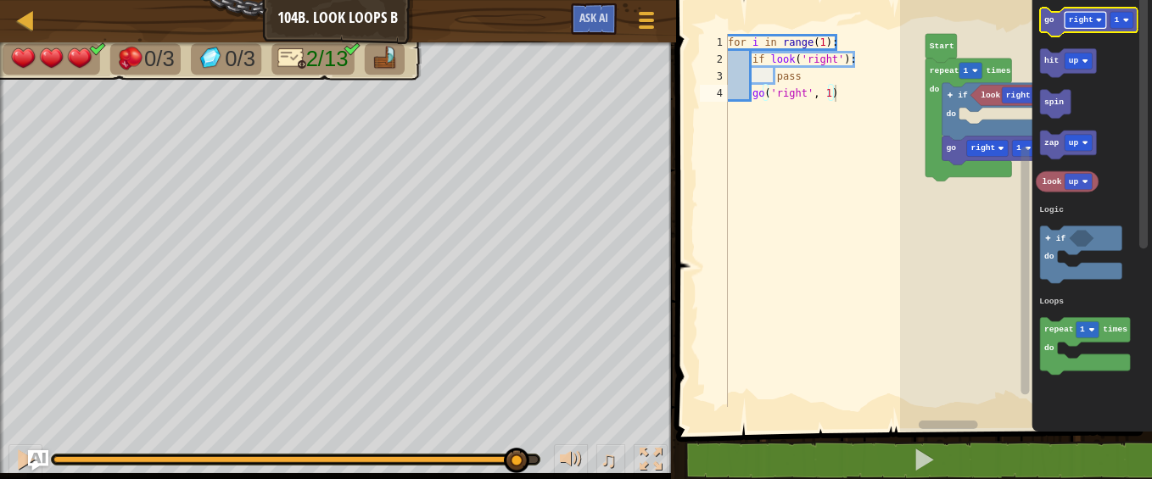
click at [1087, 21] on text "right" at bounding box center [1081, 19] width 25 height 9
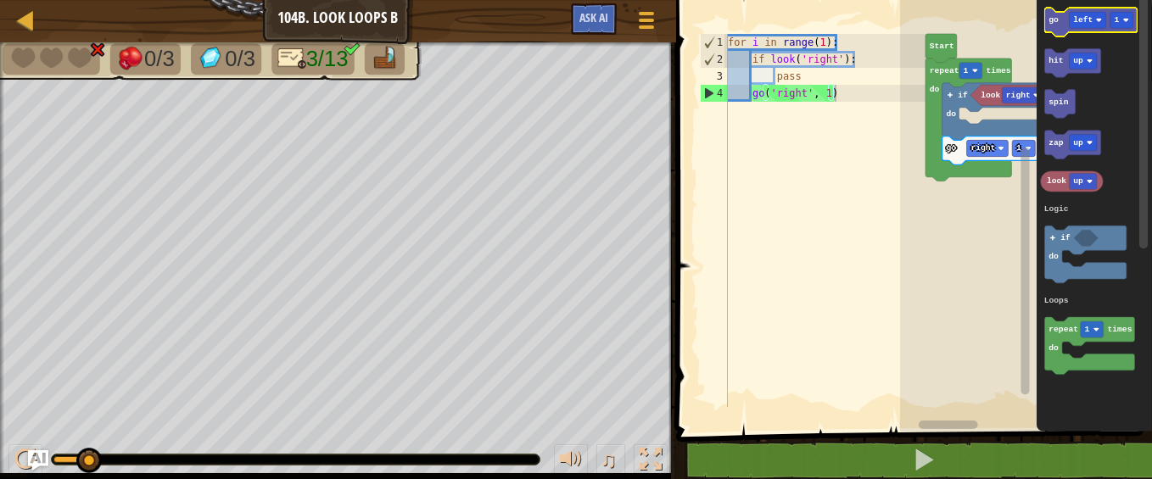
click at [1051, 15] on text "go" at bounding box center [1054, 19] width 10 height 9
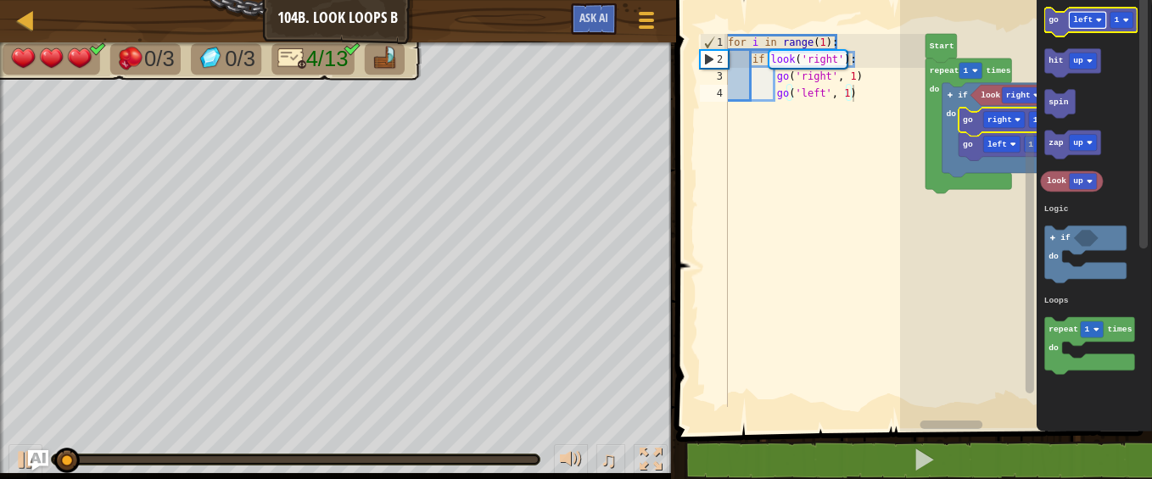
click at [1088, 17] on text "left" at bounding box center [1083, 19] width 20 height 9
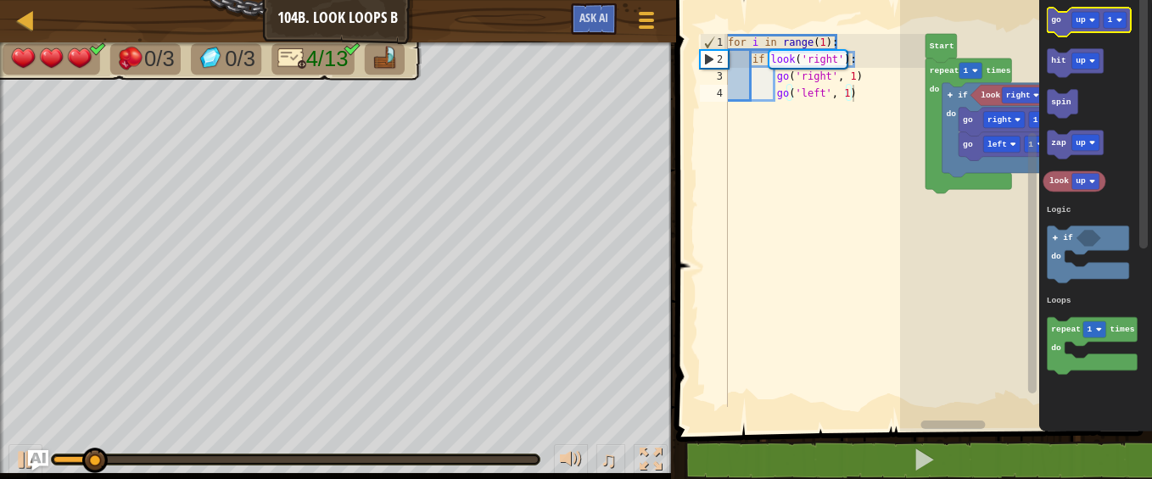
click at [1061, 31] on icon "Blockly Workspace" at bounding box center [1089, 22] width 83 height 29
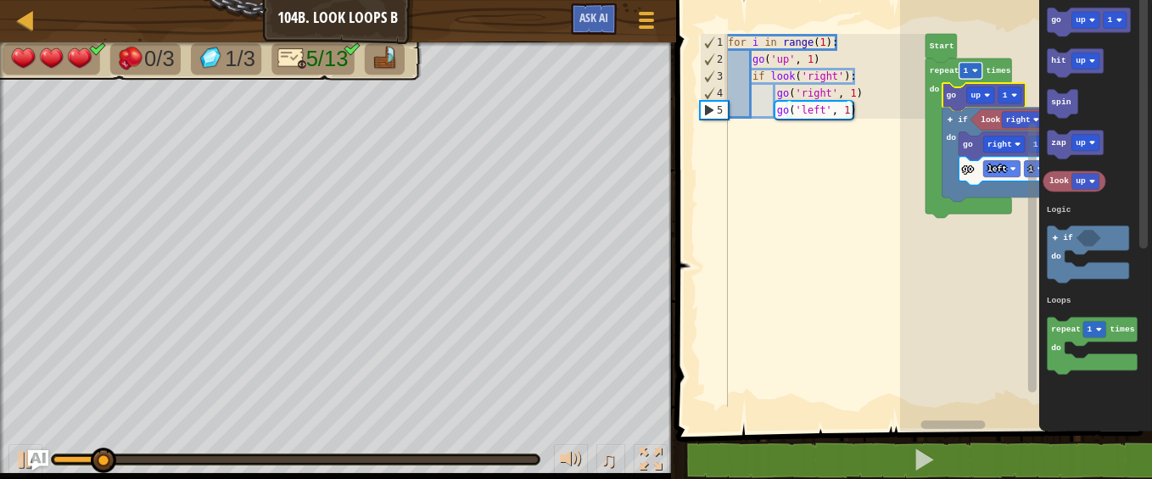
click at [971, 69] on rect "Blockly Workspace" at bounding box center [971, 71] width 23 height 16
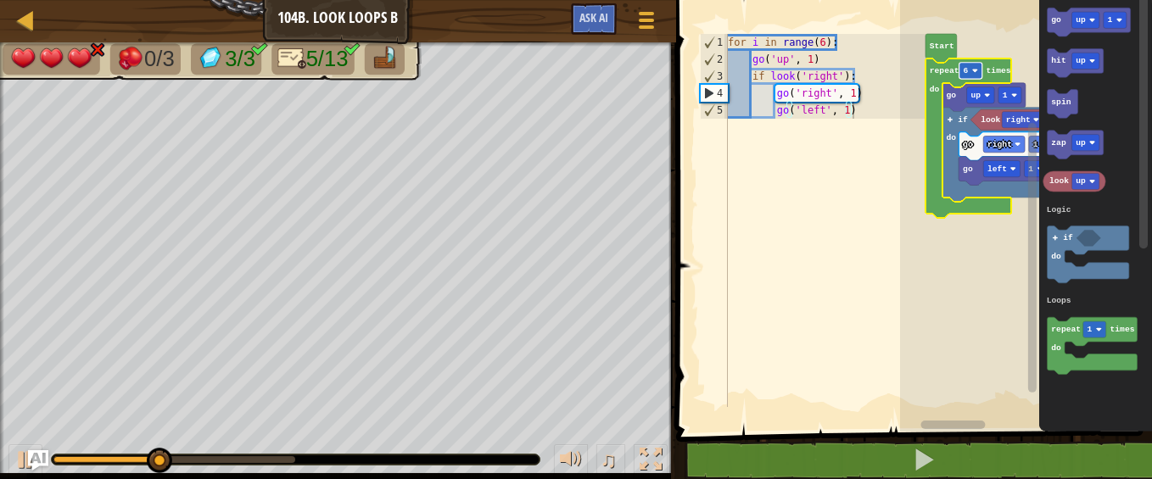
click at [968, 75] on rect "Blockly Workspace" at bounding box center [971, 71] width 23 height 16
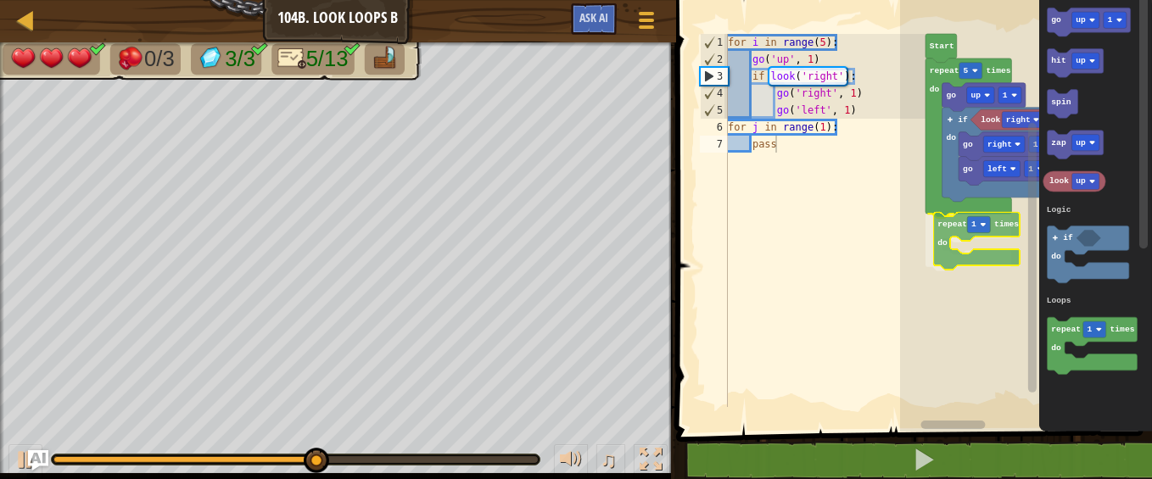
click at [944, 230] on div "Logic Loops Start repeat 5 times do go up 1 if do look right go right 1 go left…" at bounding box center [1026, 212] width 252 height 440
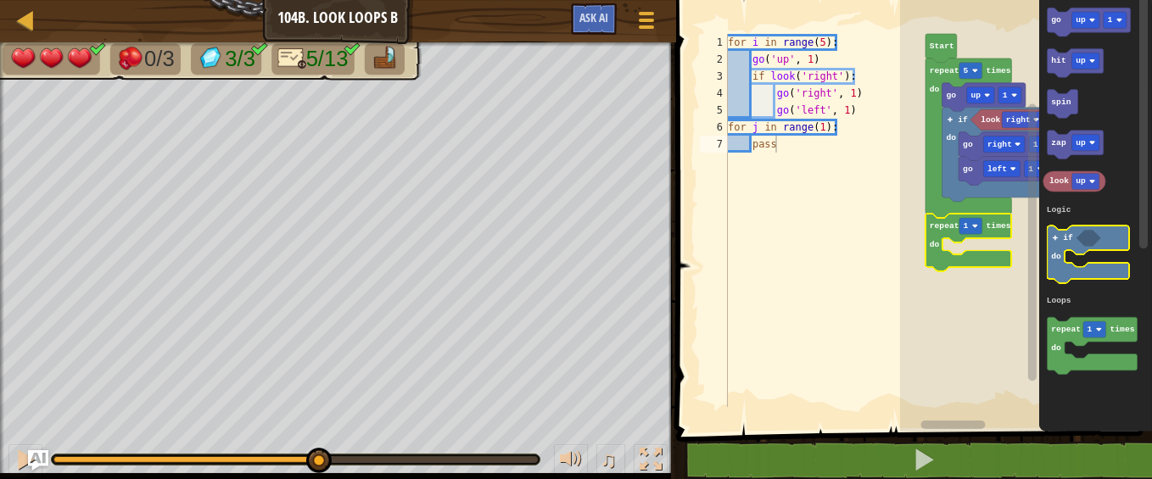
click at [1056, 236] on image "Blockly Workspace" at bounding box center [1056, 238] width 8 height 8
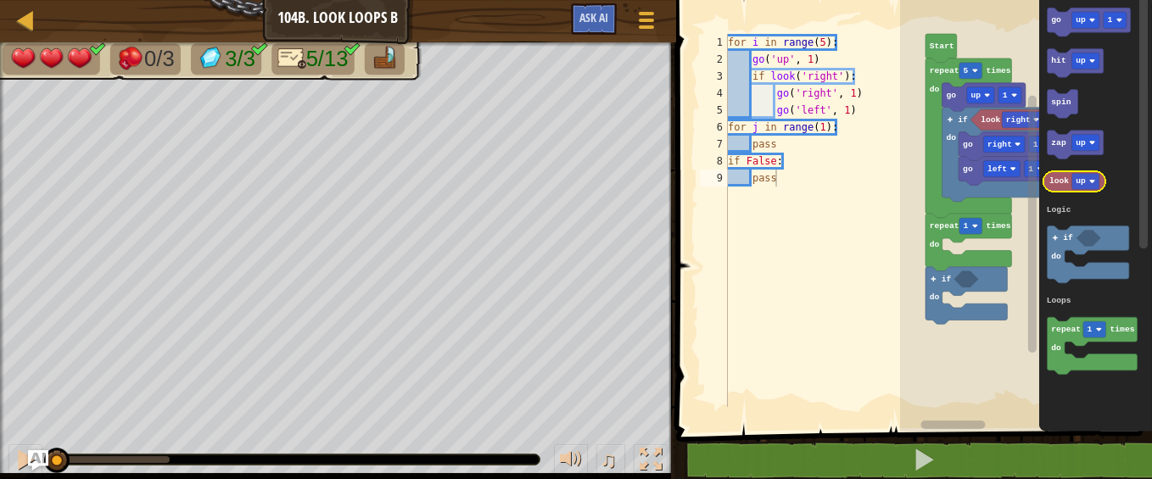
click at [1055, 174] on icon "Blockly Workspace" at bounding box center [1075, 181] width 63 height 20
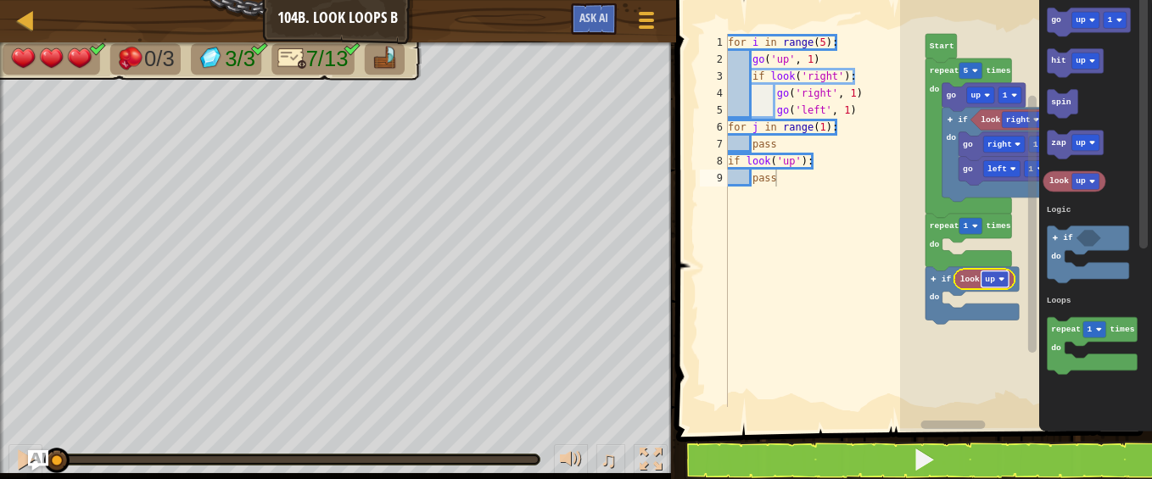
click at [989, 279] on text "up" at bounding box center [991, 279] width 10 height 9
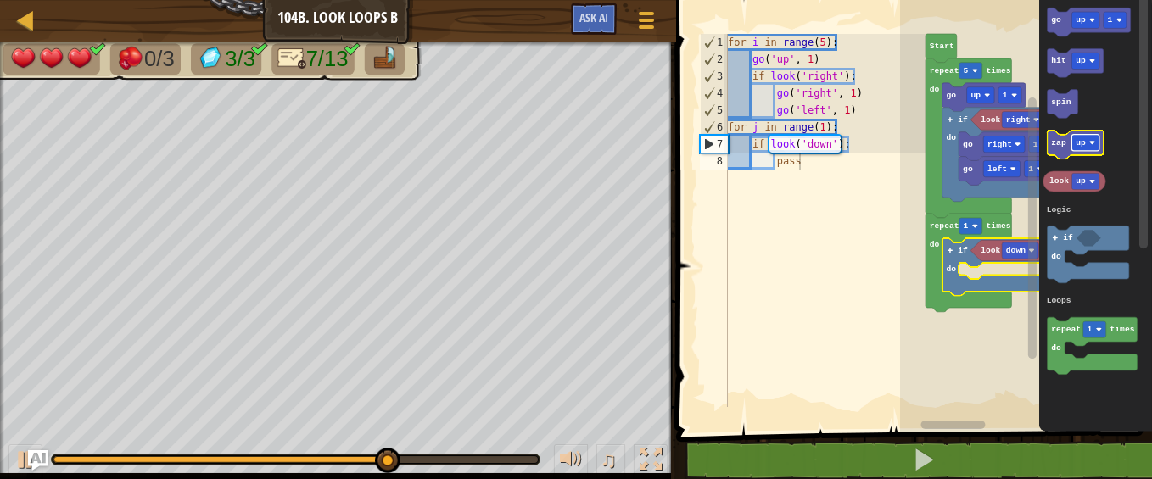
click at [1089, 141] on rect "Blockly Workspace" at bounding box center [1087, 143] width 28 height 16
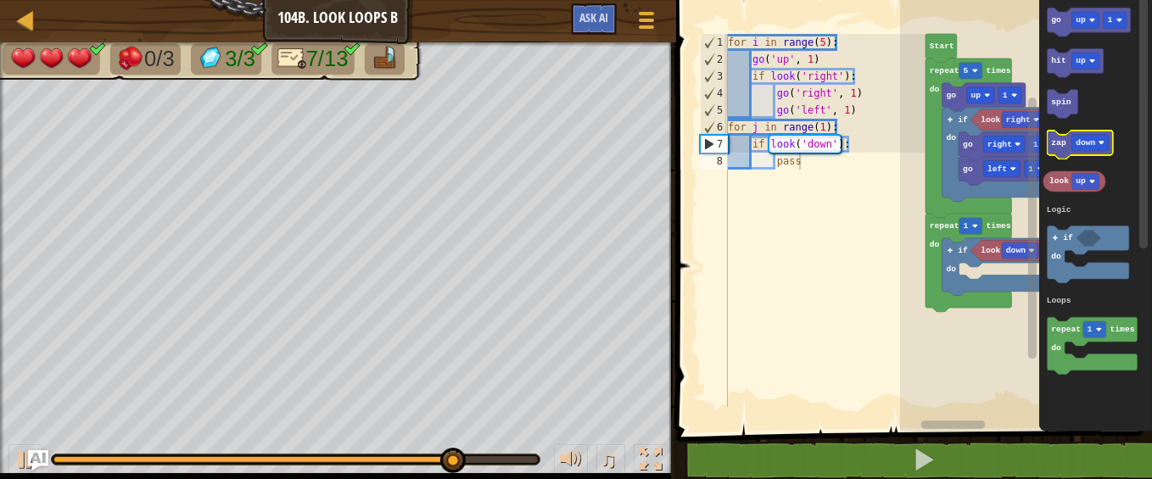
click at [1060, 143] on text "zap" at bounding box center [1059, 142] width 15 height 9
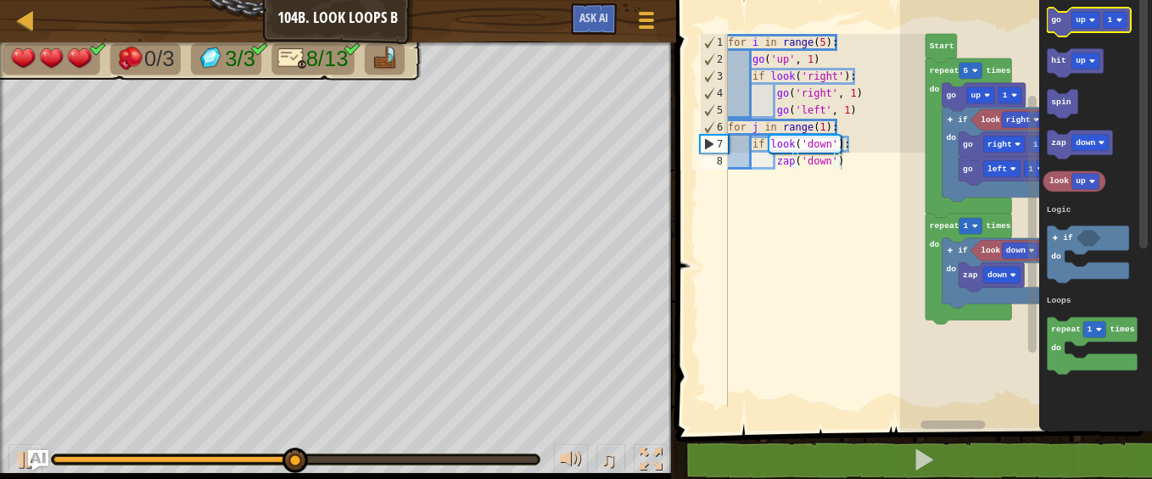
click at [1052, 22] on text "go" at bounding box center [1057, 19] width 10 height 9
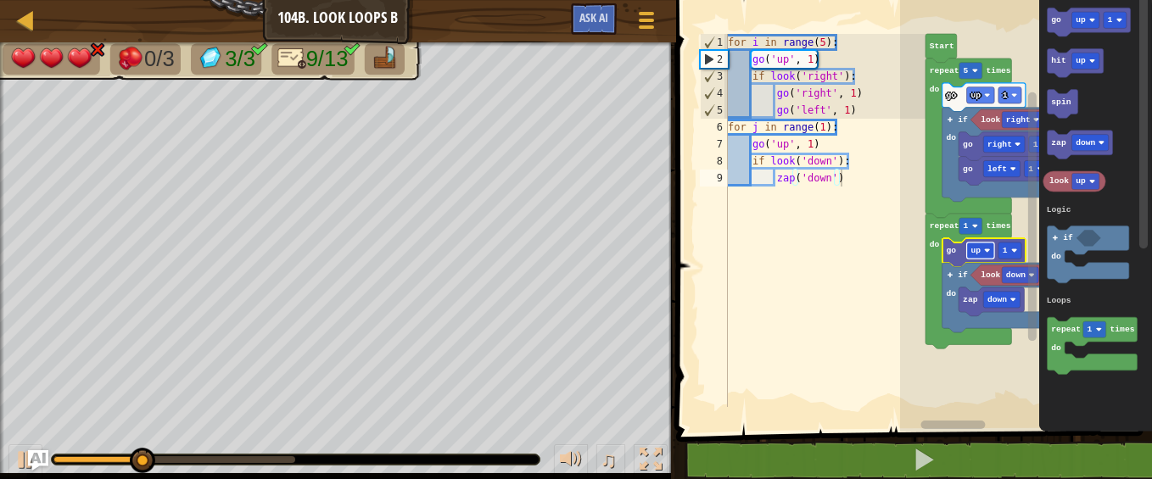
click at [980, 257] on rect "Blockly Workspace" at bounding box center [981, 251] width 28 height 16
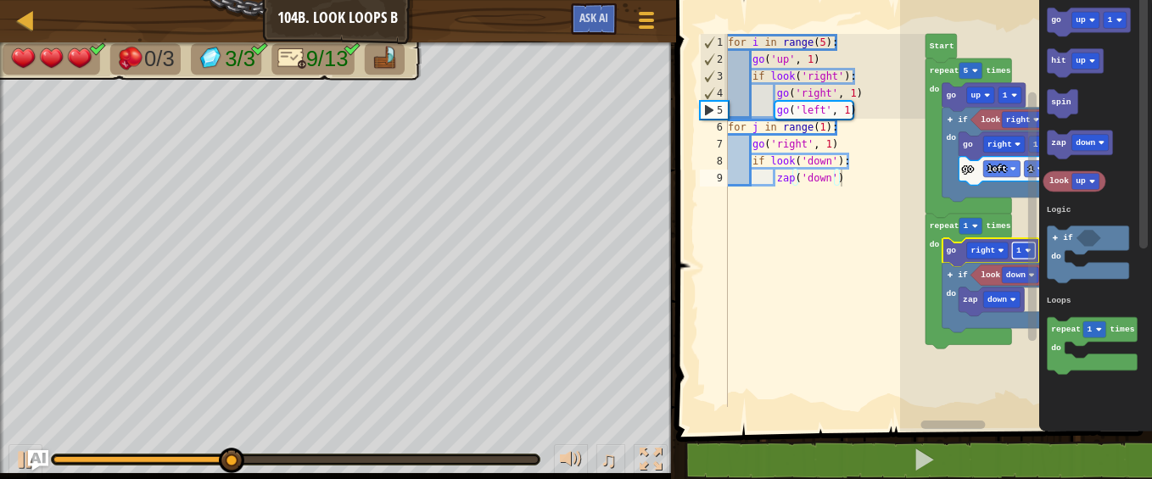
click at [1024, 249] on rect "Blockly Workspace" at bounding box center [1023, 251] width 23 height 16
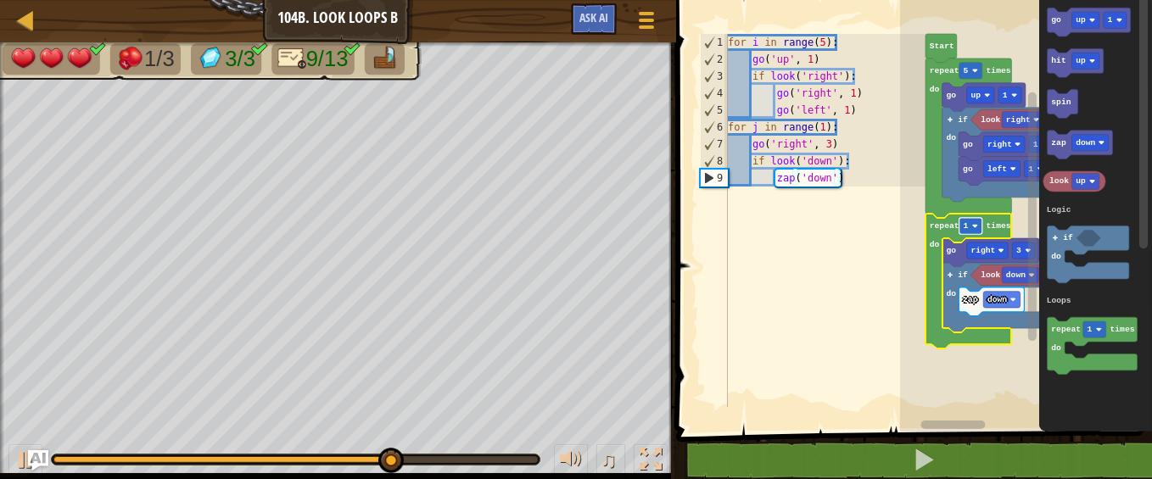
click at [963, 224] on rect "Blockly Workspace" at bounding box center [971, 226] width 23 height 16
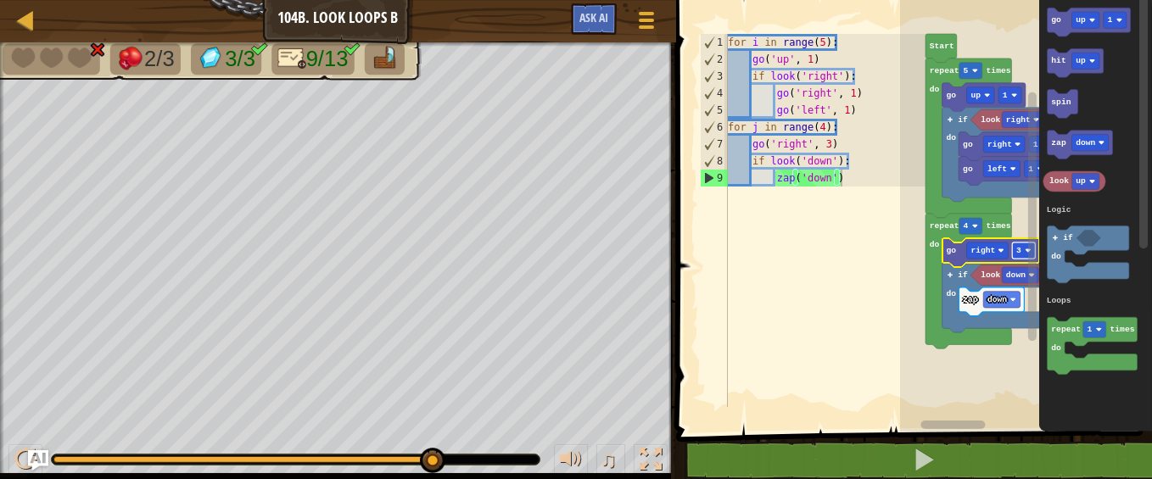
click at [1025, 246] on rect "Blockly Workspace" at bounding box center [1023, 251] width 23 height 16
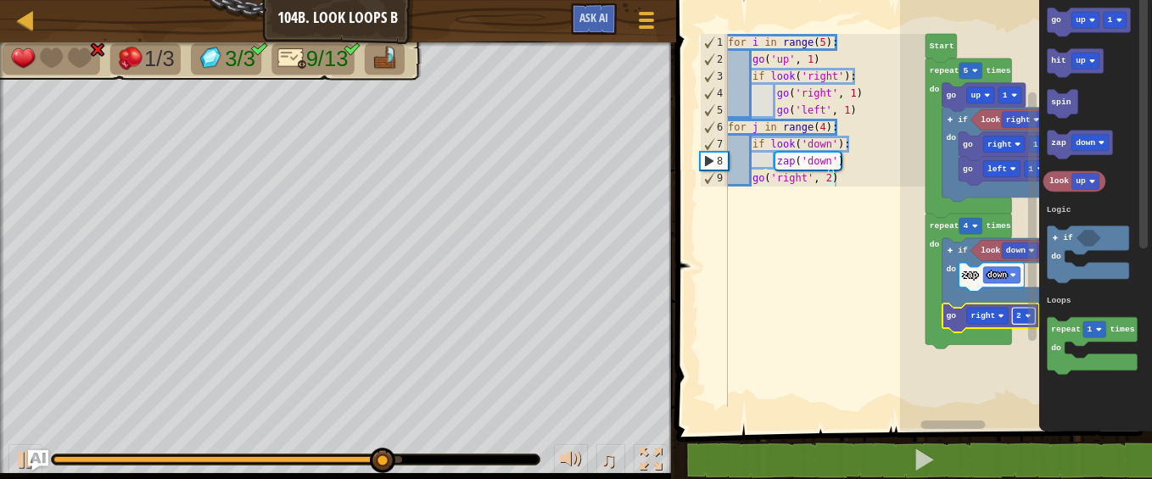
click at [1022, 313] on rect "Blockly Workspace" at bounding box center [1023, 316] width 23 height 16
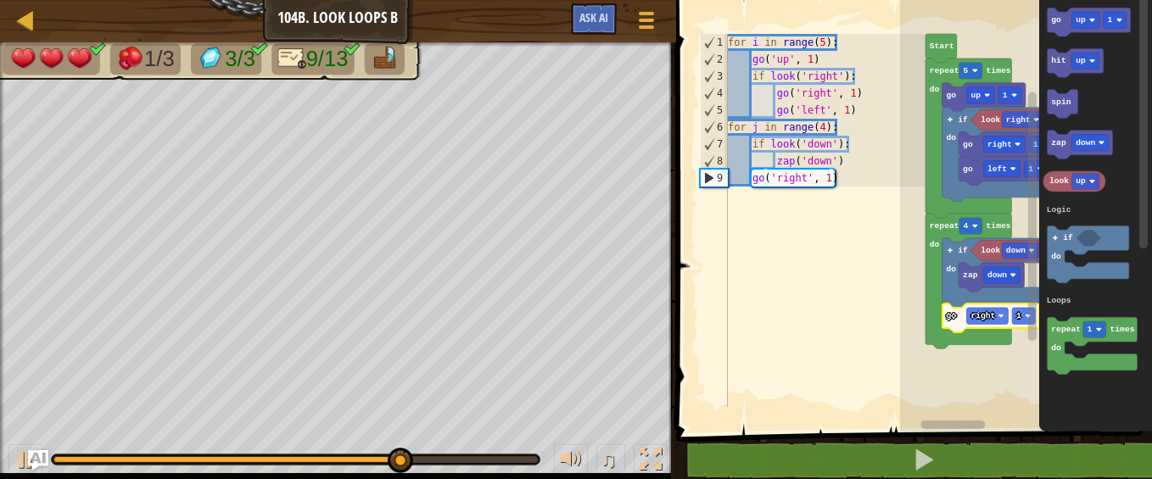
click at [972, 236] on icon "Blockly Workspace" at bounding box center [969, 281] width 86 height 135
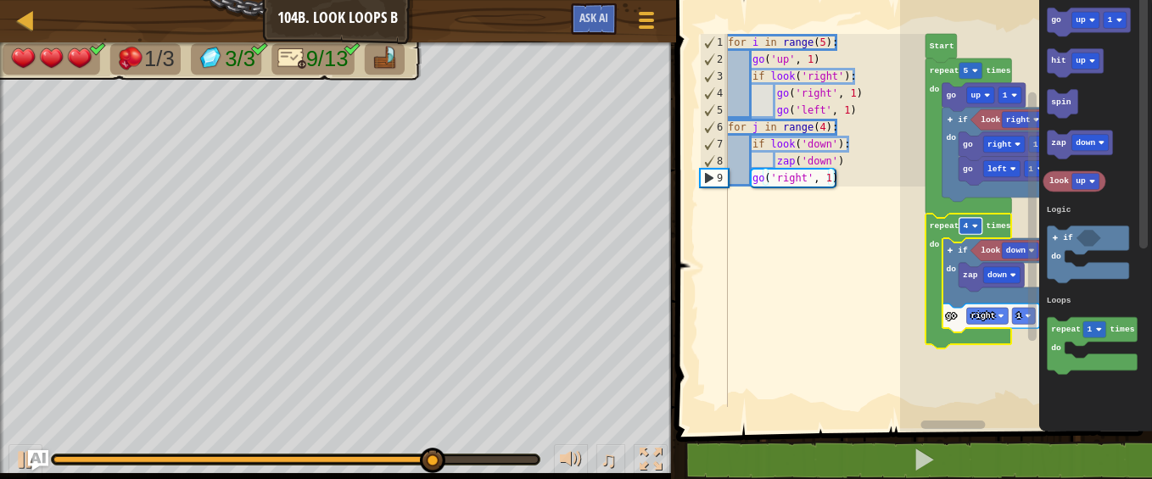
click at [970, 227] on rect "Blockly Workspace" at bounding box center [971, 226] width 23 height 16
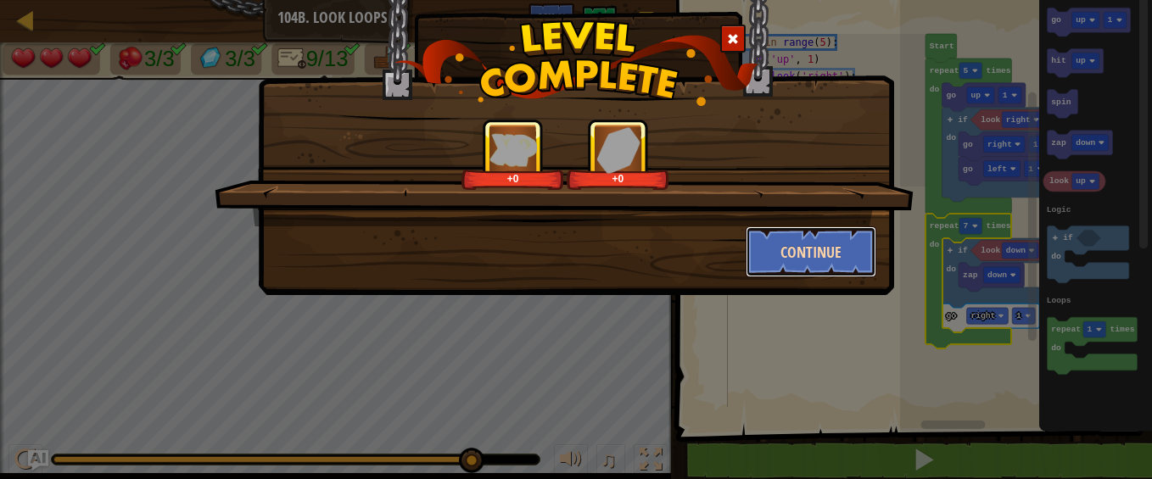
click at [849, 252] on button "Continue" at bounding box center [812, 252] width 132 height 51
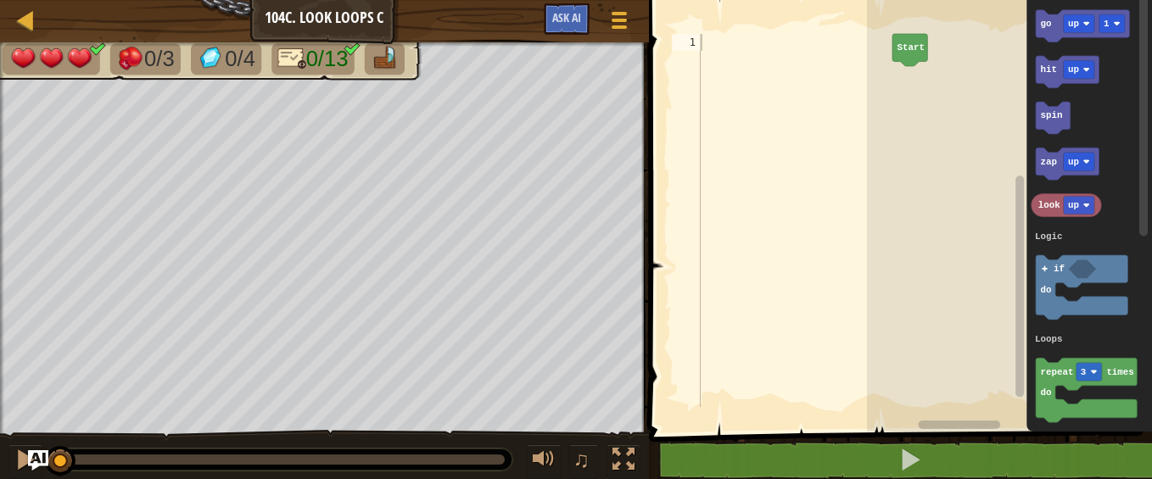
click at [754, 283] on div at bounding box center [794, 237] width 195 height 407
click at [1047, 382] on icon "Blockly Workspace" at bounding box center [1086, 390] width 101 height 64
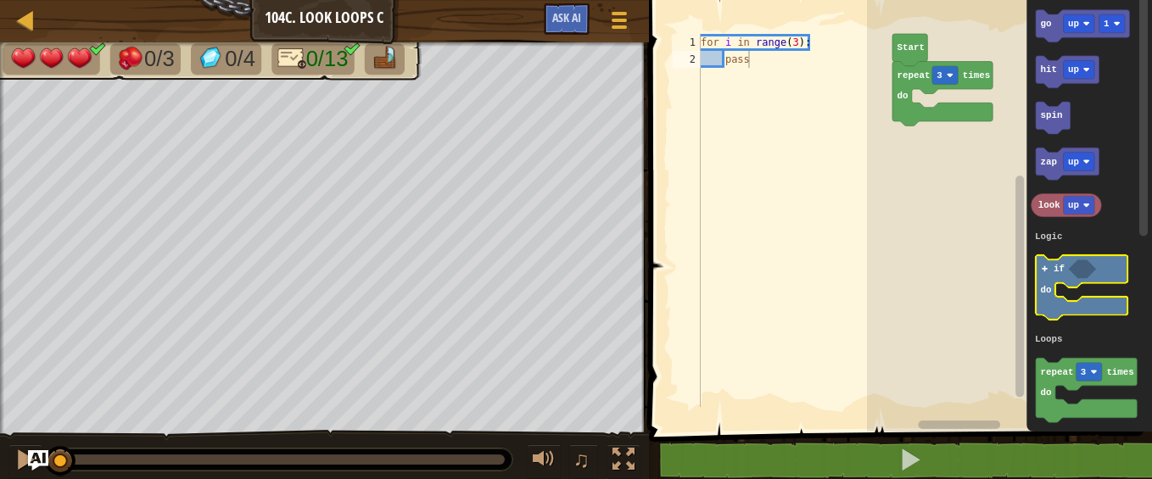
click at [1041, 273] on image "Blockly Workspace" at bounding box center [1044, 269] width 8 height 8
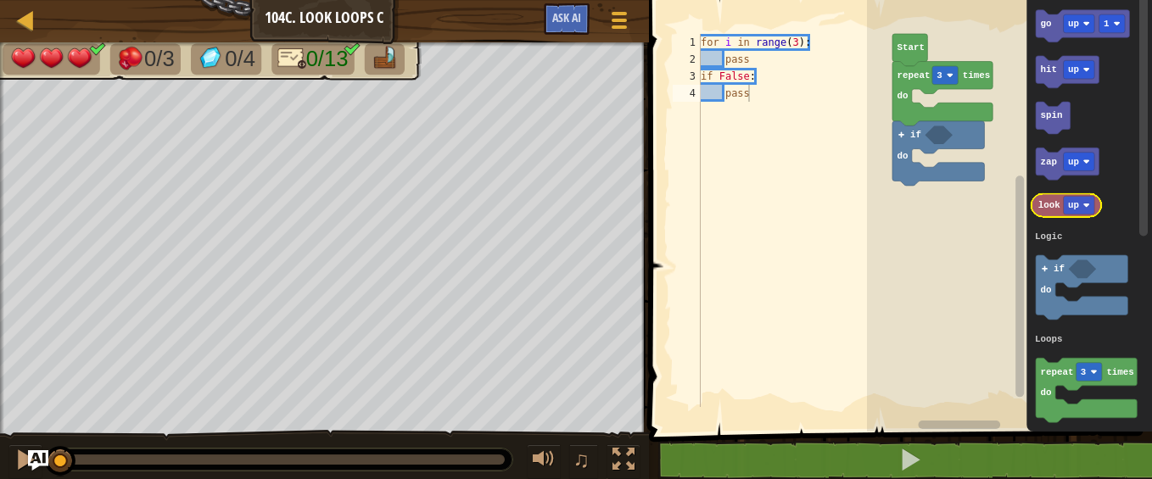
click at [1045, 199] on icon "Blockly Workspace" at bounding box center [1066, 205] width 70 height 23
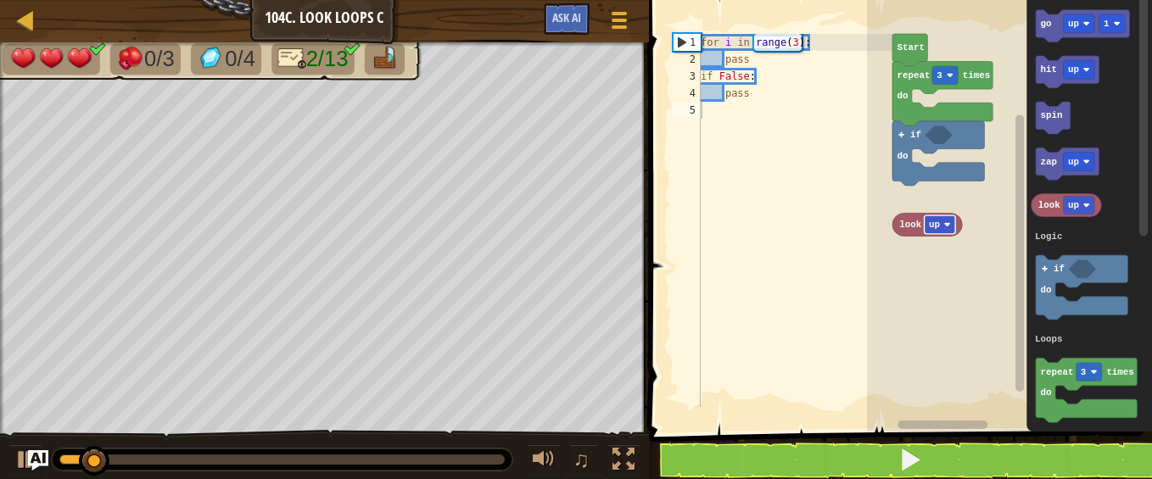
click at [940, 221] on rect "Blockly Workspace" at bounding box center [939, 225] width 31 height 19
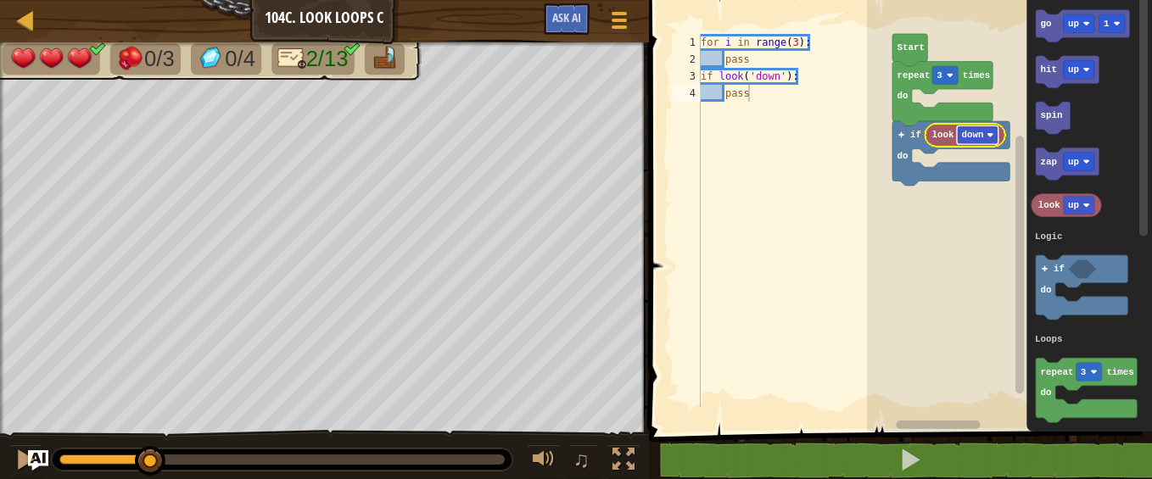
click at [976, 134] on text "down" at bounding box center [972, 135] width 22 height 10
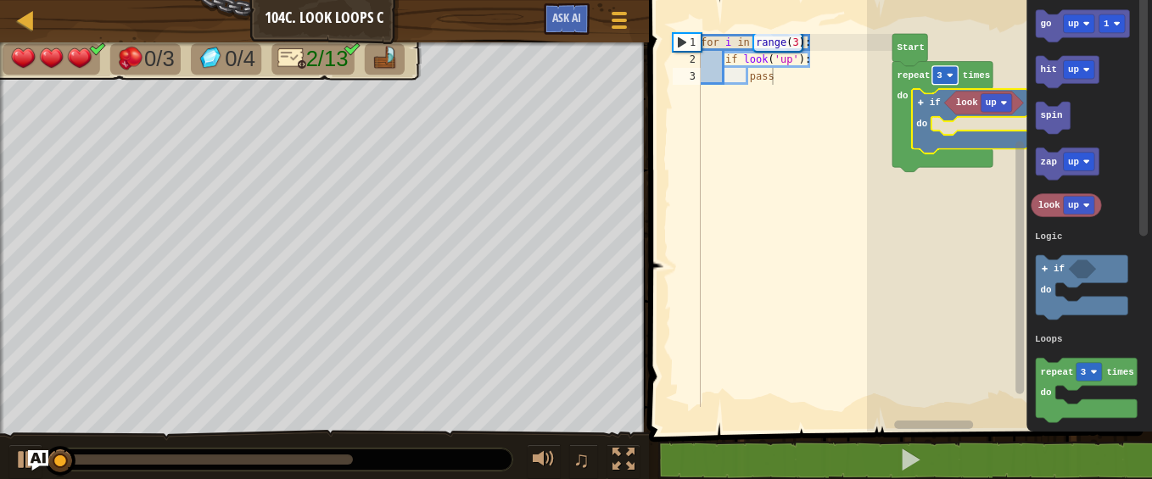
click at [947, 82] on rect "Blockly Workspace" at bounding box center [945, 75] width 25 height 19
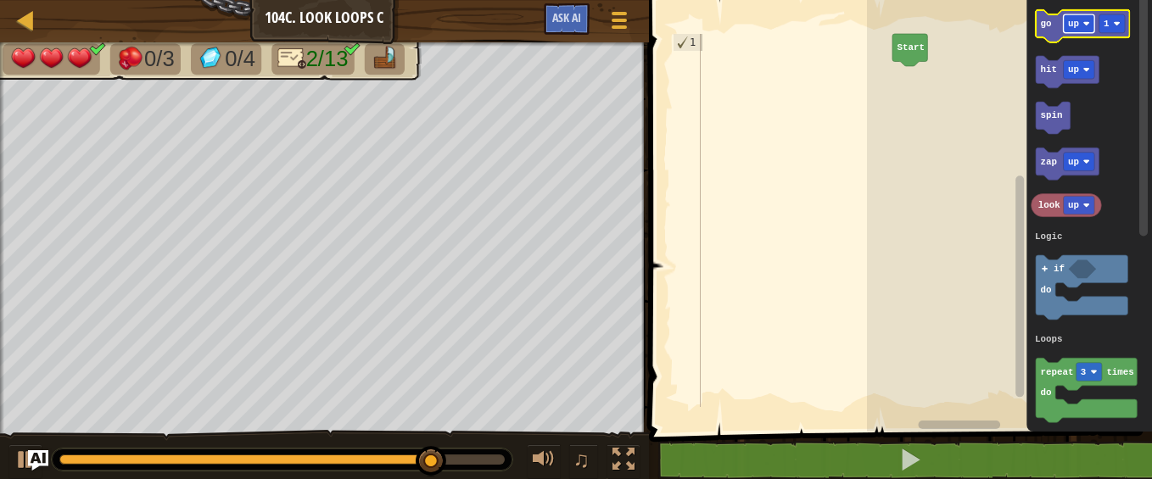
click at [1082, 30] on rect "Blockly Workspace" at bounding box center [1078, 23] width 31 height 19
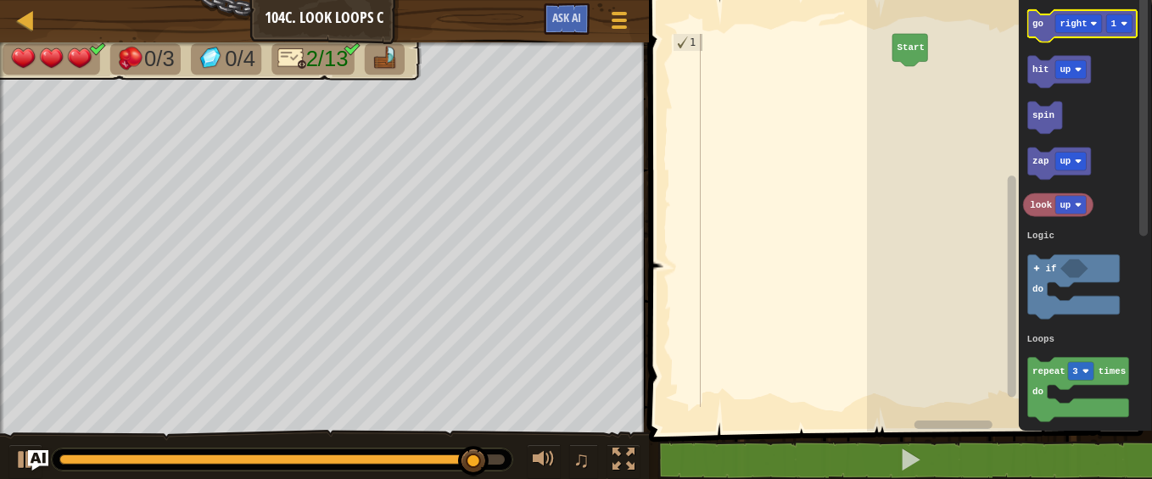
click at [1045, 20] on icon "Blockly Workspace" at bounding box center [1082, 26] width 109 height 32
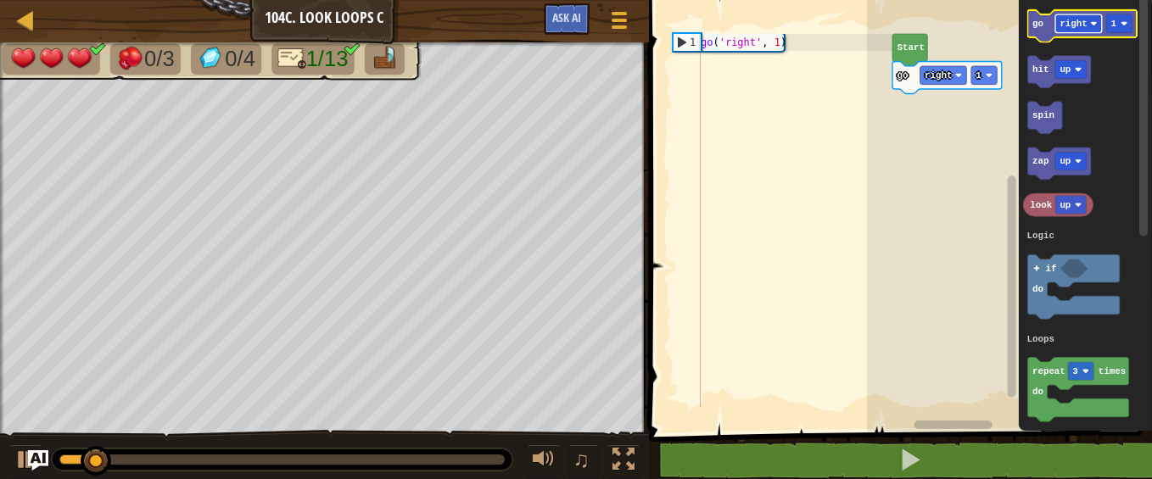
click at [1082, 20] on text "right" at bounding box center [1074, 24] width 28 height 10
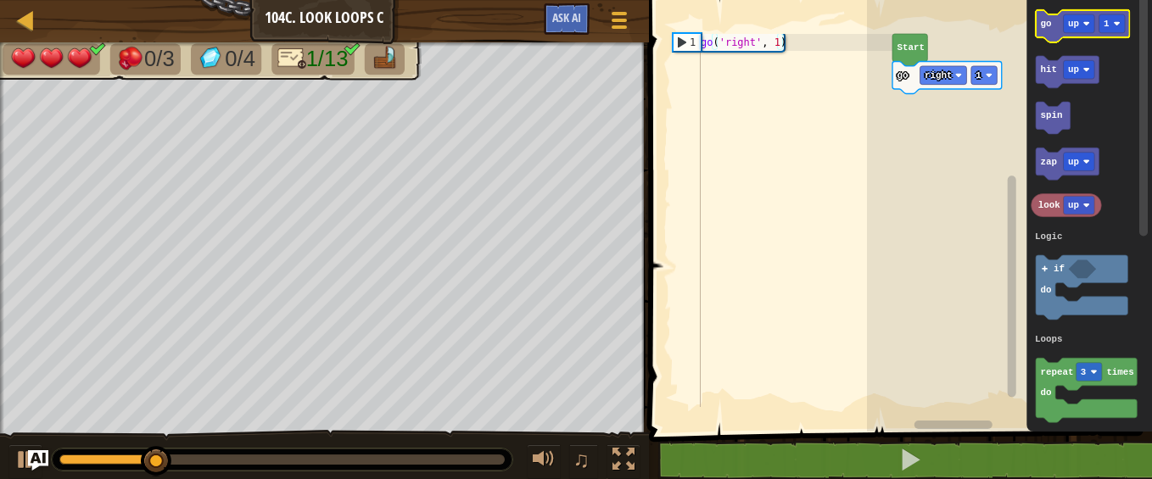
click at [1055, 31] on icon "Blockly Workspace" at bounding box center [1082, 26] width 93 height 32
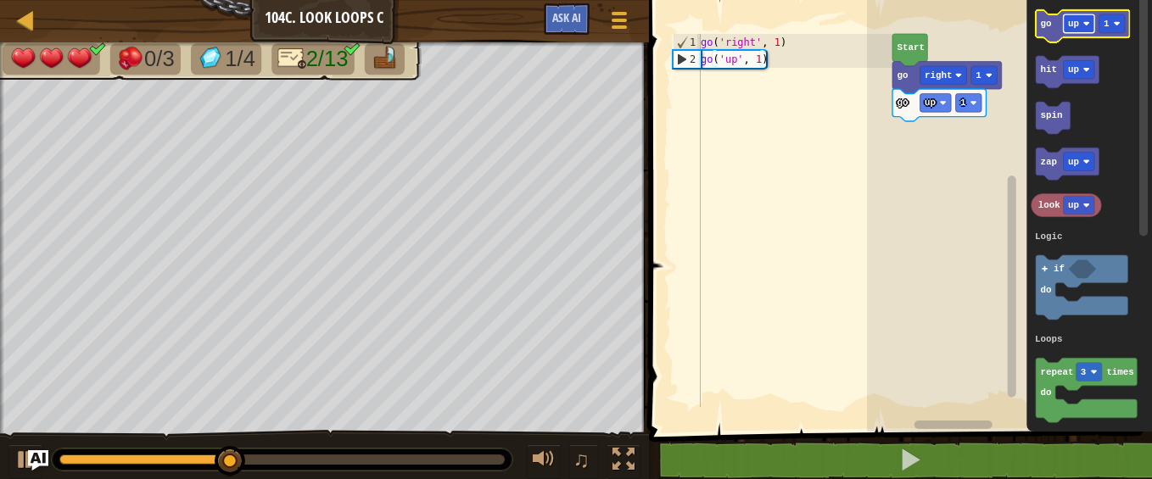
click at [1072, 20] on text "up" at bounding box center [1073, 24] width 11 height 10
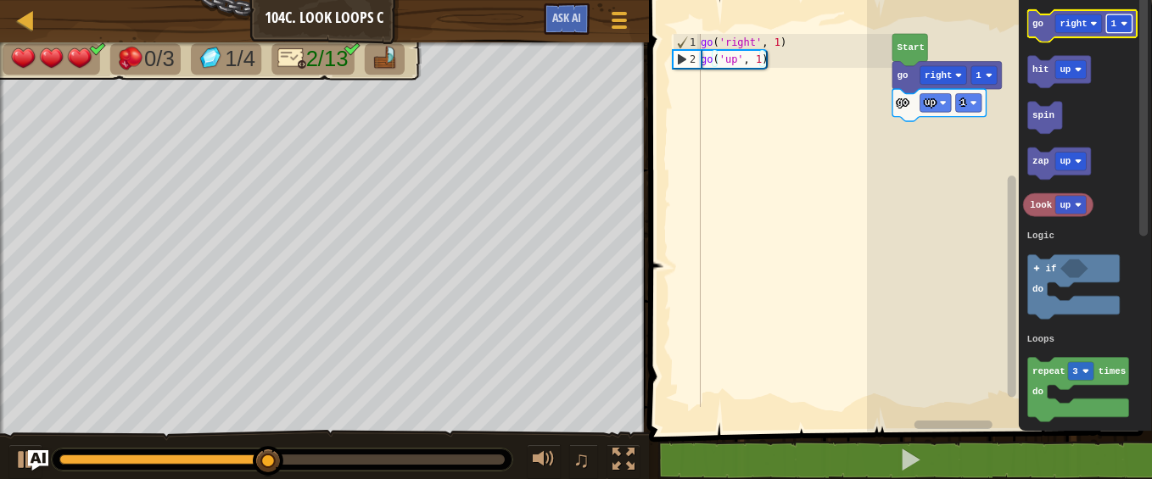
click at [1116, 19] on text "1" at bounding box center [1115, 24] width 6 height 10
click at [1041, 25] on text "go" at bounding box center [1038, 24] width 11 height 10
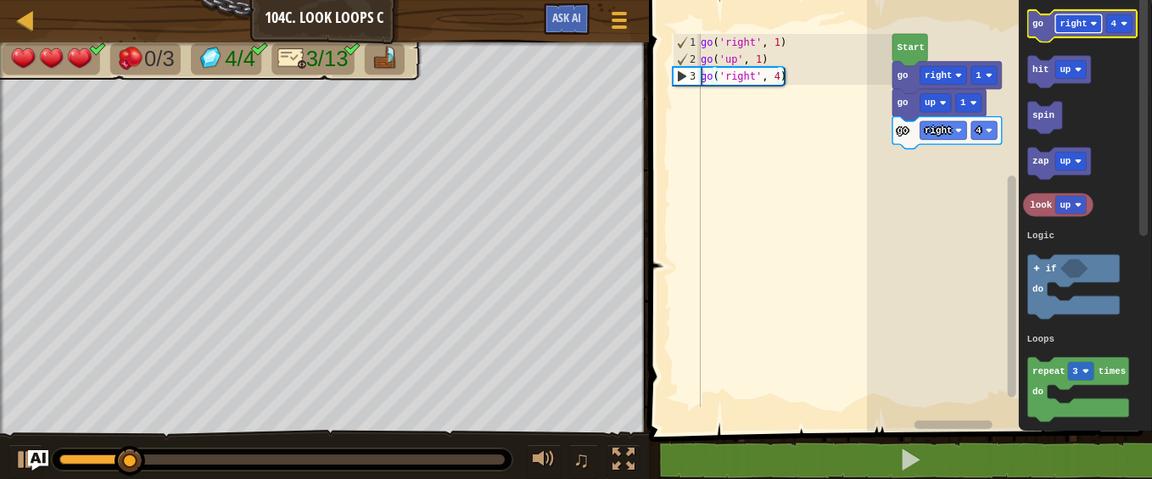
click at [1083, 25] on text "right" at bounding box center [1074, 24] width 28 height 10
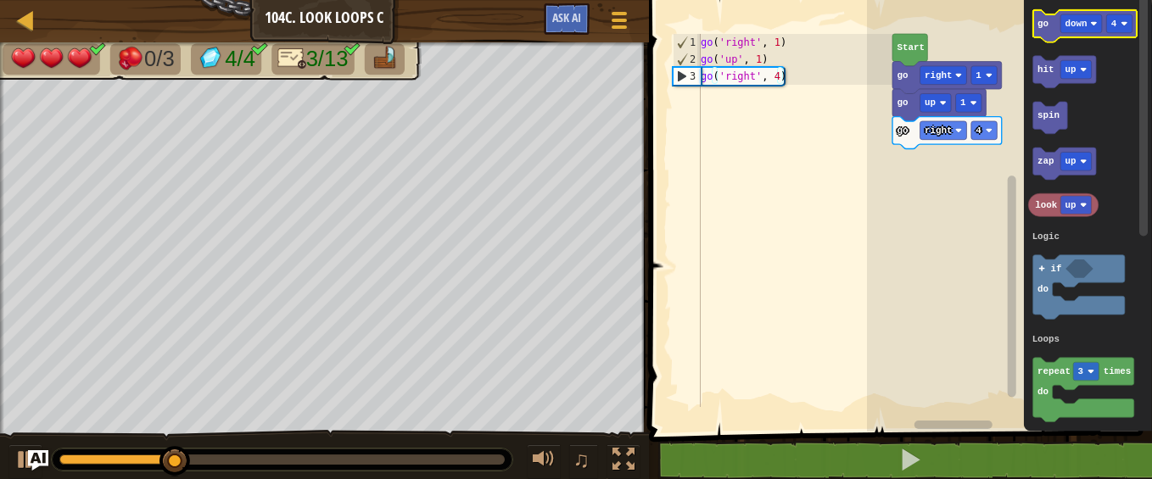
click at [1046, 26] on text "go" at bounding box center [1043, 24] width 11 height 10
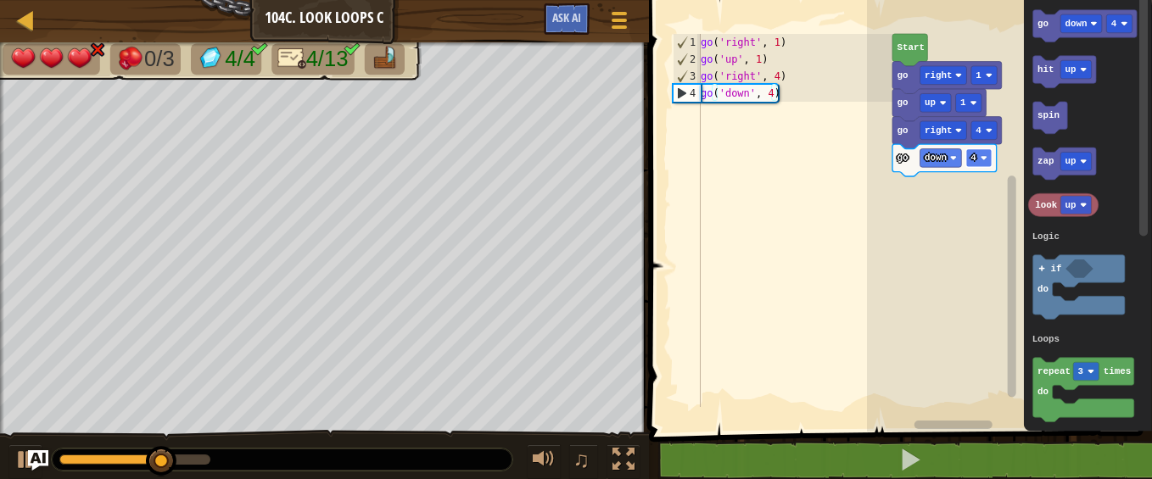
click at [983, 165] on rect "Blockly Workspace" at bounding box center [978, 158] width 25 height 19
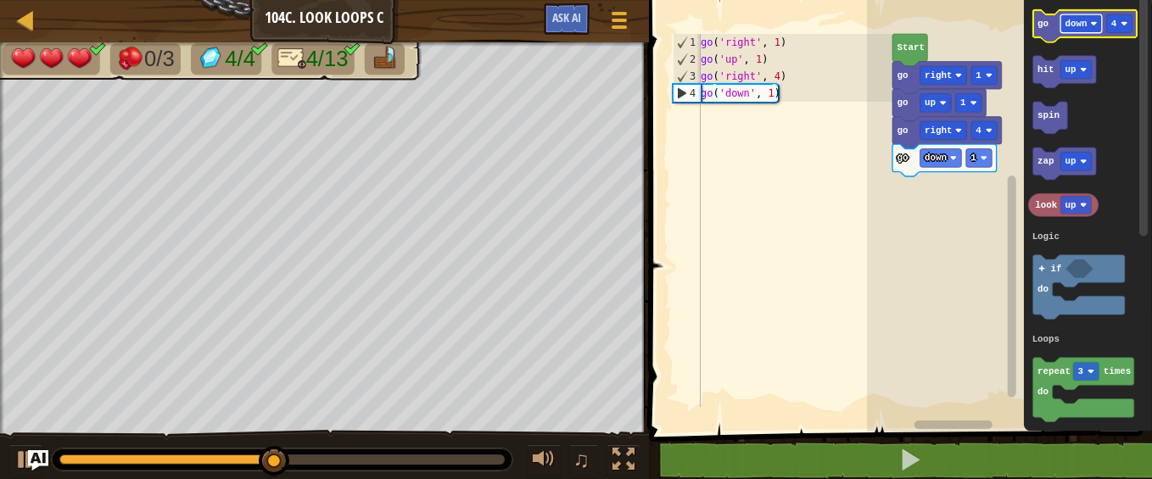
click at [1086, 19] on rect "Blockly Workspace" at bounding box center [1082, 23] width 42 height 19
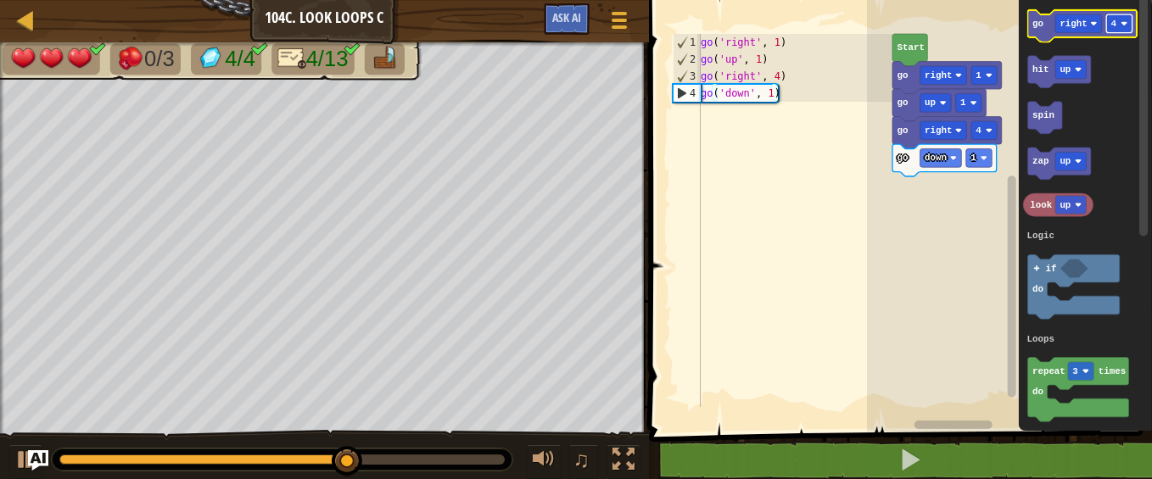
click at [1123, 20] on image "Blockly Workspace" at bounding box center [1124, 23] width 7 height 7
click at [1045, 31] on icon "Blockly Workspace" at bounding box center [1082, 26] width 109 height 32
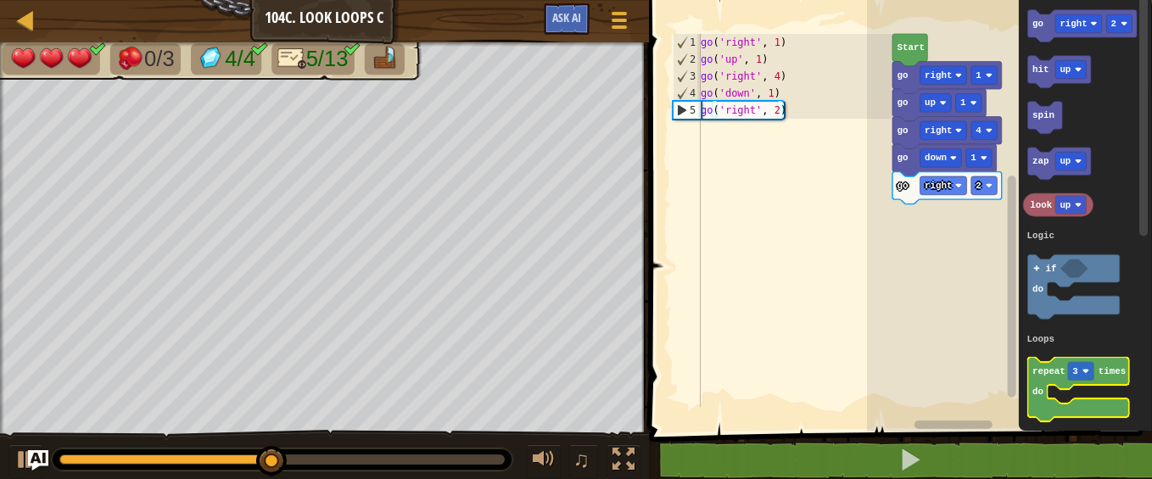
click at [1041, 378] on icon "Blockly Workspace" at bounding box center [1078, 390] width 101 height 64
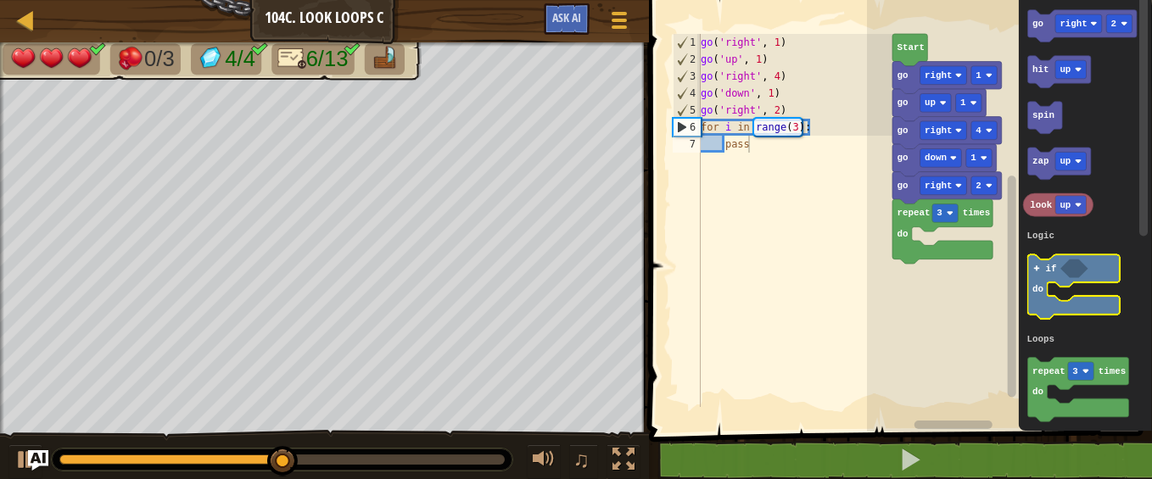
click at [1050, 278] on icon "Blockly Workspace" at bounding box center [1074, 287] width 92 height 64
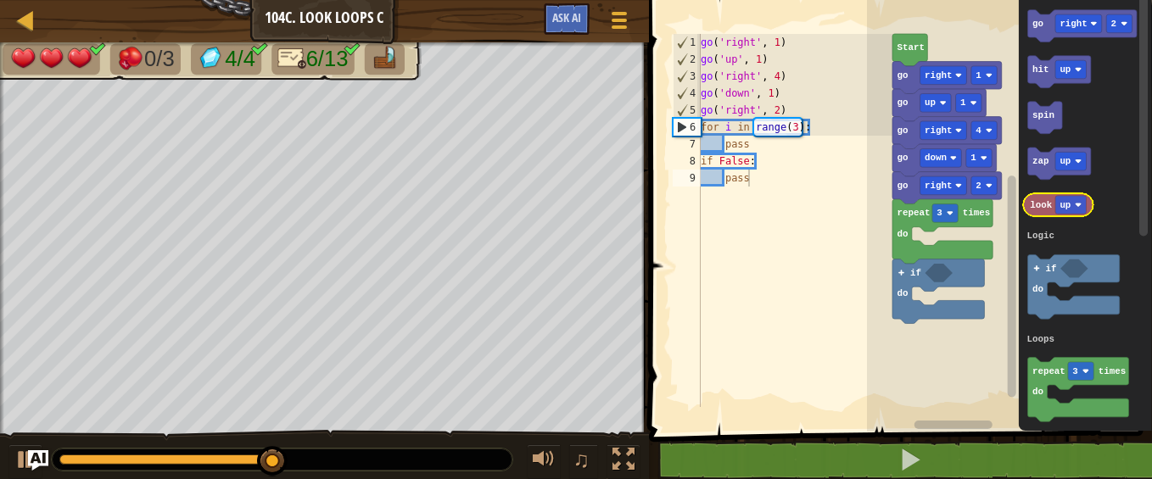
click at [1039, 206] on text "look" at bounding box center [1041, 205] width 22 height 10
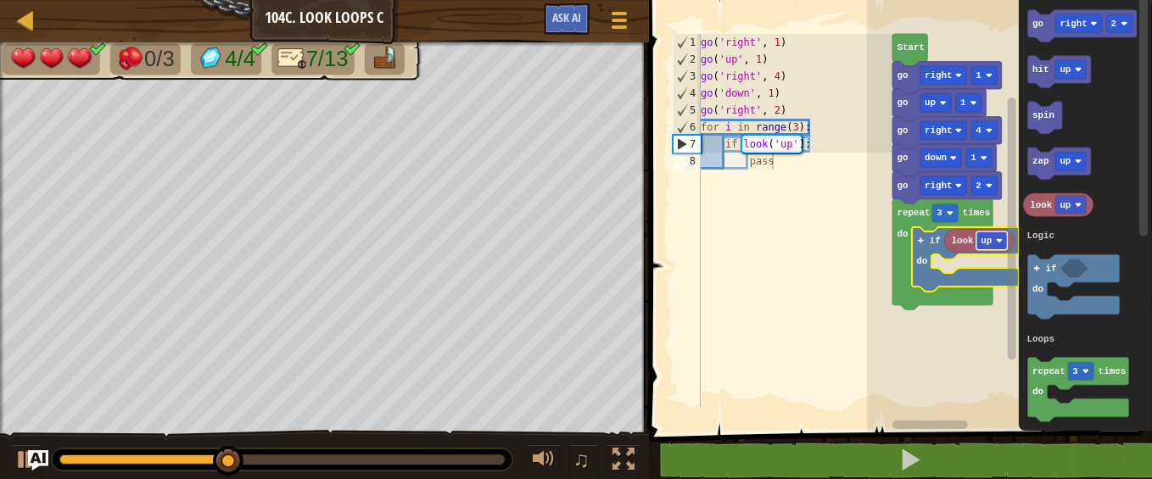
click at [988, 237] on text "up" at bounding box center [986, 241] width 11 height 10
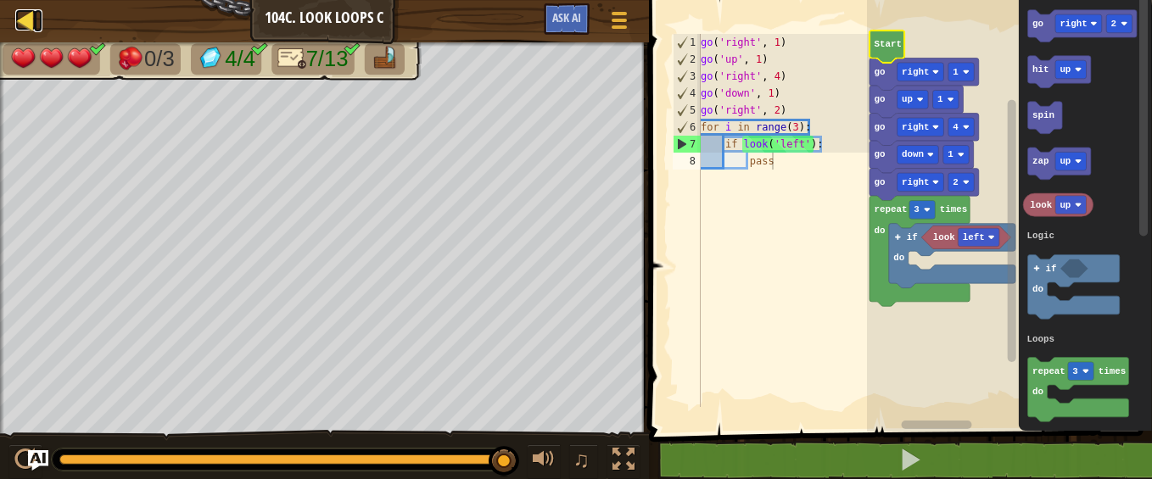
click at [25, 19] on div at bounding box center [25, 19] width 21 height 21
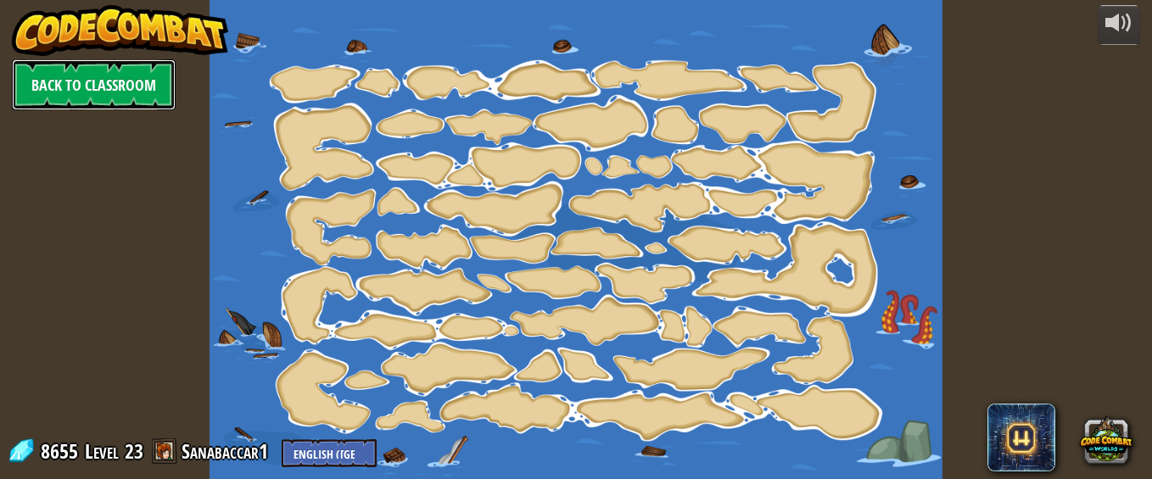
click at [112, 77] on link "Back to Classroom" at bounding box center [94, 84] width 164 height 51
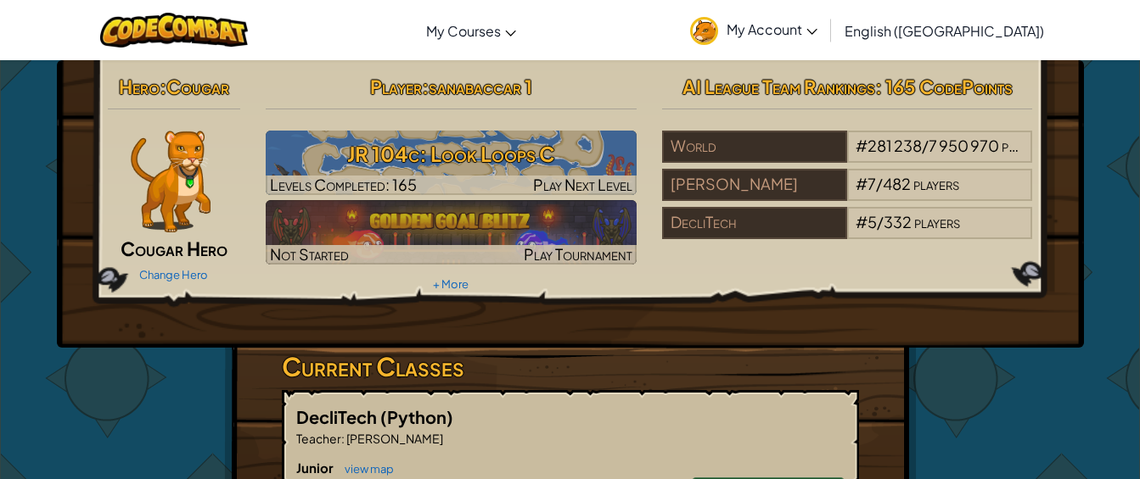
click at [817, 25] on span "My Account" at bounding box center [771, 29] width 91 height 18
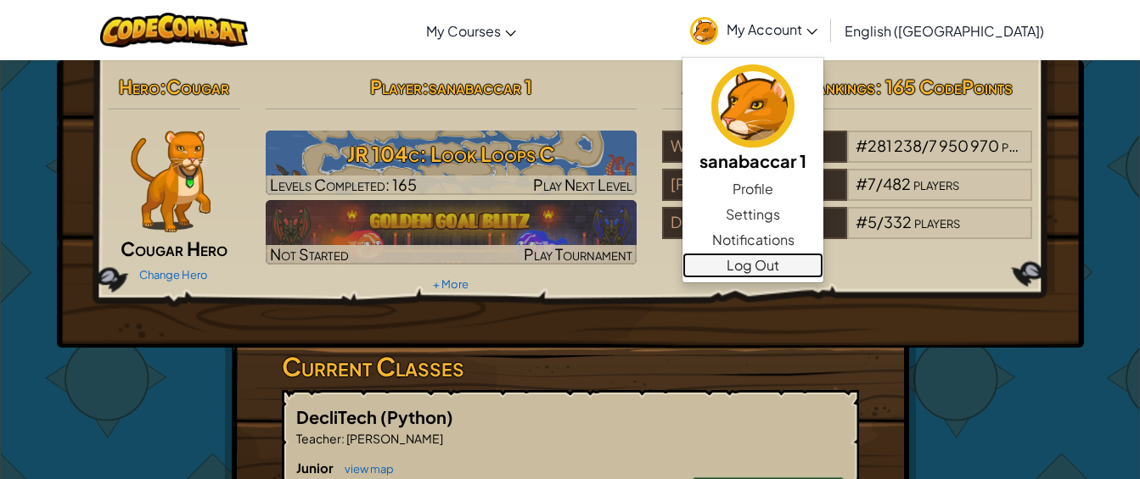
click at [823, 266] on link "Log Out" at bounding box center [752, 265] width 141 height 25
